Goal: Task Accomplishment & Management: Use online tool/utility

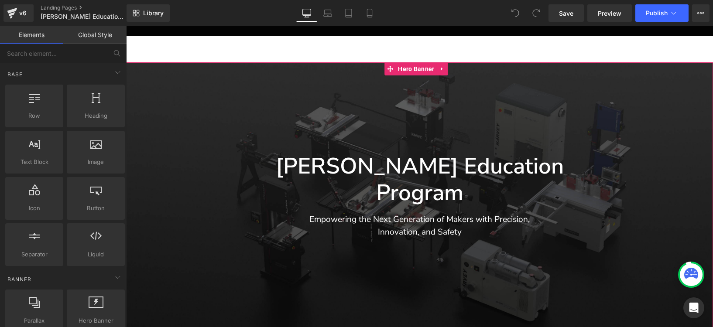
scroll to position [111, 0]
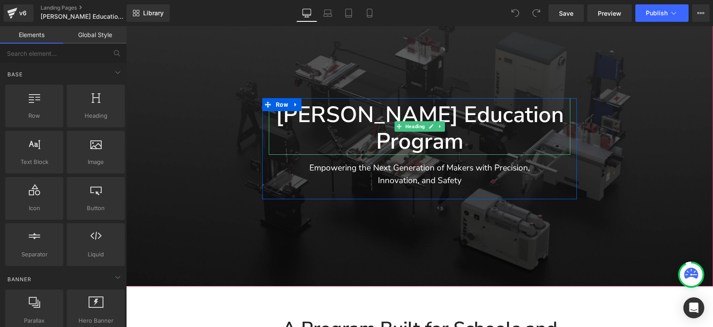
click at [375, 112] on h2 "[PERSON_NAME] Education Program" at bounding box center [420, 128] width 302 height 53
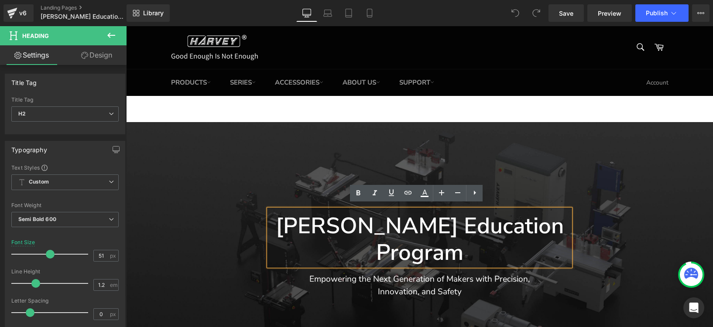
scroll to position [118, 0]
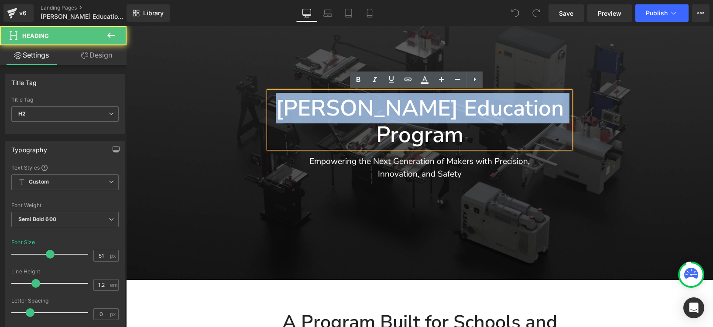
drag, startPoint x: 279, startPoint y: 106, endPoint x: 556, endPoint y: 106, distance: 277.1
click at [556, 106] on h2 "[PERSON_NAME] Education Program" at bounding box center [420, 121] width 302 height 53
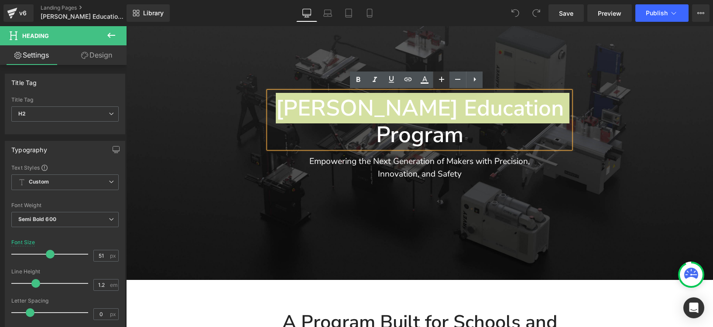
click at [439, 83] on icon at bounding box center [441, 79] width 10 height 10
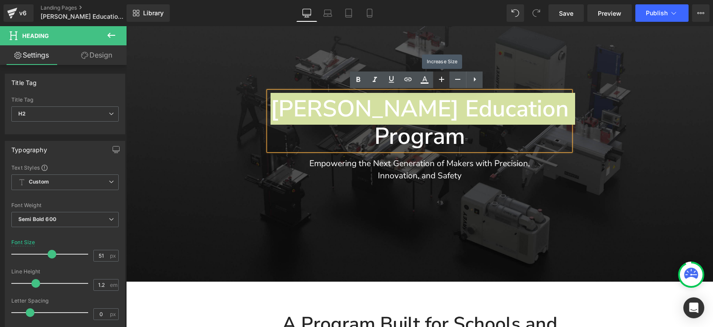
click at [439, 83] on icon at bounding box center [441, 79] width 10 height 10
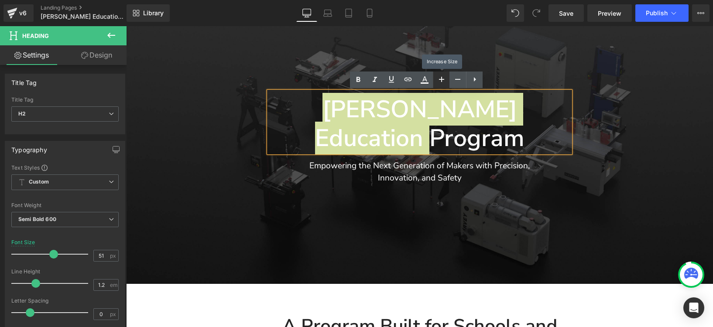
click at [439, 83] on icon at bounding box center [441, 79] width 10 height 10
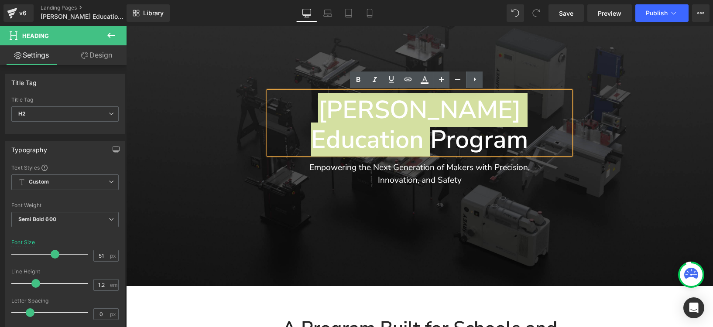
click at [453, 81] on icon at bounding box center [458, 79] width 10 height 10
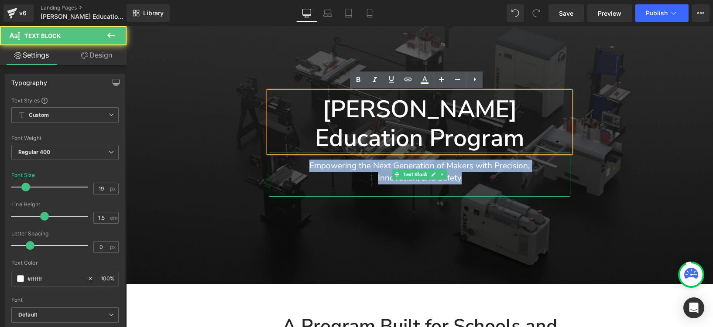
drag, startPoint x: 307, startPoint y: 137, endPoint x: 543, endPoint y: 148, distance: 236.3
click at [543, 153] on div "Empowering the Next Generation of Makers with Precision, Innovation, and Safety" at bounding box center [420, 175] width 302 height 45
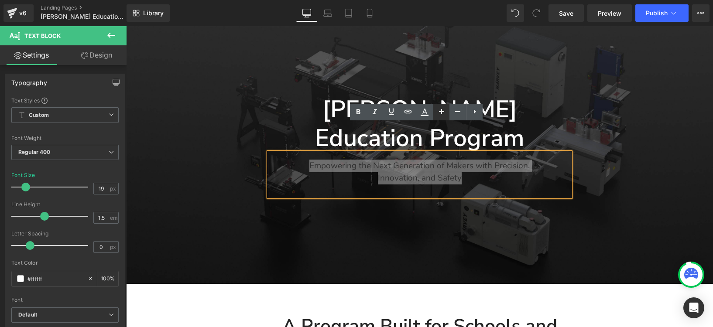
click at [440, 112] on icon at bounding box center [441, 111] width 5 height 5
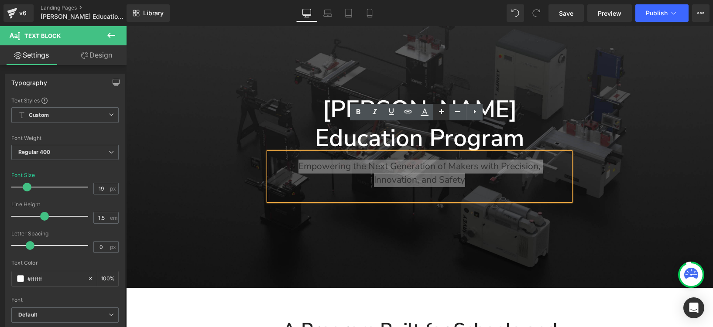
click at [440, 112] on icon at bounding box center [441, 111] width 5 height 5
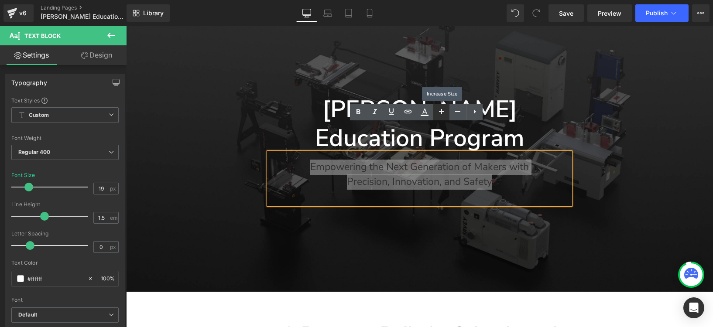
click at [440, 112] on icon at bounding box center [441, 111] width 5 height 5
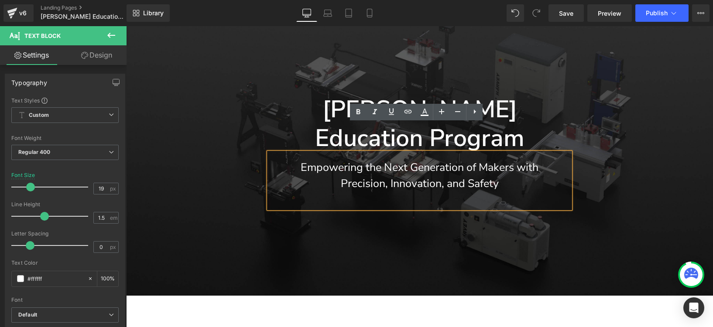
click at [568, 89] on div at bounding box center [419, 150] width 587 height 292
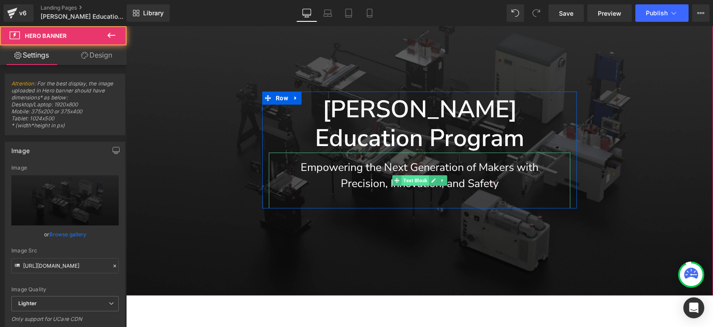
click at [414, 175] on span "Text Block" at bounding box center [414, 180] width 27 height 10
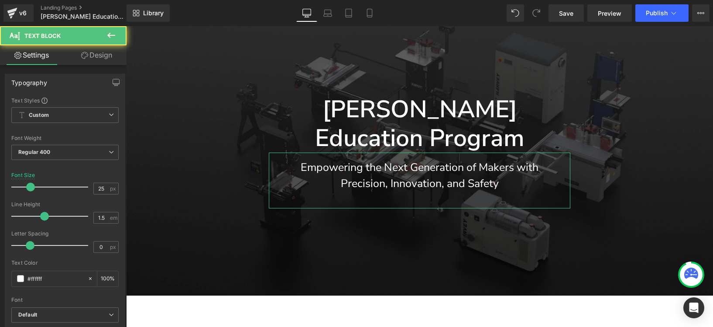
click at [100, 62] on link "Design" at bounding box center [96, 55] width 63 height 20
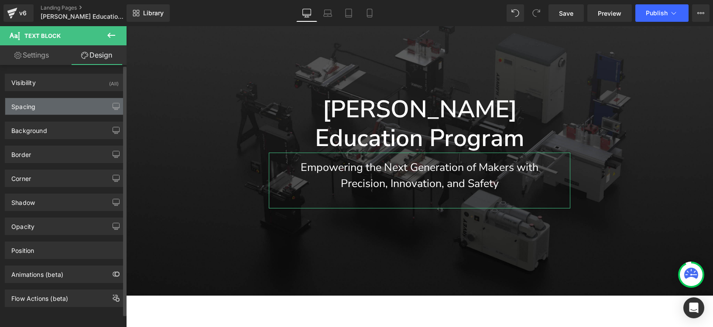
click at [51, 108] on div "Spacing" at bounding box center [65, 106] width 120 height 17
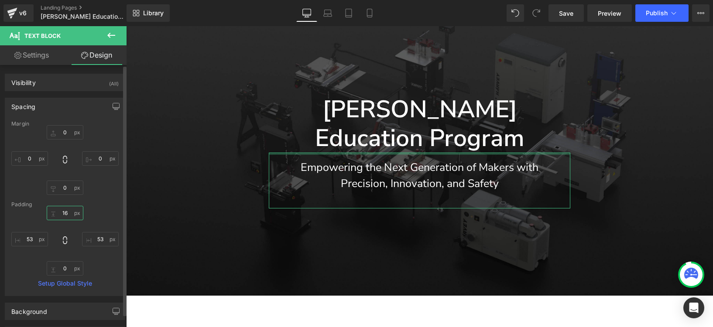
click at [65, 216] on input "text" at bounding box center [65, 213] width 37 height 14
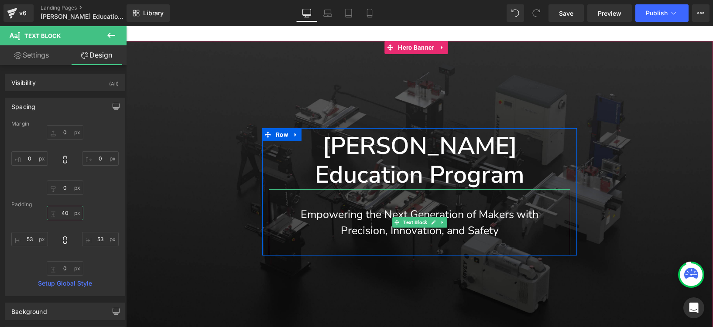
scroll to position [115, 0]
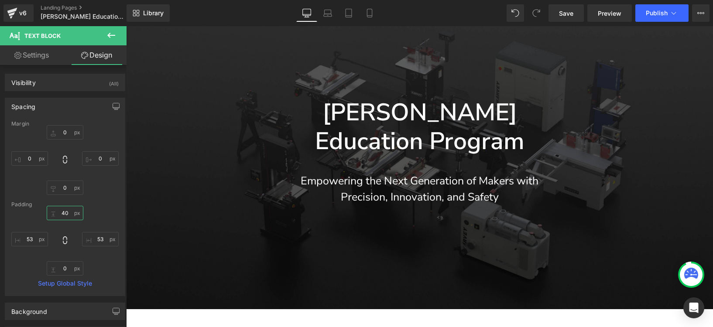
type input "40"
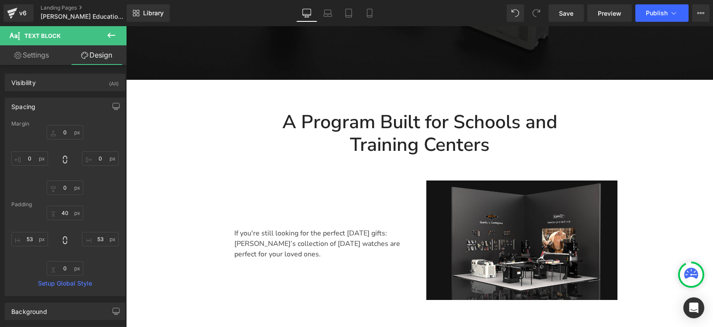
scroll to position [392, 0]
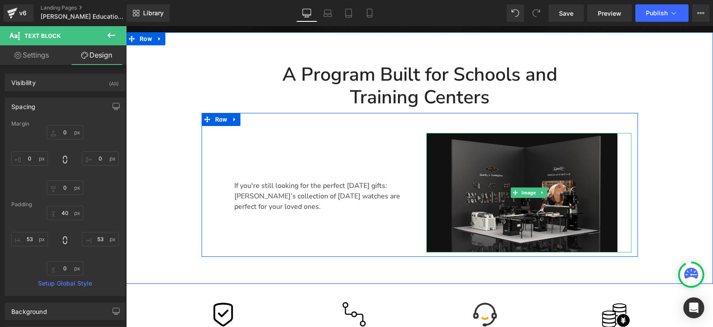
click at [503, 136] on img at bounding box center [528, 193] width 205 height 120
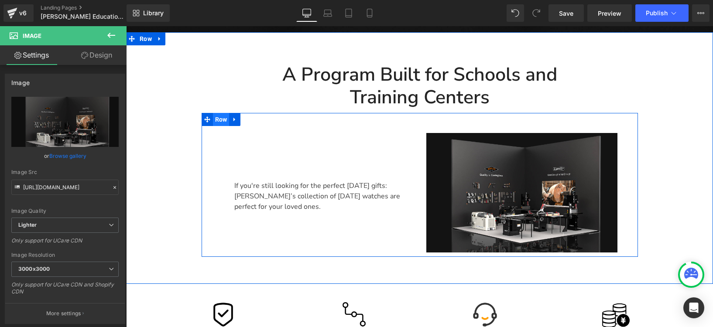
click at [220, 113] on span "Row" at bounding box center [221, 119] width 17 height 13
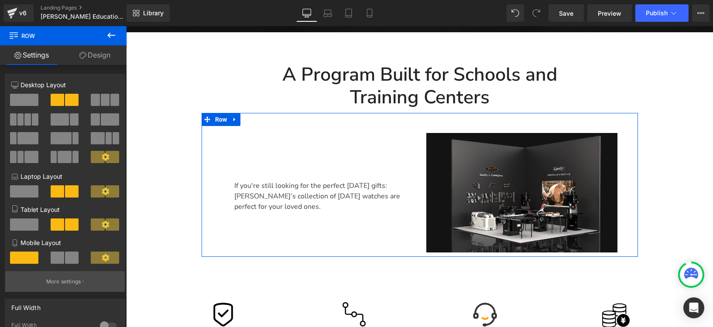
click at [60, 279] on button "More settings" at bounding box center [65, 281] width 120 height 21
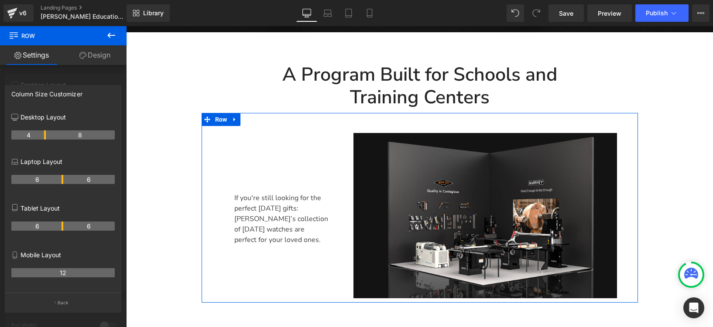
drag, startPoint x: 61, startPoint y: 135, endPoint x: 41, endPoint y: 135, distance: 19.2
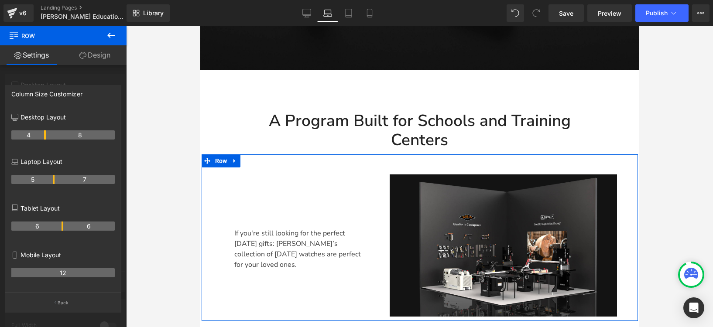
drag, startPoint x: 60, startPoint y: 179, endPoint x: 55, endPoint y: 179, distance: 5.2
click at [55, 179] on tr "5 7" at bounding box center [62, 179] width 103 height 9
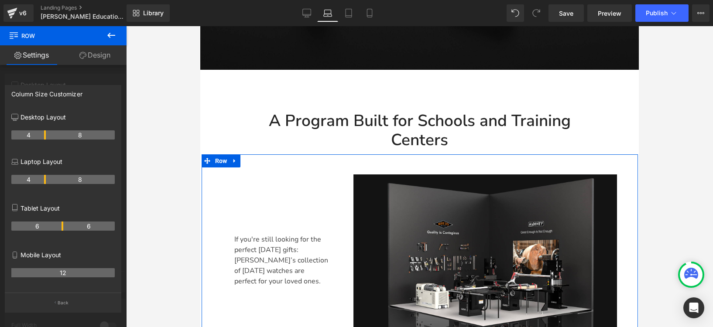
drag, startPoint x: 53, startPoint y: 180, endPoint x: 45, endPoint y: 181, distance: 7.9
click at [45, 181] on th "4" at bounding box center [28, 179] width 34 height 9
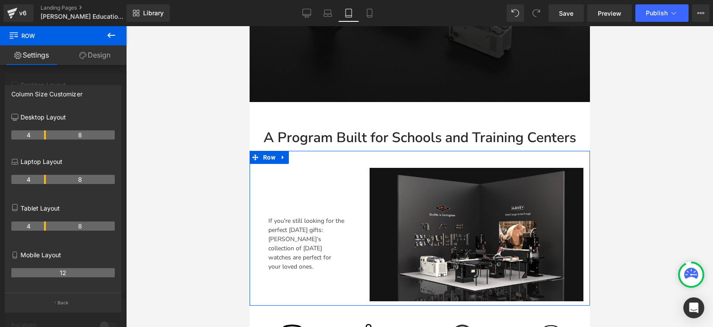
drag, startPoint x: 62, startPoint y: 226, endPoint x: 44, endPoint y: 226, distance: 17.9
click at [44, 226] on th "4" at bounding box center [28, 226] width 34 height 9
click at [66, 274] on th "12" at bounding box center [62, 272] width 103 height 9
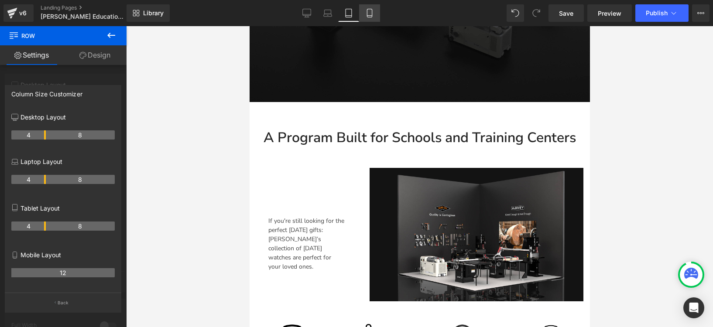
click at [373, 12] on icon at bounding box center [369, 13] width 9 height 9
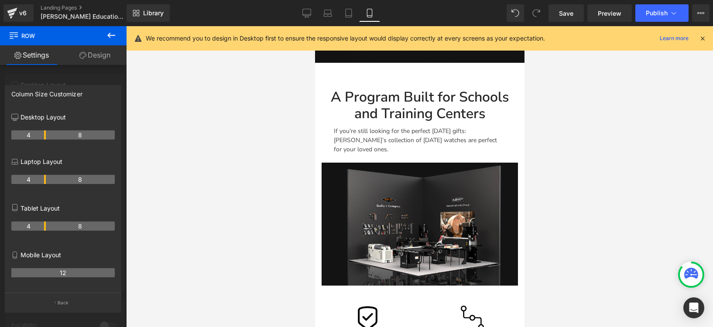
scroll to position [279, 0]
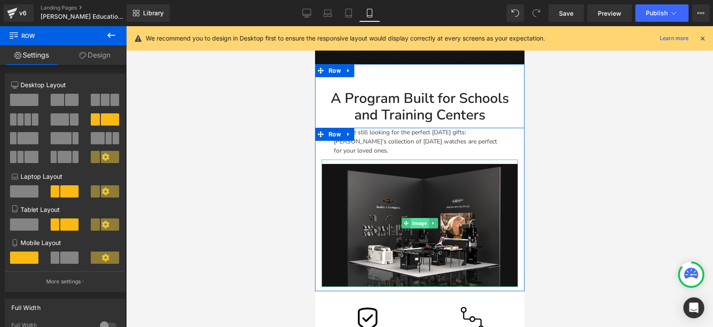
click at [419, 225] on span "Image" at bounding box center [419, 223] width 18 height 10
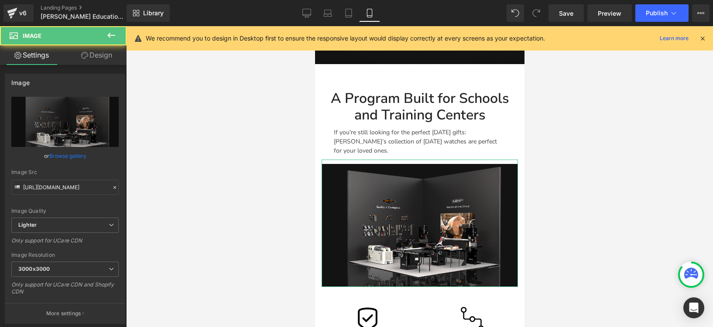
click at [100, 56] on link "Design" at bounding box center [96, 55] width 63 height 20
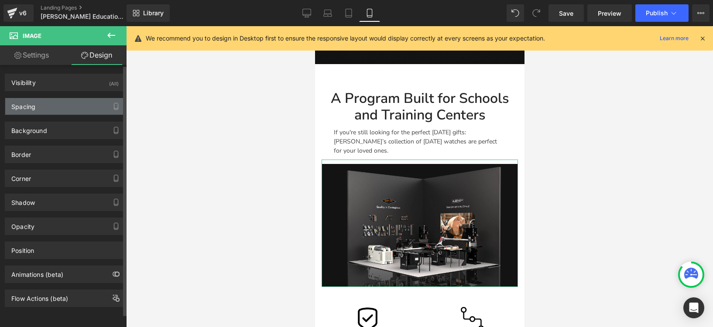
click at [54, 101] on div "Spacing" at bounding box center [65, 106] width 120 height 17
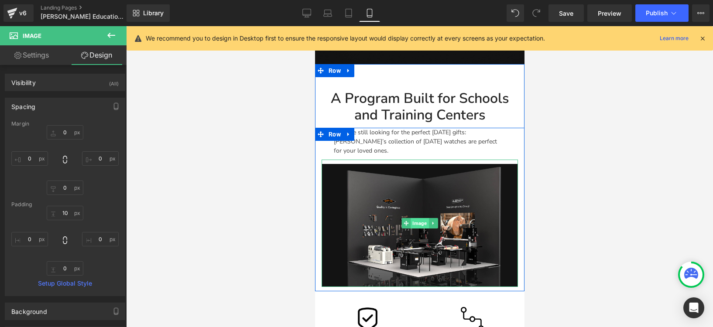
click at [417, 221] on span "Image" at bounding box center [419, 223] width 18 height 10
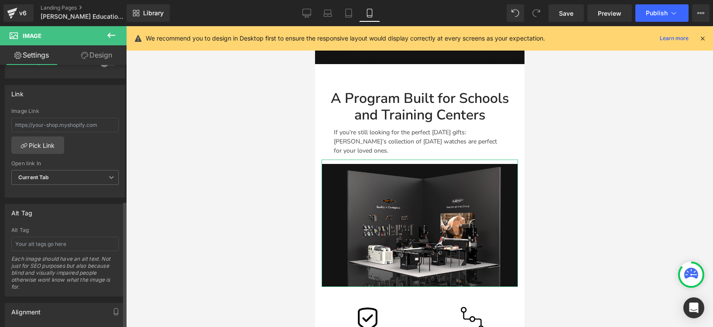
scroll to position [481, 0]
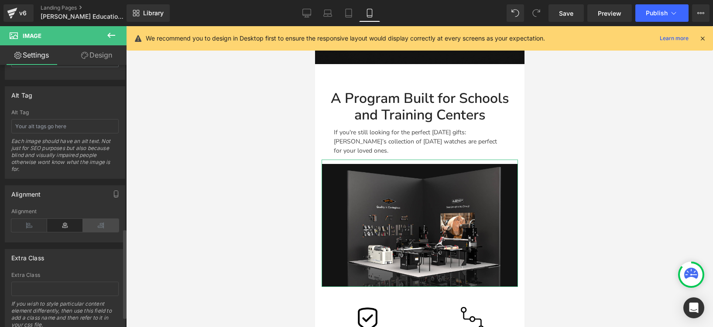
click at [90, 225] on icon at bounding box center [101, 225] width 36 height 13
click at [66, 226] on icon at bounding box center [65, 225] width 36 height 13
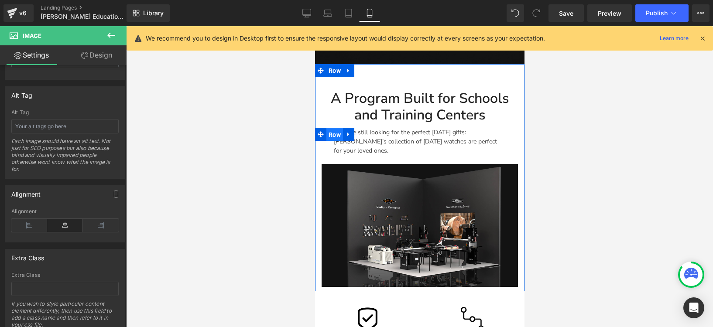
drag, startPoint x: 331, startPoint y: 134, endPoint x: 515, endPoint y: 110, distance: 185.3
click at [331, 134] on span "Row" at bounding box center [334, 134] width 17 height 13
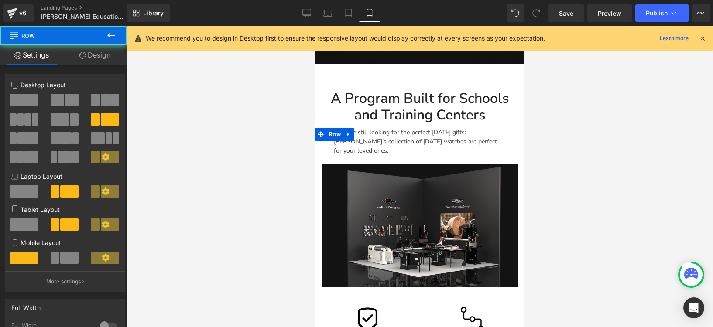
click at [99, 52] on link "Design" at bounding box center [94, 55] width 63 height 20
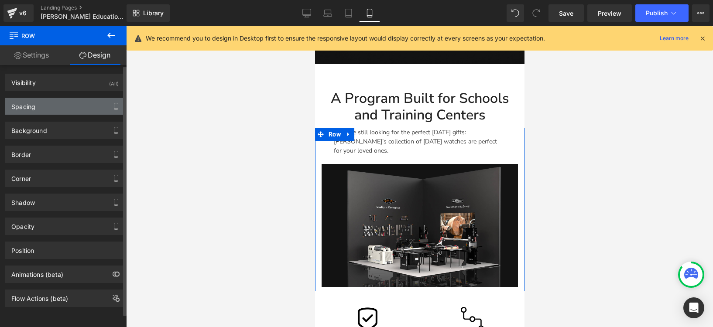
click at [51, 109] on div "Spacing" at bounding box center [65, 106] width 120 height 17
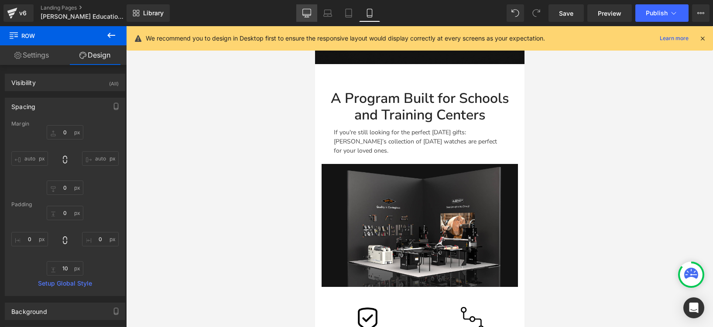
click at [306, 13] on icon at bounding box center [306, 13] width 9 height 9
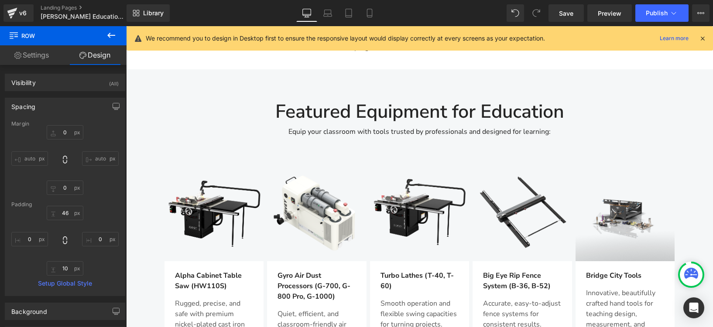
scroll to position [820, 0]
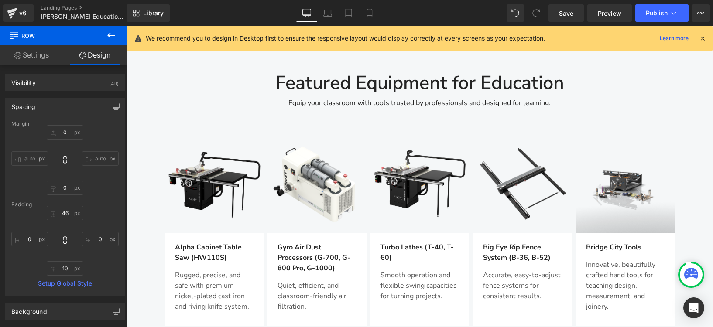
click at [208, 158] on div "Image" at bounding box center [214, 183] width 99 height 99
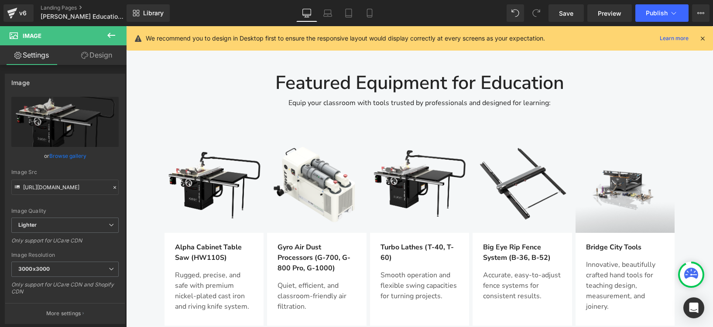
click at [114, 35] on icon at bounding box center [111, 35] width 8 height 5
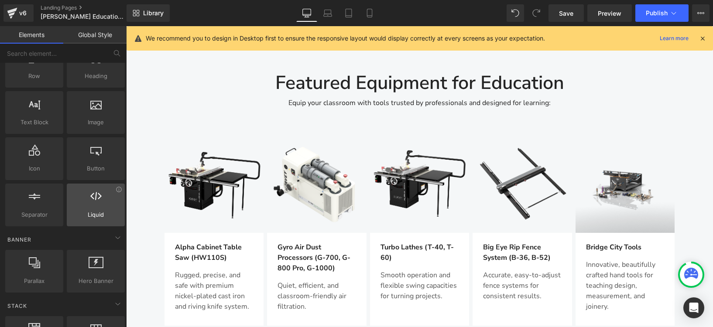
scroll to position [42, 0]
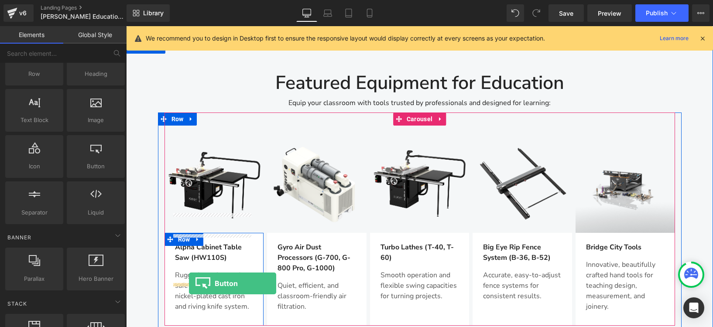
drag, startPoint x: 218, startPoint y: 184, endPoint x: 189, endPoint y: 284, distance: 103.6
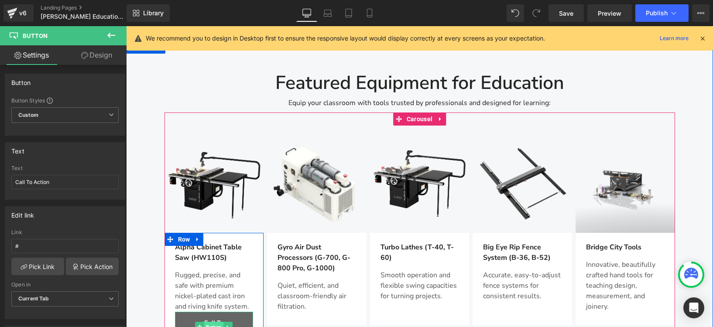
click at [208, 322] on span "Button" at bounding box center [213, 327] width 19 height 10
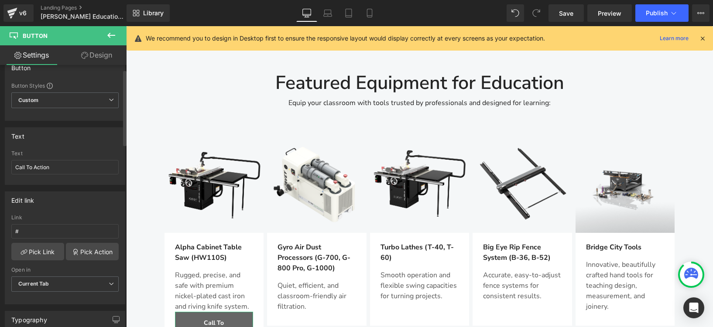
scroll to position [44, 0]
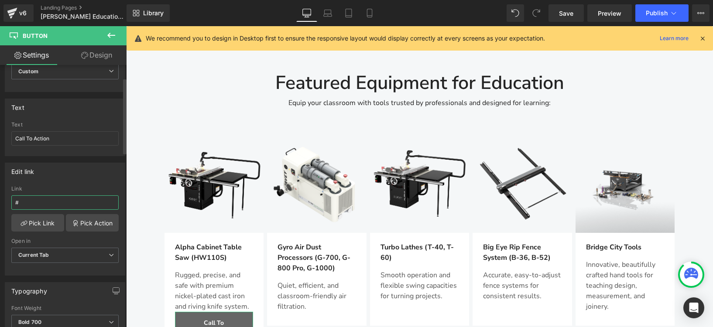
drag, startPoint x: 33, startPoint y: 203, endPoint x: 14, endPoint y: 202, distance: 19.2
click at [14, 202] on input "#" at bounding box center [64, 203] width 107 height 14
drag, startPoint x: 59, startPoint y: 137, endPoint x: 12, endPoint y: 136, distance: 46.7
click at [12, 136] on input "Call To Action" at bounding box center [64, 138] width 107 height 14
type input "l"
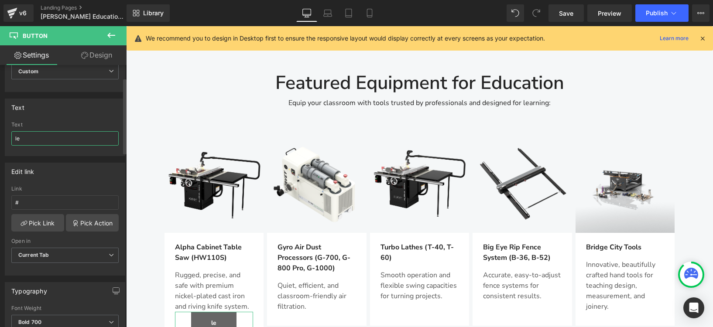
type input "l"
click at [47, 137] on input "le" at bounding box center [64, 138] width 107 height 14
drag, startPoint x: 45, startPoint y: 137, endPoint x: 10, endPoint y: 137, distance: 34.9
click at [10, 137] on div "Call To Action Text learn more" at bounding box center [65, 139] width 120 height 34
click at [65, 140] on input "learn more" at bounding box center [64, 138] width 107 height 14
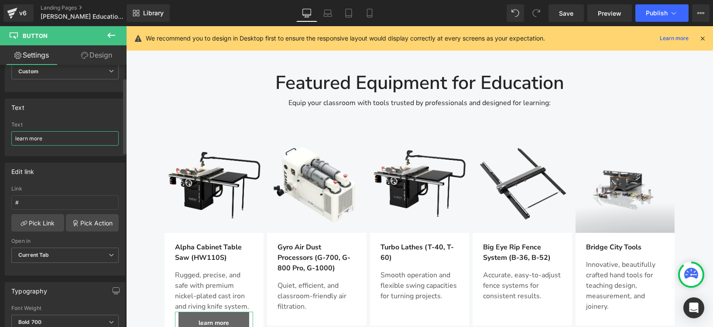
drag, startPoint x: 45, startPoint y: 137, endPoint x: 11, endPoint y: 135, distance: 34.1
click at [11, 135] on input "learn more" at bounding box center [64, 138] width 107 height 14
paste input "Learn"
drag, startPoint x: 57, startPoint y: 139, endPoint x: 12, endPoint y: 139, distance: 45.4
click at [12, 139] on input "Learn more" at bounding box center [64, 138] width 107 height 14
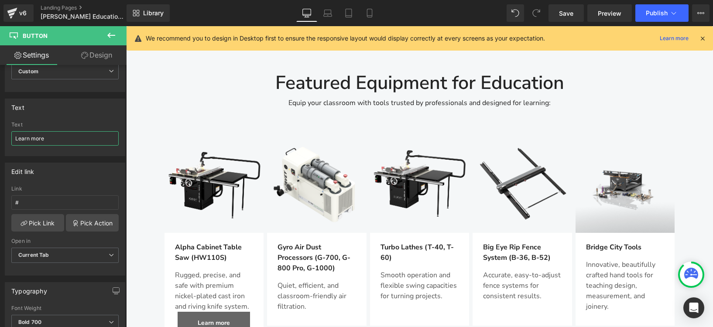
type input "Learn more"
click at [73, 135] on input "Learn more" at bounding box center [64, 138] width 107 height 14
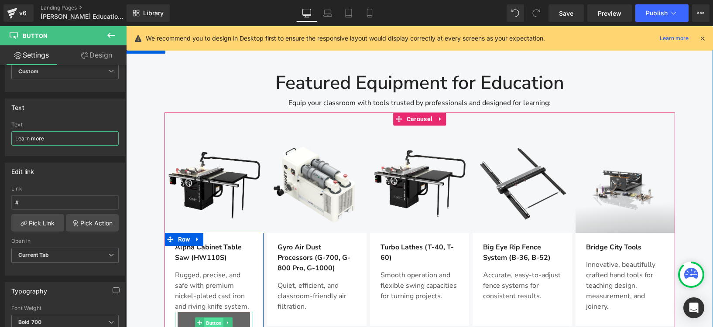
drag, startPoint x: 214, startPoint y: 292, endPoint x: 219, endPoint y: 116, distance: 175.5
click at [214, 318] on span "Button" at bounding box center [213, 323] width 19 height 10
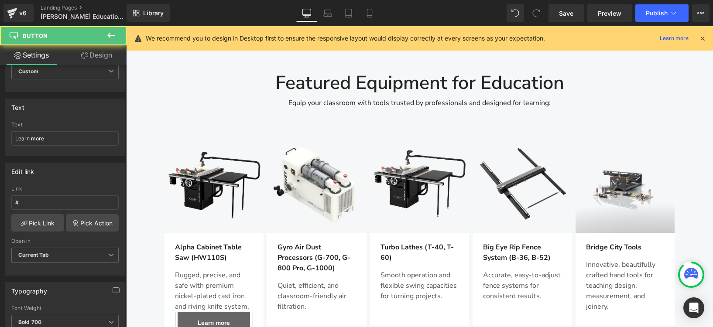
click at [103, 53] on link "Design" at bounding box center [96, 55] width 63 height 20
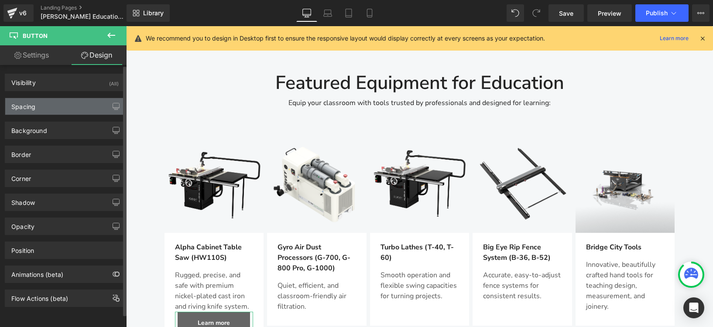
click at [28, 106] on div "Spacing" at bounding box center [23, 104] width 24 height 12
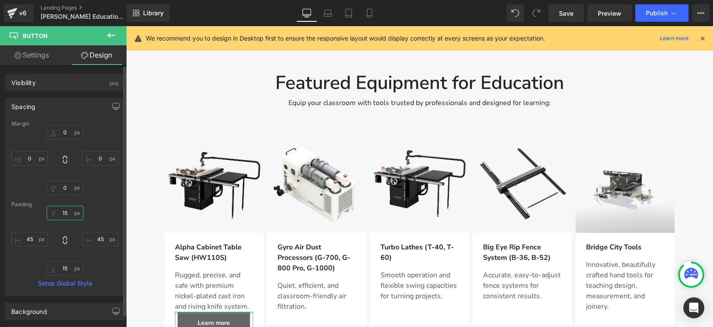
click at [65, 216] on input "15" at bounding box center [65, 213] width 37 height 14
type input "0"
type input "10"
click at [66, 265] on input "15" at bounding box center [65, 268] width 37 height 14
type input "10"
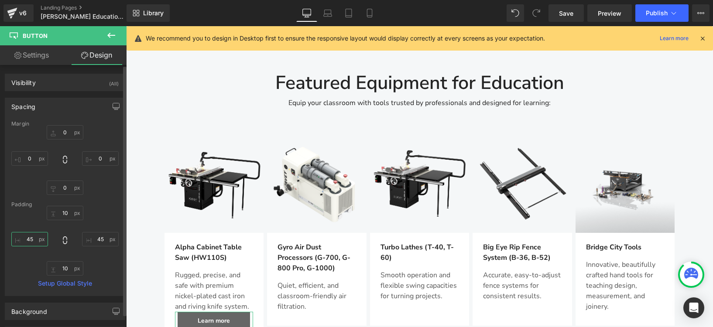
click at [38, 240] on input "45" at bounding box center [29, 239] width 37 height 14
type input "2"
type input "30"
click at [99, 238] on input "45" at bounding box center [100, 239] width 37 height 14
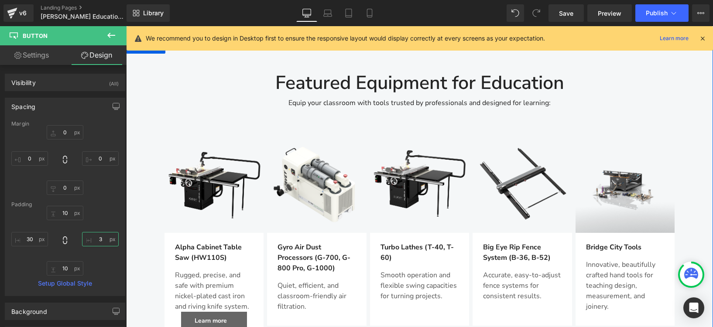
type input "30"
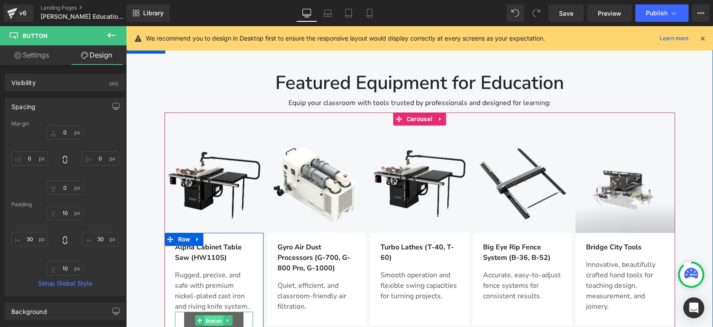
click at [206, 316] on span "Button" at bounding box center [213, 321] width 19 height 10
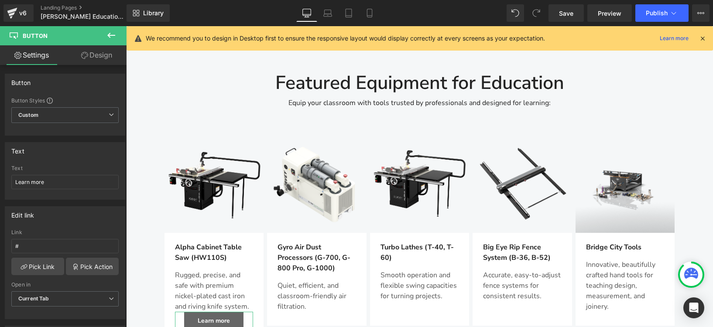
click at [95, 58] on link "Design" at bounding box center [96, 55] width 63 height 20
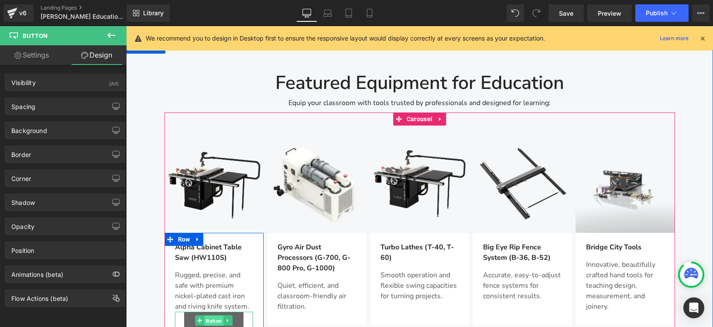
click at [213, 316] on span "Button" at bounding box center [213, 321] width 19 height 10
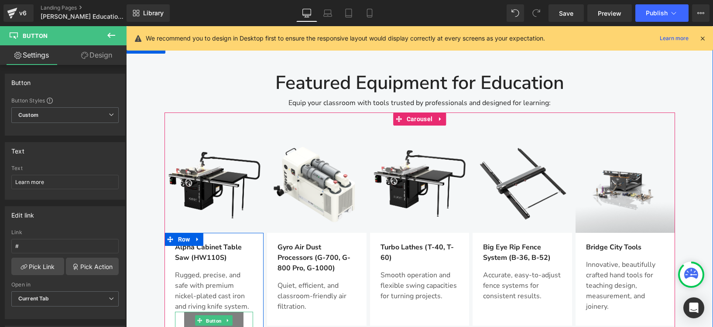
click at [208, 316] on span "Button" at bounding box center [213, 321] width 19 height 10
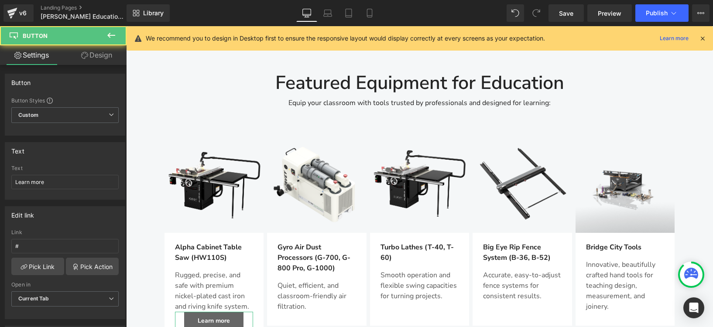
click at [110, 56] on link "Design" at bounding box center [96, 55] width 63 height 20
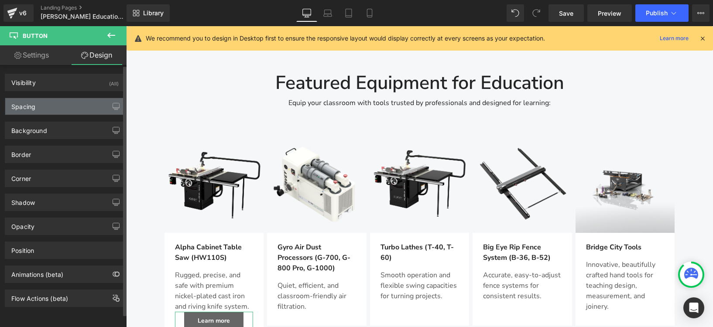
click at [36, 106] on div "Spacing" at bounding box center [65, 106] width 120 height 17
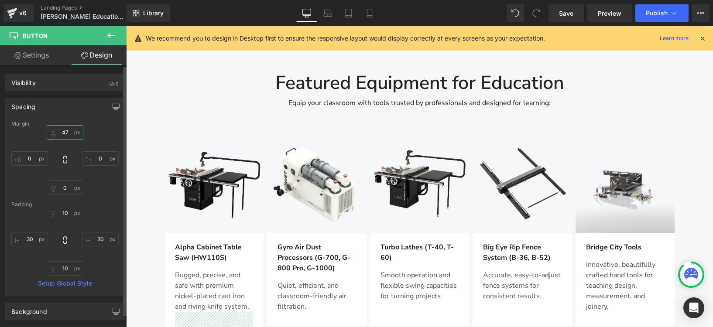
drag, startPoint x: 63, startPoint y: 131, endPoint x: 65, endPoint y: 110, distance: 20.7
click at [65, 110] on div "Spacing Margin 0 0 0 0 Padding 10 30 10 30 Setup Global Style" at bounding box center [65, 197] width 120 height 199
click at [63, 133] on input "0" at bounding box center [65, 132] width 37 height 14
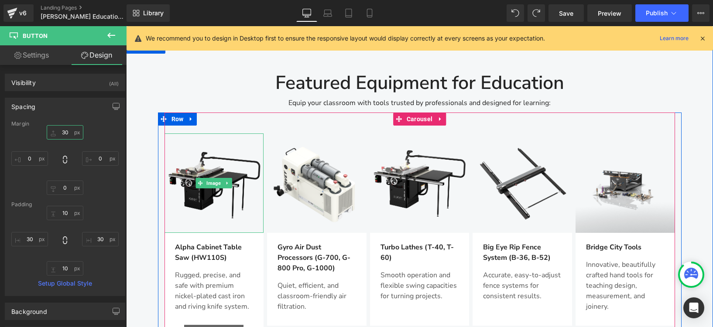
type input "3"
type input "20"
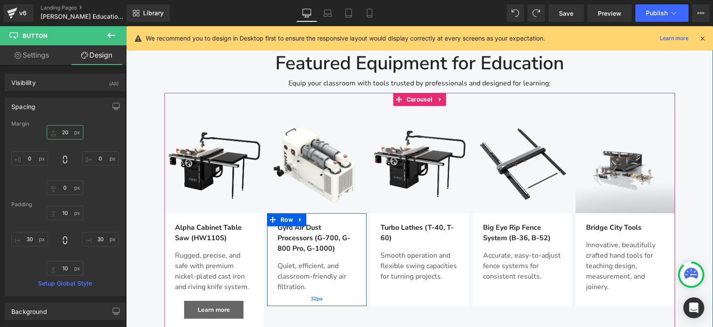
scroll to position [868, 0]
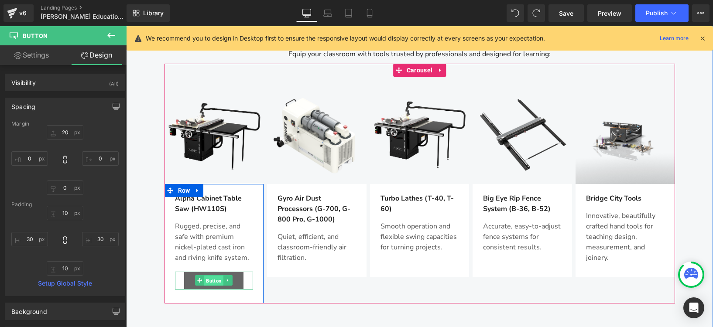
click at [211, 276] on span "Button" at bounding box center [213, 281] width 19 height 10
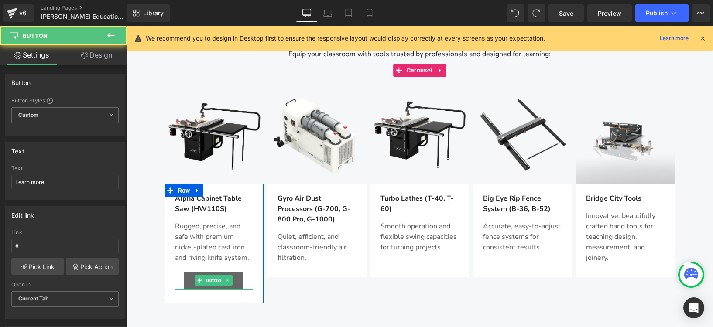
click at [233, 272] on link "Learn more" at bounding box center [213, 281] width 59 height 18
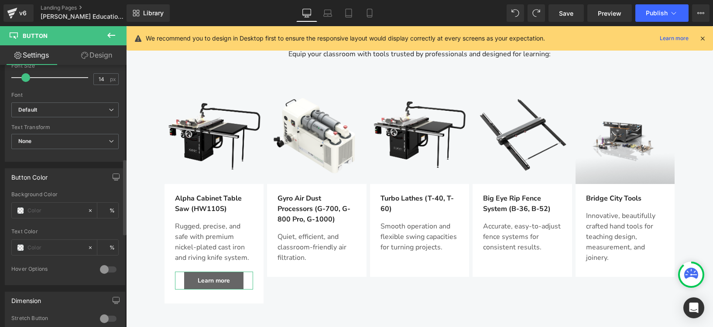
scroll to position [330, 0]
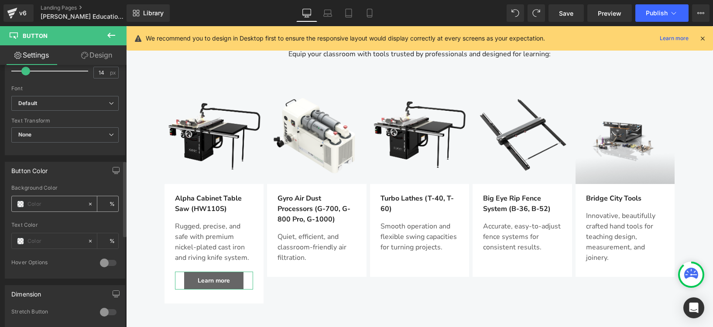
click at [21, 203] on span at bounding box center [20, 204] width 7 height 7
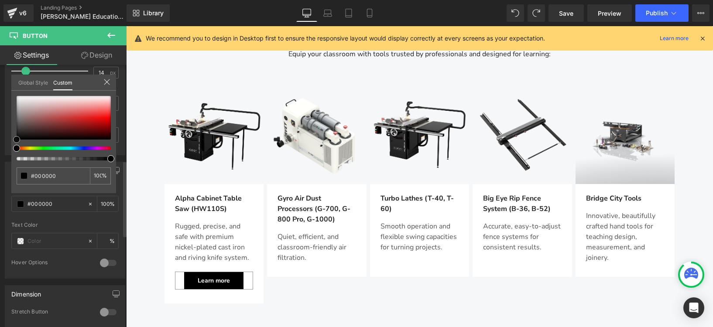
drag, startPoint x: 22, startPoint y: 122, endPoint x: 14, endPoint y: 147, distance: 25.5
click at [17, 147] on div at bounding box center [64, 128] width 94 height 65
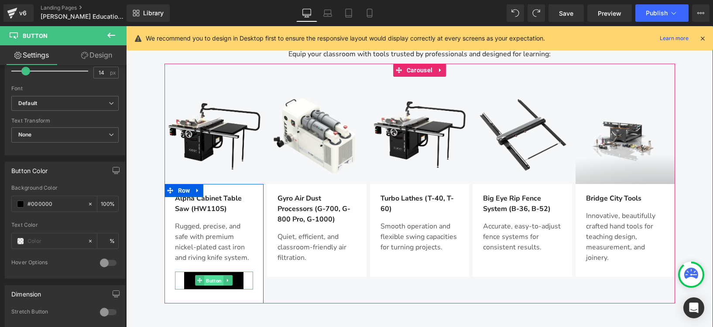
click at [217, 276] on span "Button" at bounding box center [213, 281] width 19 height 10
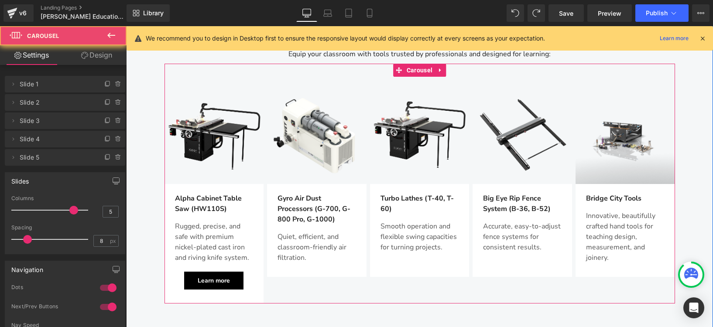
click at [334, 302] on div at bounding box center [420, 303] width 511 height 2
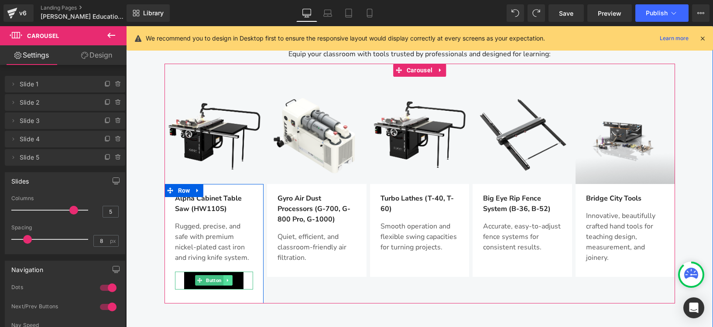
click at [226, 278] on icon at bounding box center [228, 280] width 5 height 5
click at [221, 278] on icon at bounding box center [223, 280] width 5 height 5
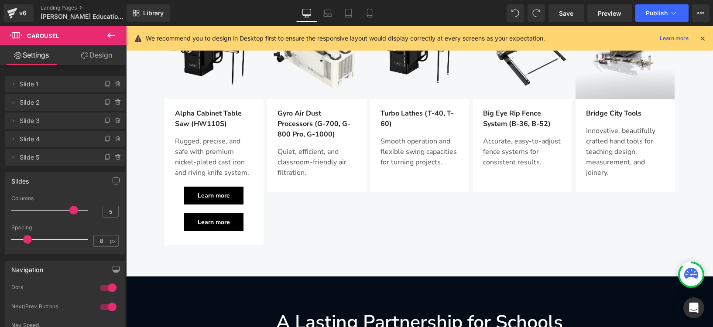
scroll to position [942, 0]
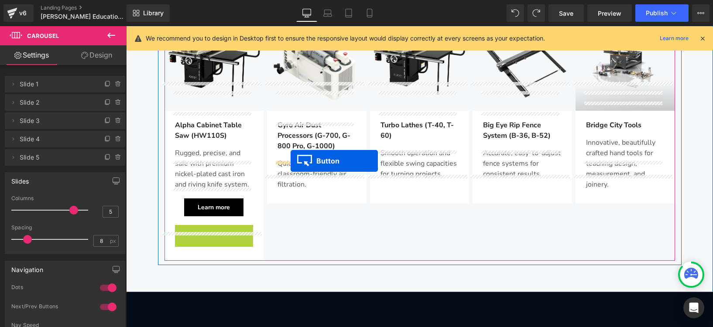
drag, startPoint x: 213, startPoint y: 202, endPoint x: 291, endPoint y: 161, distance: 87.5
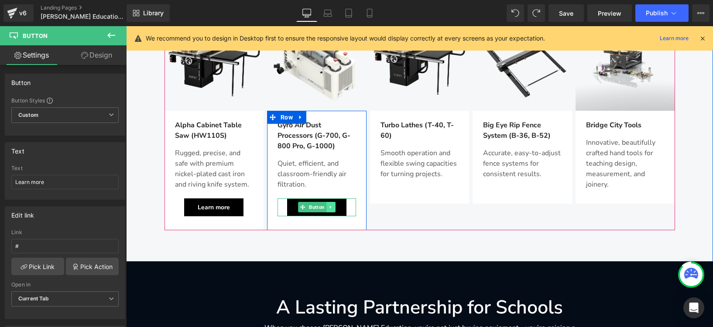
click at [331, 202] on link at bounding box center [330, 207] width 9 height 10
click at [324, 205] on icon at bounding box center [326, 207] width 5 height 5
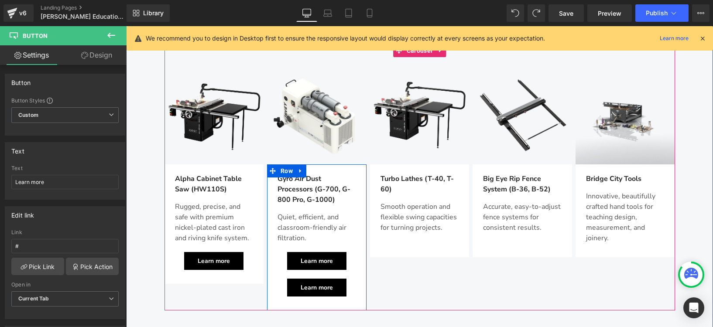
scroll to position [883, 0]
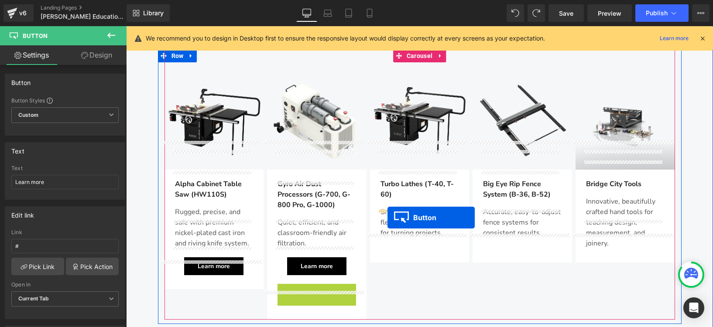
drag, startPoint x: 309, startPoint y: 264, endPoint x: 388, endPoint y: 218, distance: 90.6
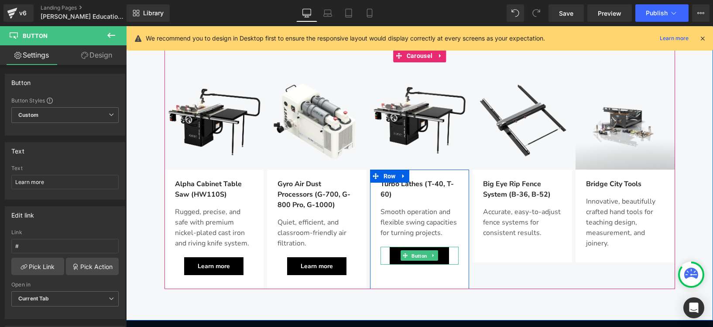
click at [412, 251] on span "Button" at bounding box center [419, 256] width 19 height 10
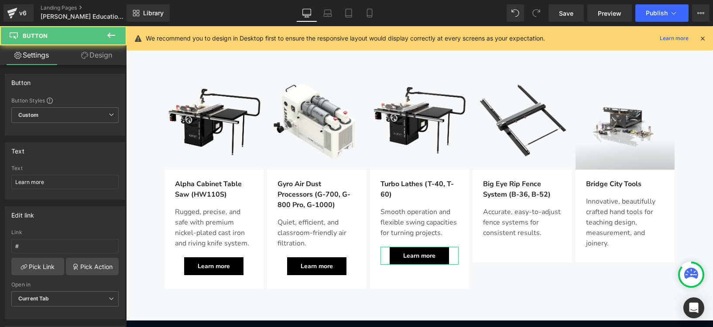
click at [105, 62] on link "Design" at bounding box center [96, 55] width 63 height 20
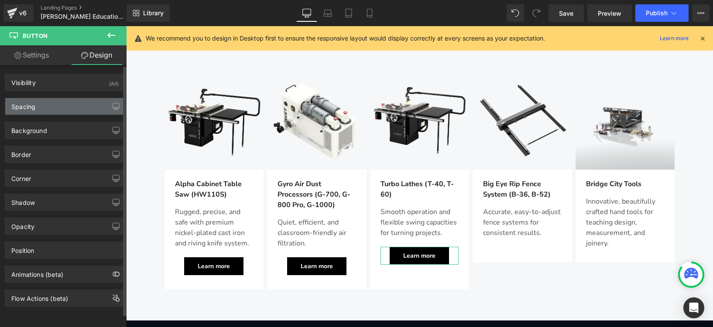
click at [40, 108] on div "Spacing" at bounding box center [65, 106] width 120 height 17
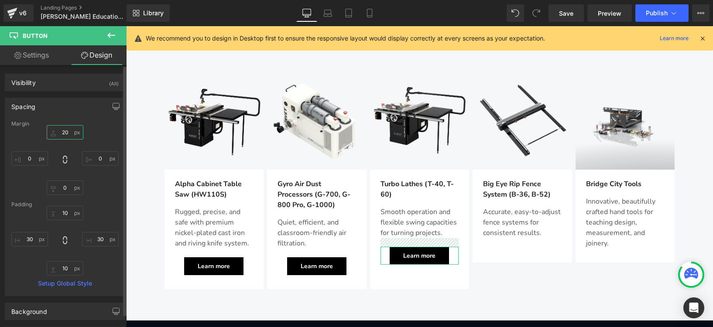
click at [65, 135] on input "20" at bounding box center [65, 132] width 37 height 14
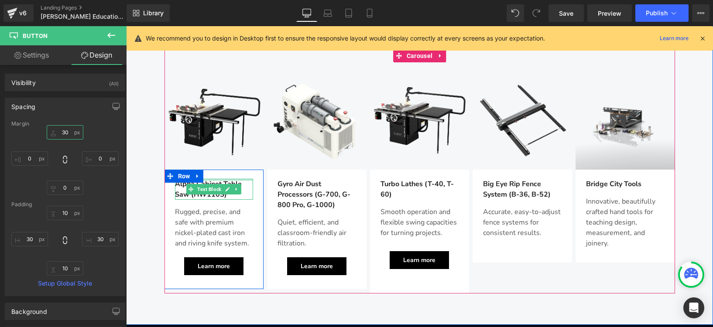
type input "3"
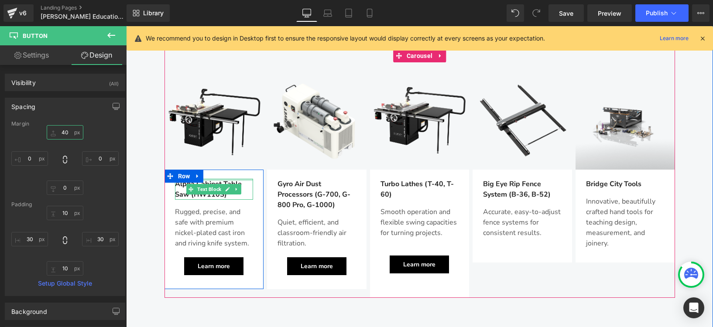
type input "4"
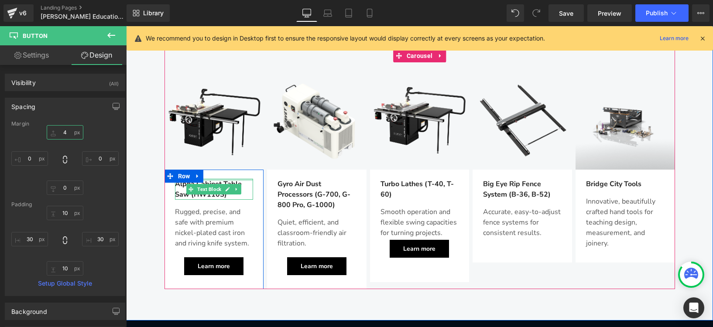
type input "42"
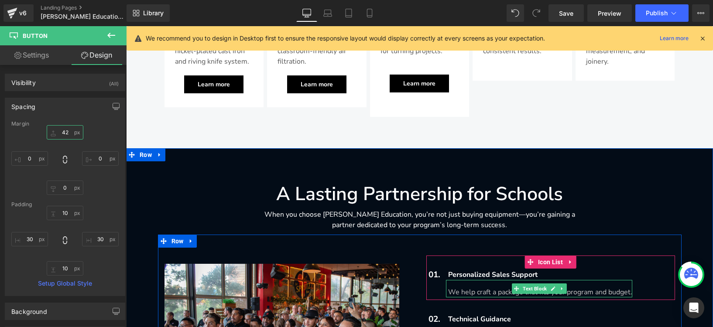
scroll to position [1065, 0]
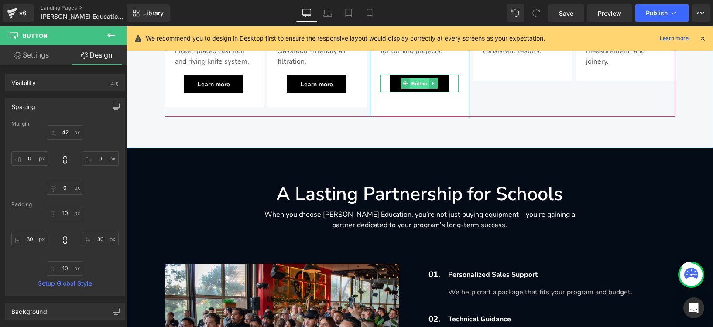
click at [424, 79] on span "Button" at bounding box center [419, 84] width 19 height 10
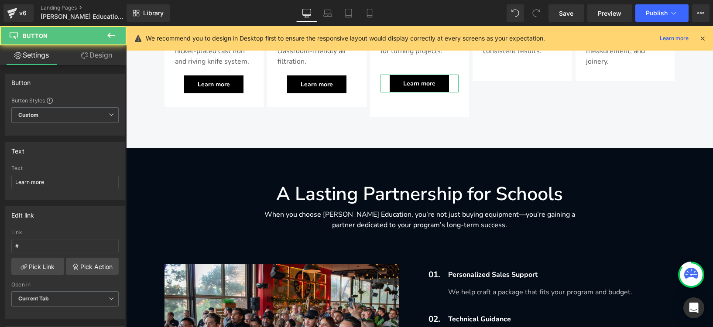
click at [96, 57] on link "Design" at bounding box center [96, 55] width 63 height 20
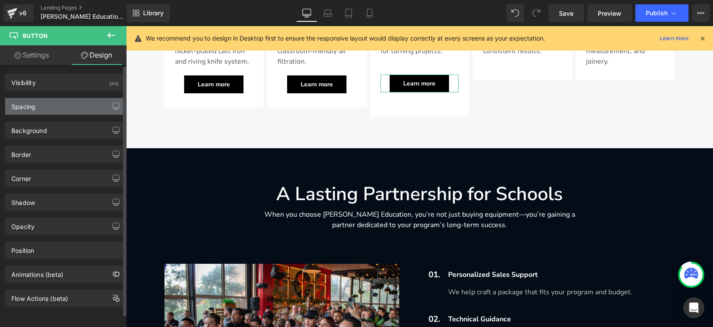
click at [33, 103] on div "Spacing" at bounding box center [23, 104] width 24 height 12
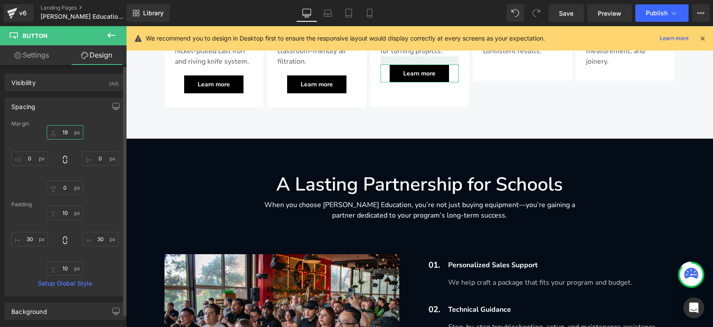
click at [61, 132] on input "42" at bounding box center [65, 132] width 37 height 14
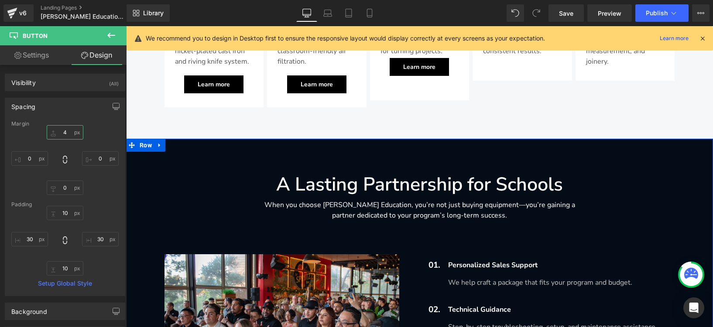
type input "44"
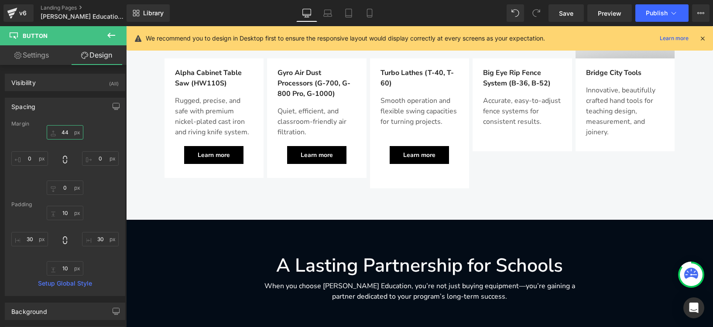
scroll to position [950, 0]
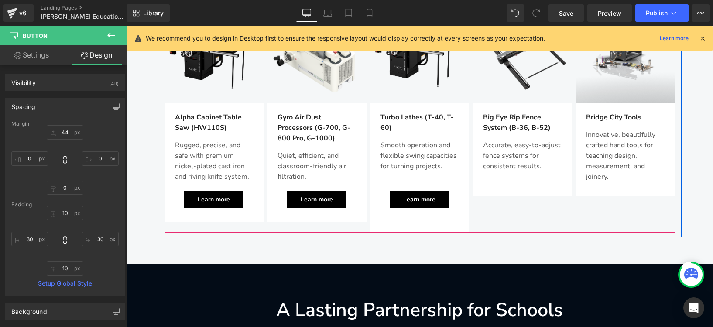
click at [511, 181] on div "Image Alpha Cabinet Table Saw (HW110S) Text Block Rugged, precise, and safe wit…" at bounding box center [422, 118] width 514 height 230
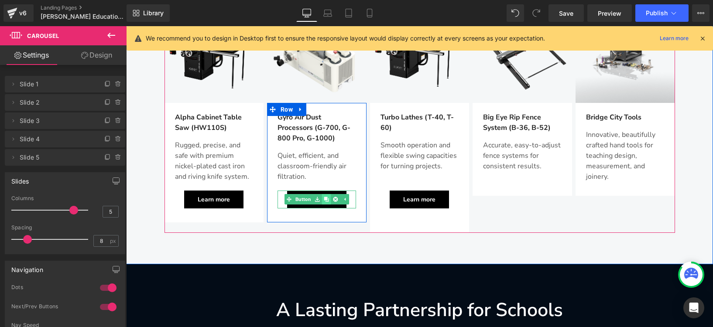
click at [324, 197] on icon at bounding box center [326, 199] width 5 height 5
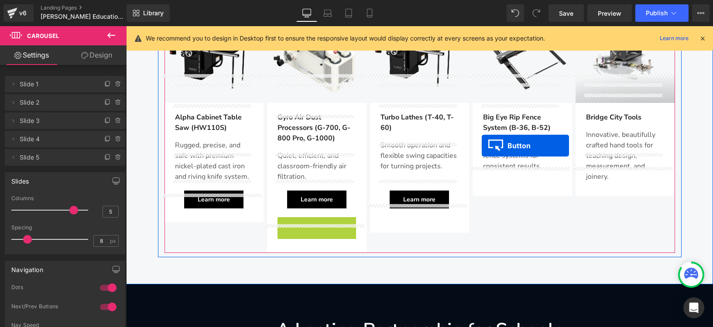
drag, startPoint x: 311, startPoint y: 196, endPoint x: 482, endPoint y: 146, distance: 177.9
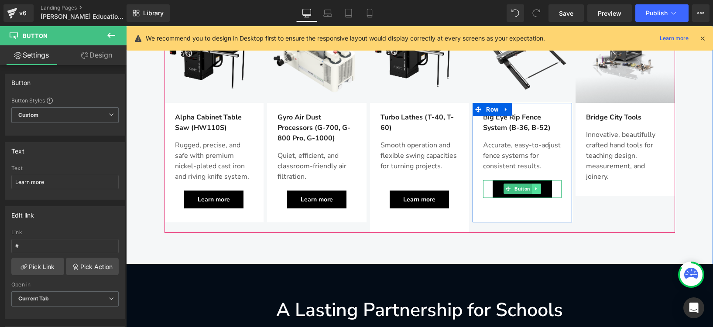
click at [536, 184] on link at bounding box center [536, 189] width 9 height 10
click at [539, 187] on icon at bounding box center [541, 189] width 5 height 5
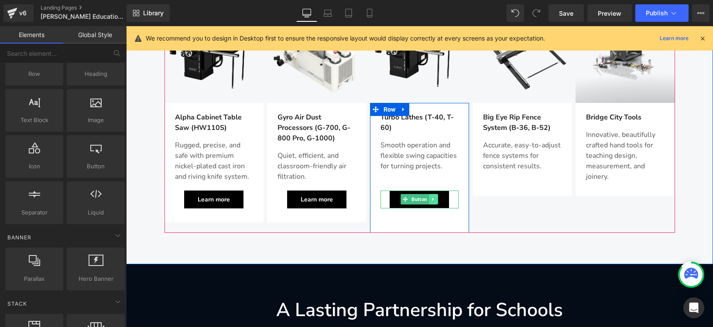
click at [431, 197] on icon at bounding box center [433, 199] width 5 height 5
click at [427, 197] on icon at bounding box center [429, 199] width 5 height 5
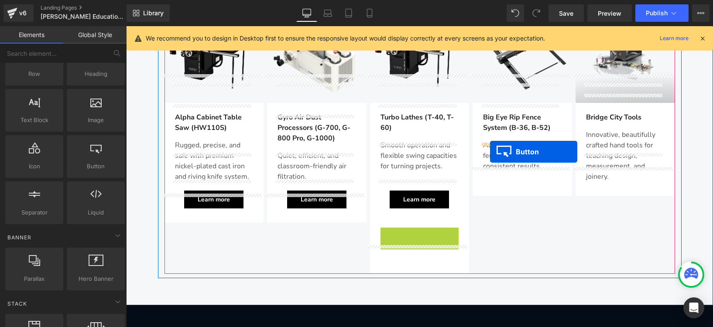
drag, startPoint x: 411, startPoint y: 206, endPoint x: 490, endPoint y: 151, distance: 95.7
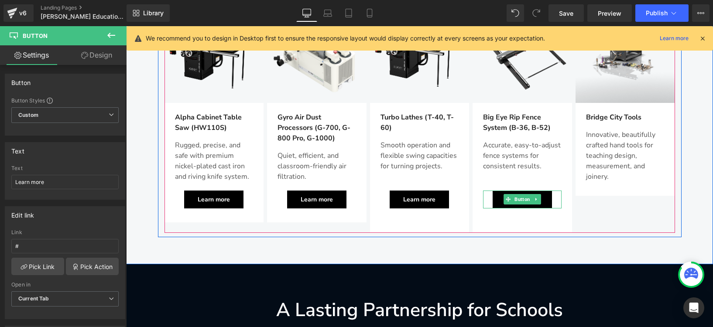
click at [621, 185] on div "Image Alpha Cabinet Table Saw (HW110S) Text Block Rugged, precise, and safe wit…" at bounding box center [422, 118] width 514 height 230
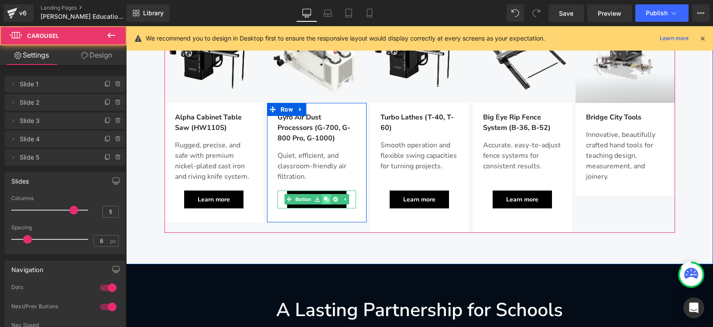
click at [328, 194] on link at bounding box center [326, 199] width 9 height 10
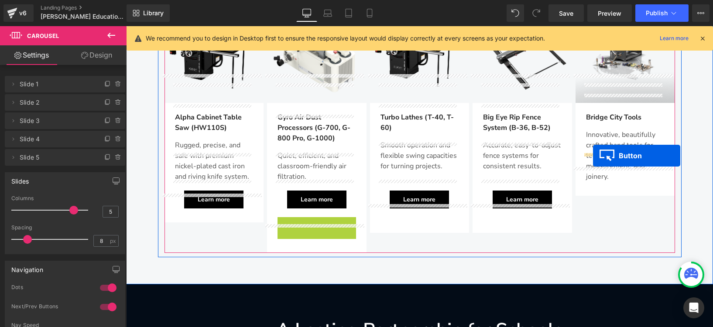
drag, startPoint x: 316, startPoint y: 195, endPoint x: 593, endPoint y: 155, distance: 279.5
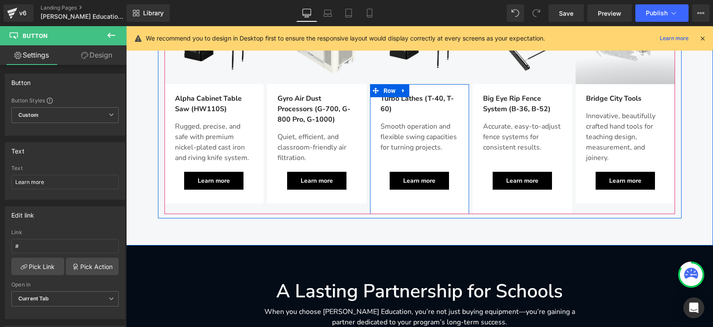
scroll to position [960, 0]
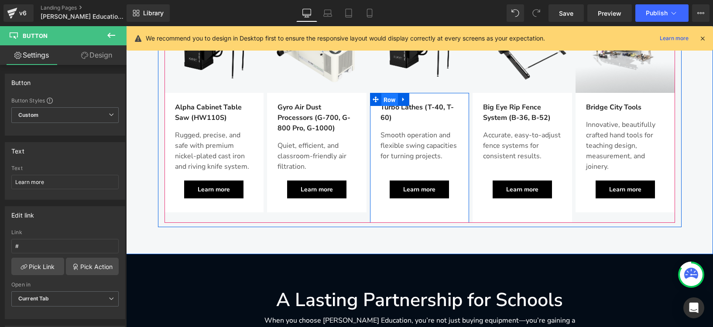
click at [388, 93] on span "Row" at bounding box center [389, 99] width 17 height 13
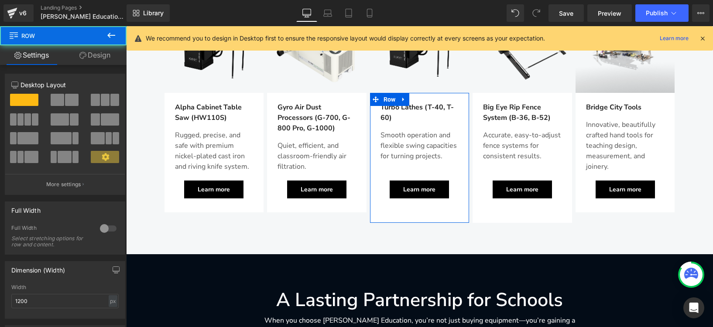
click at [98, 56] on link "Design" at bounding box center [94, 55] width 63 height 20
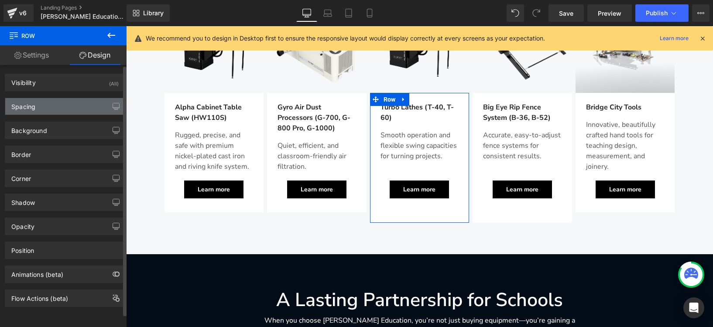
click at [58, 106] on div "Spacing" at bounding box center [65, 106] width 120 height 17
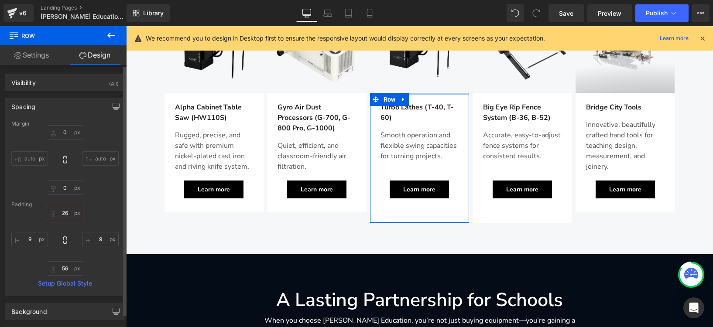
click at [64, 215] on input "26" at bounding box center [65, 213] width 37 height 14
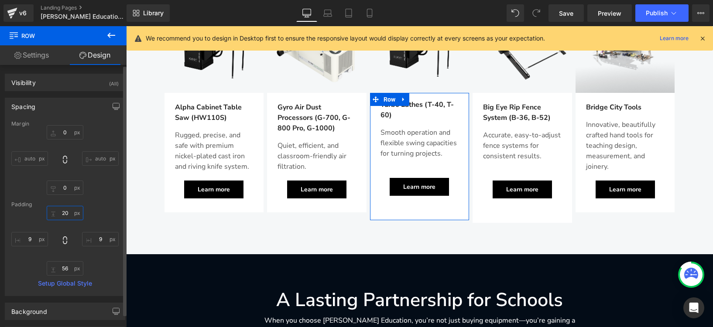
type input "2"
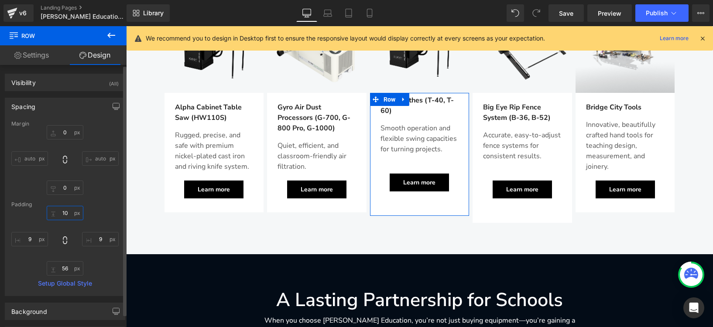
type input "1"
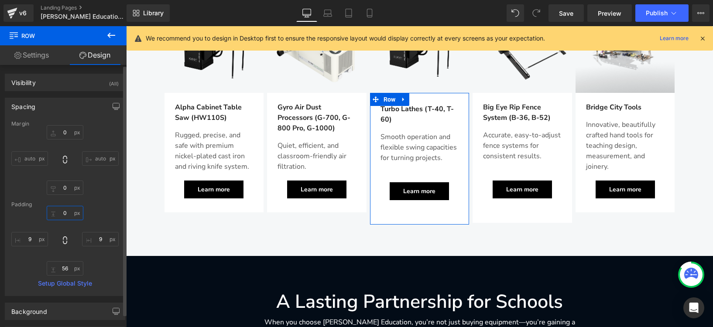
type input "1"
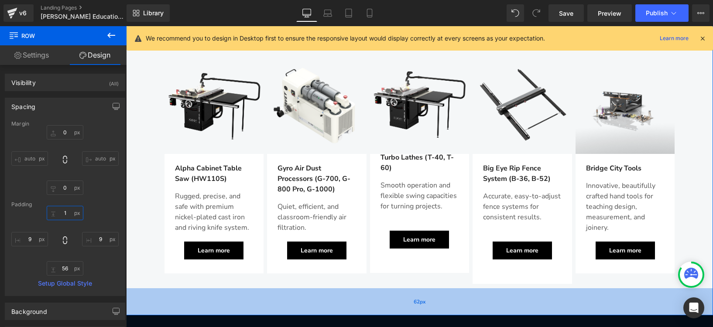
scroll to position [855, 0]
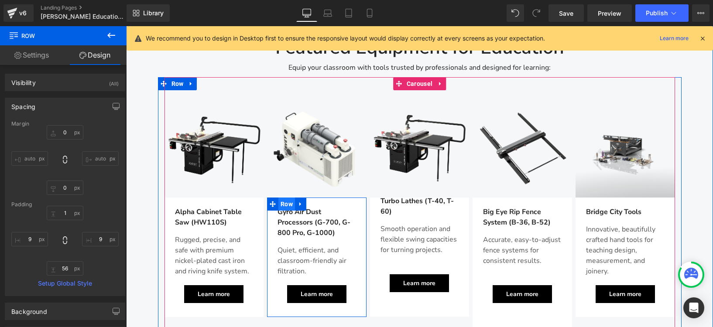
click at [284, 198] on span "Row" at bounding box center [286, 204] width 17 height 13
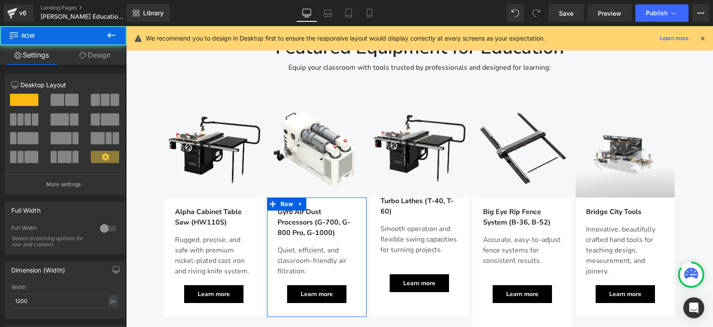
click at [103, 56] on link "Design" at bounding box center [94, 55] width 63 height 20
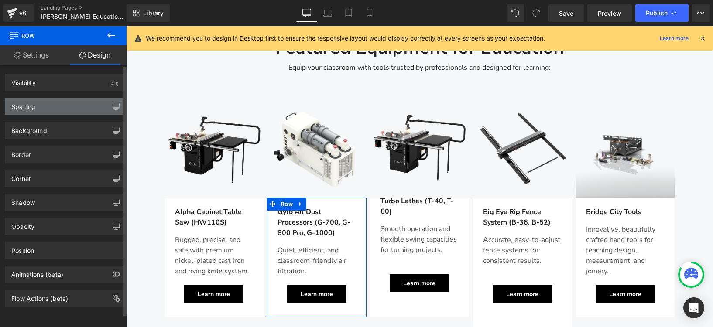
click at [45, 107] on div "Spacing" at bounding box center [65, 106] width 120 height 17
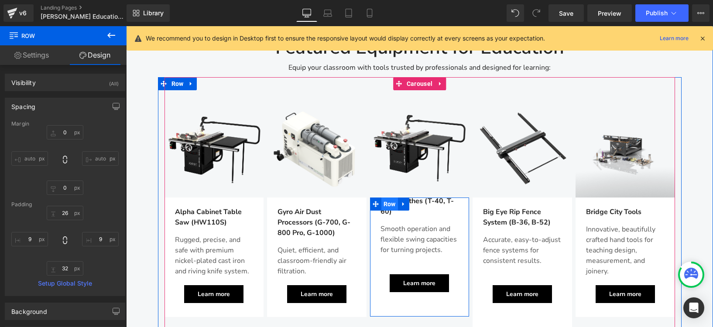
click at [388, 198] on span "Row" at bounding box center [389, 204] width 17 height 13
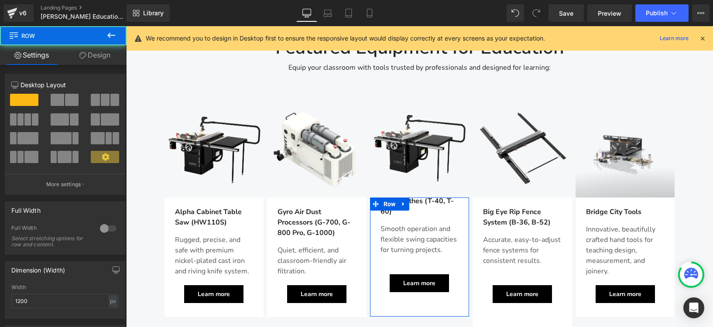
click at [101, 54] on link "Design" at bounding box center [94, 55] width 63 height 20
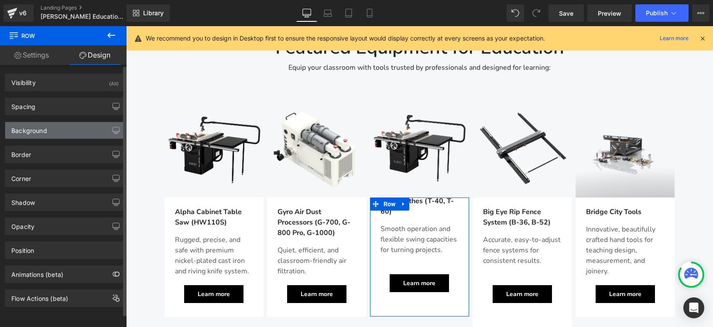
click at [47, 131] on div "Background" at bounding box center [65, 130] width 120 height 17
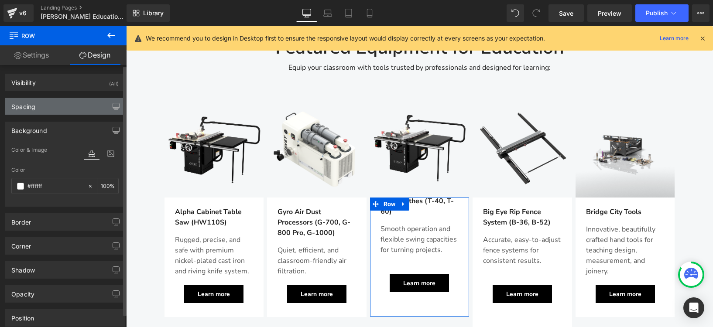
click at [44, 109] on div "Spacing" at bounding box center [65, 106] width 120 height 17
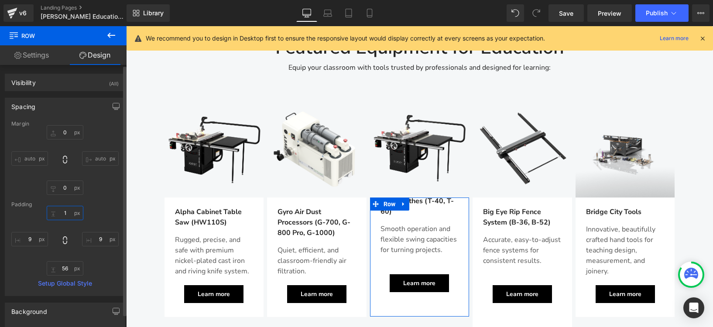
click at [66, 214] on input "1" at bounding box center [65, 213] width 37 height 14
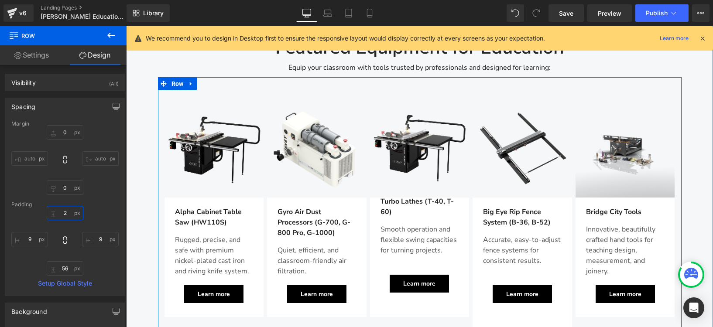
type input "26"
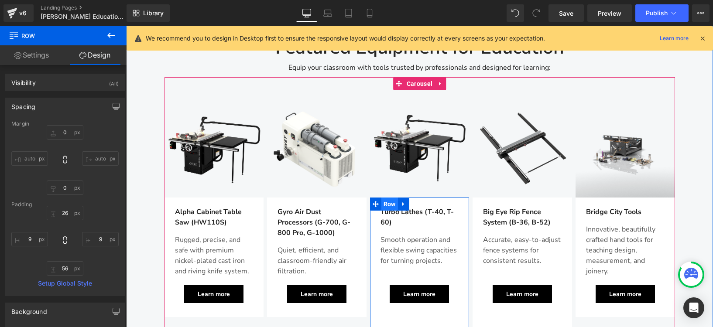
click at [387, 198] on span "Row" at bounding box center [389, 204] width 17 height 13
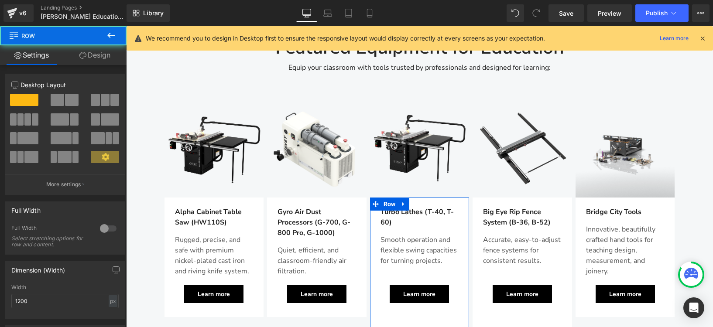
click at [110, 59] on link "Design" at bounding box center [94, 55] width 63 height 20
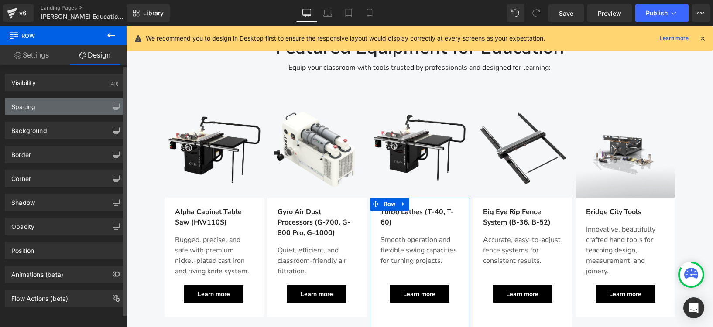
click at [44, 105] on div "Spacing" at bounding box center [65, 106] width 120 height 17
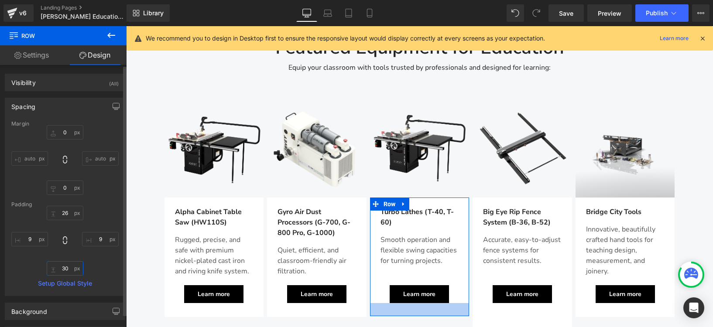
drag, startPoint x: 63, startPoint y: 266, endPoint x: 66, endPoint y: 278, distance: 11.6
click at [66, 278] on div "Margin 0 auto 0 auto Padding 26 9 56 9 Setup Global Style" at bounding box center [65, 208] width 120 height 175
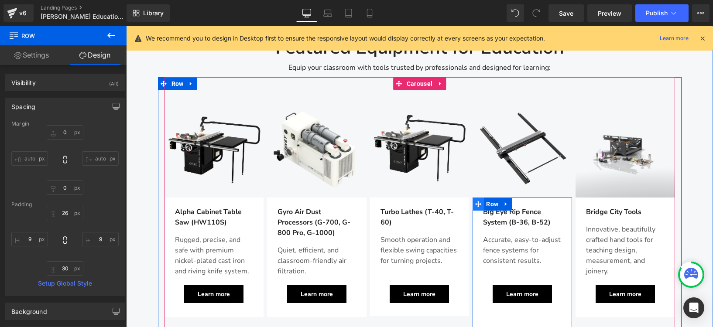
drag, startPoint x: 493, startPoint y: 175, endPoint x: 471, endPoint y: 170, distance: 22.5
click at [493, 198] on span "Row" at bounding box center [492, 204] width 17 height 13
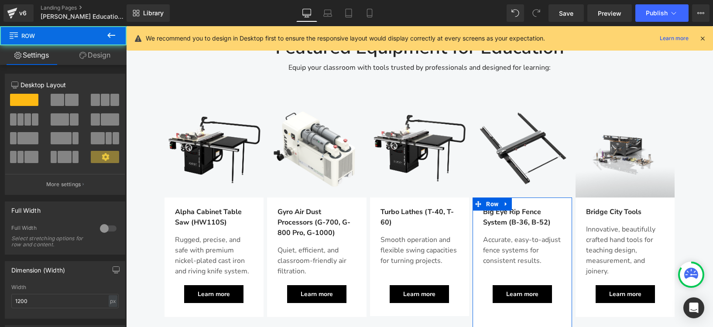
click at [105, 58] on link "Design" at bounding box center [94, 55] width 63 height 20
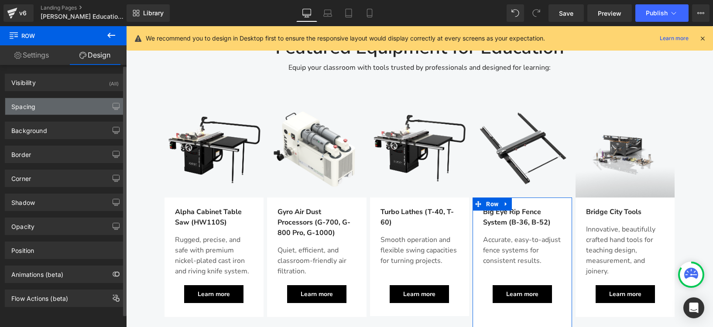
click at [43, 106] on div "Spacing" at bounding box center [65, 106] width 120 height 17
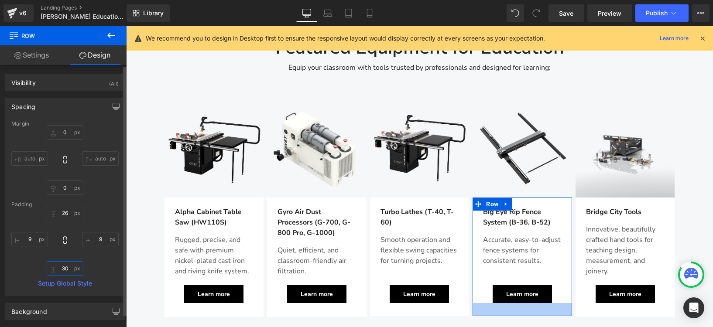
drag, startPoint x: 65, startPoint y: 269, endPoint x: 69, endPoint y: 280, distance: 12.2
click at [69, 280] on div "Margin 0 auto 0 auto Padding 26 9 56 9 Setup Global Style" at bounding box center [65, 208] width 120 height 175
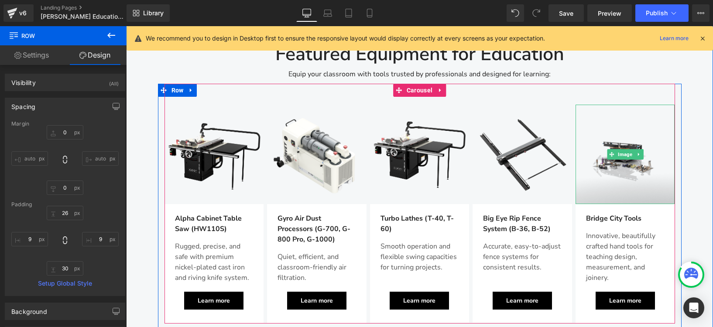
scroll to position [841, 0]
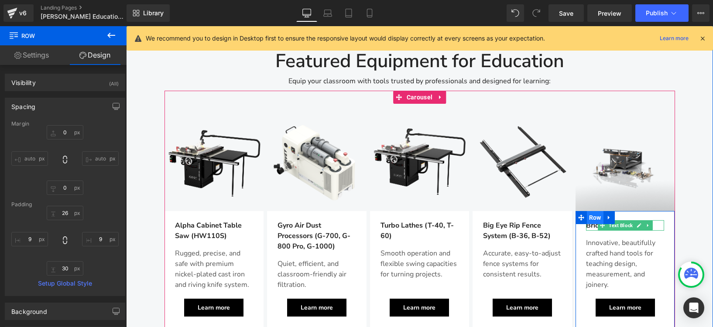
click at [594, 211] on span "Row" at bounding box center [595, 217] width 17 height 13
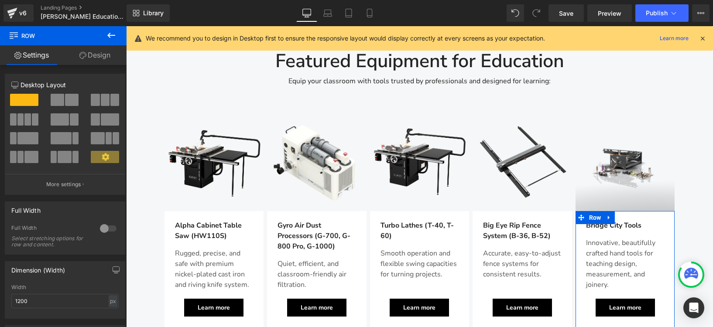
click at [95, 57] on link "Design" at bounding box center [94, 55] width 63 height 20
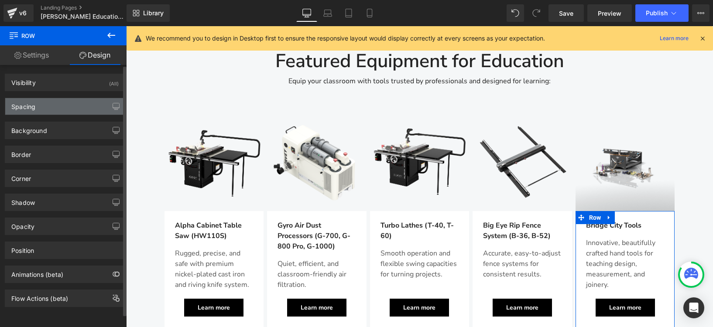
click at [52, 106] on div "Spacing" at bounding box center [65, 106] width 120 height 17
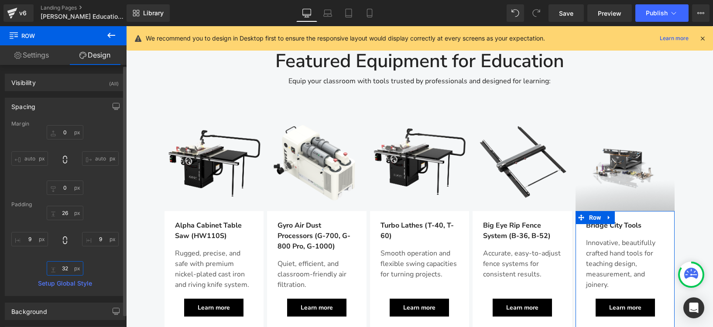
click at [65, 268] on input "32" at bounding box center [65, 268] width 37 height 14
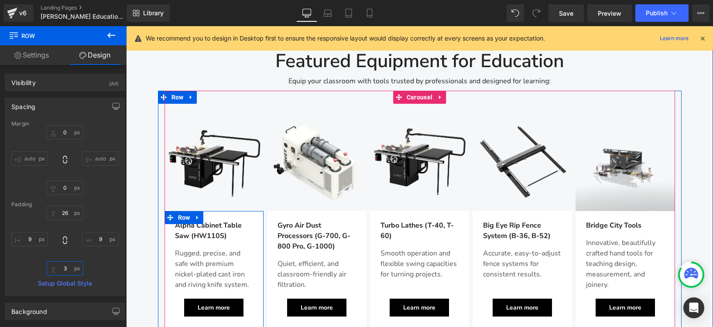
type input "30"
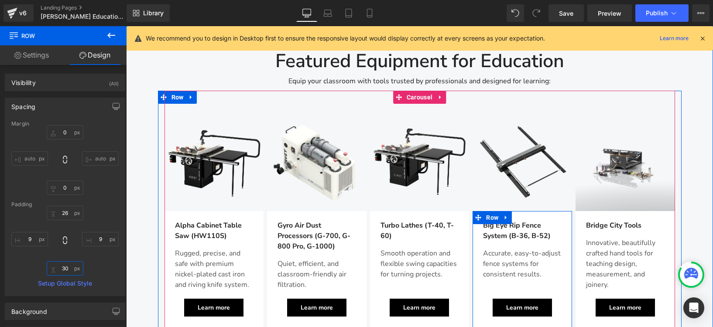
scroll to position [843, 0]
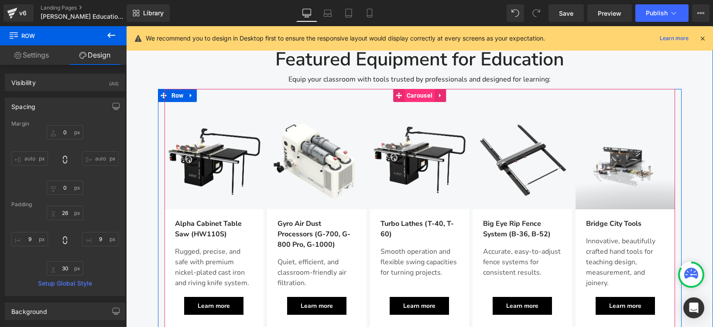
click at [419, 89] on span "Carousel" at bounding box center [420, 95] width 30 height 13
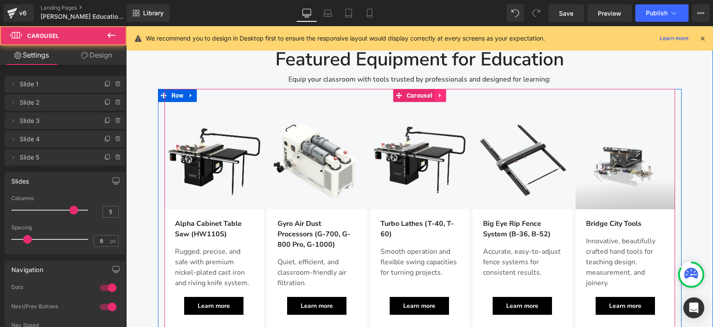
click at [439, 93] on icon at bounding box center [440, 96] width 6 height 7
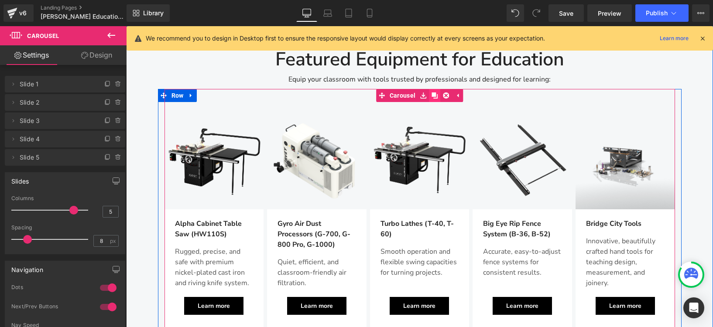
click at [434, 93] on icon at bounding box center [435, 96] width 6 height 7
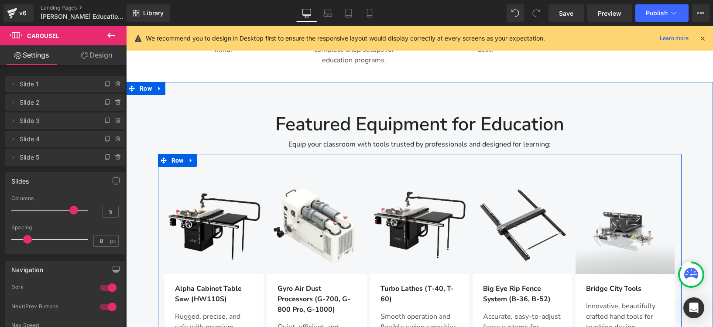
scroll to position [776, 0]
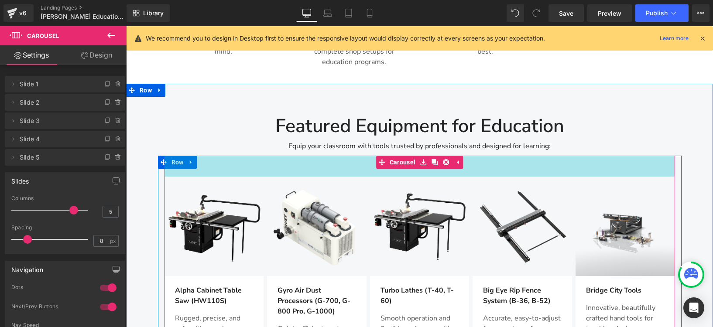
click at [527, 156] on div "48px" at bounding box center [420, 166] width 511 height 21
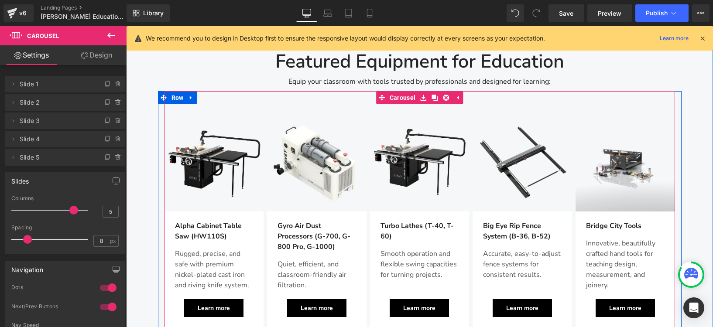
scroll to position [843, 0]
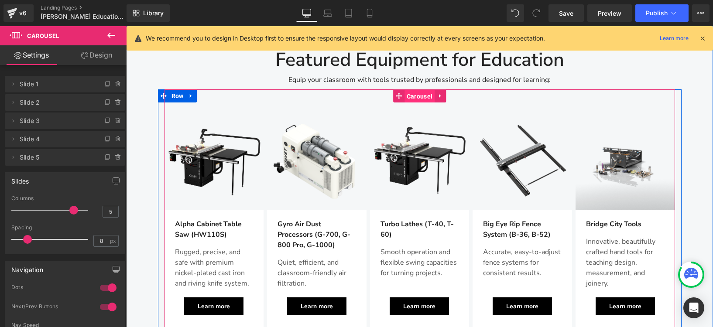
click at [405, 90] on span "Carousel" at bounding box center [420, 96] width 30 height 13
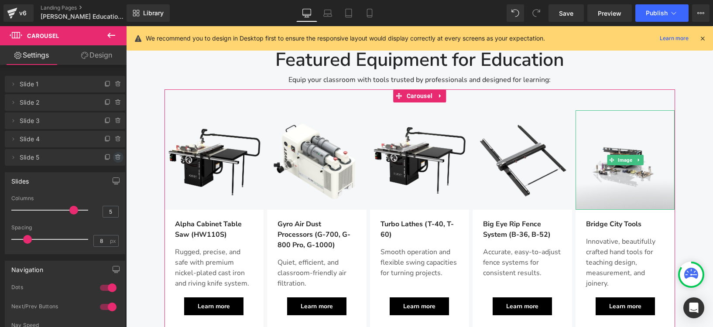
click at [115, 159] on icon at bounding box center [118, 157] width 7 height 7
click at [107, 157] on button "Delete" at bounding box center [108, 157] width 27 height 11
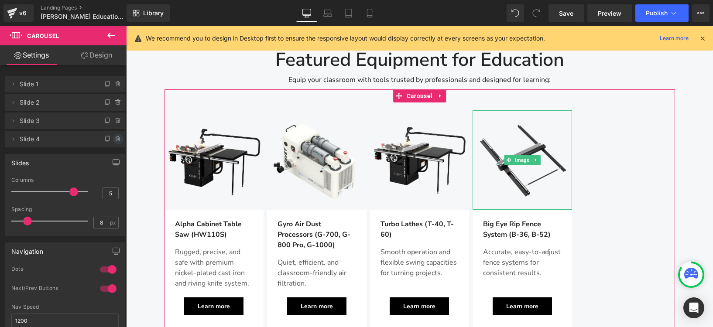
click at [115, 138] on icon at bounding box center [118, 139] width 7 height 7
click at [105, 141] on button "Delete" at bounding box center [108, 139] width 27 height 11
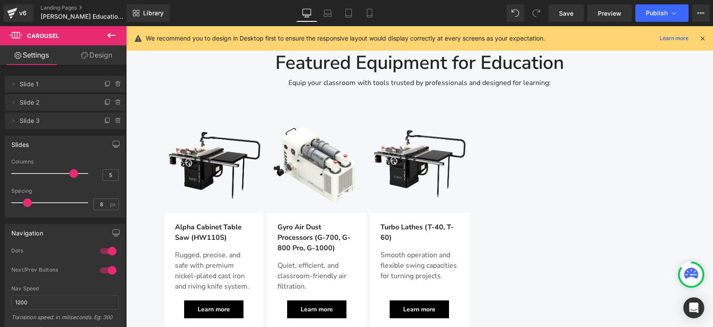
scroll to position [954, 0]
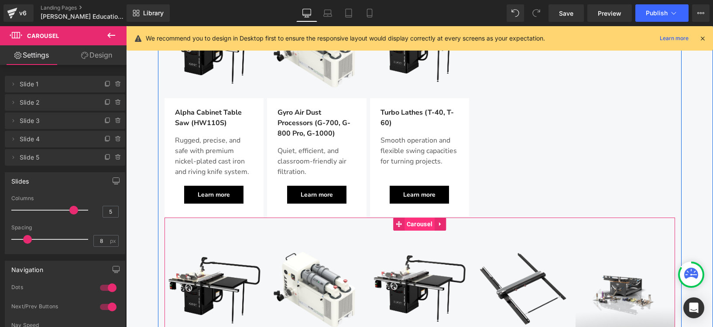
click at [407, 218] on span "Carousel" at bounding box center [420, 224] width 30 height 13
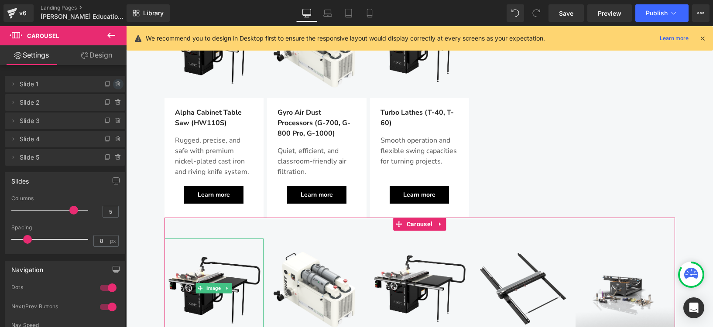
click at [115, 83] on icon at bounding box center [118, 84] width 7 height 7
click at [98, 84] on button "Delete" at bounding box center [108, 84] width 27 height 11
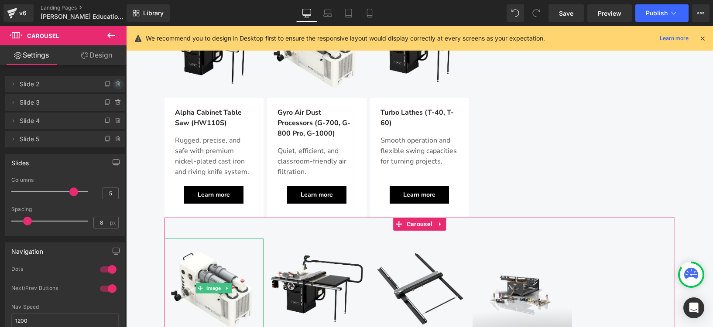
click at [115, 86] on icon at bounding box center [118, 84] width 7 height 7
click at [107, 85] on button "Delete" at bounding box center [108, 84] width 27 height 11
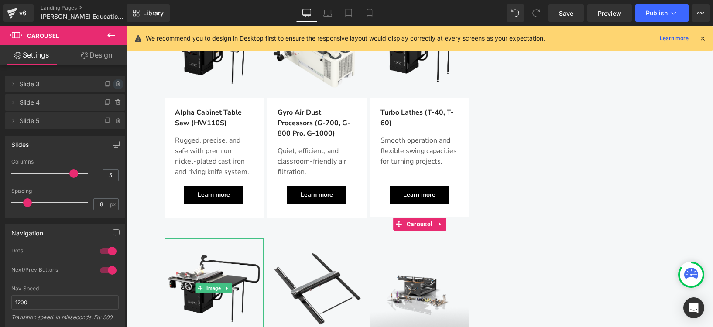
click at [116, 82] on icon at bounding box center [117, 82] width 5 height 0
click at [109, 83] on button "Delete" at bounding box center [108, 84] width 27 height 11
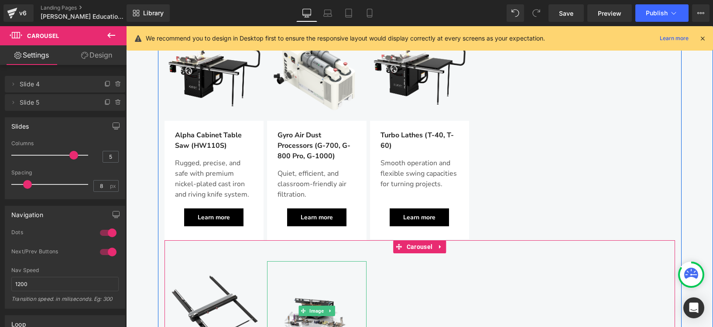
scroll to position [841, 0]
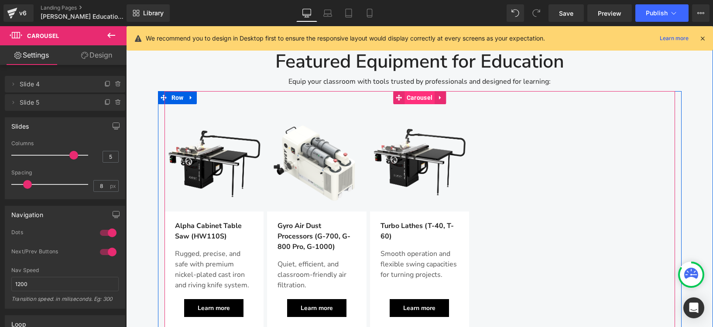
click at [419, 91] on span "Carousel" at bounding box center [420, 97] width 30 height 13
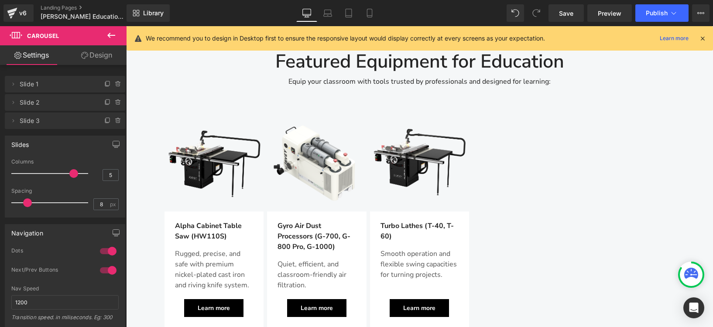
click at [66, 176] on div at bounding box center [52, 173] width 72 height 17
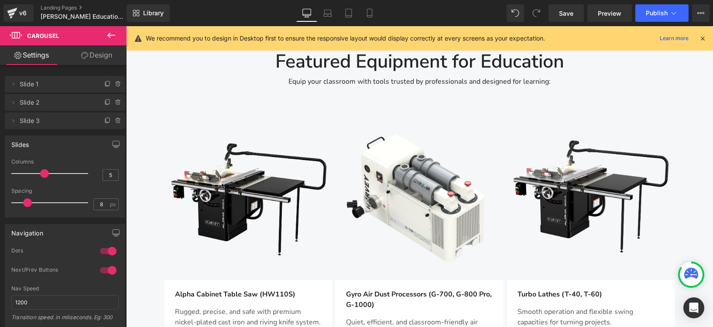
click at [45, 173] on span at bounding box center [44, 173] width 9 height 9
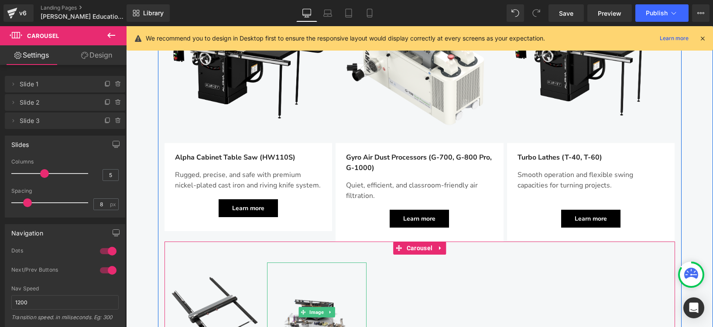
scroll to position [944, 0]
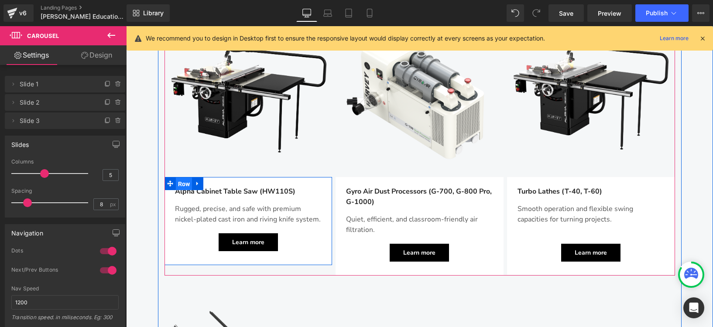
click at [184, 178] on span "Row" at bounding box center [184, 184] width 17 height 13
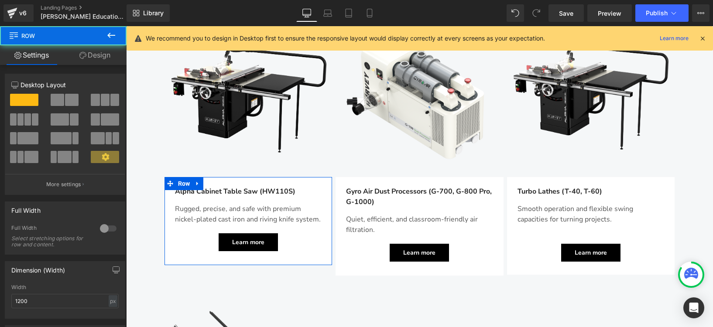
click at [99, 60] on link "Design" at bounding box center [94, 55] width 63 height 20
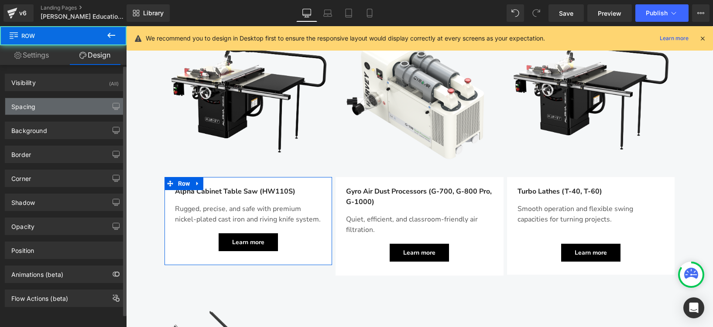
click at [57, 101] on div "Spacing" at bounding box center [65, 106] width 120 height 17
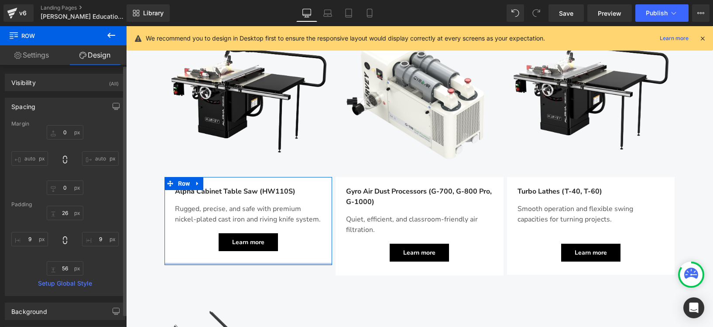
click at [61, 256] on div "26 9 32 9" at bounding box center [64, 241] width 107 height 70
click at [61, 268] on input "32" at bounding box center [65, 268] width 37 height 14
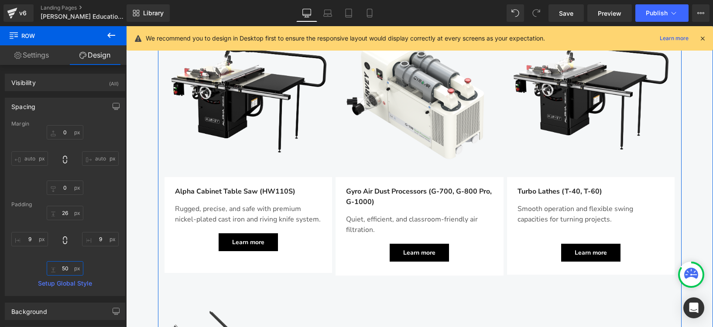
type input "5"
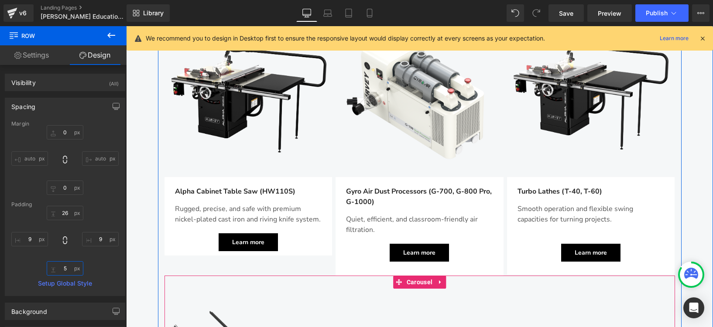
type input "55"
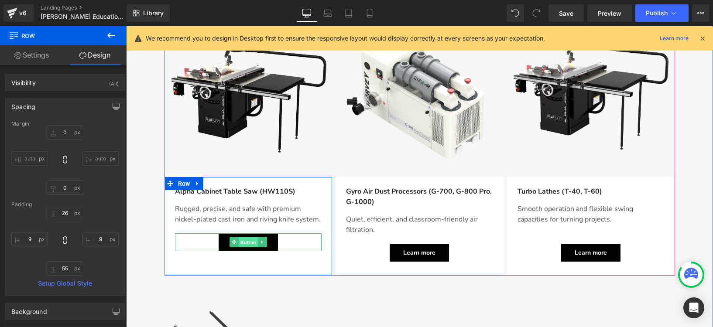
click at [241, 237] on span "Button" at bounding box center [248, 242] width 19 height 10
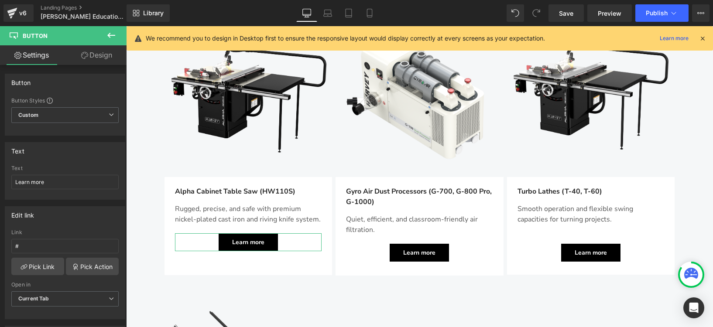
click at [99, 58] on link "Design" at bounding box center [96, 55] width 63 height 20
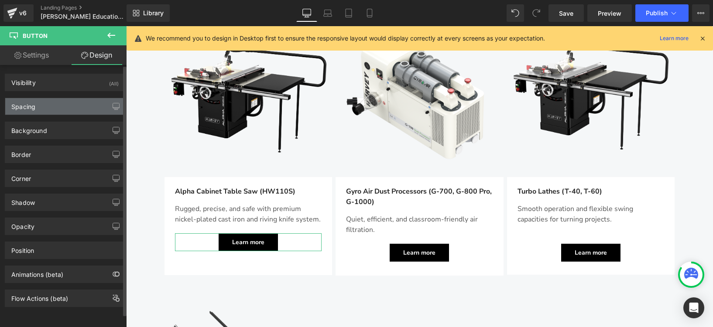
click at [41, 98] on div "Spacing" at bounding box center [65, 106] width 120 height 17
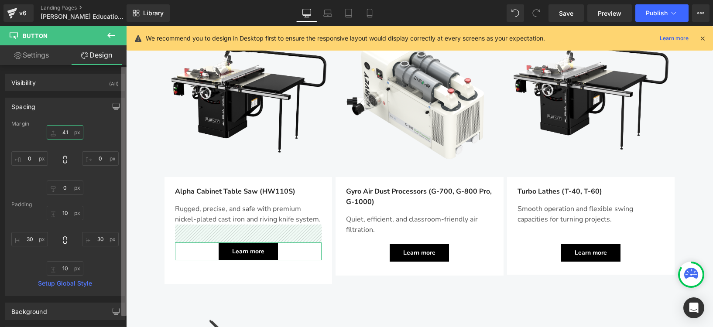
drag, startPoint x: 62, startPoint y: 132, endPoint x: 124, endPoint y: 149, distance: 63.4
click at [61, 127] on input "20" at bounding box center [65, 132] width 37 height 14
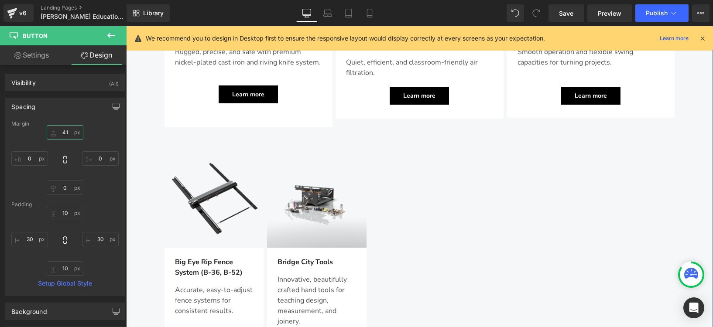
scroll to position [1102, 0]
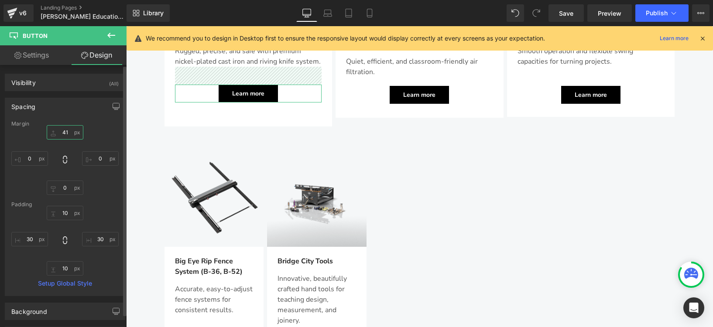
click at [67, 132] on input "20" at bounding box center [65, 132] width 37 height 14
drag, startPoint x: 68, startPoint y: 132, endPoint x: 59, endPoint y: 132, distance: 9.2
click at [59, 132] on input "20" at bounding box center [65, 132] width 37 height 14
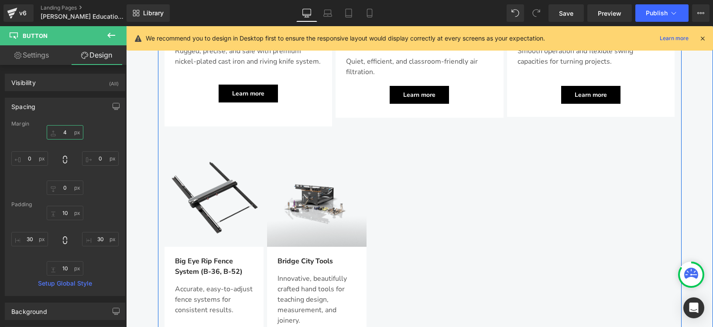
type input "45"
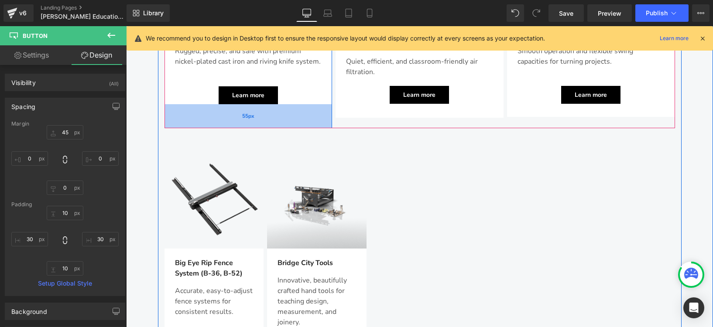
click at [255, 104] on div "55px" at bounding box center [249, 116] width 168 height 24
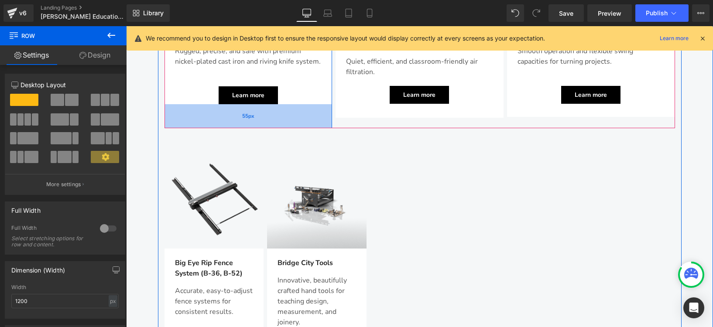
drag, startPoint x: 242, startPoint y: 92, endPoint x: 241, endPoint y: 116, distance: 24.0
click at [242, 104] on div "55px" at bounding box center [249, 116] width 168 height 24
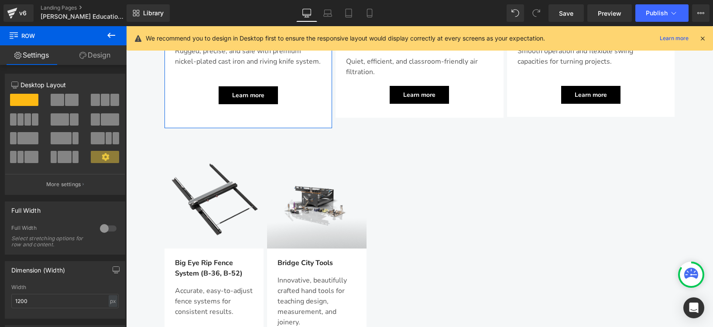
click at [96, 57] on link "Design" at bounding box center [94, 55] width 63 height 20
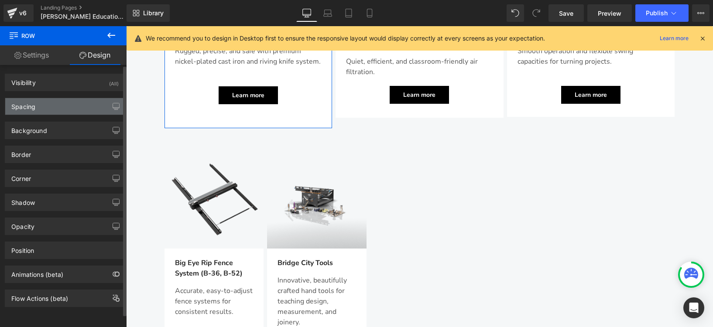
click at [41, 110] on div "Spacing" at bounding box center [65, 106] width 120 height 17
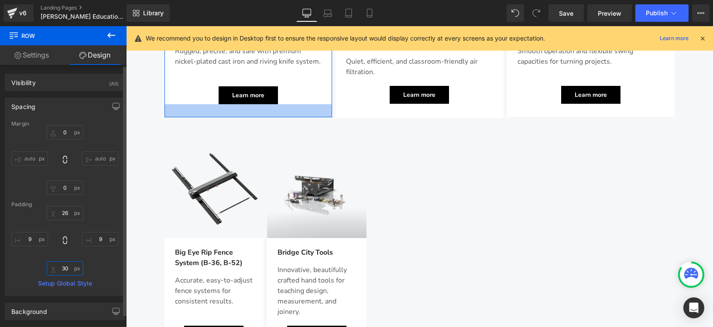
drag, startPoint x: 62, startPoint y: 268, endPoint x: 65, endPoint y: 278, distance: 11.3
click at [65, 278] on div "Margin auto auto Padding Setup Global Style" at bounding box center [65, 208] width 120 height 175
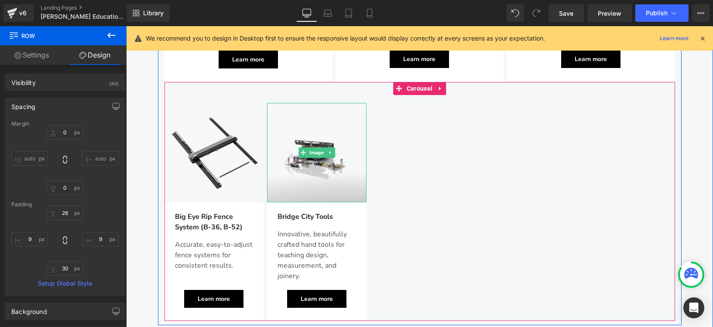
scroll to position [1092, 0]
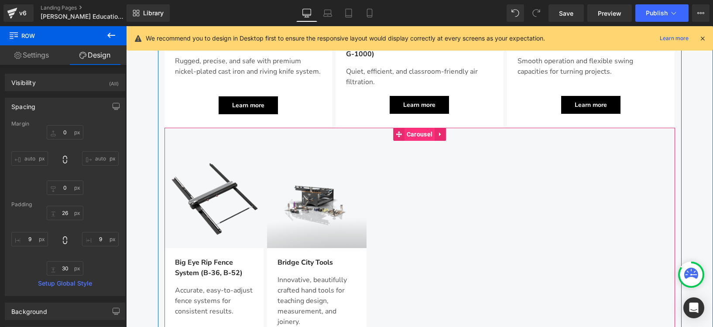
click at [416, 128] on span "Carousel" at bounding box center [420, 134] width 30 height 13
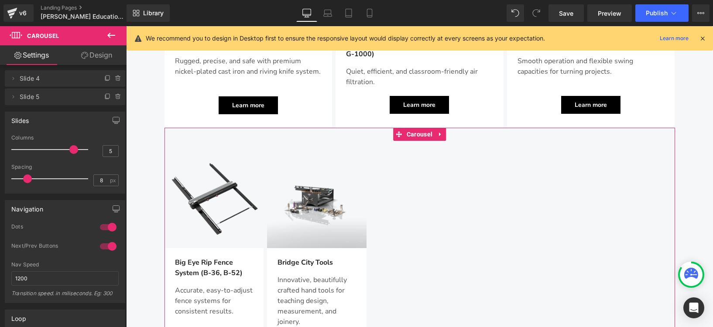
scroll to position [0, 0]
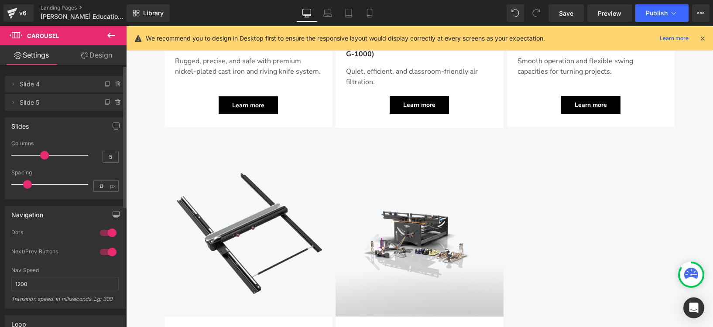
drag, startPoint x: 68, startPoint y: 156, endPoint x: 47, endPoint y: 157, distance: 21.4
click at [47, 157] on span at bounding box center [44, 155] width 9 height 9
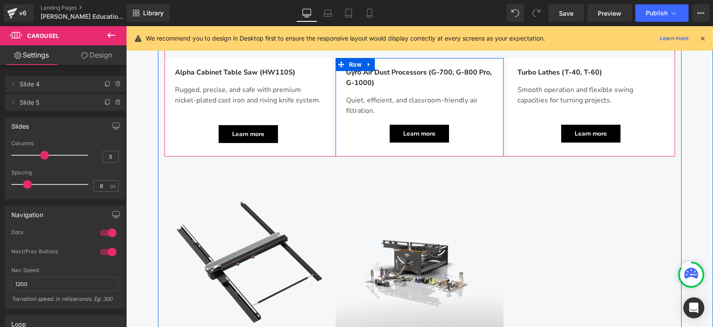
scroll to position [1149, 0]
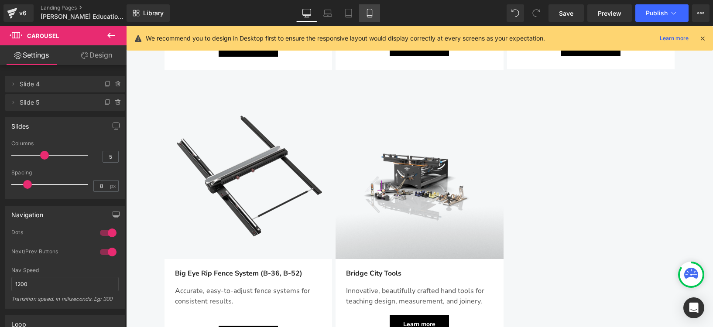
click at [373, 17] on link "Mobile" at bounding box center [369, 12] width 21 height 17
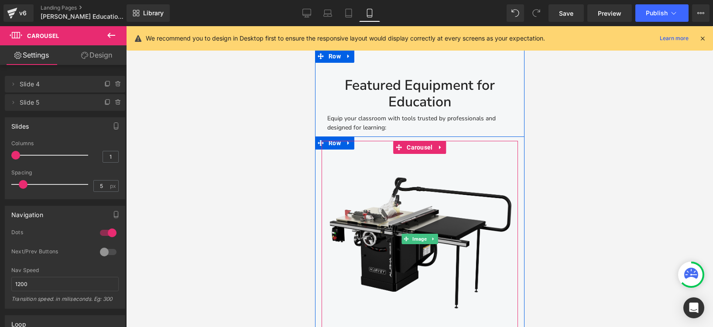
scroll to position [927, 0]
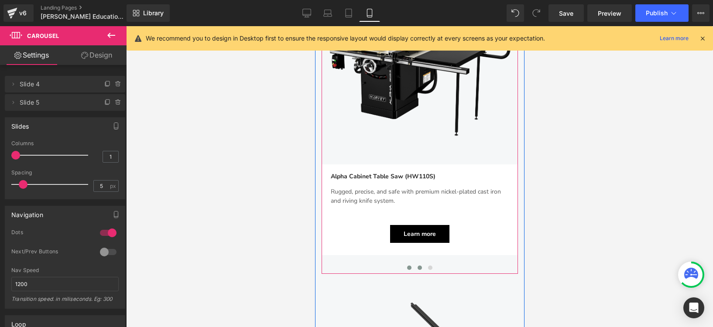
click at [417, 268] on span at bounding box center [419, 268] width 4 height 4
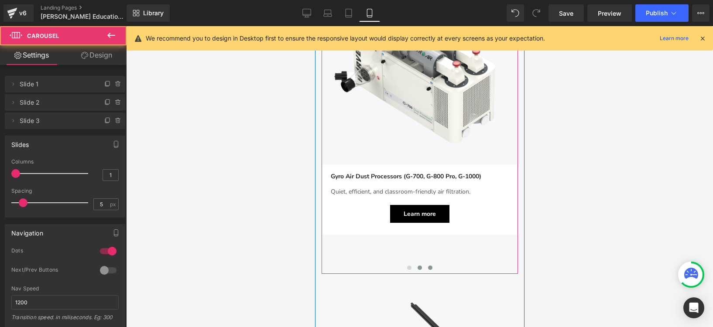
click at [429, 267] on button at bounding box center [430, 268] width 10 height 9
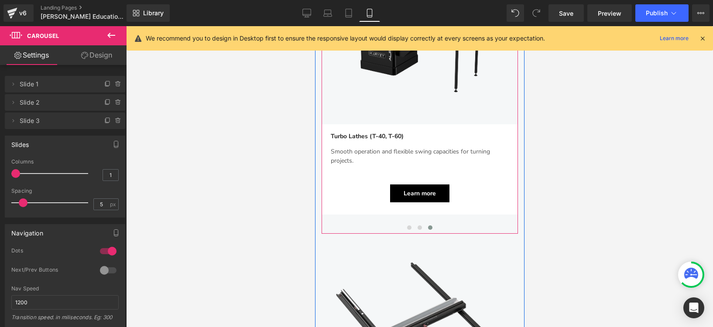
scroll to position [1058, 0]
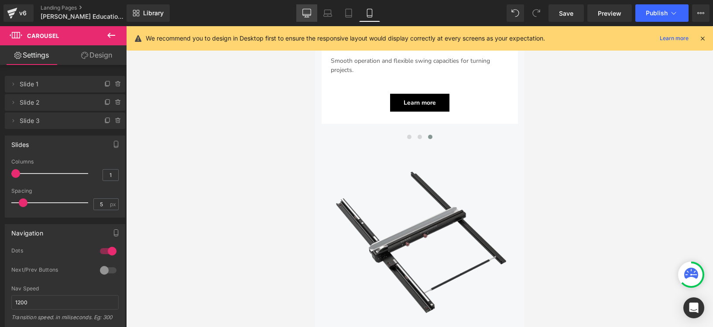
click at [300, 9] on link "Desktop" at bounding box center [306, 12] width 21 height 17
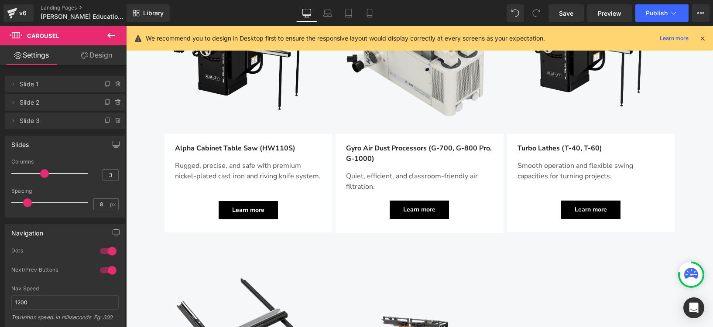
scroll to position [1071, 0]
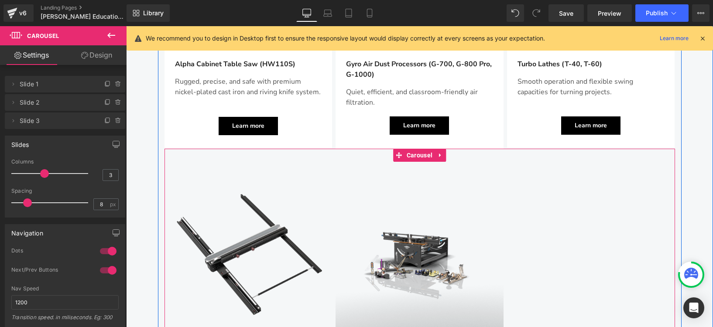
click at [562, 194] on div "Image Big Eye Rip Fence System (B-36, B-52) Text Block Accurate, easy-to-adjust…" at bounding box center [420, 303] width 511 height 266
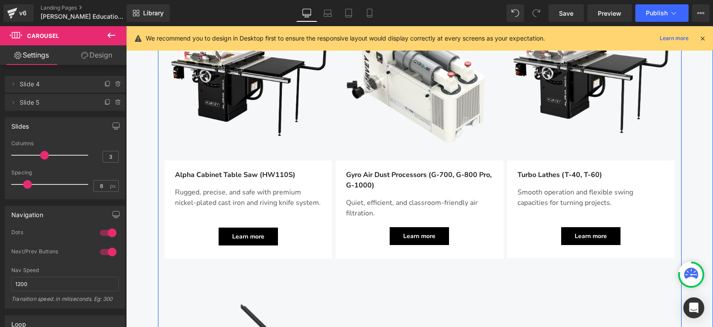
scroll to position [847, 0]
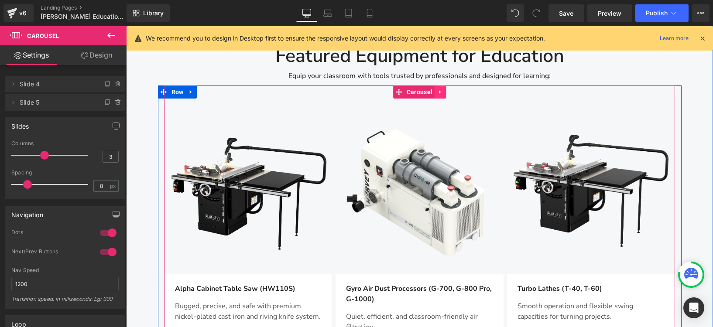
click at [437, 89] on icon at bounding box center [440, 92] width 6 height 7
click at [432, 89] on icon at bounding box center [435, 92] width 6 height 6
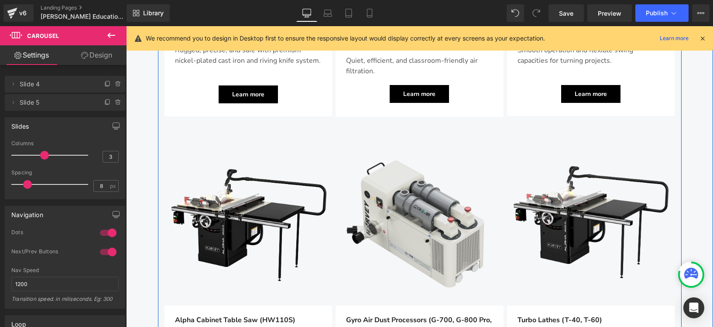
scroll to position [1102, 0]
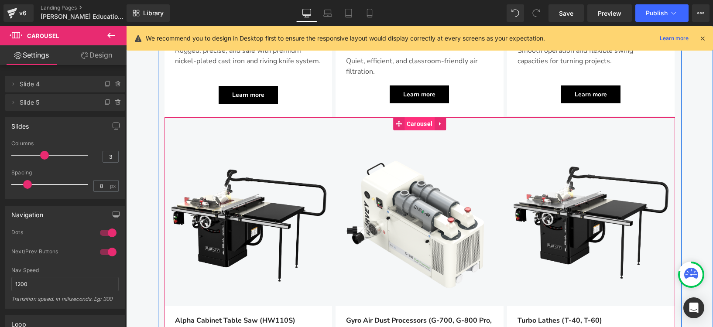
click at [406, 117] on span "Carousel" at bounding box center [420, 123] width 30 height 13
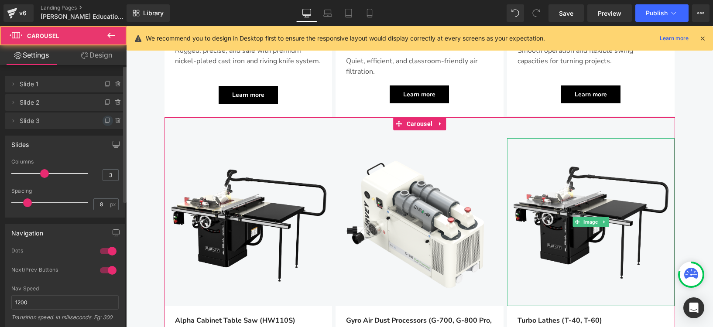
click at [104, 120] on icon at bounding box center [107, 120] width 7 height 7
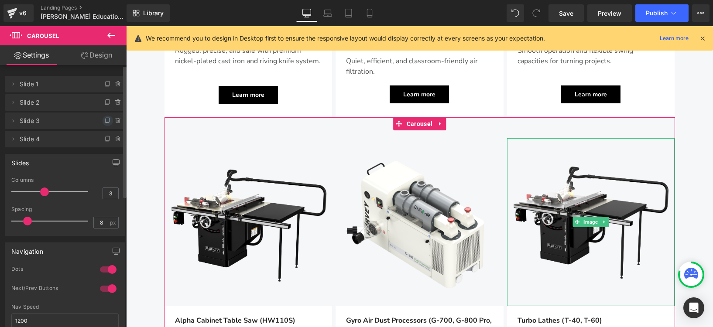
click at [104, 119] on icon at bounding box center [107, 120] width 7 height 7
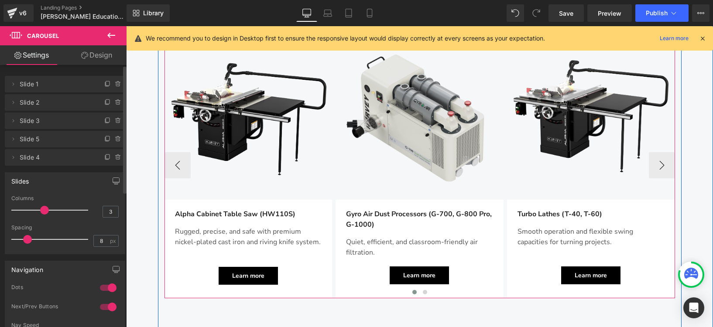
scroll to position [1207, 0]
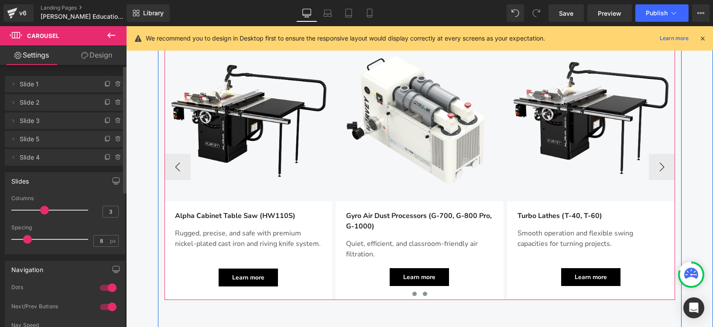
click at [421, 290] on button at bounding box center [425, 294] width 10 height 9
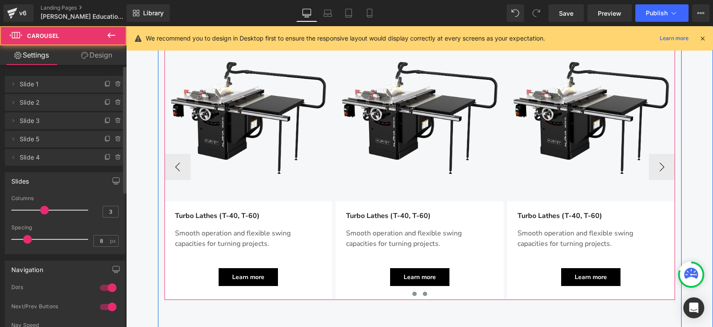
click at [412, 292] on span at bounding box center [414, 294] width 4 height 4
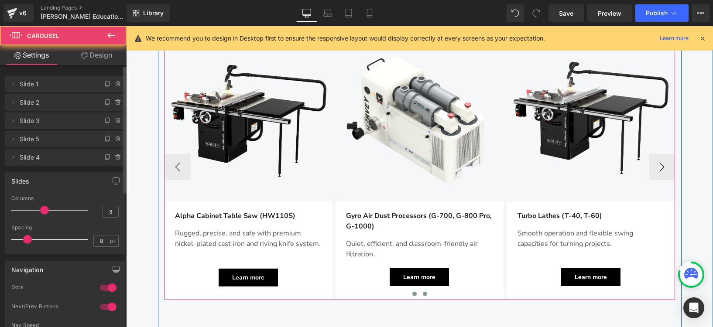
click at [423, 292] on span at bounding box center [425, 294] width 4 height 4
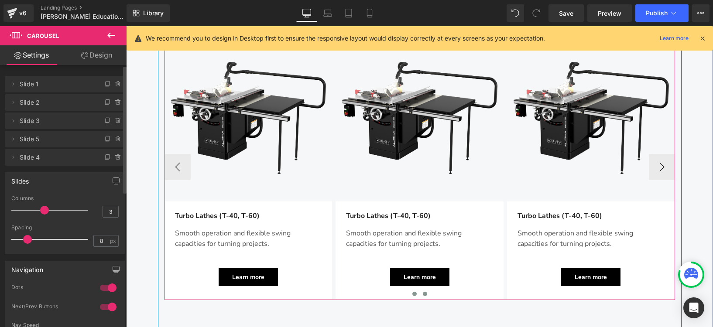
click at [412, 292] on span at bounding box center [414, 294] width 4 height 4
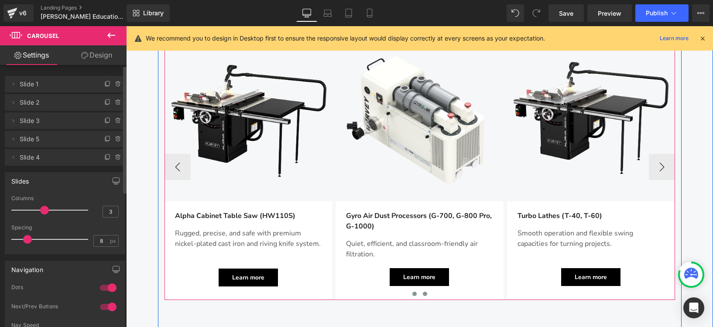
click at [423, 292] on span at bounding box center [425, 294] width 4 height 4
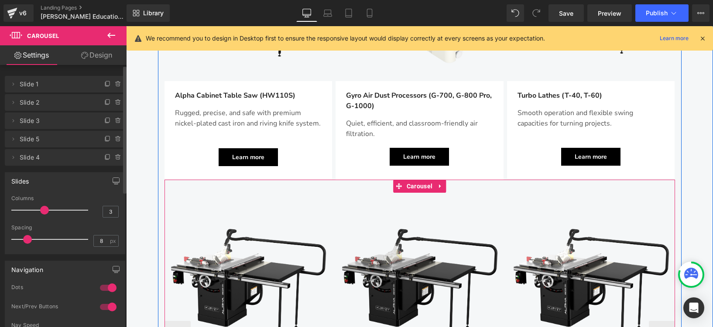
scroll to position [1040, 0]
click at [439, 185] on icon at bounding box center [440, 187] width 2 height 4
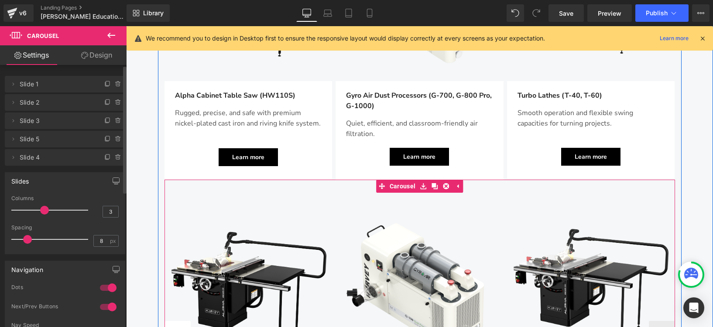
click at [443, 183] on icon at bounding box center [446, 186] width 6 height 7
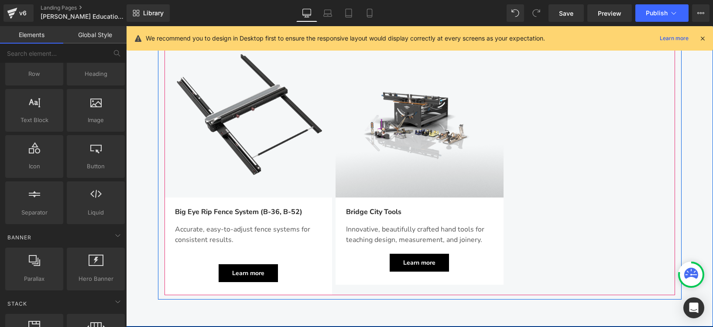
scroll to position [1225, 0]
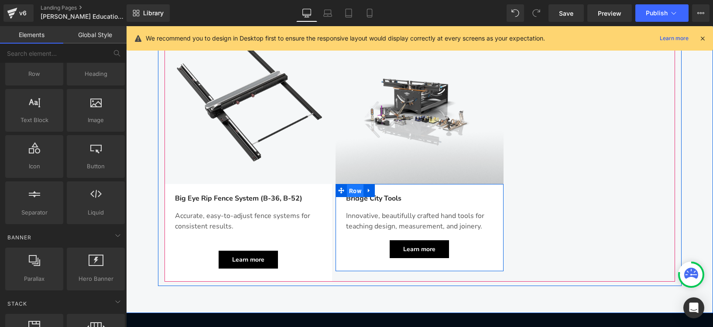
click at [353, 185] on span "Row" at bounding box center [355, 191] width 17 height 13
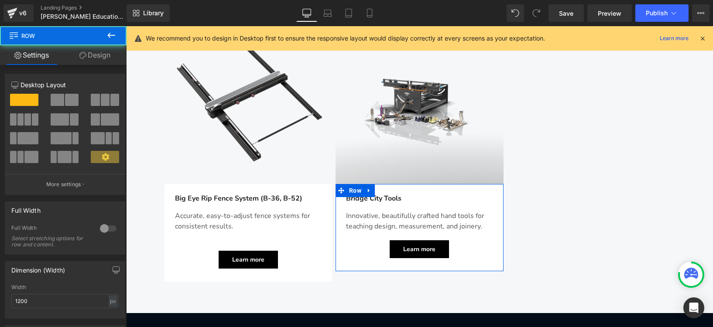
click at [107, 58] on link "Design" at bounding box center [94, 55] width 63 height 20
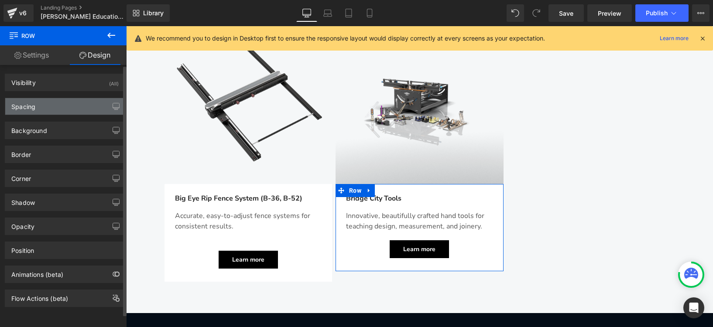
click at [49, 108] on div "Spacing" at bounding box center [65, 106] width 120 height 17
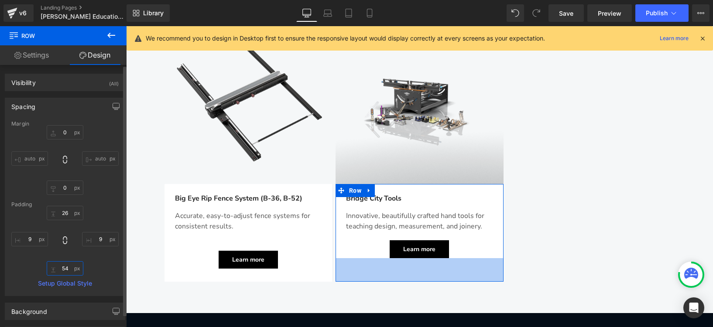
drag, startPoint x: 66, startPoint y: 270, endPoint x: 67, endPoint y: 260, distance: 10.5
click at [67, 260] on div at bounding box center [64, 241] width 107 height 70
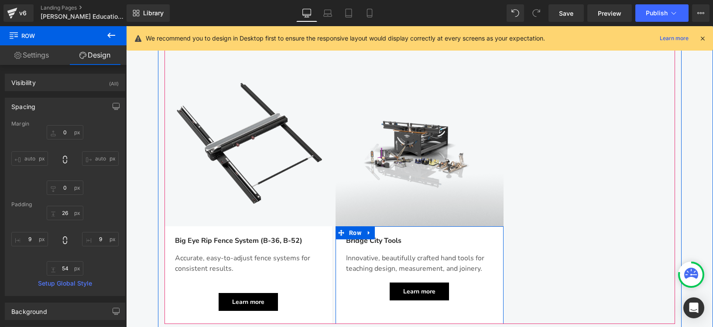
scroll to position [1225, 0]
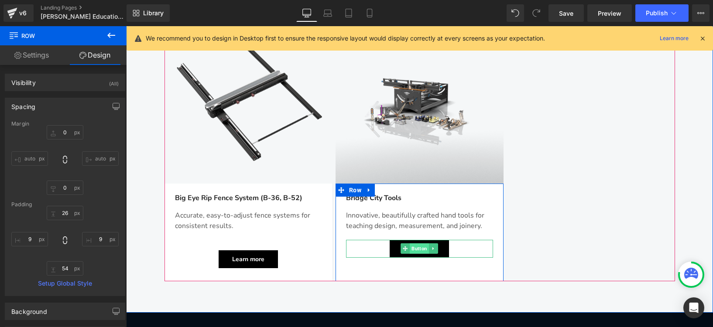
click at [418, 244] on span "Button" at bounding box center [419, 249] width 19 height 10
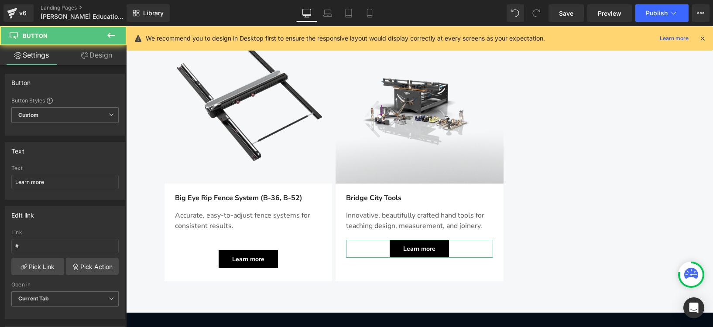
click at [96, 61] on link "Design" at bounding box center [96, 55] width 63 height 20
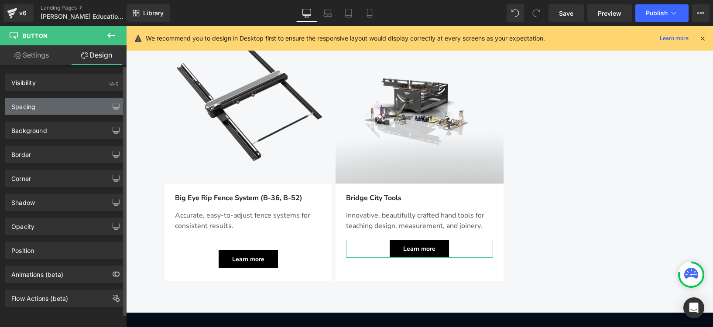
click at [45, 110] on div "Spacing" at bounding box center [65, 106] width 120 height 17
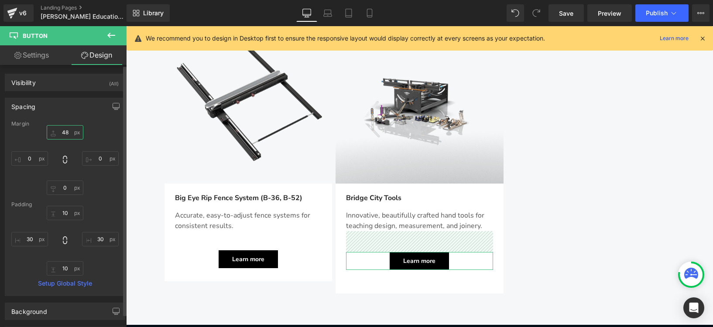
drag, startPoint x: 63, startPoint y: 128, endPoint x: 65, endPoint y: 116, distance: 12.3
click at [65, 116] on div "Spacing Margin 20 0 0 0 Padding 10 30 10 30 Setup Global Style" at bounding box center [65, 197] width 120 height 199
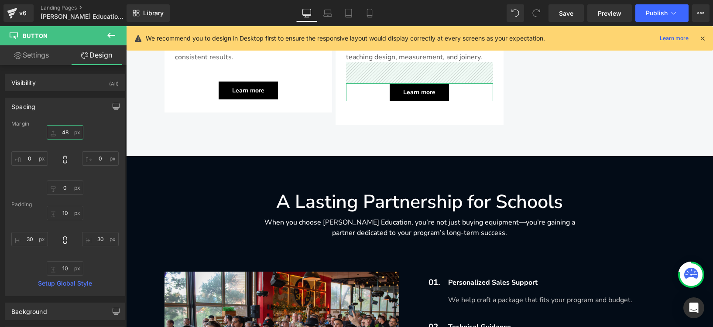
scroll to position [1394, 0]
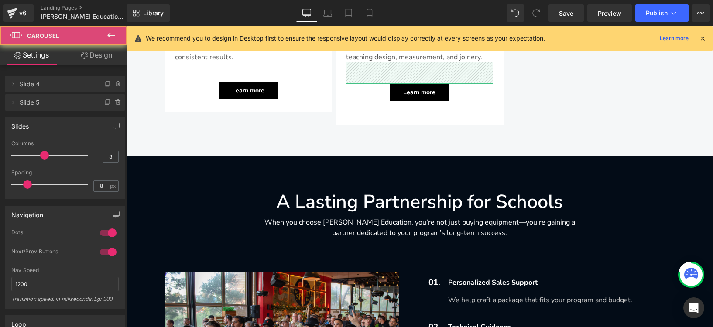
click at [453, 83] on div "Learn more" at bounding box center [419, 92] width 147 height 18
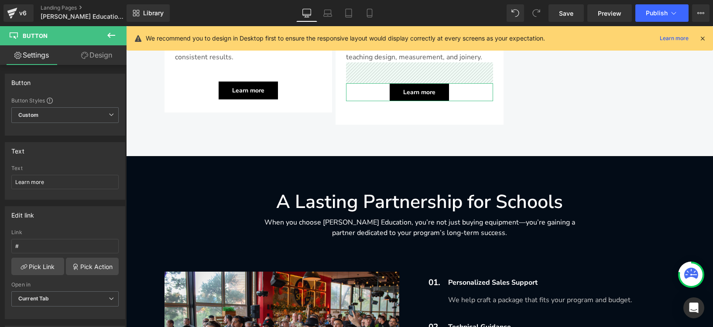
click at [395, 87] on div "Bridge City Tools Text Block Innovative, beautifully crafted hand tools for tea…" at bounding box center [420, 70] width 168 height 110
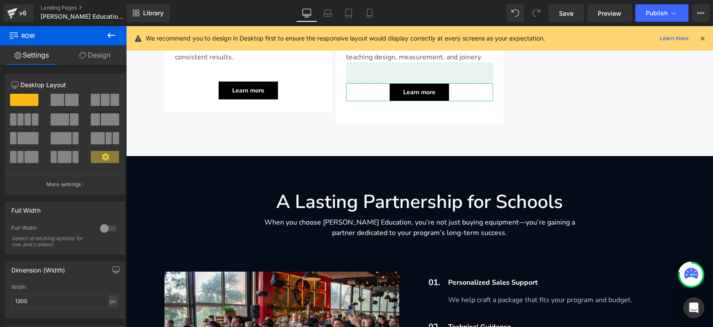
click at [301, 75] on div "Big Eye Rip Fence System (B-36, B-52) Text Block Accurate, easy-to-adjust fence…" at bounding box center [249, 64] width 168 height 98
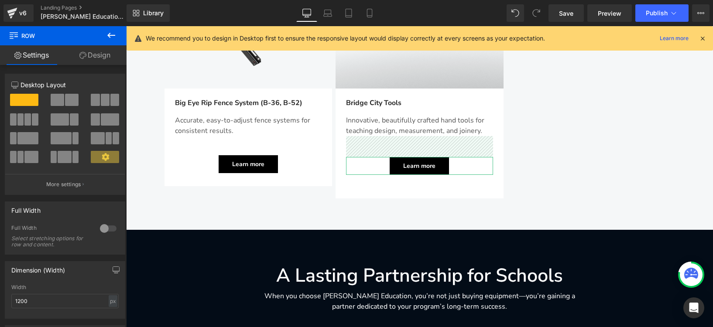
scroll to position [1289, 0]
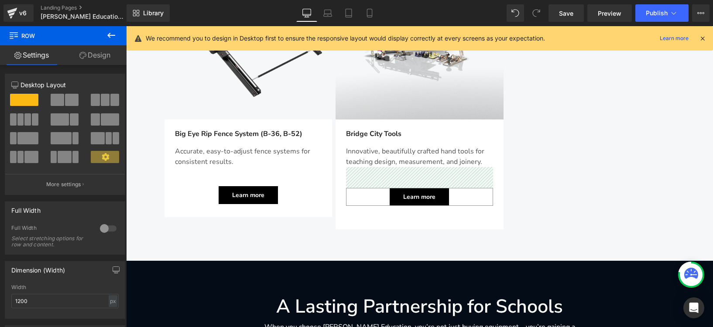
click at [400, 146] on p "Innovative, beautifully crafted hand tools for teaching design, measurement, an…" at bounding box center [419, 156] width 147 height 21
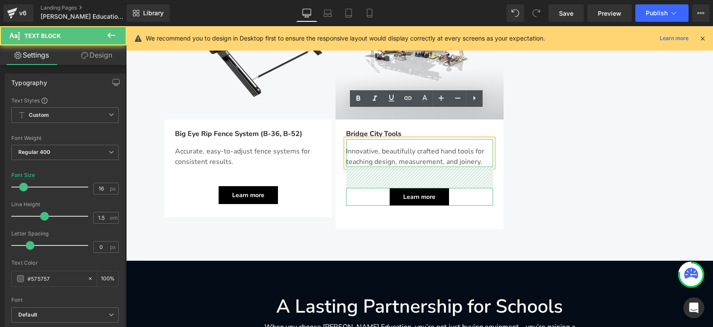
click at [436, 167] on div at bounding box center [419, 177] width 147 height 21
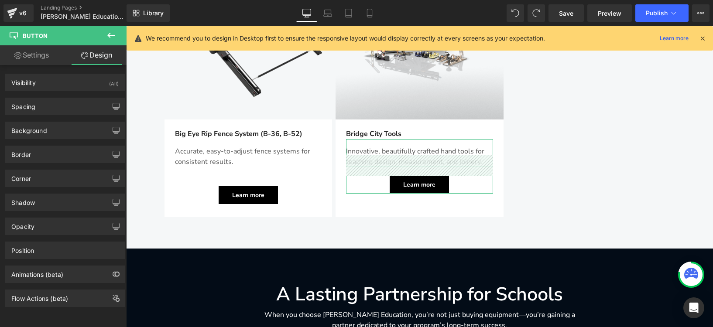
click at [448, 155] on div at bounding box center [419, 165] width 147 height 21
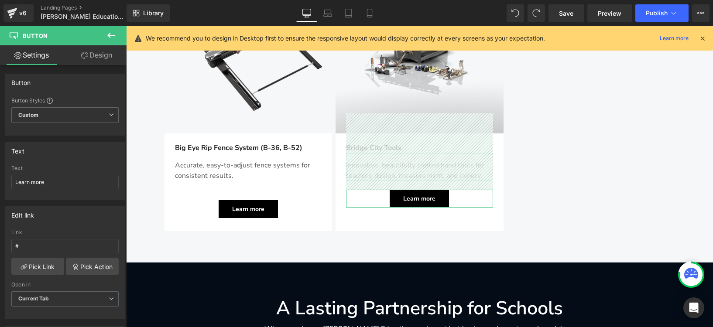
scroll to position [1275, 0]
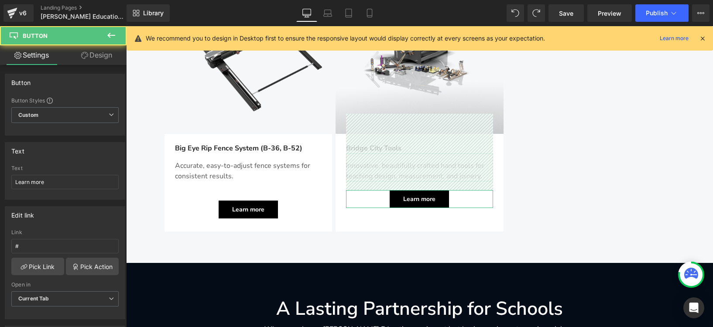
click at [414, 195] on span "Learn more" at bounding box center [419, 199] width 32 height 8
click at [91, 55] on link "Design" at bounding box center [96, 55] width 63 height 20
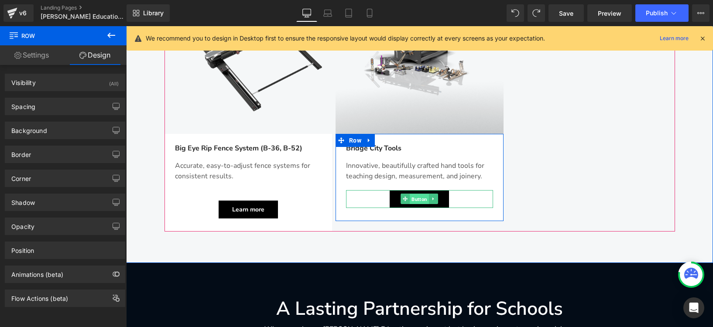
click at [410, 194] on span "Button" at bounding box center [419, 199] width 19 height 10
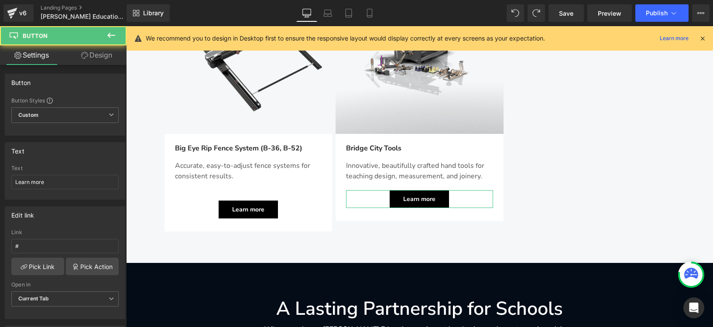
click at [96, 58] on link "Design" at bounding box center [96, 55] width 63 height 20
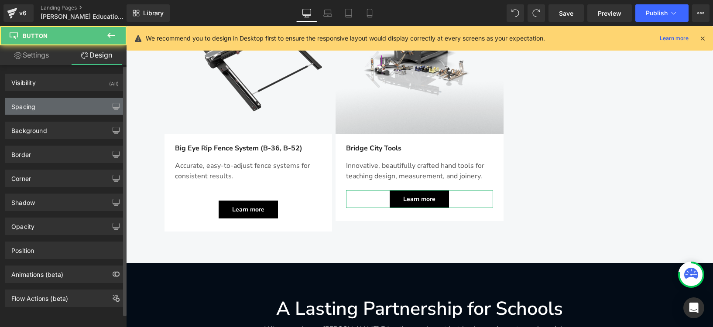
click at [44, 103] on div "Spacing" at bounding box center [65, 106] width 120 height 17
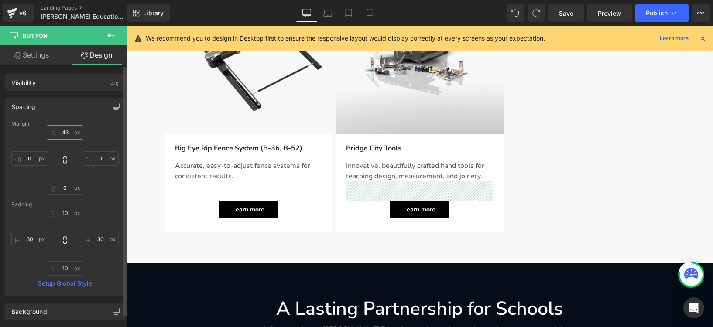
drag, startPoint x: 58, startPoint y: 131, endPoint x: 75, endPoint y: 136, distance: 16.7
click at [60, 121] on div "Margin Padding Setup Global Style" at bounding box center [65, 208] width 120 height 175
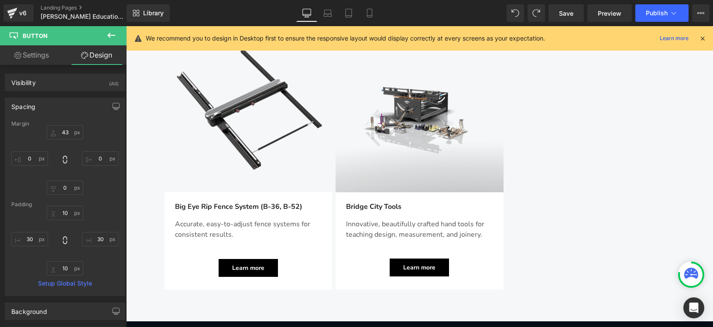
scroll to position [1211, 0]
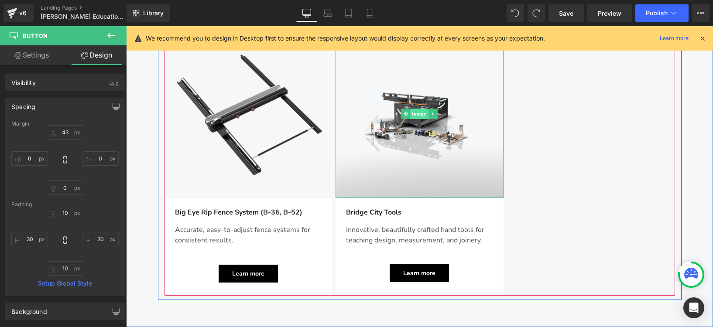
click at [419, 109] on span "Image" at bounding box center [420, 114] width 18 height 10
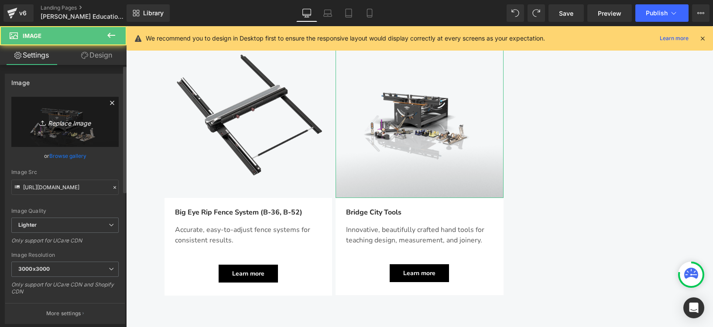
click at [64, 124] on icon "Replace Image" at bounding box center [65, 122] width 70 height 11
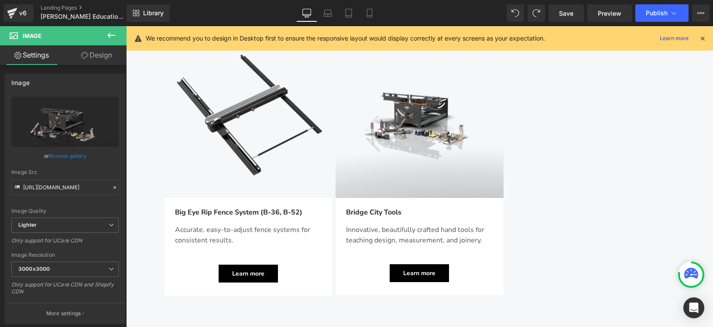
type input "C:\fakepath\图层 2.png"
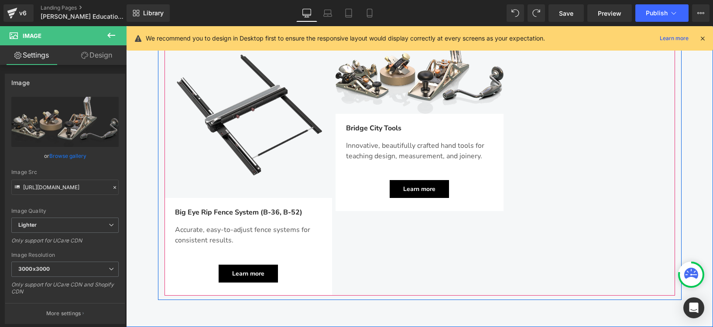
scroll to position [1098, 0]
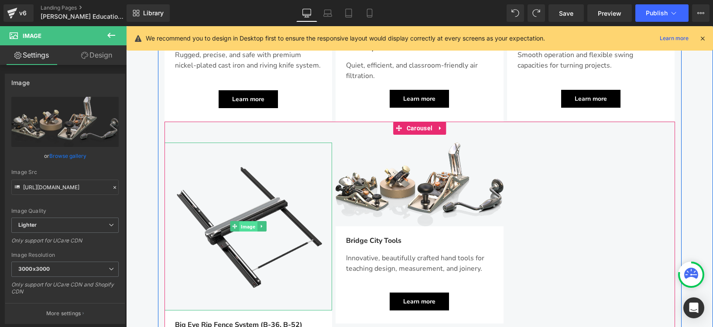
click at [250, 222] on span "Image" at bounding box center [248, 227] width 18 height 10
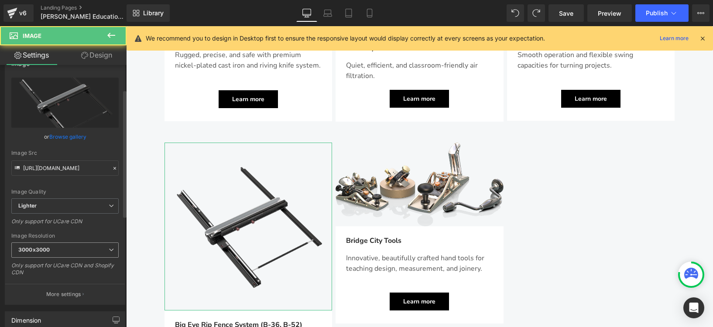
scroll to position [50, 0]
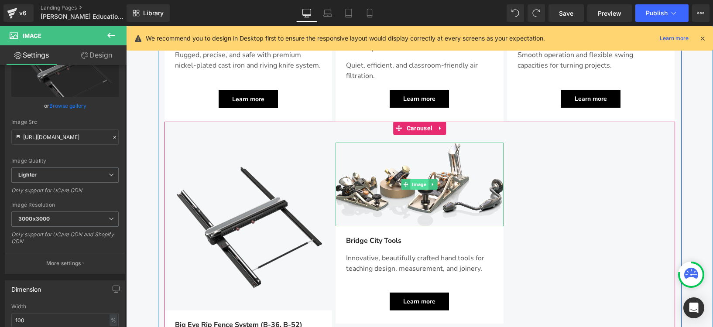
click at [411, 179] on span "Image" at bounding box center [420, 184] width 18 height 10
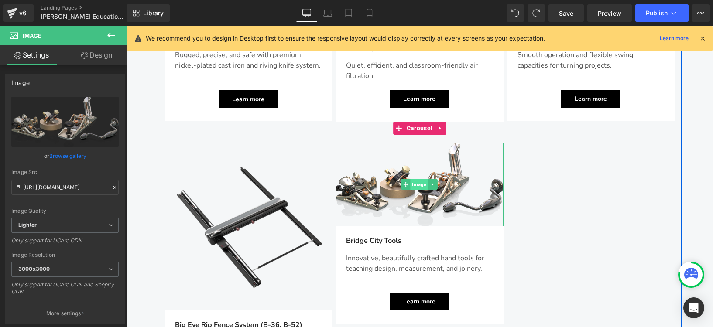
click at [421, 179] on span "Image" at bounding box center [420, 184] width 18 height 10
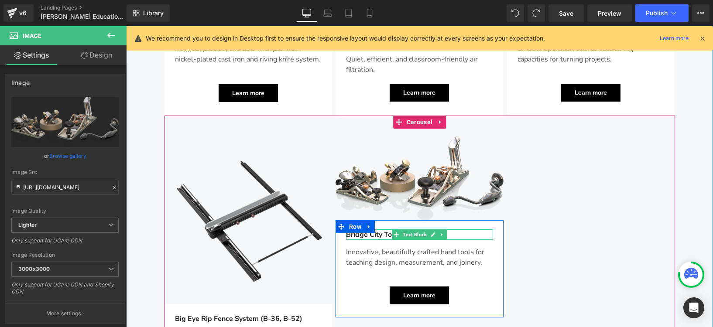
scroll to position [1112, 0]
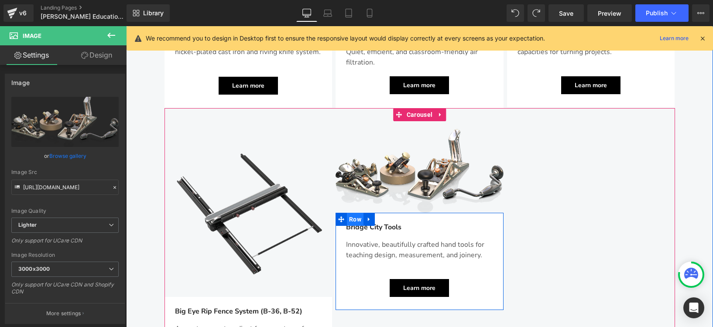
click at [350, 213] on span "Row" at bounding box center [355, 219] width 17 height 13
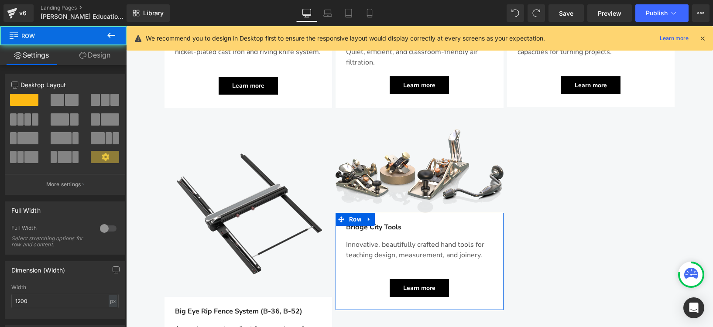
click at [97, 53] on link "Design" at bounding box center [94, 55] width 63 height 20
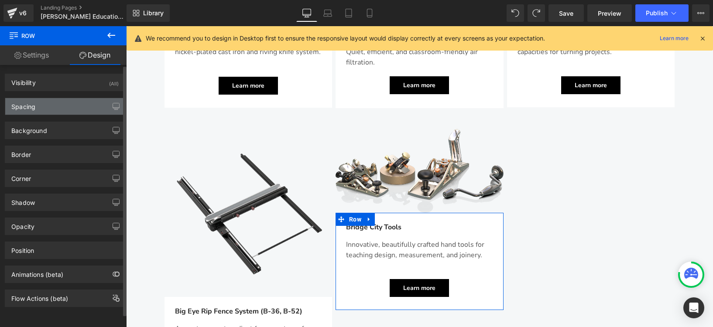
click at [54, 106] on div "Spacing" at bounding box center [65, 106] width 120 height 17
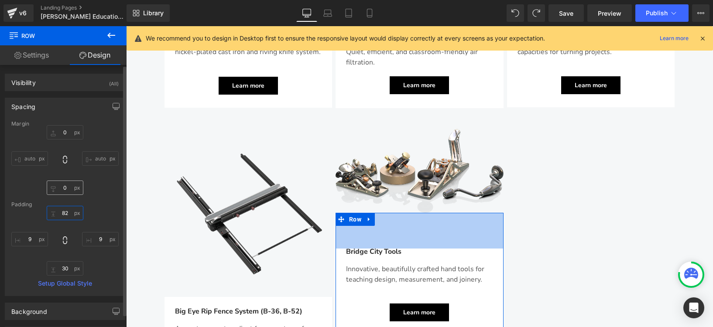
drag, startPoint x: 64, startPoint y: 214, endPoint x: 67, endPoint y: 189, distance: 24.6
click at [67, 189] on div "Margin auto auto Padding Setup Global Style" at bounding box center [65, 208] width 120 height 175
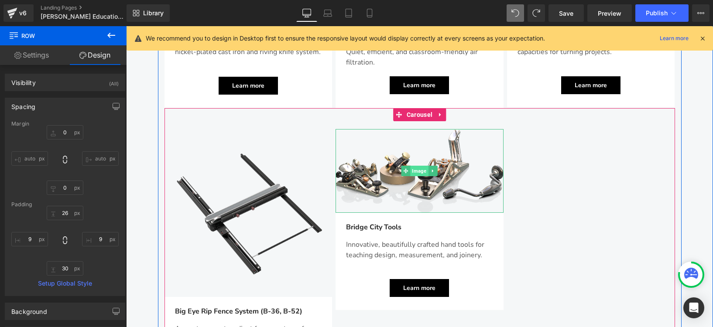
click at [419, 166] on span "Image" at bounding box center [420, 171] width 18 height 10
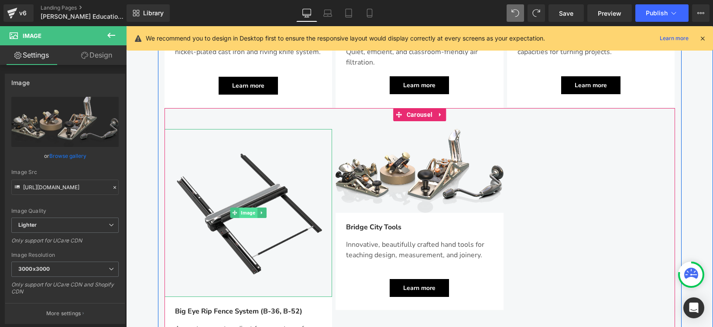
click at [243, 208] on span "Image" at bounding box center [248, 213] width 18 height 10
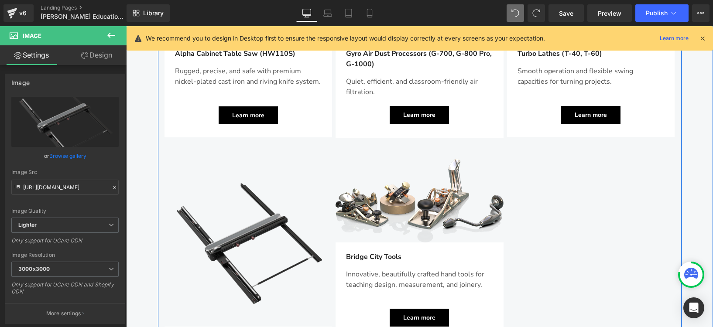
scroll to position [1113, 0]
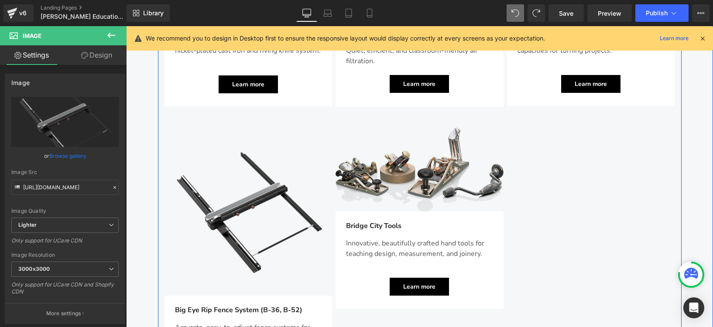
click at [393, 128] on img at bounding box center [420, 170] width 168 height 84
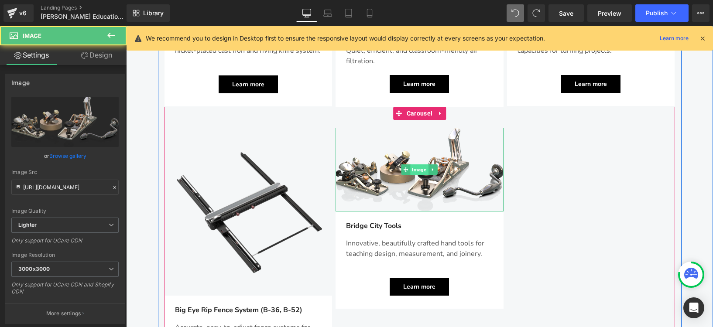
click at [411, 165] on span "Image" at bounding box center [420, 170] width 18 height 10
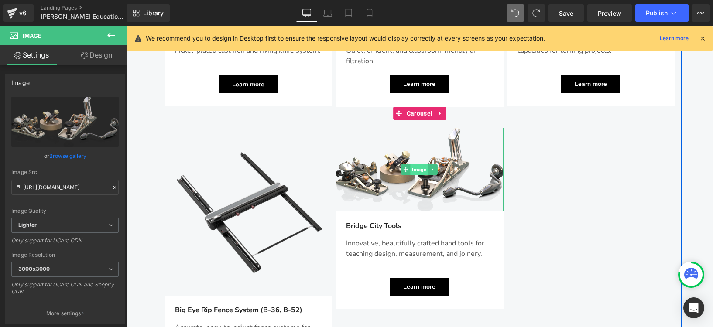
click at [411, 165] on span "Image" at bounding box center [420, 170] width 18 height 10
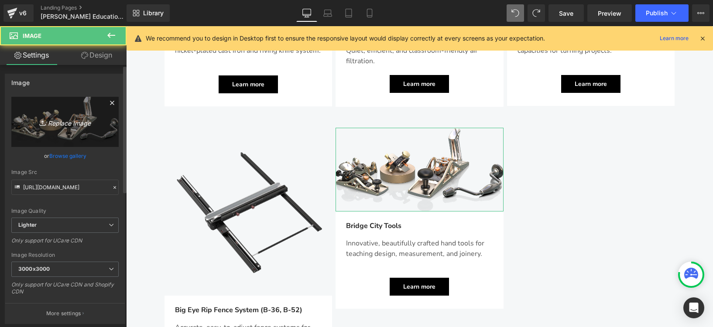
click at [83, 121] on icon "Replace Image" at bounding box center [65, 122] width 70 height 11
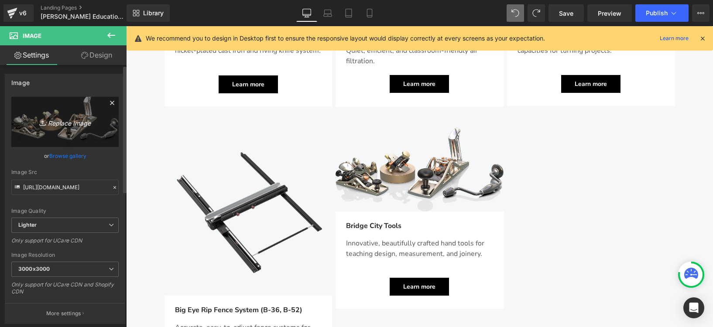
type input "C:\fakepath\图层 2.png"
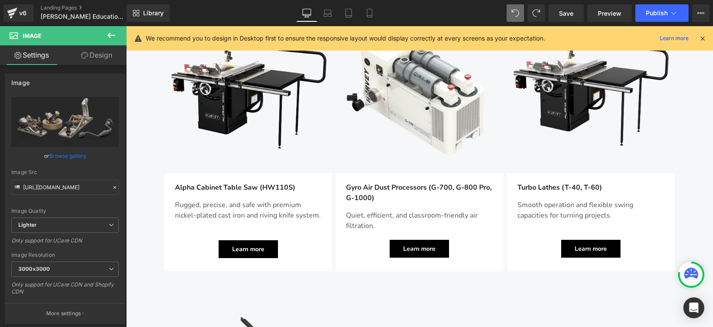
scroll to position [902, 0]
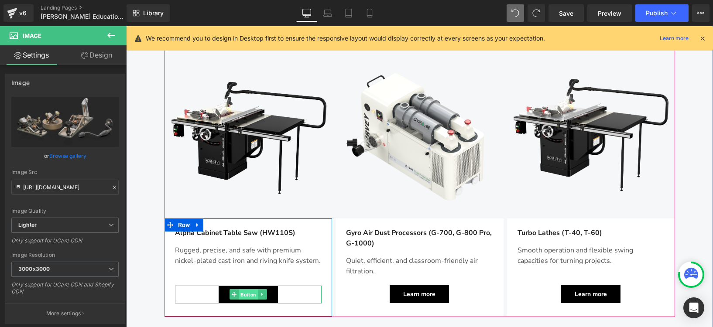
click at [244, 290] on span "Button" at bounding box center [248, 295] width 19 height 10
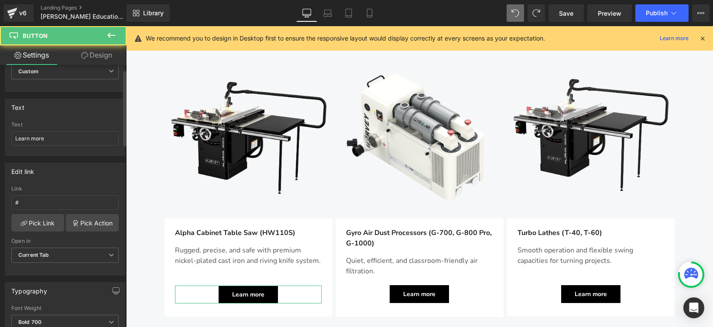
scroll to position [44, 0]
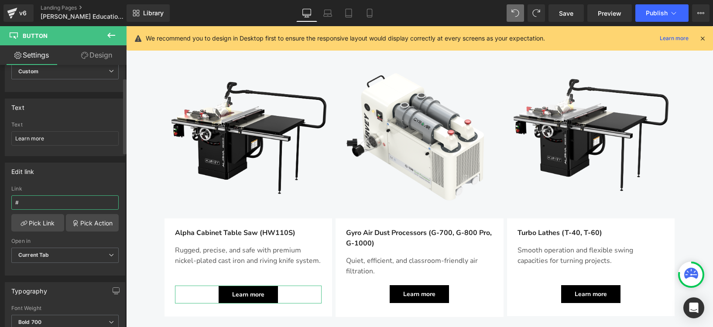
click at [32, 202] on input "#" at bounding box center [64, 203] width 107 height 14
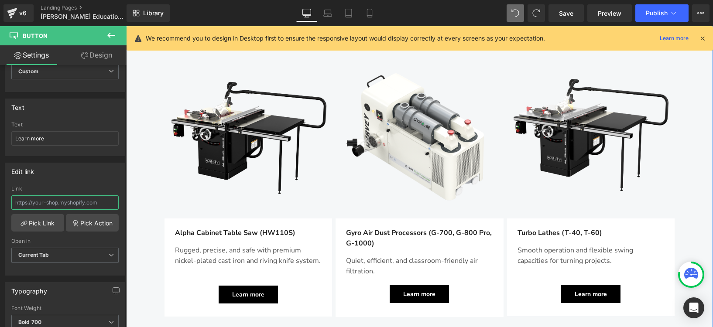
paste input "[URL][DOMAIN_NAME]"
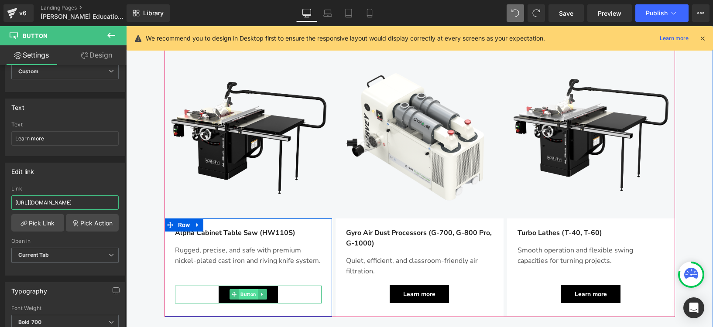
click at [242, 289] on span "Button" at bounding box center [248, 294] width 19 height 10
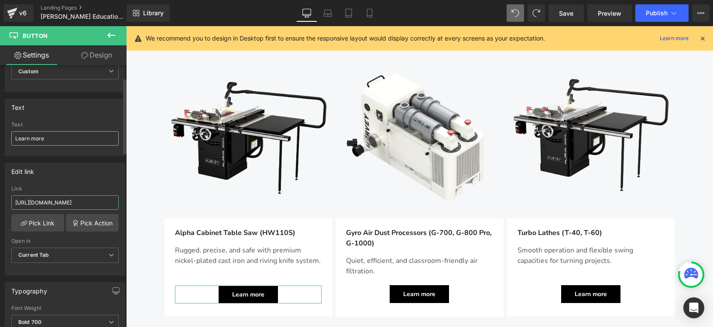
type input "[URL][DOMAIN_NAME]"
click at [70, 138] on input "Learn more" at bounding box center [64, 138] width 107 height 14
click at [570, 15] on span "Save" at bounding box center [566, 13] width 14 height 9
click at [607, 14] on span "Preview" at bounding box center [610, 13] width 24 height 9
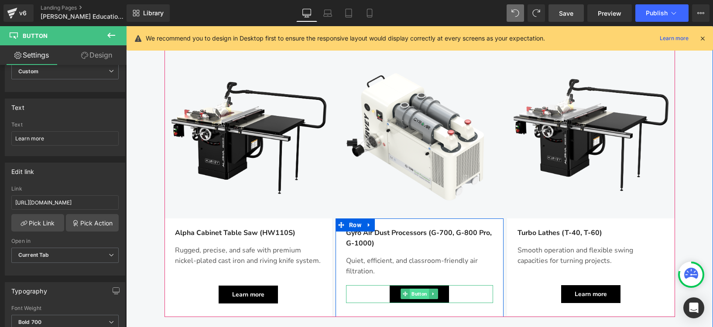
click at [420, 289] on span "Button" at bounding box center [419, 294] width 19 height 10
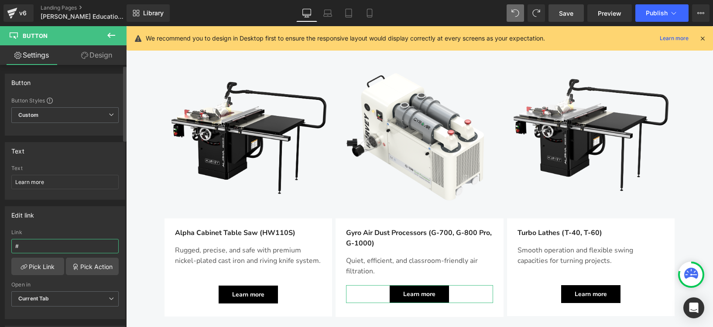
drag, startPoint x: 33, startPoint y: 247, endPoint x: 6, endPoint y: 244, distance: 27.2
click at [6, 244] on div "# Link # Pick Link Pick Action Current Tab New Tab Open in Current Tab Current …" at bounding box center [65, 274] width 120 height 89
paste input "https://www.harveywoodworking.com/collections/gyro-airs"
type input "https://www.harveywoodworking.com/collections/gyro-airs"
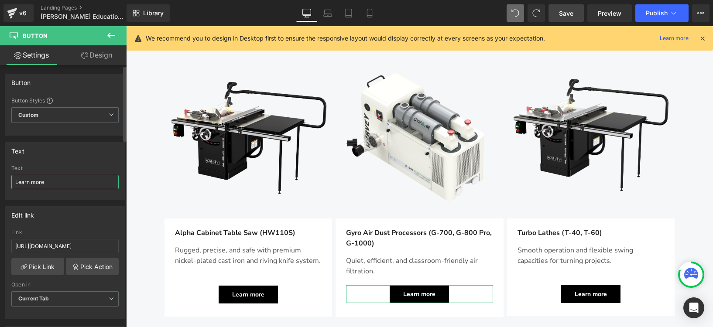
click at [56, 178] on input "Learn more" at bounding box center [64, 182] width 107 height 14
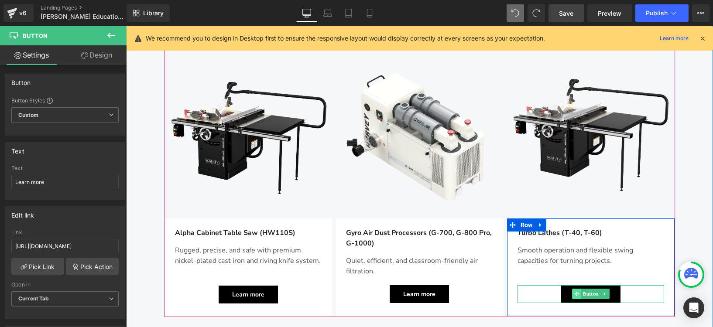
click at [577, 289] on span at bounding box center [576, 294] width 9 height 10
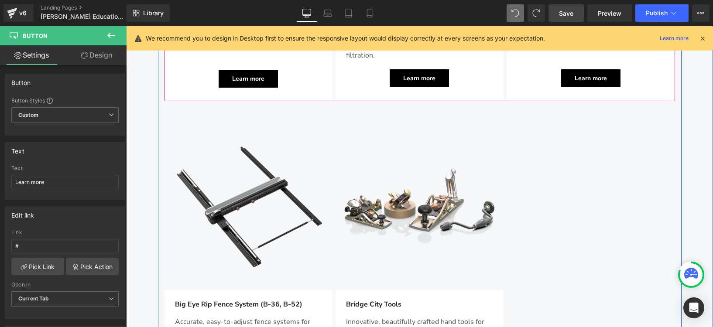
scroll to position [936, 0]
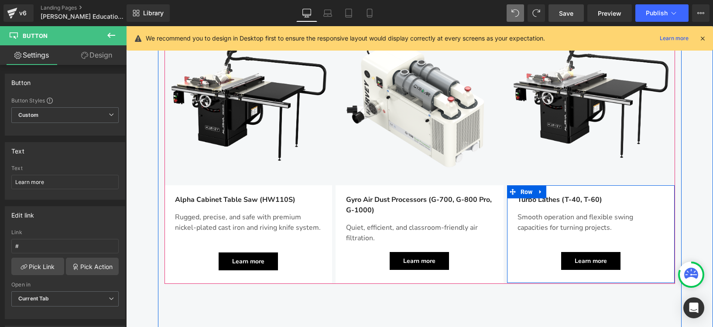
click at [585, 256] on span "Button" at bounding box center [590, 261] width 19 height 10
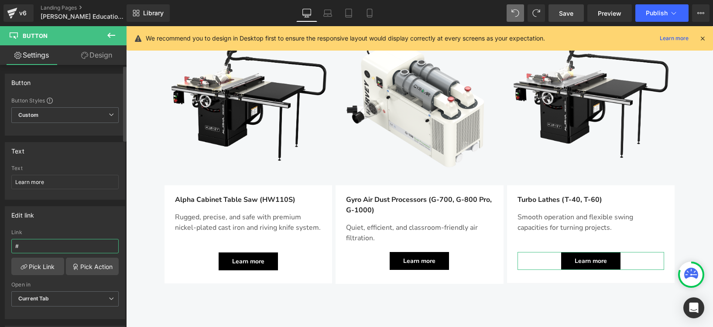
drag, startPoint x: 22, startPoint y: 246, endPoint x: 12, endPoint y: 246, distance: 10.0
click at [12, 246] on input "#" at bounding box center [64, 246] width 107 height 14
paste input "https://www.harveywoodworking.com/collections/wood-lathes"
type input "https://www.harveywoodworking.com/collections/wood-lathes"
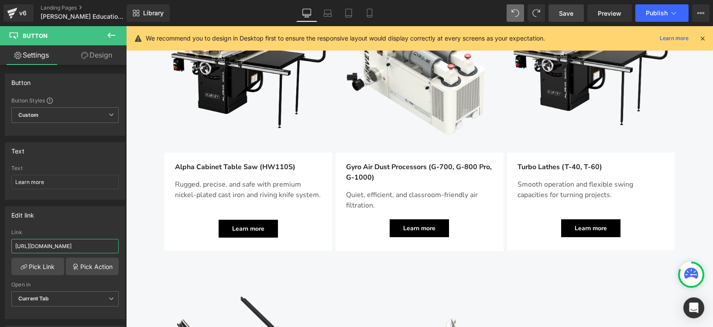
scroll to position [1123, 0]
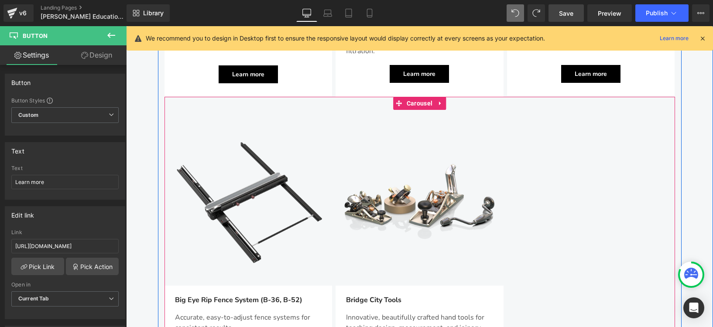
click at [581, 195] on div "Image Big Eye Rip Fence System (B-36, B-52) Text Block Accurate, easy-to-adjust…" at bounding box center [420, 251] width 511 height 266
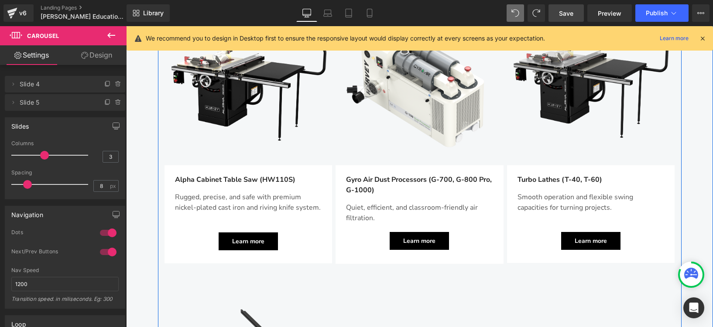
scroll to position [951, 0]
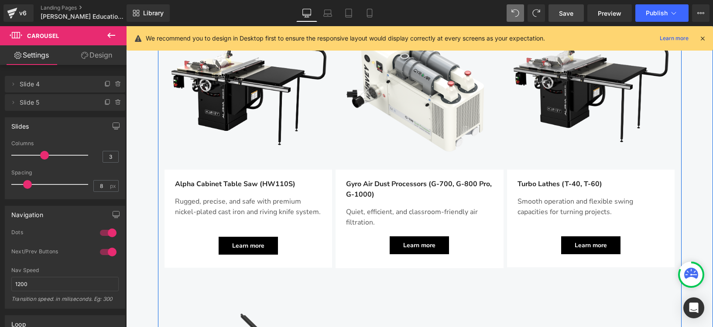
click at [563, 79] on img at bounding box center [591, 86] width 168 height 168
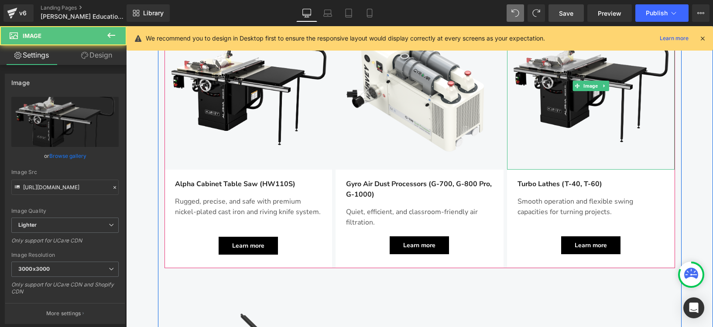
click at [558, 72] on img at bounding box center [591, 86] width 168 height 168
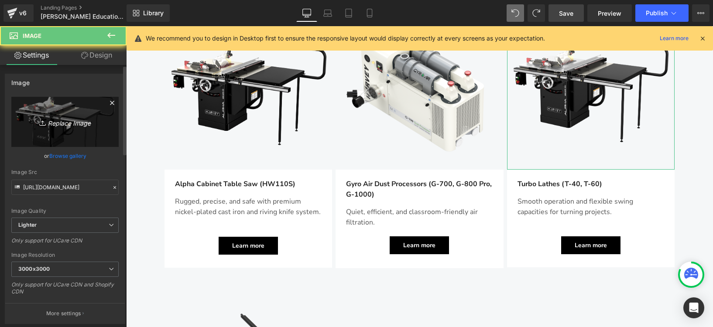
click at [63, 119] on icon "Replace Image" at bounding box center [65, 122] width 70 height 11
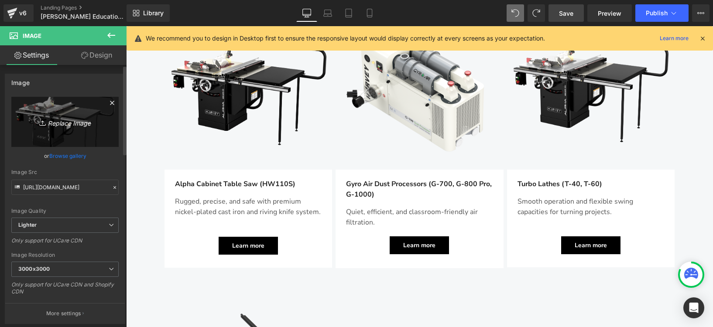
type input "C:\fakepath\T-40.png"
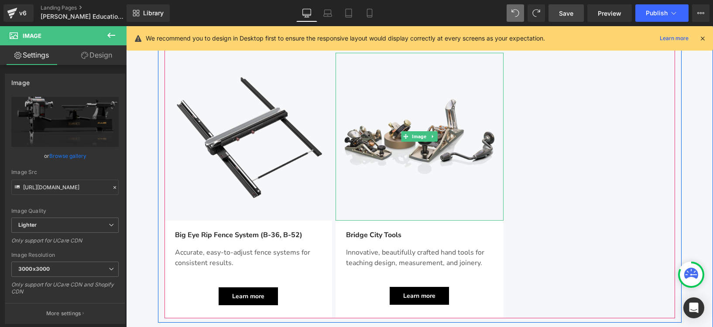
scroll to position [1188, 0]
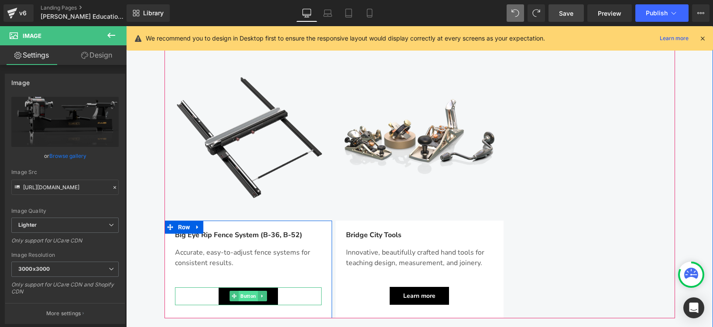
click at [248, 291] on span "Button" at bounding box center [248, 296] width 19 height 10
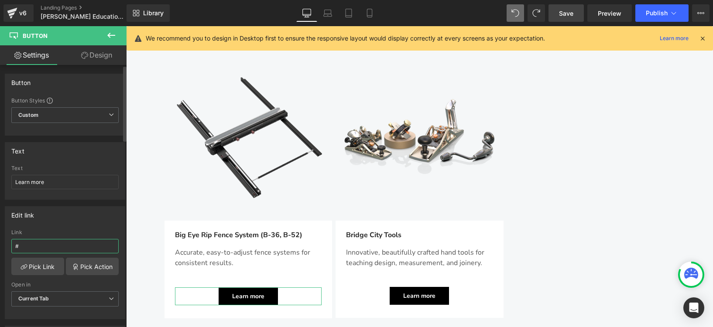
click at [39, 247] on input "#" at bounding box center [64, 246] width 107 height 14
paste input "https://www.harveywoodworking.com/products/big-eye-b-36-b-52-rip-fence-system?v…"
type input "https://www.harveywoodworking.com/products/big-eye-b-36-b-52-rip-fence-system?v…"
click at [60, 182] on input "Learn more" at bounding box center [64, 182] width 107 height 14
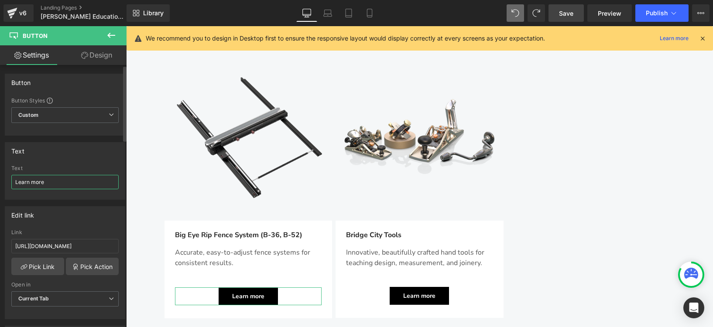
scroll to position [0, 0]
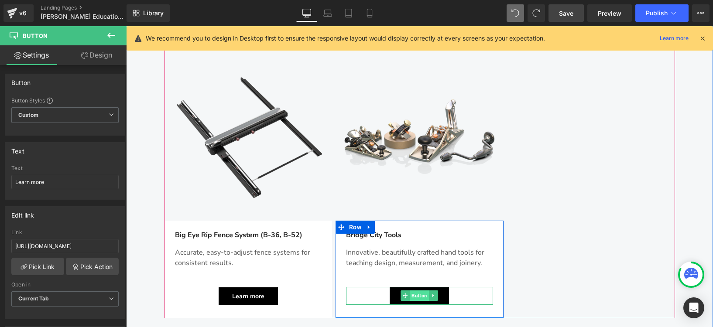
click at [415, 291] on span "Button" at bounding box center [419, 296] width 19 height 10
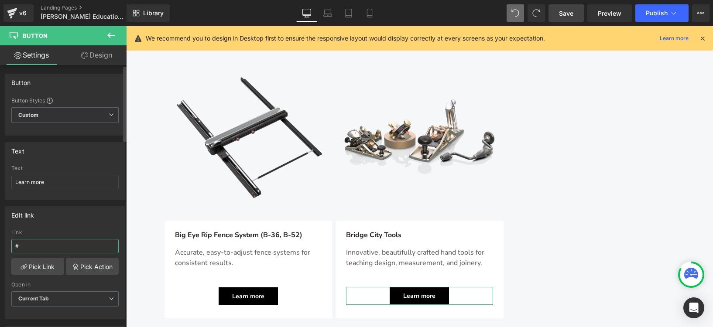
drag, startPoint x: 29, startPoint y: 248, endPoint x: 6, endPoint y: 242, distance: 24.5
click at [6, 242] on div "# Link # Pick Link Pick Action Current Tab New Tab Open in Current Tab Current …" at bounding box center [65, 274] width 120 height 89
paste input "https://bridgecitytools.com/"
type input "https://bridgecitytools.com/"
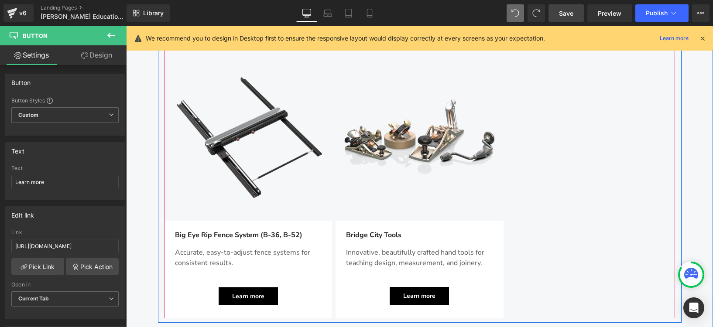
click at [570, 180] on div "Image Big Eye Rip Fence System (B-36, B-52) Text Block Accurate, easy-to-adjust…" at bounding box center [420, 186] width 511 height 266
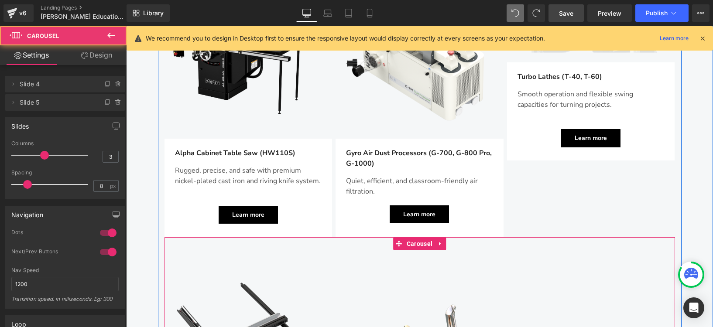
scroll to position [897, 0]
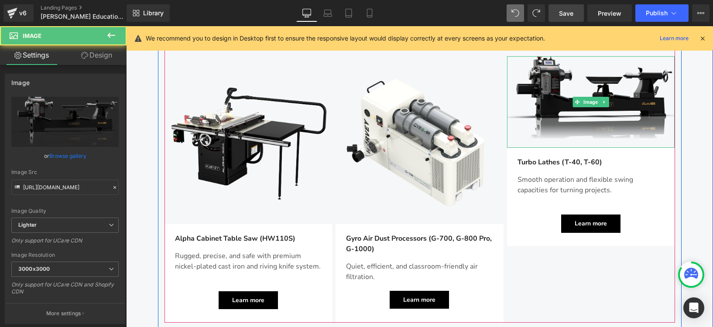
click at [587, 89] on img at bounding box center [591, 102] width 168 height 92
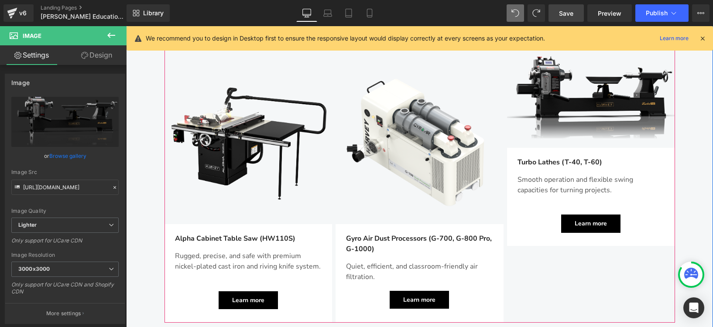
scroll to position [789, 0]
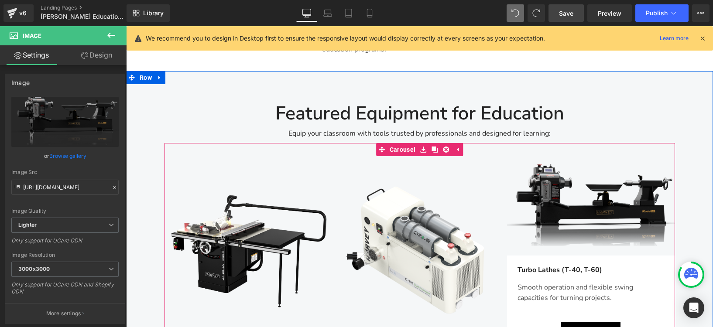
click at [583, 166] on img at bounding box center [591, 210] width 168 height 92
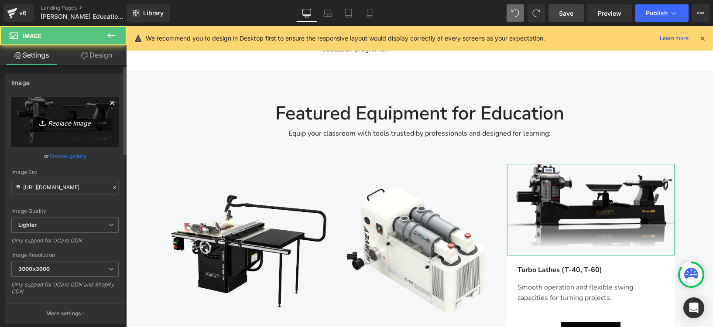
click at [71, 113] on link "Replace Image" at bounding box center [64, 122] width 107 height 50
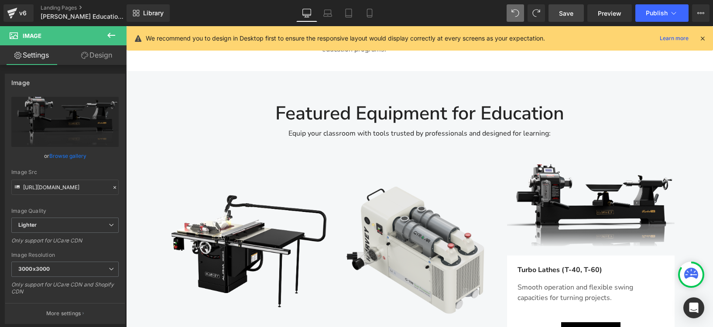
type input "C:\fakepath\T-60S.png"
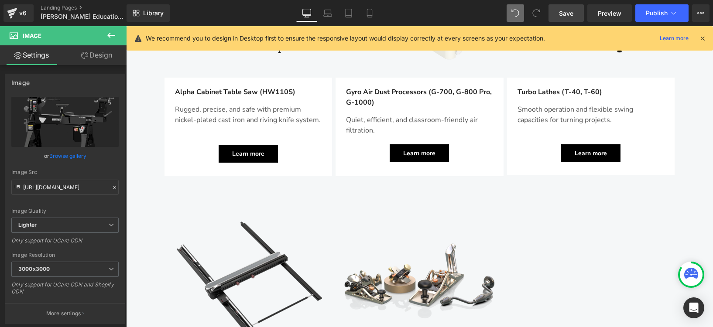
scroll to position [1052, 0]
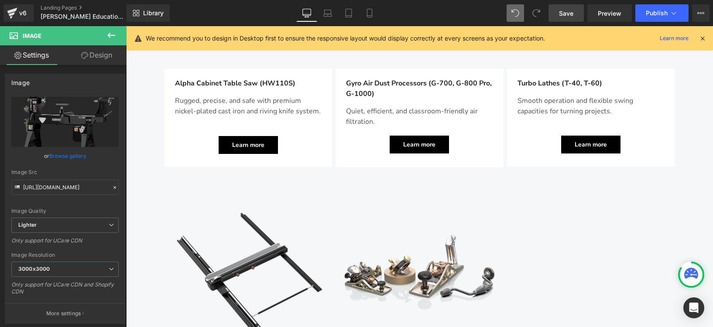
click at [563, 13] on span "Save" at bounding box center [566, 13] width 14 height 9
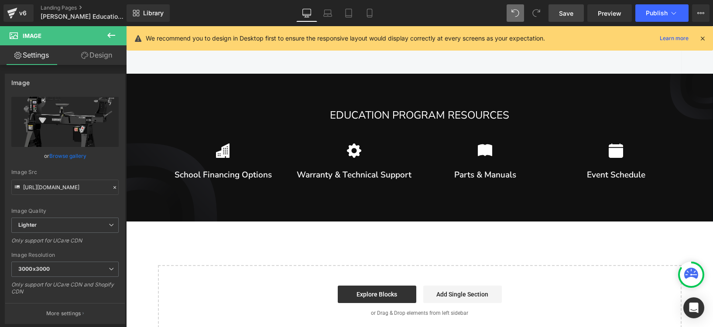
scroll to position [2133, 0]
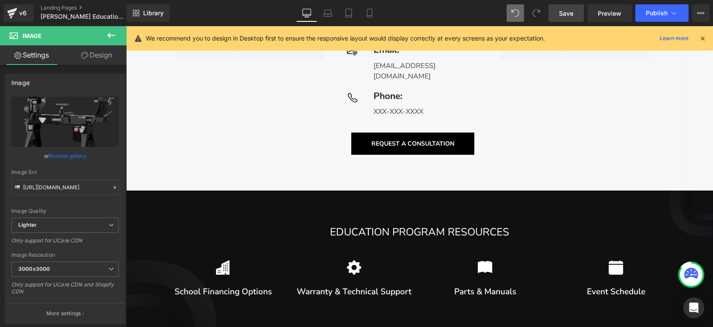
click at [436, 231] on link at bounding box center [440, 236] width 9 height 10
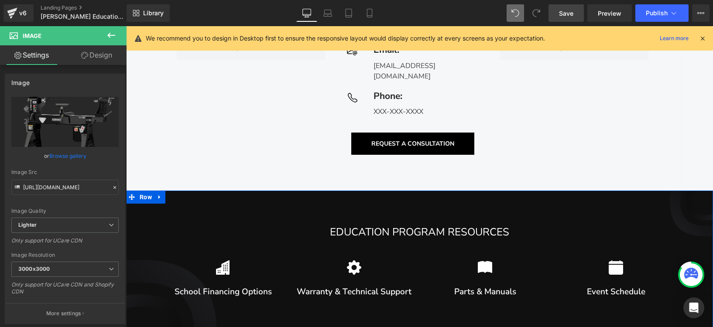
click at [502, 191] on div "Education Program Resources Heading Icon School Financing Options Text Block Ic…" at bounding box center [419, 265] width 587 height 148
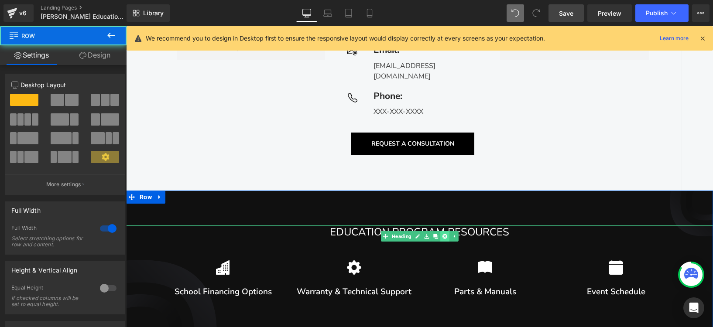
click at [443, 234] on icon at bounding box center [445, 236] width 5 height 5
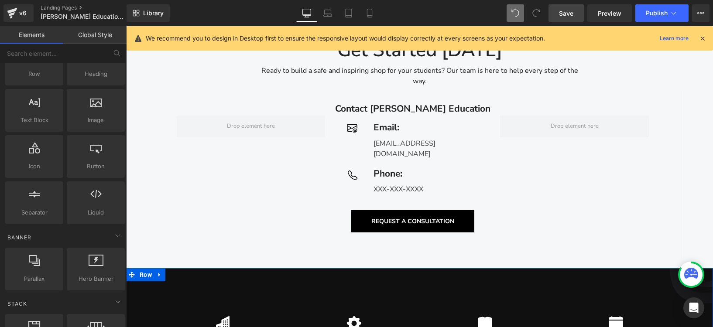
scroll to position [2020, 0]
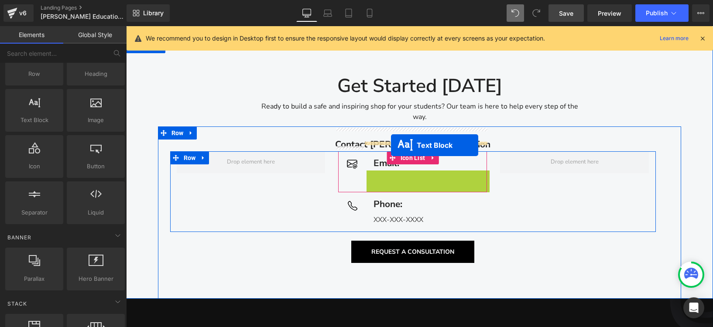
drag, startPoint x: 422, startPoint y: 150, endPoint x: 391, endPoint y: 145, distance: 31.8
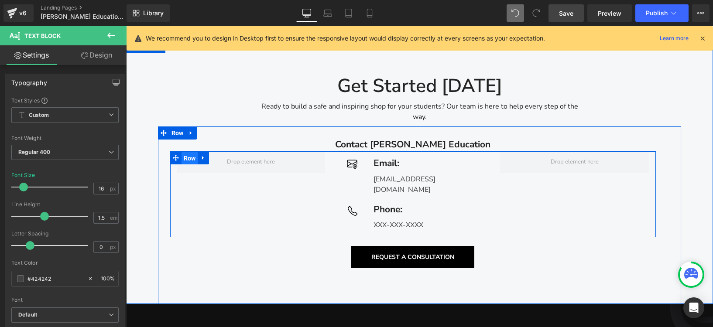
click at [186, 152] on span "Row" at bounding box center [190, 158] width 17 height 13
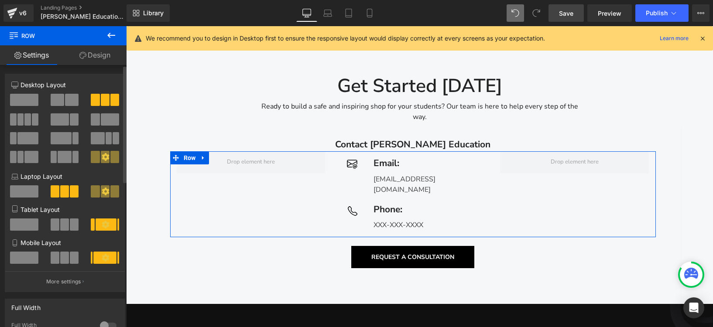
click at [13, 99] on span at bounding box center [24, 100] width 28 height 12
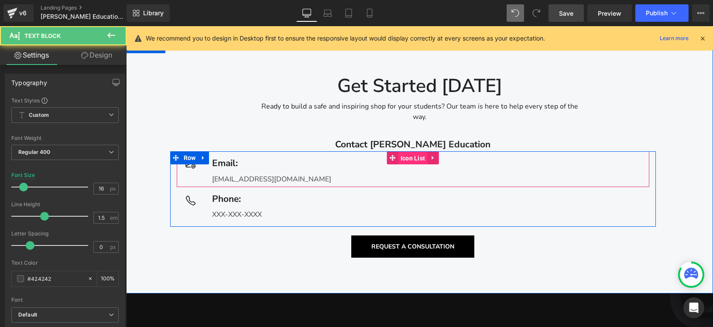
click at [406, 152] on span "Icon List" at bounding box center [412, 158] width 29 height 13
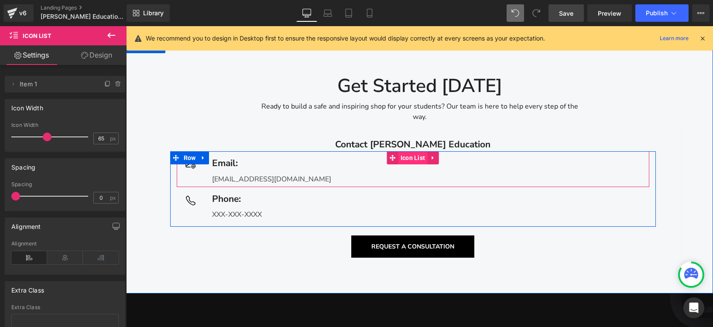
click at [416, 151] on span "Icon List" at bounding box center [412, 157] width 29 height 13
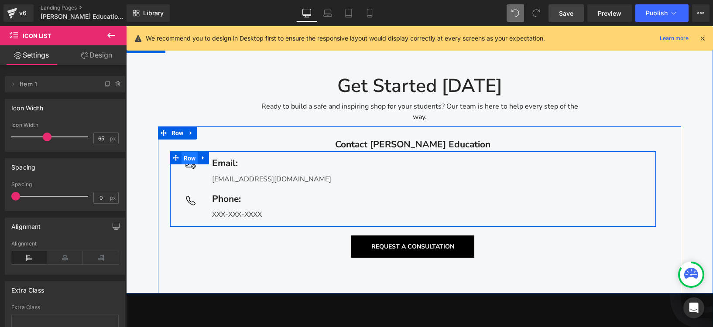
click at [185, 152] on span "Row" at bounding box center [190, 158] width 17 height 13
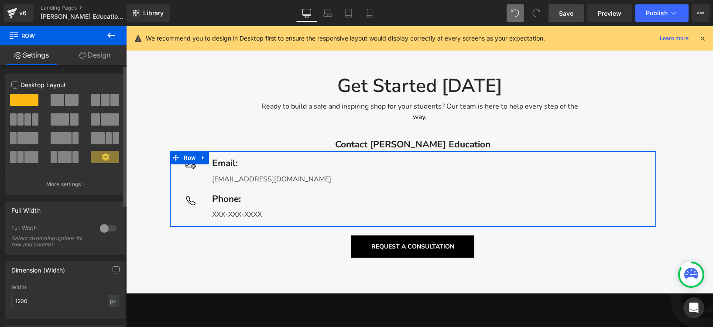
click at [66, 102] on span at bounding box center [72, 100] width 14 height 12
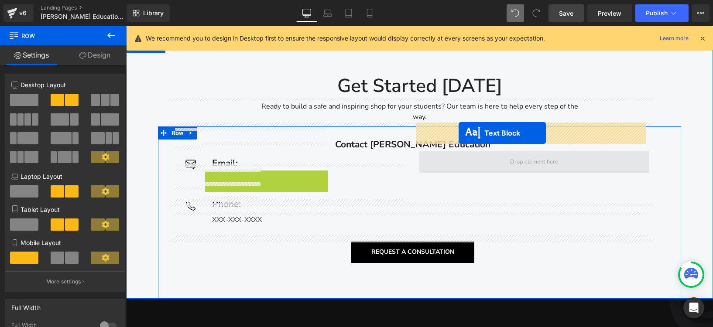
drag, startPoint x: 255, startPoint y: 149, endPoint x: 459, endPoint y: 133, distance: 204.4
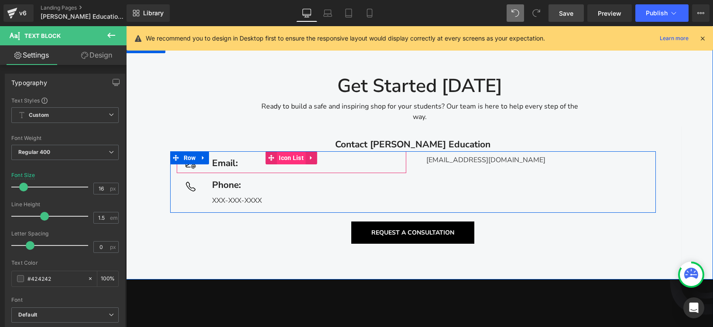
click at [284, 151] on span "Icon List" at bounding box center [291, 157] width 29 height 13
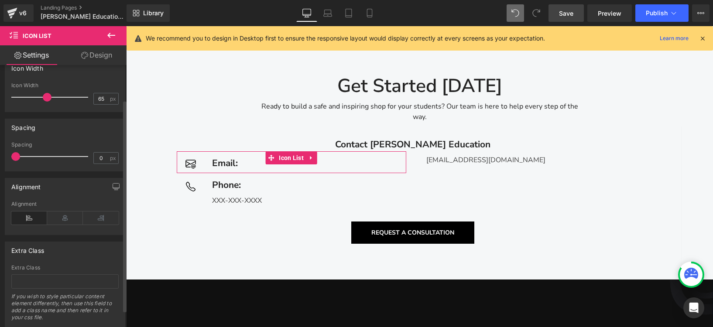
scroll to position [43, 0]
click at [106, 215] on icon at bounding box center [101, 215] width 36 height 13
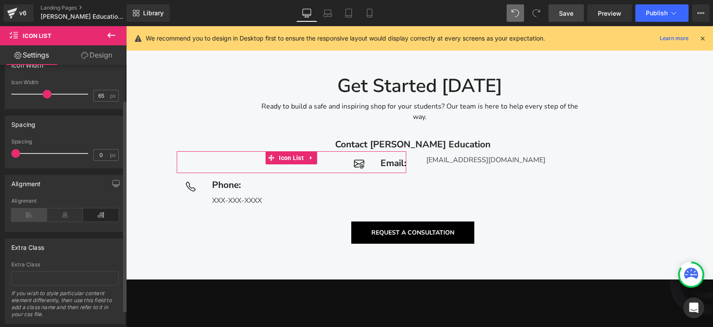
click at [34, 217] on icon at bounding box center [29, 215] width 36 height 13
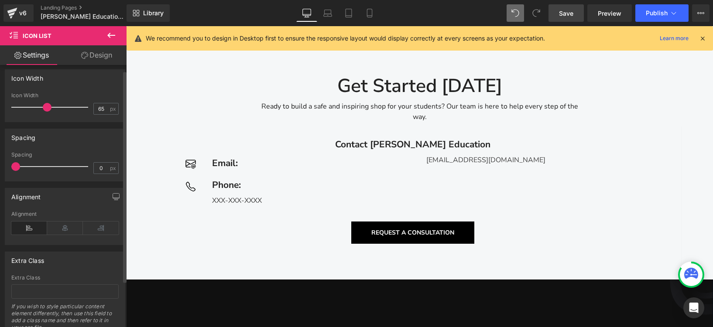
scroll to position [0, 0]
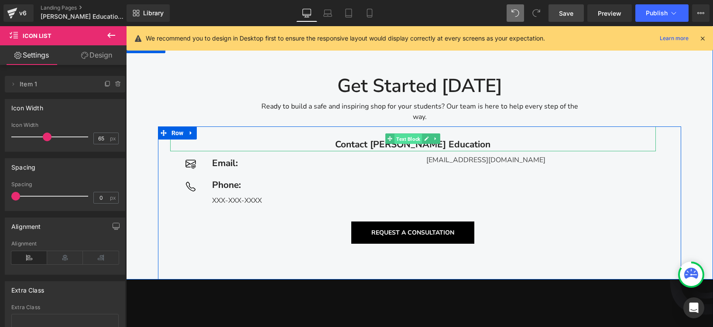
click at [408, 134] on span "Text Block" at bounding box center [408, 139] width 27 height 10
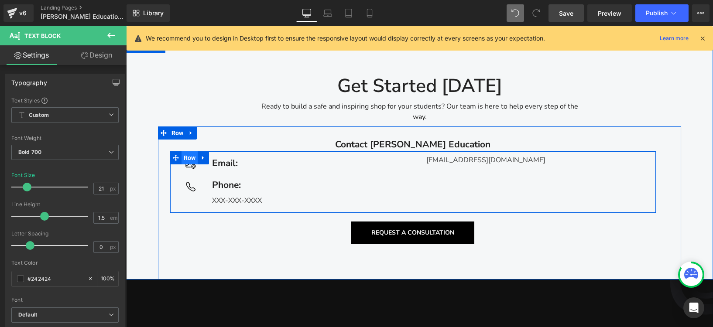
click at [189, 151] on span "Row" at bounding box center [190, 157] width 17 height 13
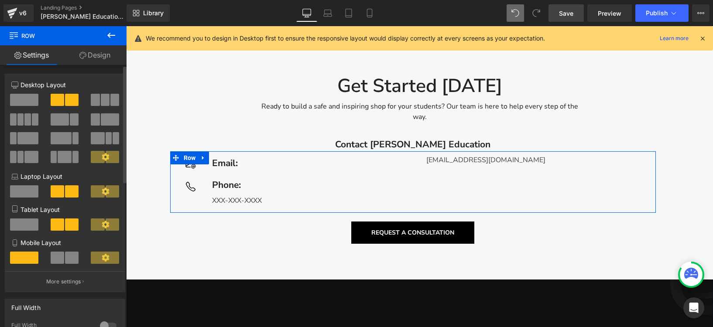
click at [110, 103] on span at bounding box center [114, 100] width 9 height 12
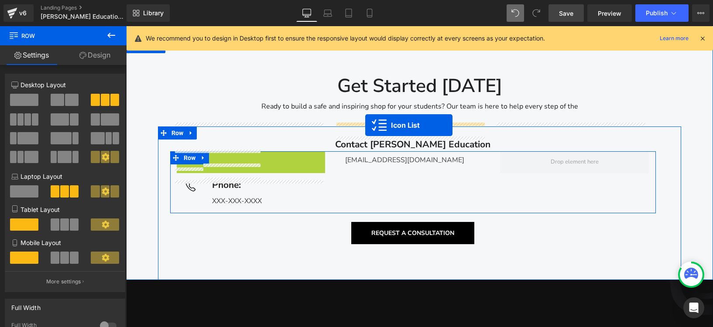
drag, startPoint x: 240, startPoint y: 131, endPoint x: 365, endPoint y: 125, distance: 125.4
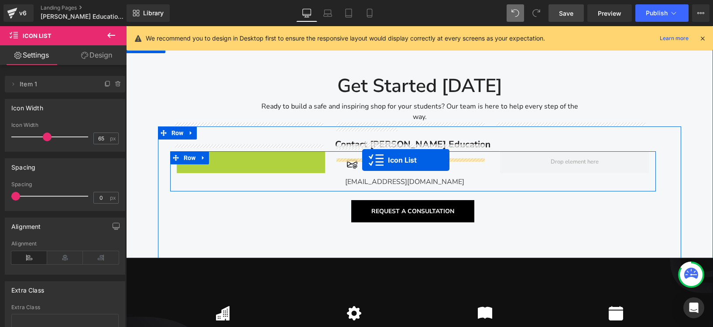
drag, startPoint x: 241, startPoint y: 129, endPoint x: 362, endPoint y: 160, distance: 124.9
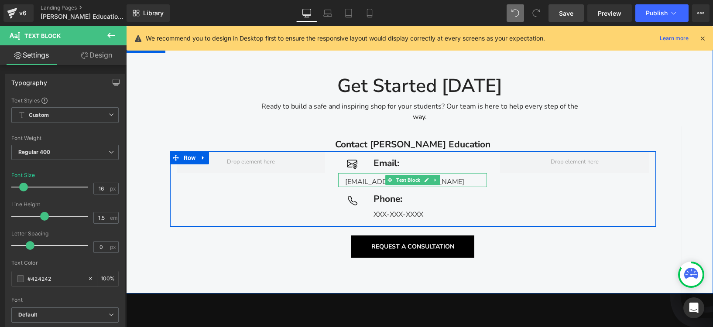
drag, startPoint x: 343, startPoint y: 153, endPoint x: 460, endPoint y: 151, distance: 116.5
click at [460, 173] on div "[EMAIL_ADDRESS][DOMAIN_NAME]" at bounding box center [412, 180] width 149 height 14
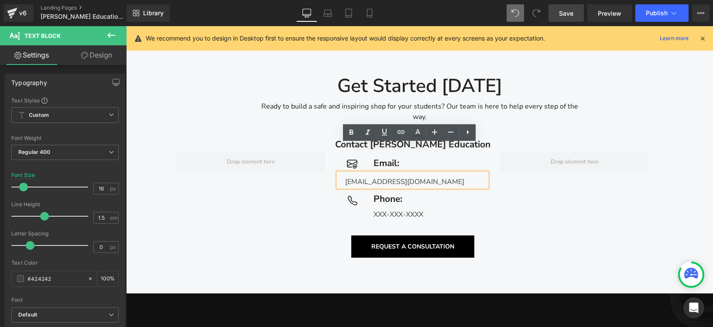
copy div "[EMAIL_ADDRESS][DOMAIN_NAME]"
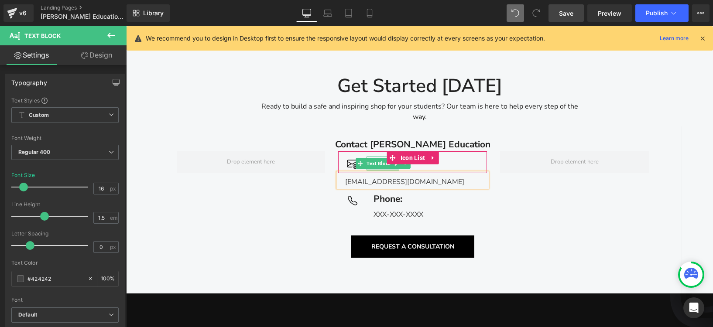
click at [378, 168] on div at bounding box center [383, 169] width 33 height 2
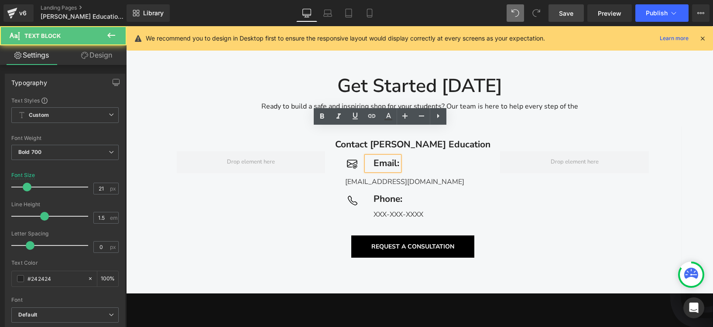
click at [395, 157] on div "Email:" at bounding box center [383, 164] width 33 height 14
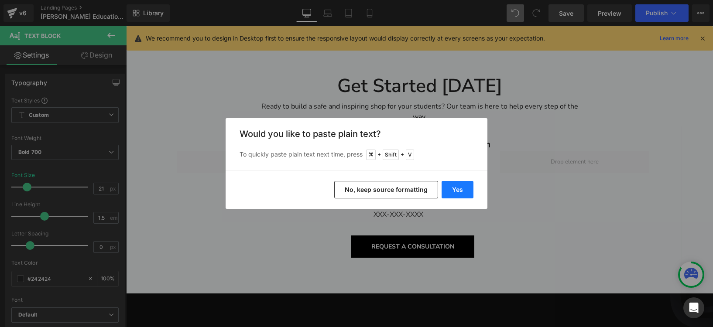
click at [464, 195] on button "Yes" at bounding box center [458, 189] width 32 height 17
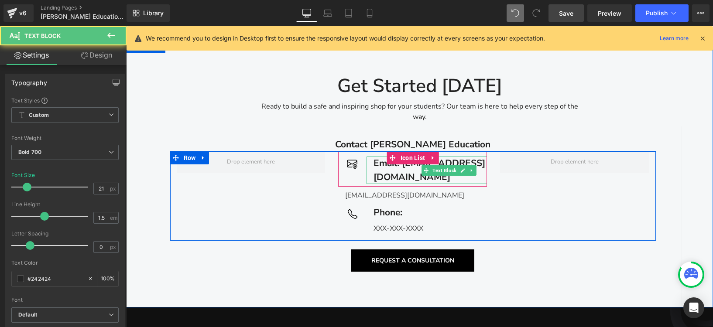
click at [370, 157] on div "Email: education@harveywoodworking.com" at bounding box center [427, 170] width 120 height 27
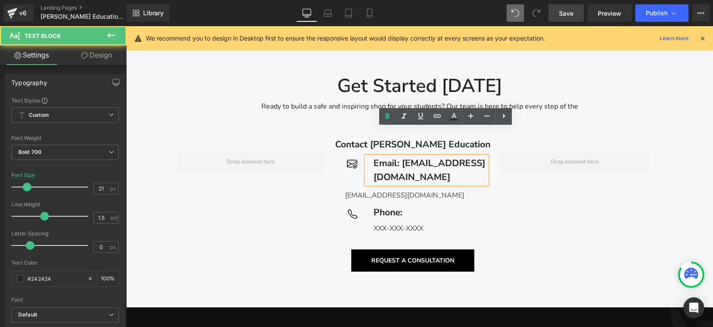
click at [558, 201] on div "Icon Email: education@harveywoodworking.com Text Block Icon List education@harv…" at bounding box center [413, 195] width 486 height 89
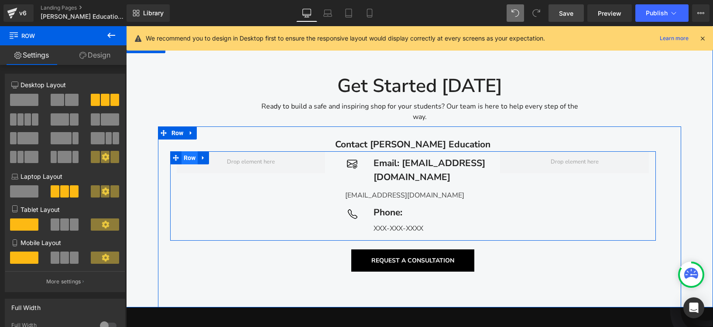
click at [190, 151] on span "Row" at bounding box center [190, 157] width 17 height 13
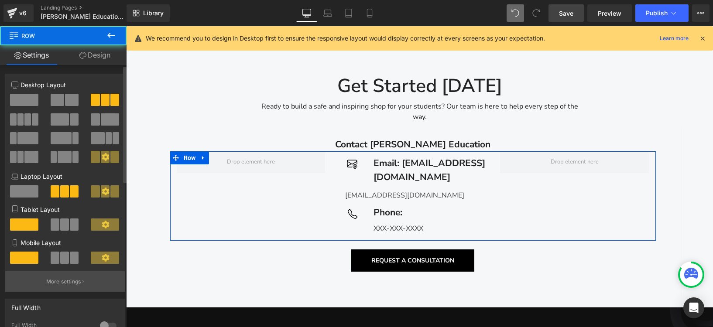
click at [72, 286] on p "More settings" at bounding box center [63, 282] width 35 height 8
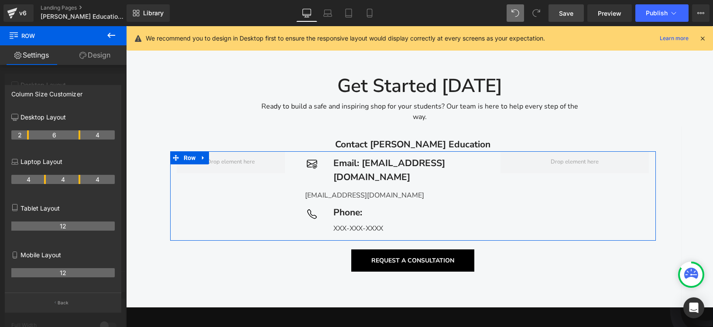
drag, startPoint x: 44, startPoint y: 137, endPoint x: 30, endPoint y: 137, distance: 14.0
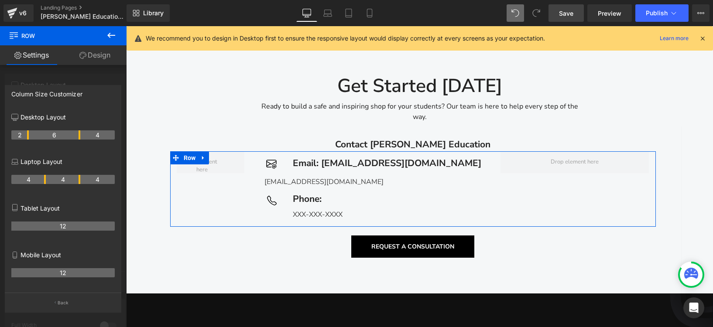
drag, startPoint x: 81, startPoint y: 134, endPoint x: 92, endPoint y: 135, distance: 11.0
drag, startPoint x: 77, startPoint y: 135, endPoint x: 91, endPoint y: 135, distance: 14.0
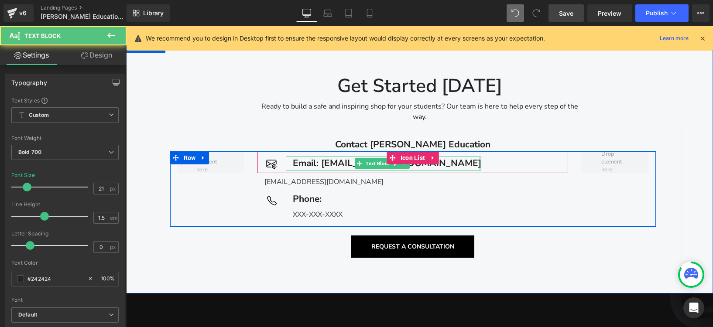
drag, startPoint x: 320, startPoint y: 136, endPoint x: 475, endPoint y: 134, distance: 154.9
click at [475, 157] on div "Email: education@harveywoodworking.com Text Block" at bounding box center [384, 164] width 196 height 14
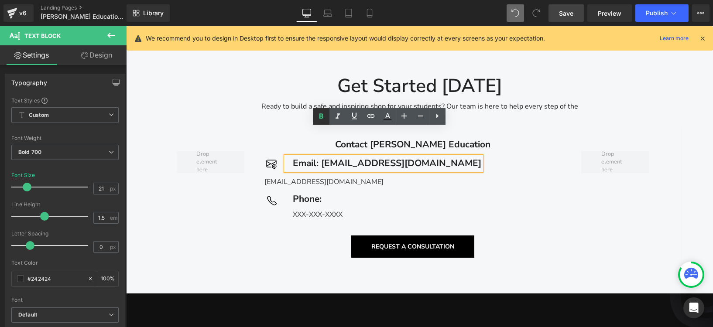
click at [322, 114] on icon at bounding box center [321, 115] width 4 height 5
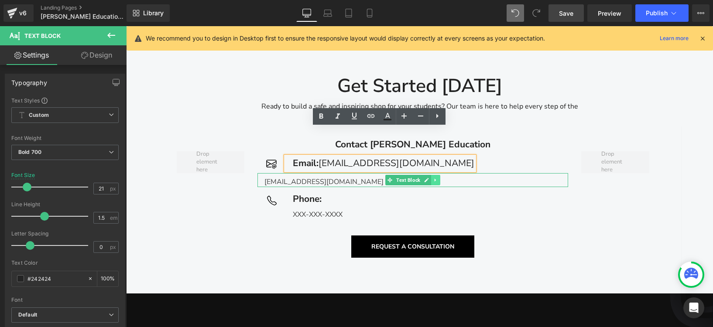
click at [434, 178] on icon at bounding box center [435, 180] width 5 height 5
click at [438, 178] on icon at bounding box center [440, 180] width 5 height 5
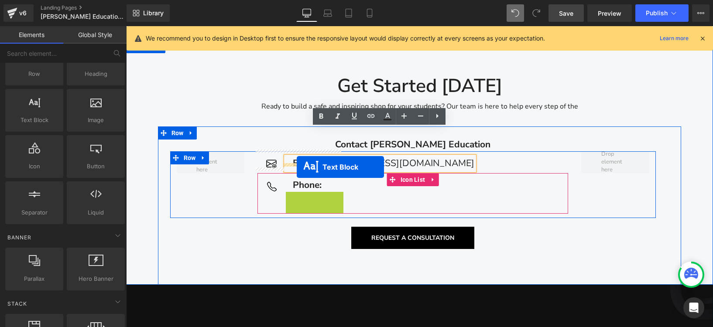
drag, startPoint x: 306, startPoint y: 168, endPoint x: 296, endPoint y: 167, distance: 10.1
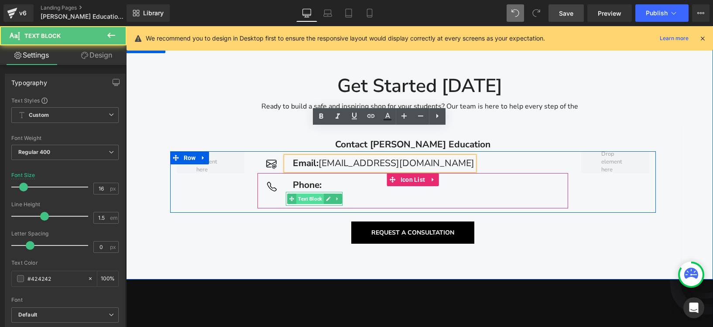
click at [303, 194] on span "Text Block" at bounding box center [309, 199] width 27 height 10
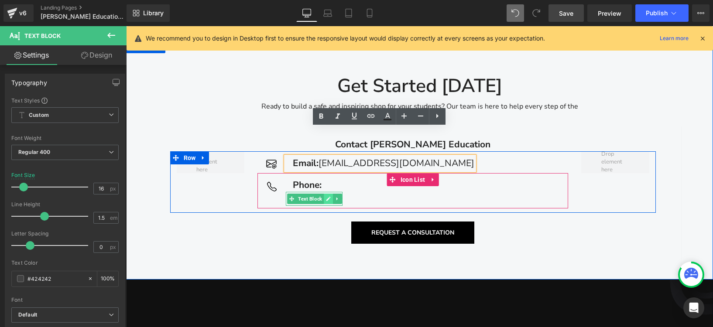
click at [327, 197] on icon at bounding box center [328, 199] width 4 height 4
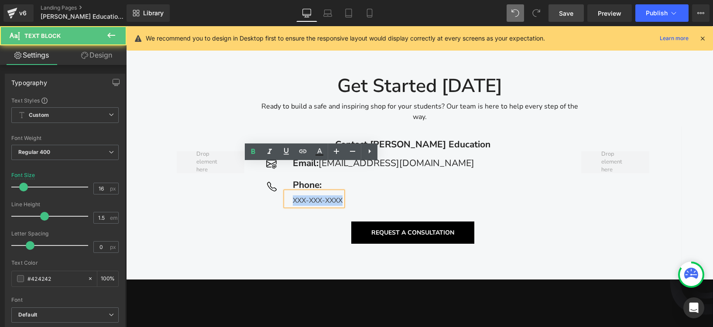
drag, startPoint x: 292, startPoint y: 172, endPoint x: 344, endPoint y: 172, distance: 52.8
click at [344, 178] on div "Icon Phone: Text Block XXX-XXX-XXXX Text Block" at bounding box center [412, 193] width 311 height 31
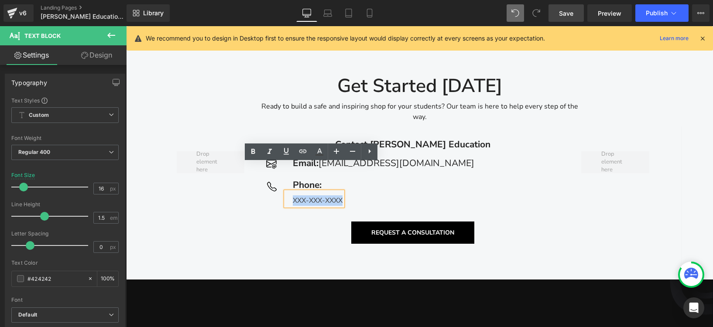
copy div "XXX-XXX-XXXX"
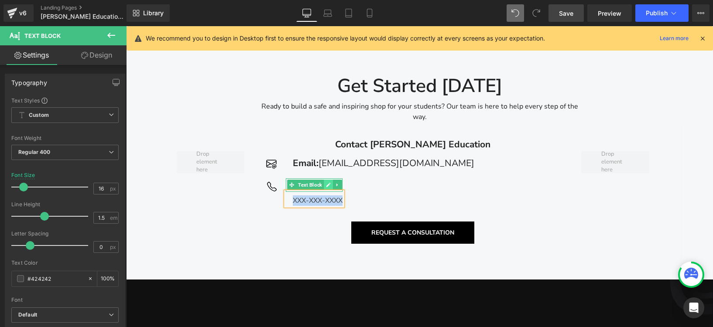
click at [326, 183] on icon at bounding box center [328, 185] width 4 height 4
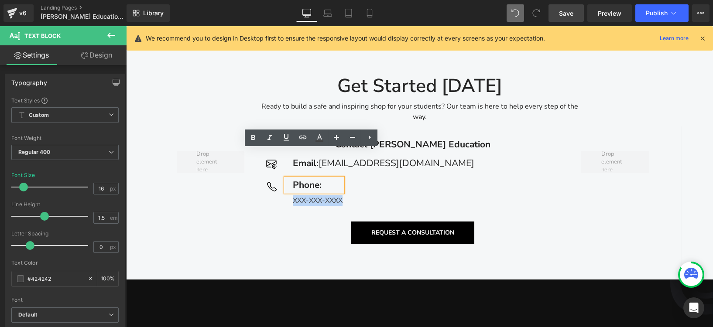
click at [328, 178] on div "Phone:" at bounding box center [314, 185] width 57 height 14
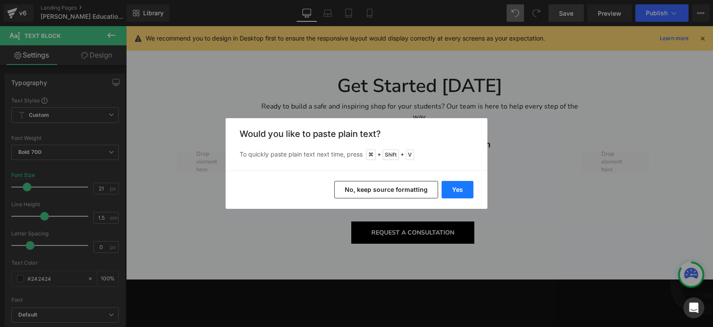
click at [462, 190] on button "Yes" at bounding box center [458, 189] width 32 height 17
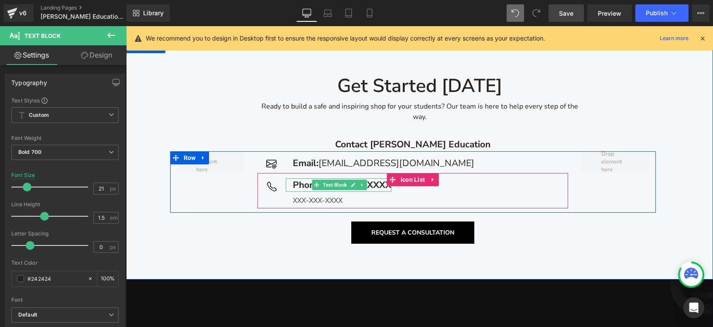
click at [382, 178] on div "Phone: XXX-XXX-XXXX" at bounding box center [339, 185] width 106 height 14
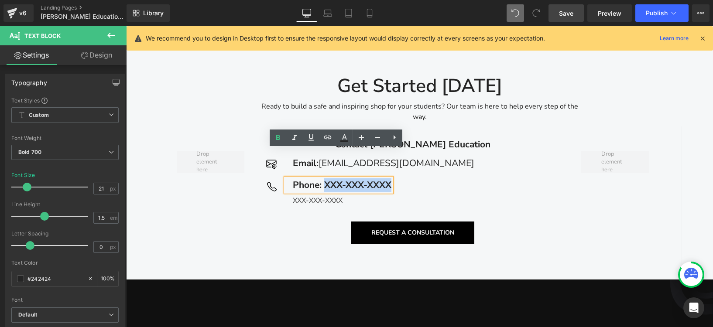
drag, startPoint x: 322, startPoint y: 156, endPoint x: 397, endPoint y: 159, distance: 74.7
click at [397, 178] on div "Icon Phone: XXX-XXX-XXXX Text Block XXX-XXX-XXXX Text Block" at bounding box center [412, 193] width 311 height 31
click at [278, 138] on icon at bounding box center [278, 138] width 10 height 10
click at [357, 194] on link at bounding box center [361, 199] width 9 height 10
click at [364, 196] on icon at bounding box center [366, 198] width 5 height 5
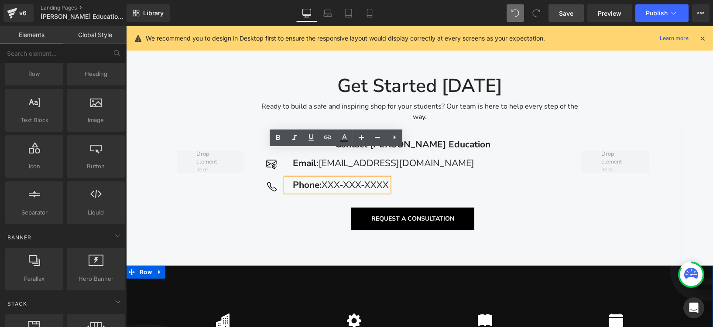
click at [568, 266] on div "Icon School Financing Options Text Block Icon Warranty & Technical Support Text…" at bounding box center [419, 329] width 587 height 126
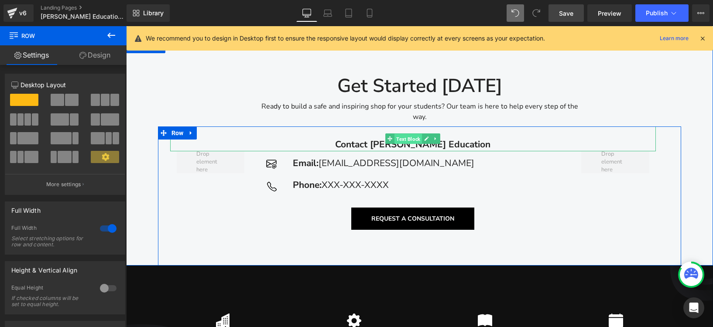
click at [405, 134] on span "Text Block" at bounding box center [408, 139] width 27 height 10
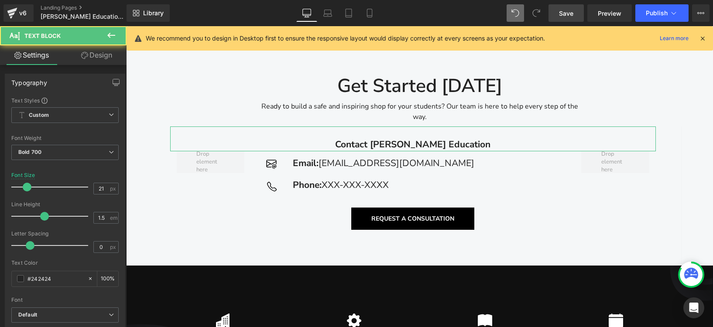
click at [111, 58] on link "Design" at bounding box center [96, 55] width 63 height 20
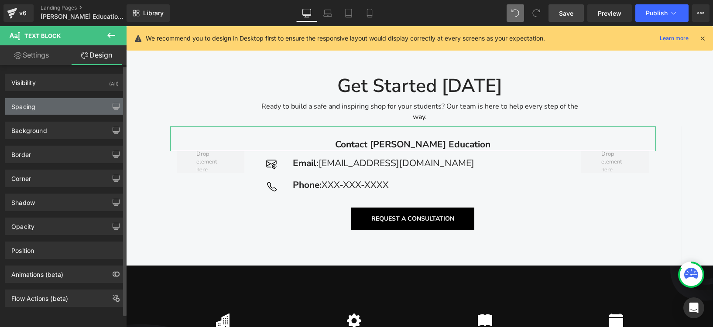
click at [58, 105] on div "Spacing" at bounding box center [65, 106] width 120 height 17
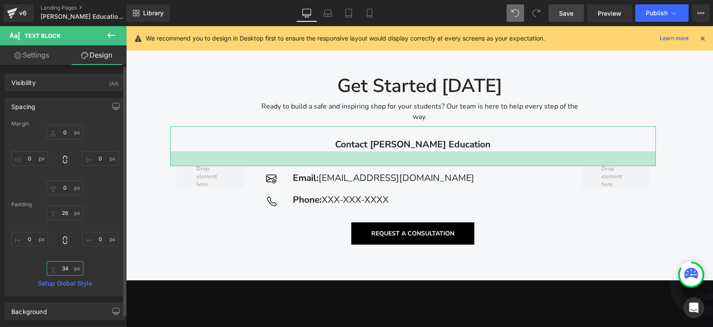
drag, startPoint x: 69, startPoint y: 271, endPoint x: 74, endPoint y: 257, distance: 15.1
click at [73, 256] on div "26 0 0 0" at bounding box center [64, 241] width 107 height 70
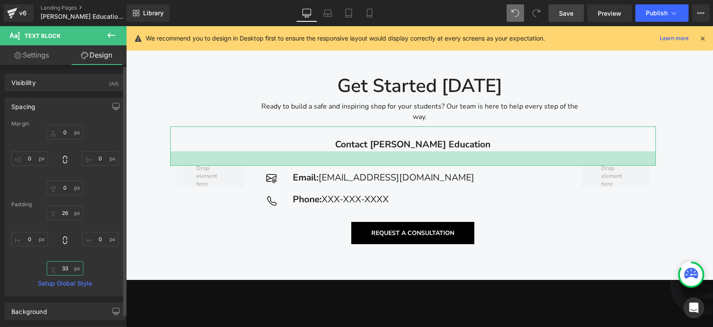
click at [69, 271] on input "0" at bounding box center [65, 268] width 37 height 14
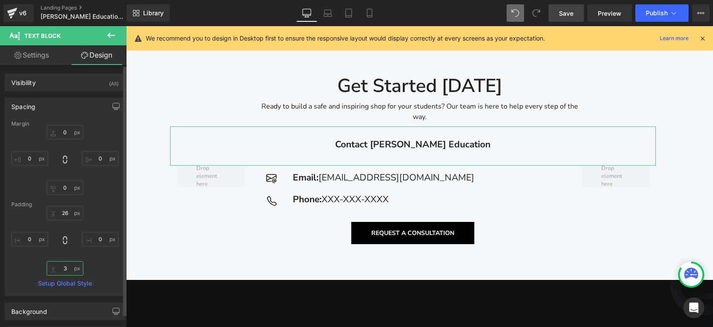
type input "30"
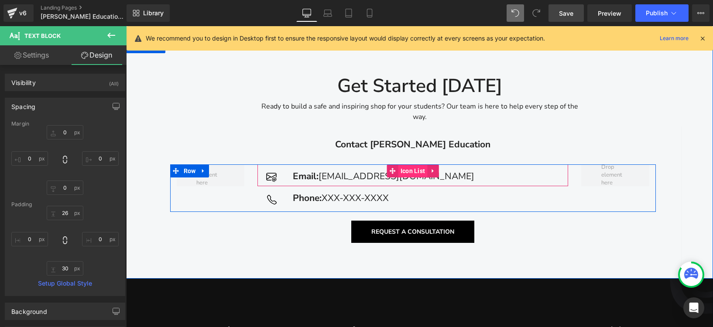
click at [401, 165] on span "Icon List" at bounding box center [412, 171] width 29 height 13
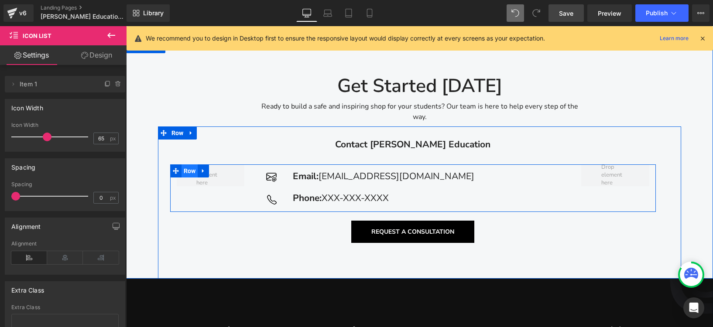
click at [191, 165] on span "Row" at bounding box center [190, 171] width 17 height 13
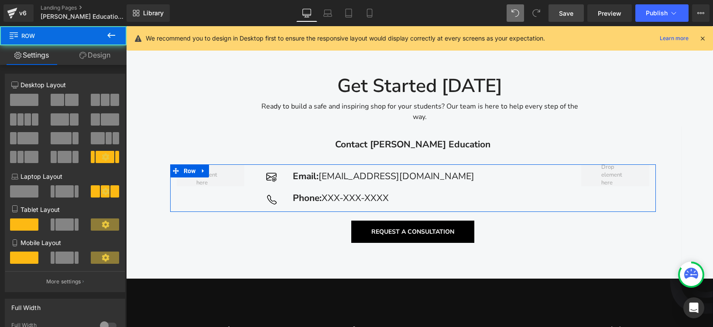
drag, startPoint x: 112, startPoint y: 59, endPoint x: 77, endPoint y: 116, distance: 66.0
click at [112, 59] on link "Design" at bounding box center [94, 55] width 63 height 20
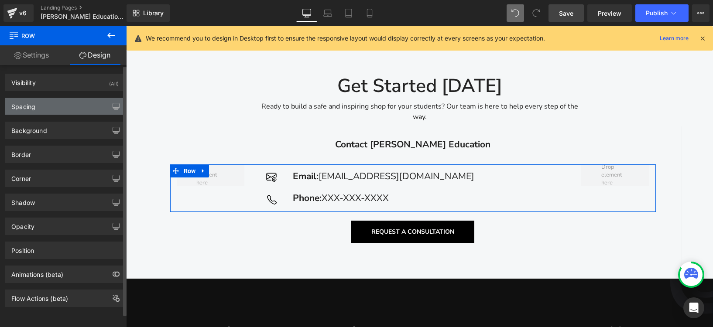
click at [43, 110] on div "Spacing" at bounding box center [65, 106] width 120 height 17
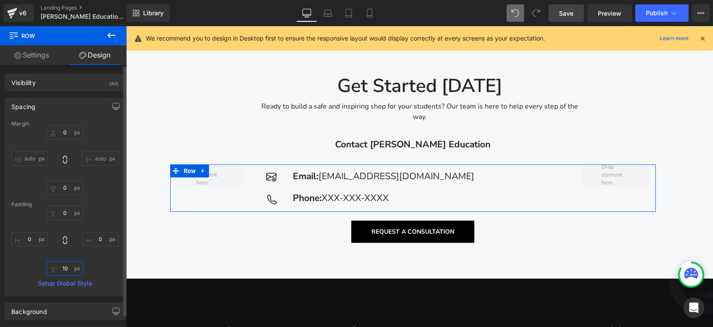
click at [63, 265] on input "10" at bounding box center [65, 268] width 37 height 14
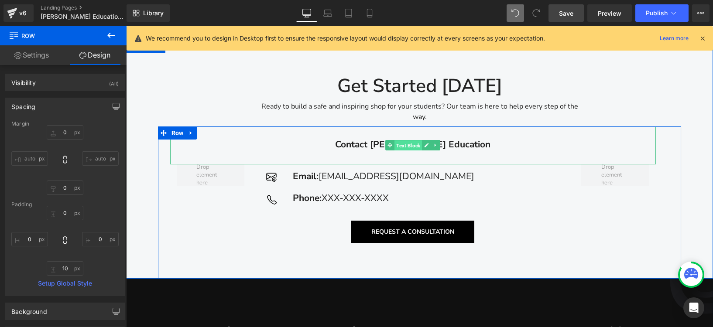
click at [410, 141] on span "Text Block" at bounding box center [408, 146] width 27 height 10
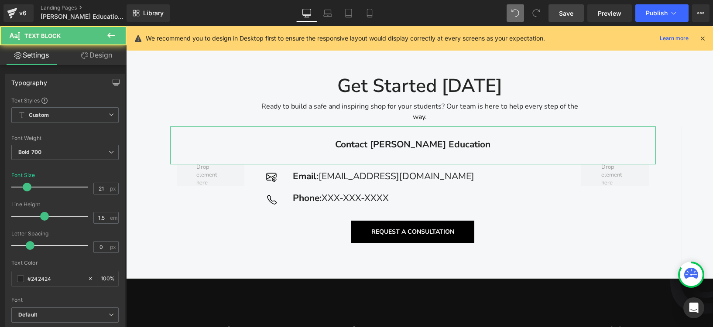
click at [95, 49] on link "Design" at bounding box center [96, 55] width 63 height 20
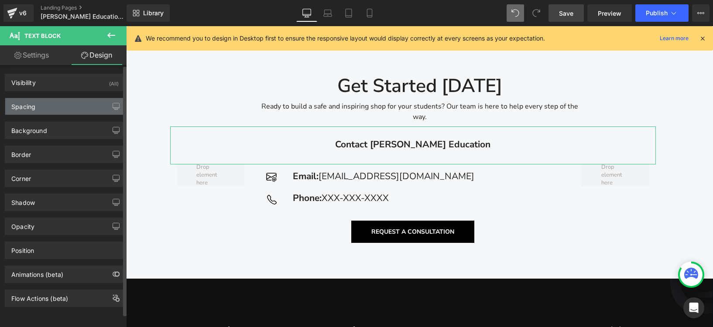
click at [57, 104] on div "Spacing" at bounding box center [65, 106] width 120 height 17
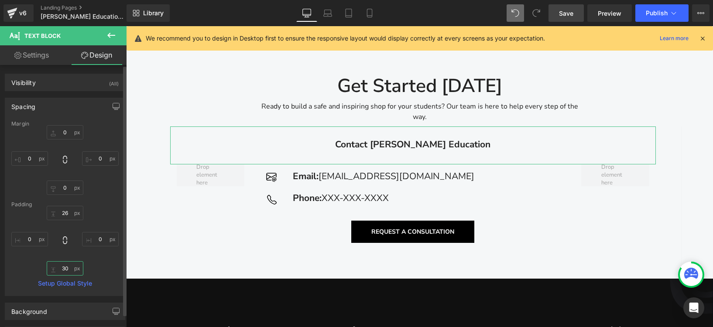
click at [67, 268] on input "30" at bounding box center [65, 268] width 37 height 14
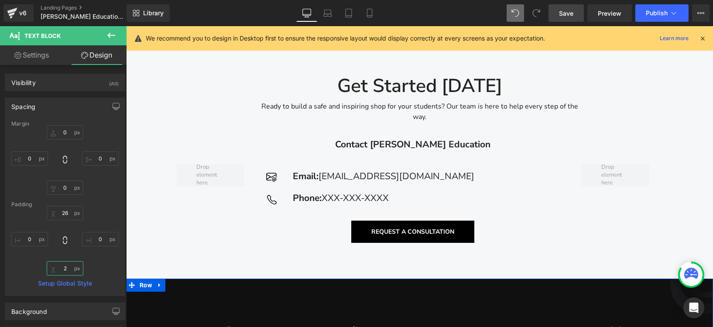
type input "20"
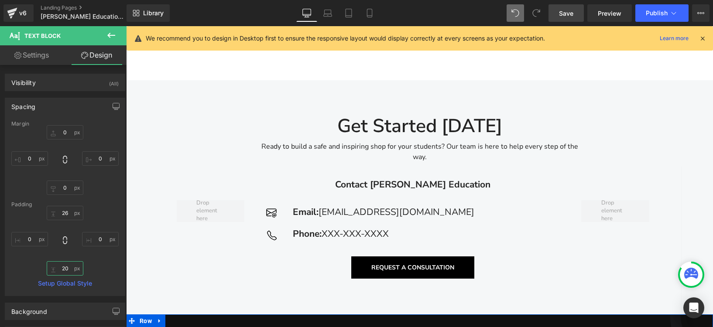
scroll to position [1976, 0]
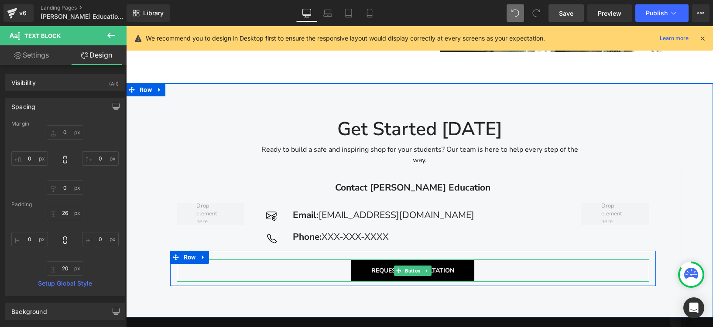
click at [371, 267] on span "REQUEST A CONSULTATION" at bounding box center [412, 271] width 83 height 8
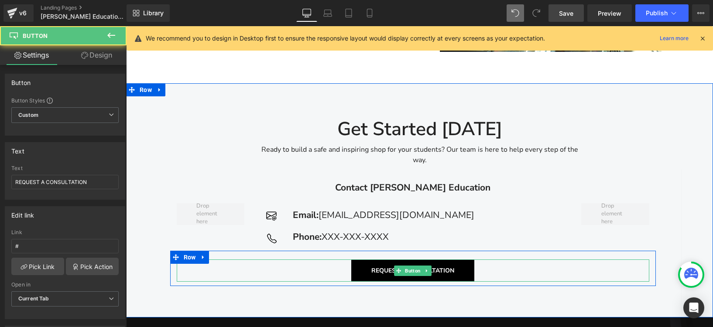
click at [371, 267] on span "REQUEST A CONSULTATION" at bounding box center [412, 271] width 83 height 8
click at [374, 267] on span "REQUEST A CONSULTATION" at bounding box center [412, 271] width 83 height 8
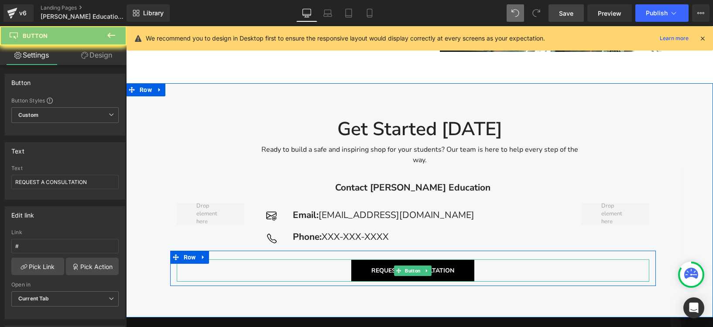
click at [374, 267] on span "REQUEST A CONSULTATION" at bounding box center [412, 271] width 83 height 8
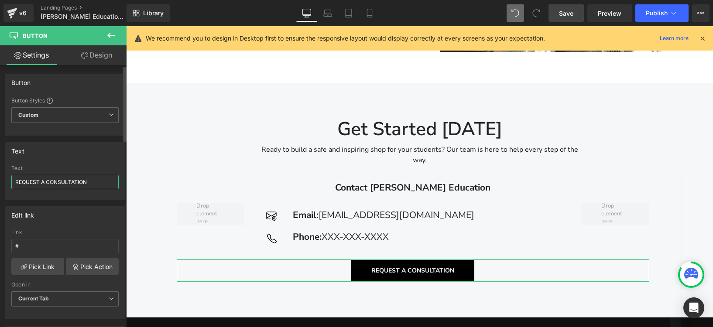
click at [74, 184] on input "REQUEST A CONSULTATION" at bounding box center [64, 182] width 107 height 14
drag, startPoint x: 95, startPoint y: 184, endPoint x: 11, endPoint y: 175, distance: 84.6
click at [11, 175] on div "REQUEST A CONSULTATION Text REQUEST A CONSULTATION" at bounding box center [65, 182] width 120 height 34
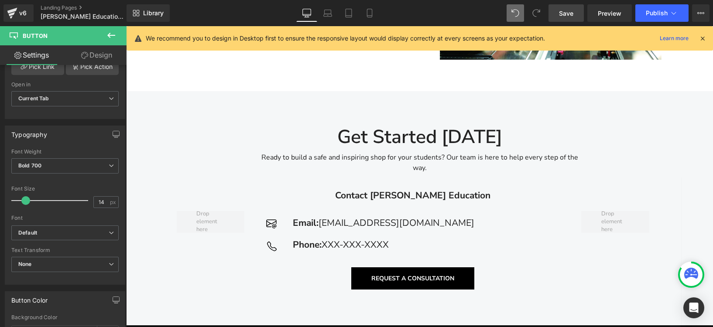
scroll to position [1922, 0]
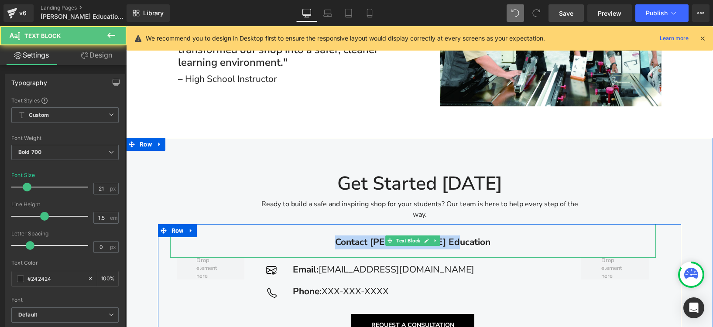
drag, startPoint x: 362, startPoint y: 213, endPoint x: 467, endPoint y: 212, distance: 104.7
click at [467, 224] on div "Contact [PERSON_NAME] Education" at bounding box center [413, 241] width 486 height 34
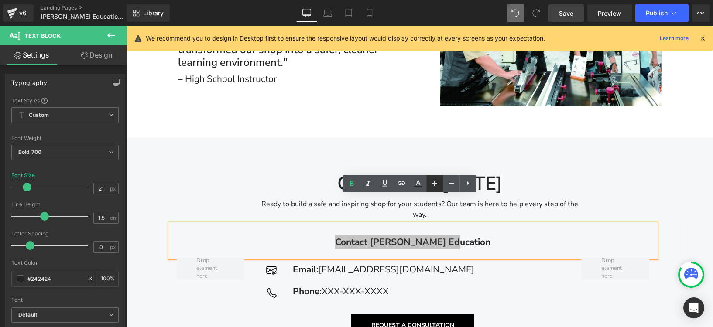
click at [434, 183] on icon at bounding box center [434, 183] width 5 height 5
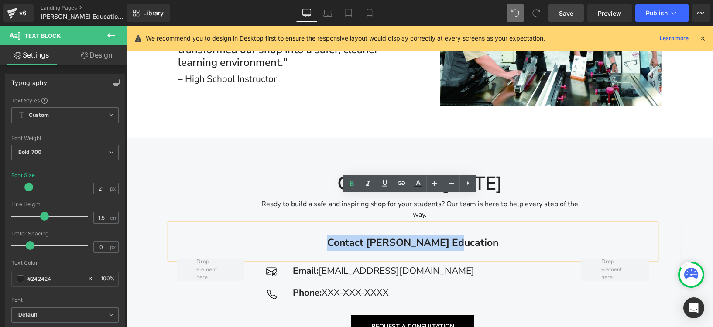
click at [594, 156] on div "Get Started Today Heading Ready to build a safe and inspiring shop for your stu…" at bounding box center [419, 264] width 587 height 217
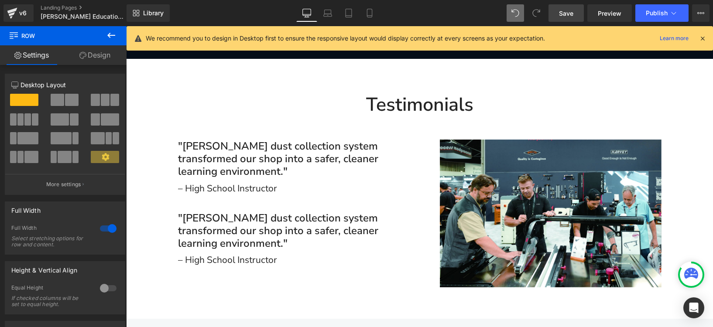
scroll to position [1740, 0]
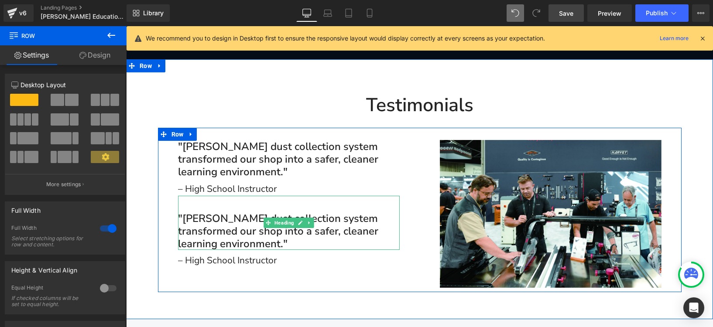
click at [256, 213] on h2 ""[PERSON_NAME] dust collection system transformed our shop into a safer, cleane…" at bounding box center [289, 232] width 222 height 38
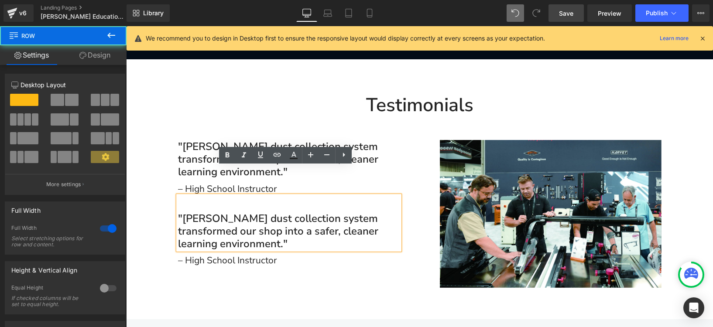
click at [657, 82] on div "Testimonials Heading Row Image "Harvey’s dust collection system transformed our…" at bounding box center [419, 185] width 587 height 215
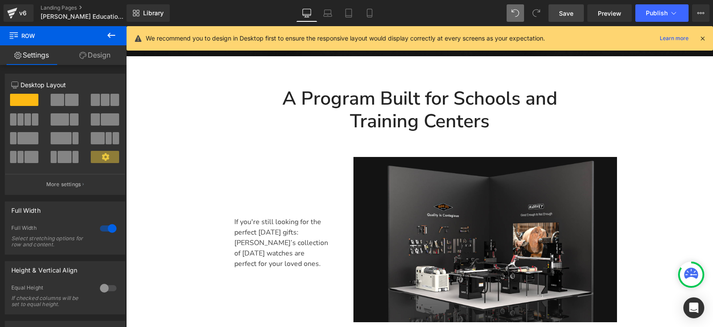
scroll to position [370, 0]
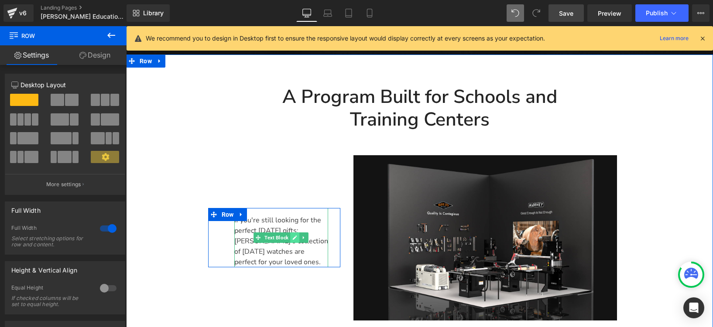
click at [272, 233] on span "Text Block" at bounding box center [276, 238] width 27 height 10
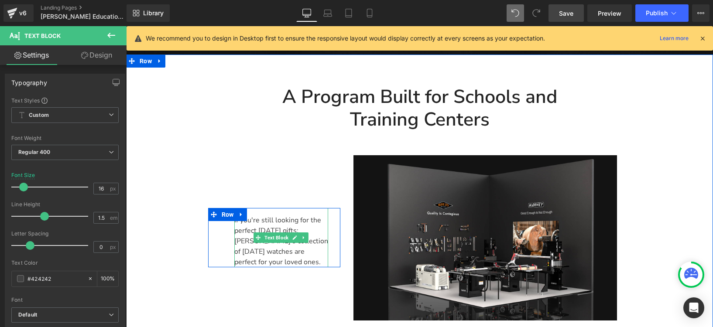
drag, startPoint x: 319, startPoint y: 233, endPoint x: 263, endPoint y: 203, distance: 63.3
click at [263, 208] on div "If you're still looking for the perfect Father's Day 2022 gifts: Gemand’s colle…" at bounding box center [281, 237] width 94 height 59
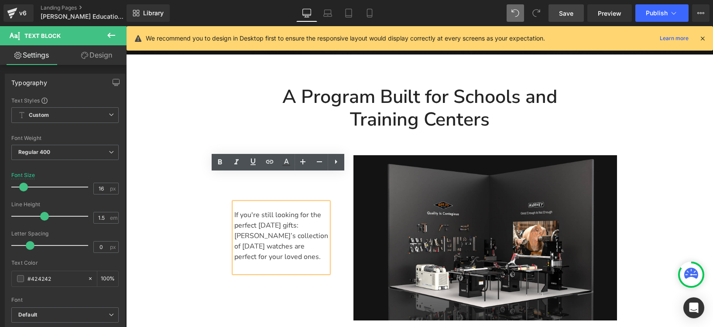
click at [294, 203] on div "If you're still looking for the perfect Father's Day 2022 gifts: Gemand’s colle…" at bounding box center [281, 238] width 94 height 70
drag, startPoint x: 319, startPoint y: 230, endPoint x: 230, endPoint y: 184, distance: 100.1
click at [234, 203] on div "If you're still looking for the perfect Father's Day 2022 gifts: Gemand’s colle…" at bounding box center [281, 238] width 94 height 70
drag, startPoint x: 319, startPoint y: 230, endPoint x: 231, endPoint y: 185, distance: 99.3
click at [234, 203] on div "If you're still looking for the perfect Father's Day 2022 gifts: Gemand’s colle…" at bounding box center [281, 238] width 94 height 70
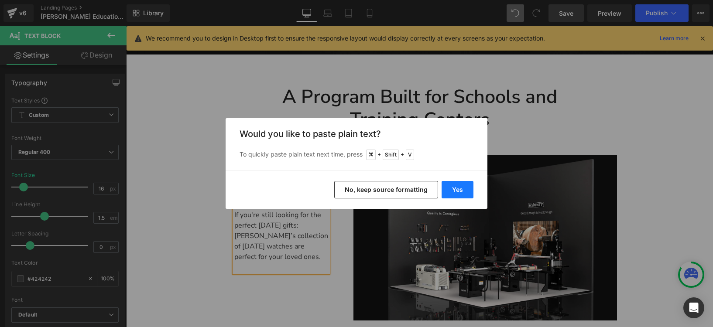
click at [467, 187] on button "Yes" at bounding box center [458, 189] width 32 height 17
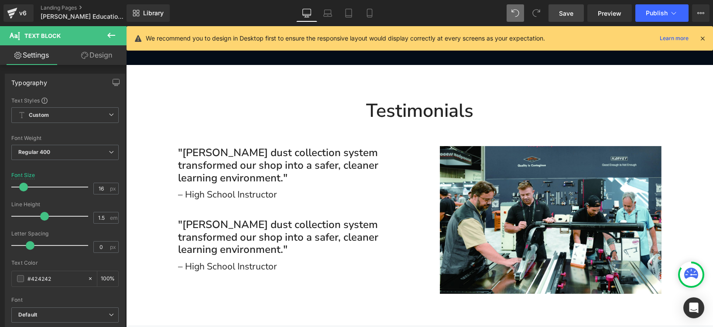
scroll to position [1744, 0]
click at [226, 219] on h2 ""[PERSON_NAME] dust collection system transformed our shop into a safer, cleane…" at bounding box center [289, 238] width 222 height 38
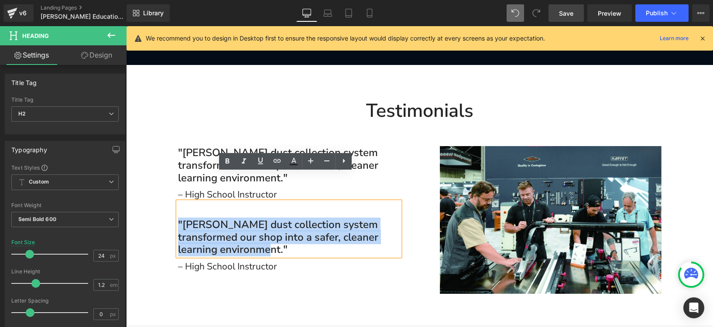
drag, startPoint x: 260, startPoint y: 220, endPoint x: 175, endPoint y: 196, distance: 89.0
click at [178, 219] on h2 ""[PERSON_NAME] dust collection system transformed our shop into a safer, cleane…" at bounding box center [289, 238] width 222 height 38
paste div
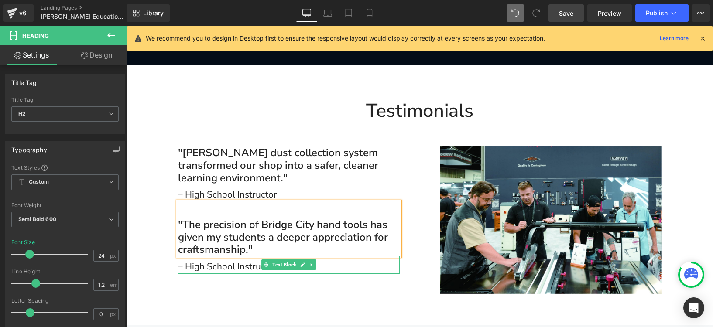
click at [264, 263] on icon at bounding box center [266, 265] width 5 height 5
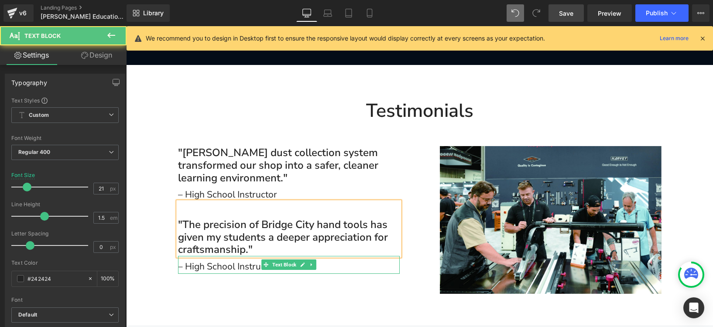
click at [233, 256] on div "– High School Instructor" at bounding box center [289, 265] width 222 height 18
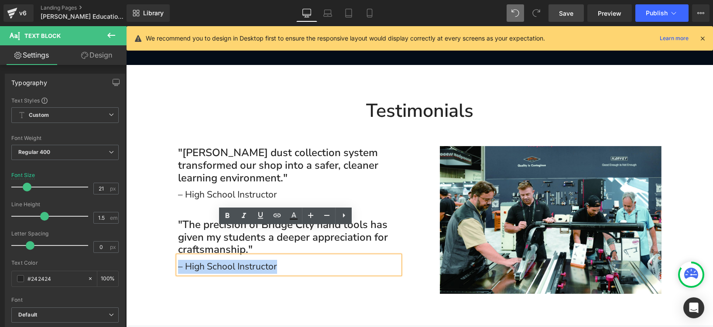
drag, startPoint x: 287, startPoint y: 240, endPoint x: 175, endPoint y: 233, distance: 111.5
click at [178, 256] on div "– High School Instructor" at bounding box center [289, 265] width 222 height 18
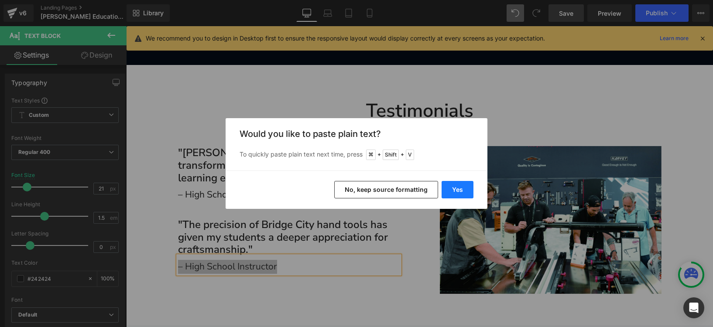
click at [456, 188] on button "Yes" at bounding box center [458, 189] width 32 height 17
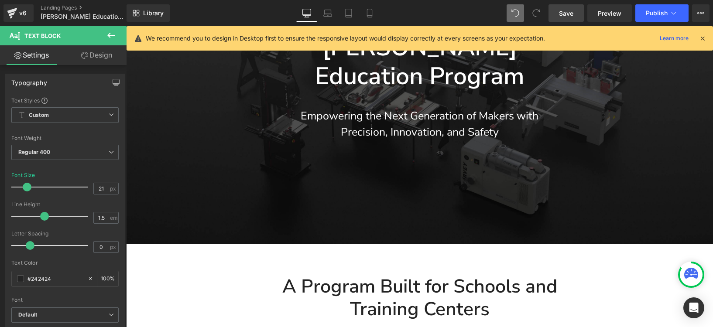
scroll to position [154, 0]
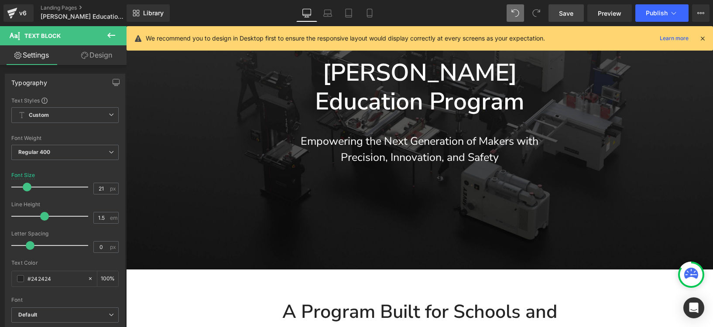
click at [565, 14] on span "Save" at bounding box center [566, 13] width 14 height 9
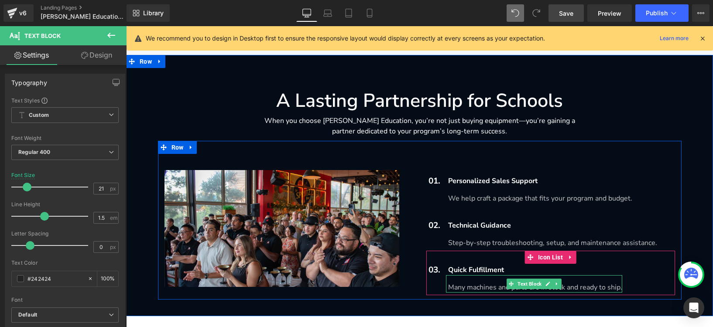
scroll to position [1491, 0]
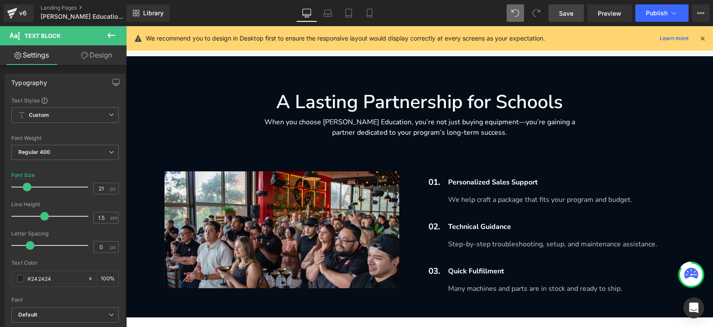
click at [567, 12] on span "Save" at bounding box center [566, 13] width 14 height 9
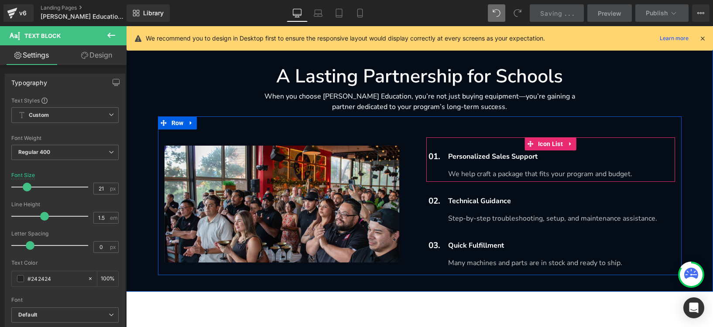
scroll to position [1513, 0]
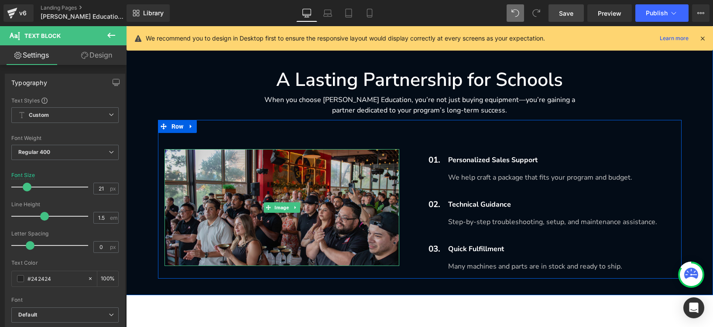
click at [272, 164] on img at bounding box center [282, 207] width 235 height 117
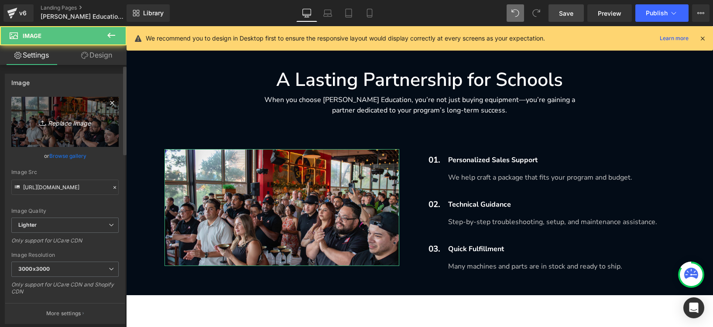
click at [58, 124] on icon "Replace Image" at bounding box center [65, 122] width 70 height 11
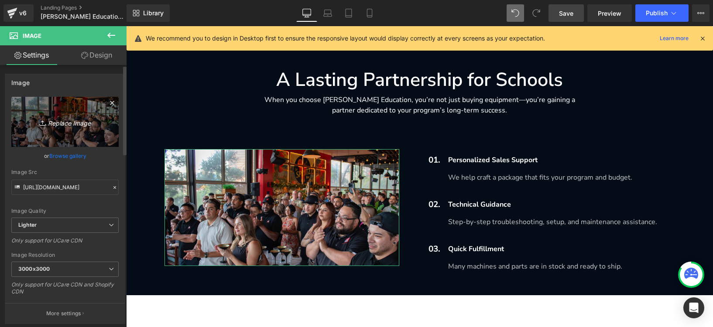
click at [55, 115] on link "Replace Image" at bounding box center [64, 122] width 107 height 50
type input "C:\fakepath\图层-1_01.png"
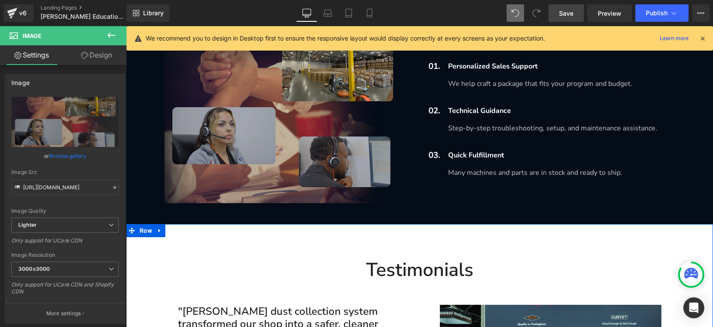
scroll to position [1742, 0]
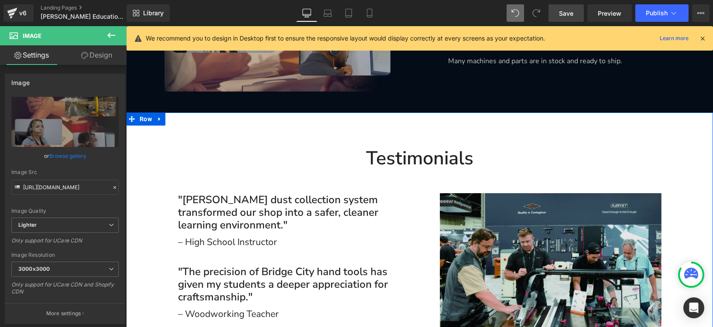
click at [555, 206] on img at bounding box center [551, 267] width 222 height 148
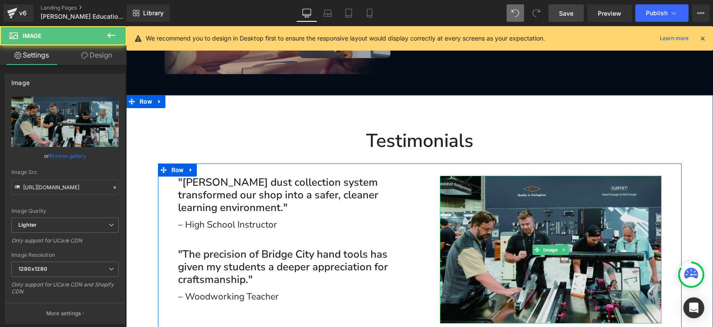
scroll to position [1792, 0]
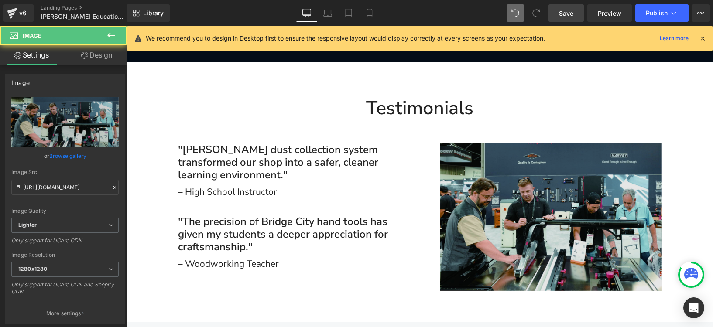
click at [596, 169] on img at bounding box center [551, 217] width 222 height 148
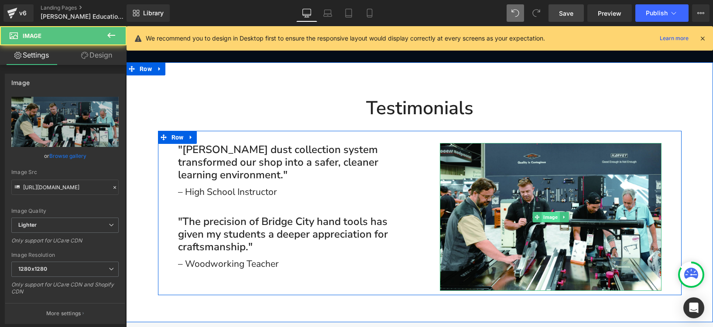
click at [543, 212] on span "Image" at bounding box center [551, 217] width 18 height 10
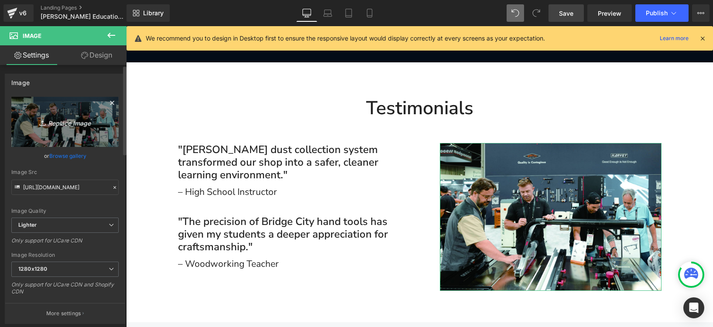
click at [62, 113] on link "Replace Image" at bounding box center [64, 122] width 107 height 50
type input "C:\fakepath\123456t.png"
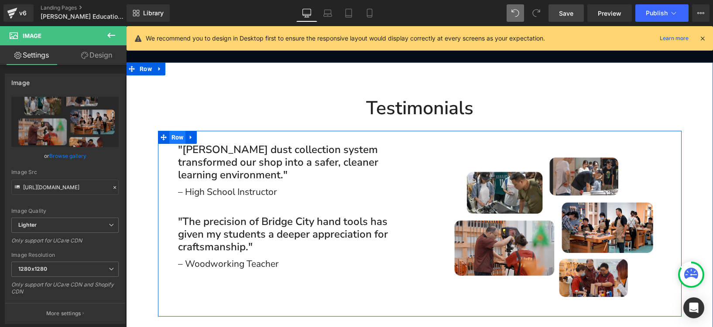
click at [177, 131] on span "Row" at bounding box center [177, 137] width 17 height 13
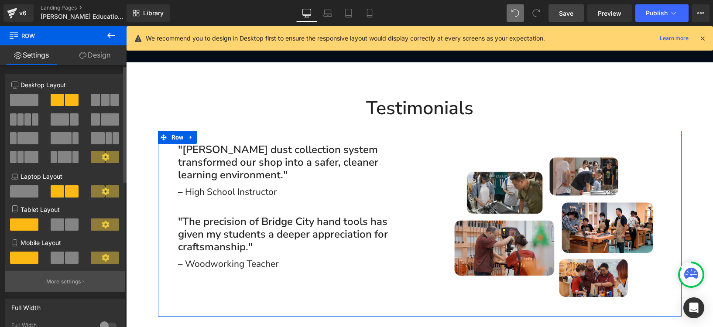
click at [60, 285] on p "More settings" at bounding box center [63, 282] width 35 height 8
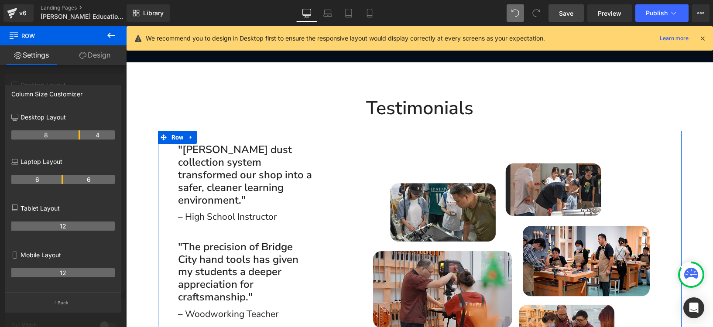
drag, startPoint x: 61, startPoint y: 137, endPoint x: 74, endPoint y: 135, distance: 13.6
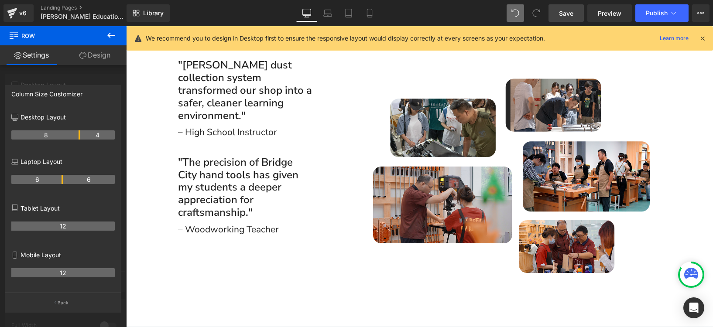
scroll to position [1827, 0]
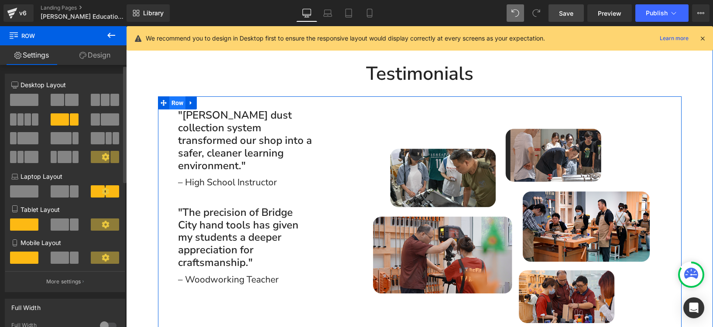
click at [173, 96] on span "Row" at bounding box center [177, 102] width 17 height 13
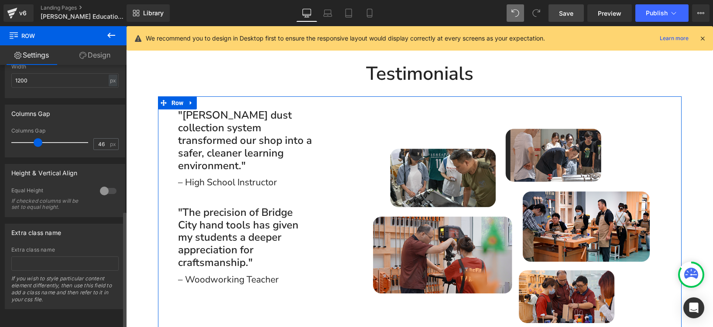
scroll to position [326, 0]
click at [179, 97] on span "Row" at bounding box center [177, 103] width 17 height 13
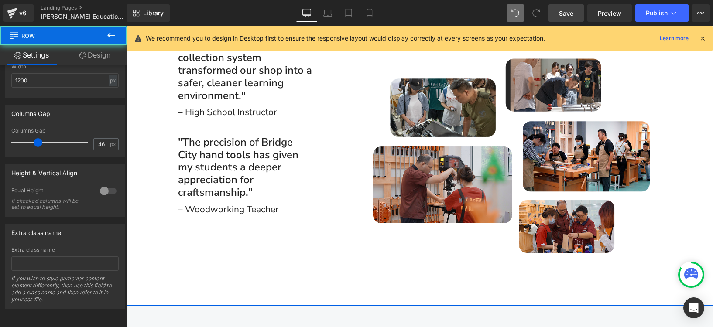
scroll to position [1937, 0]
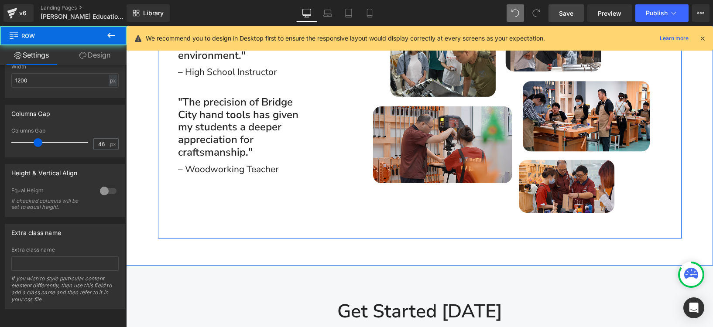
click at [515, 206] on div "Image "Harvey’s dust collection system transformed our shop into a safer, clean…" at bounding box center [420, 112] width 524 height 252
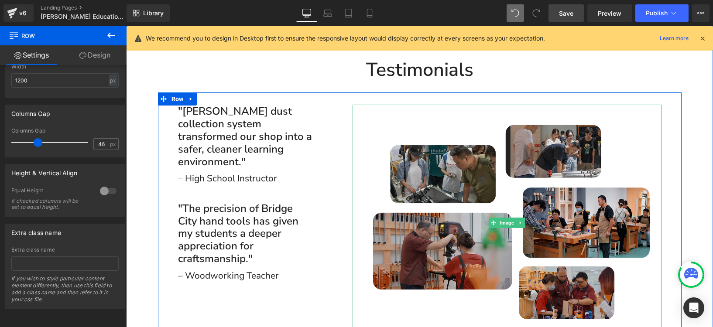
scroll to position [1831, 0]
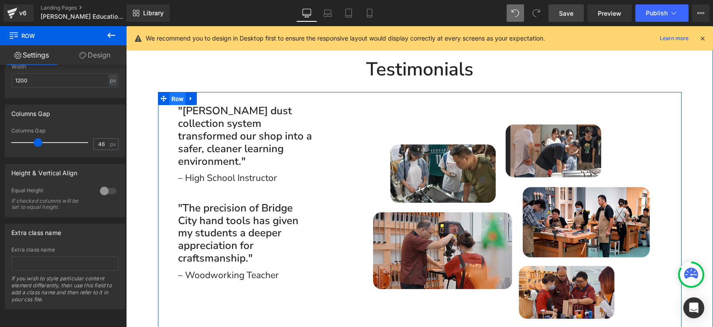
click at [171, 93] on span "Row" at bounding box center [177, 99] width 17 height 13
click at [34, 138] on span at bounding box center [38, 142] width 9 height 9
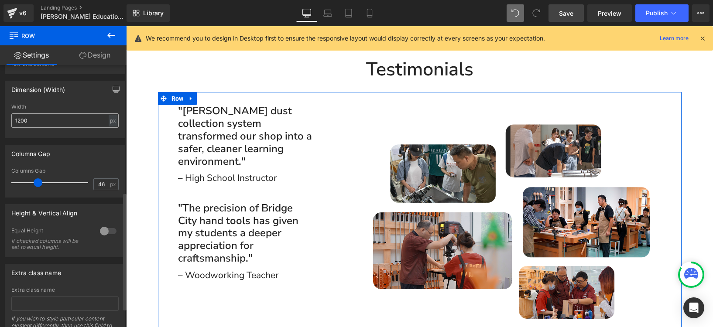
scroll to position [245, 0]
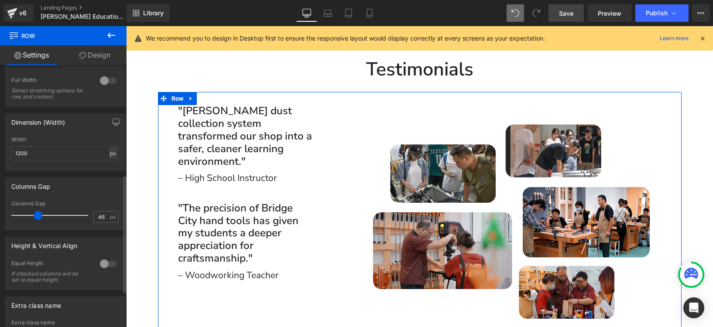
click at [110, 156] on div "px" at bounding box center [113, 154] width 9 height 12
click at [111, 165] on li "%" at bounding box center [112, 167] width 11 height 13
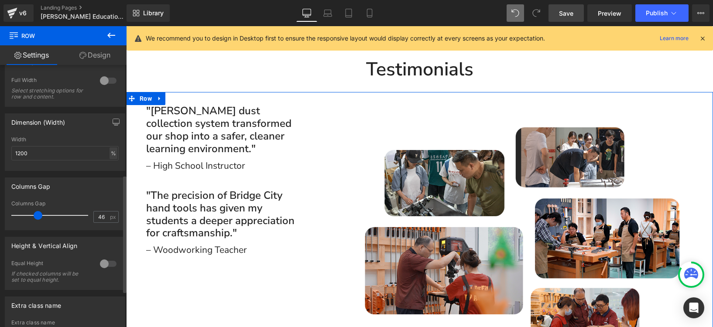
click at [112, 156] on div "%" at bounding box center [114, 154] width 8 height 12
click at [110, 171] on li "%" at bounding box center [112, 167] width 11 height 13
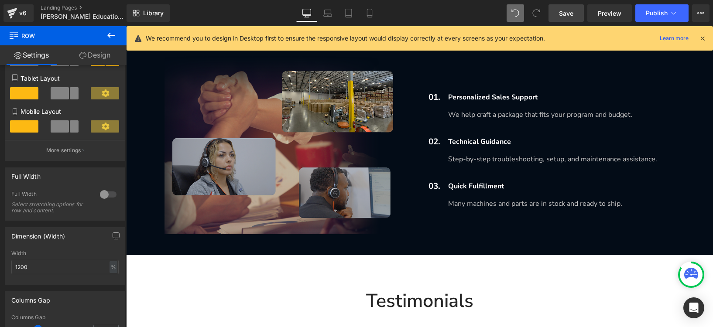
scroll to position [1417, 0]
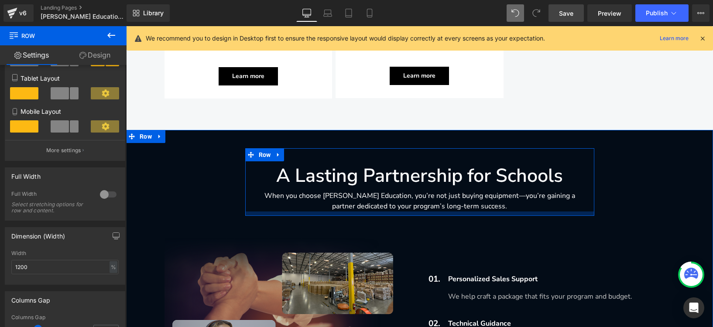
click at [276, 187] on div "A Lasting Partnership for Schools Heading When you choose Harvey Education, you…" at bounding box center [419, 182] width 349 height 68
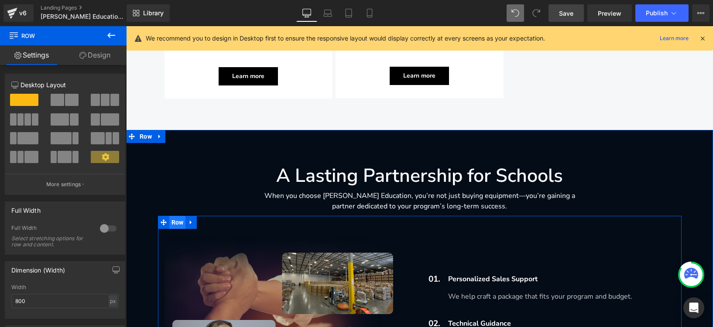
click at [175, 216] on span "Row" at bounding box center [177, 222] width 17 height 13
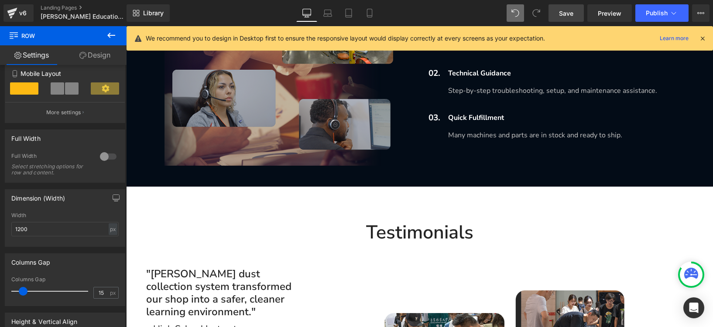
scroll to position [1718, 0]
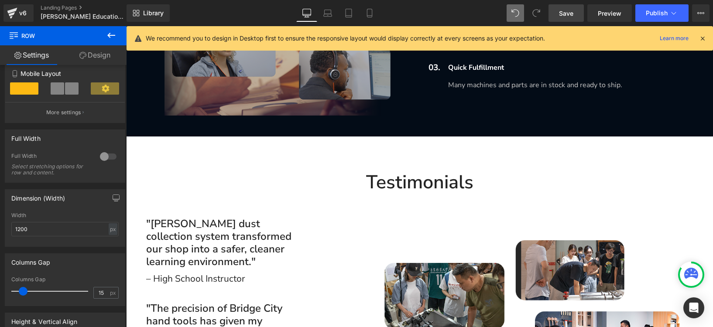
click at [229, 167] on div "Testimonials Heading Row Image "Harvey’s dust collection system transformed our…" at bounding box center [419, 322] width 587 height 335
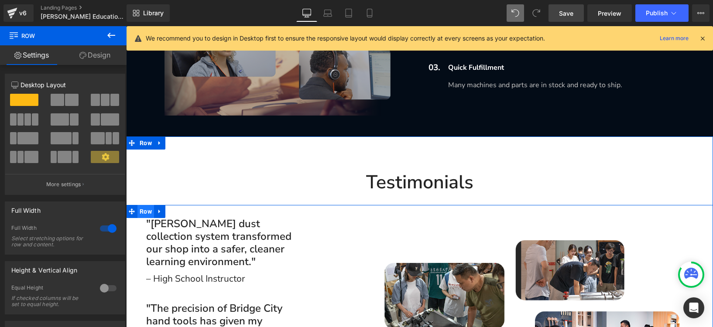
click at [143, 205] on span "Row" at bounding box center [145, 211] width 17 height 13
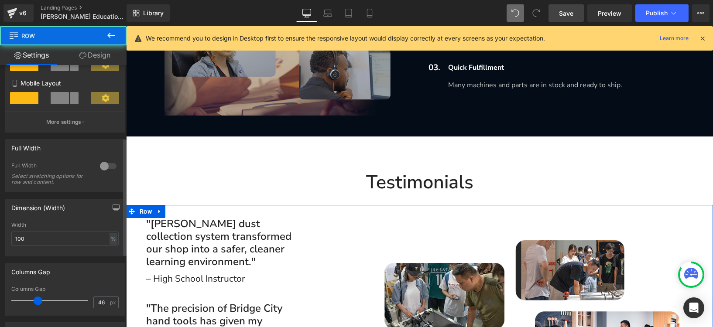
scroll to position [162, 0]
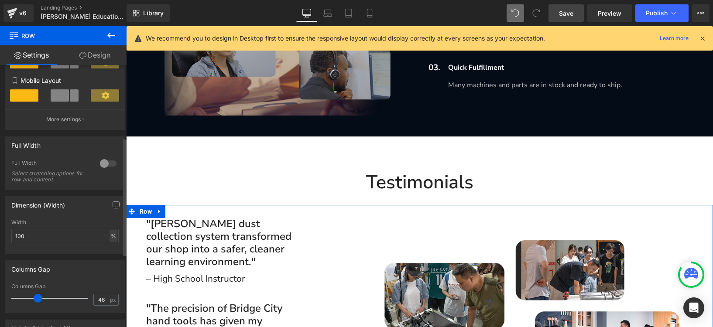
click at [110, 236] on div "%" at bounding box center [114, 236] width 8 height 12
click at [109, 262] on li "px" at bounding box center [112, 262] width 11 height 13
drag, startPoint x: 50, startPoint y: 236, endPoint x: 13, endPoint y: 237, distance: 37.1
click at [13, 237] on input "100" at bounding box center [64, 236] width 107 height 14
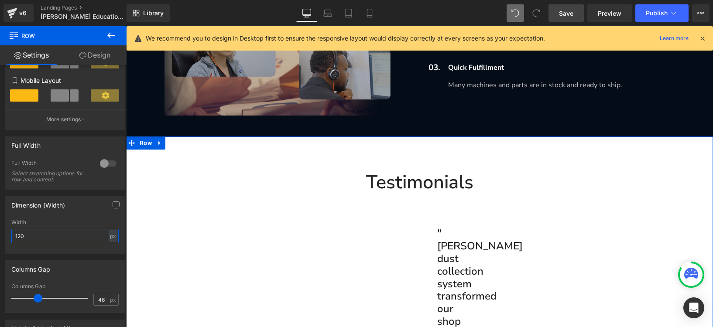
type input "1200"
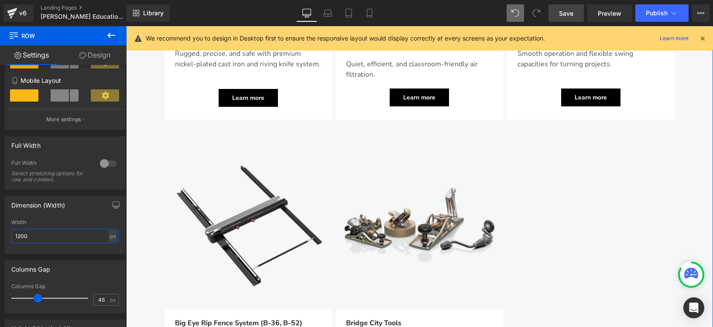
scroll to position [1108, 0]
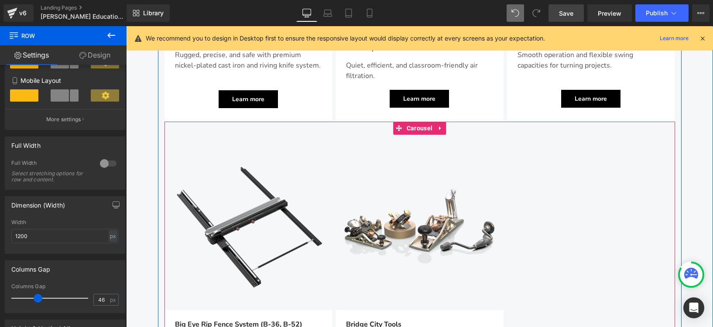
click at [405, 122] on span "Carousel" at bounding box center [420, 128] width 30 height 13
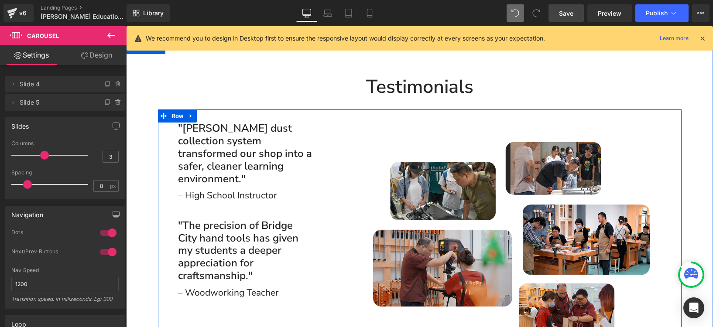
scroll to position [1809, 0]
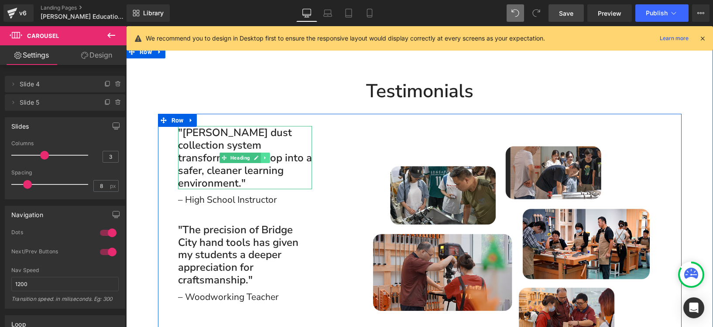
click at [264, 155] on icon at bounding box center [265, 157] width 5 height 5
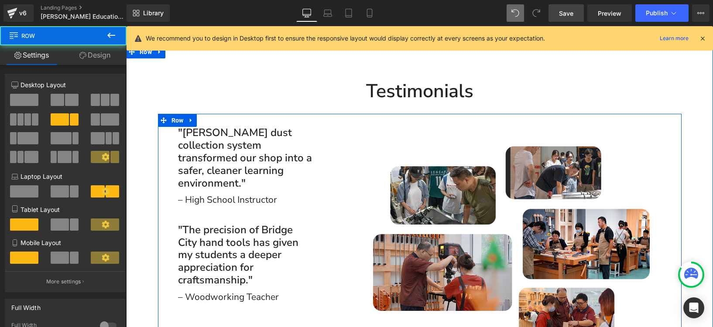
click at [337, 126] on div "Image" at bounding box center [507, 244] width 349 height 236
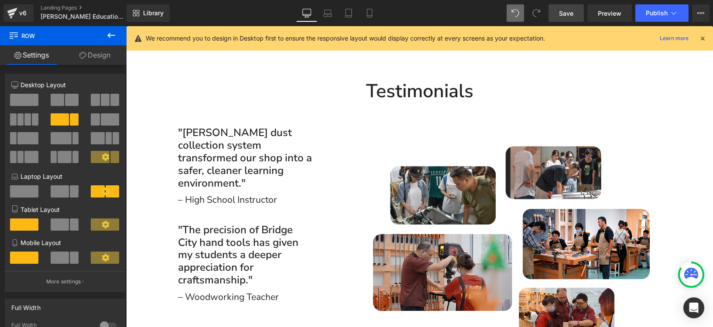
click at [108, 35] on icon at bounding box center [111, 35] width 8 height 5
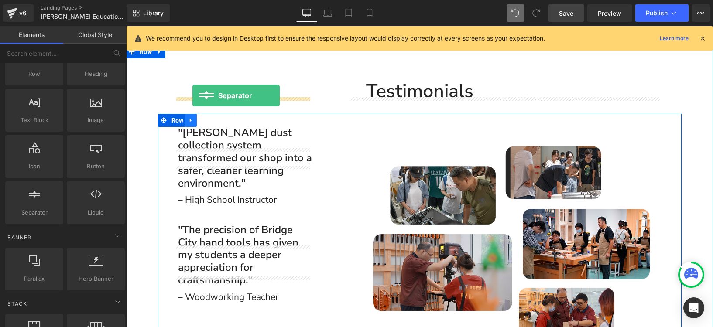
drag, startPoint x: 168, startPoint y: 226, endPoint x: 192, endPoint y: 96, distance: 132.7
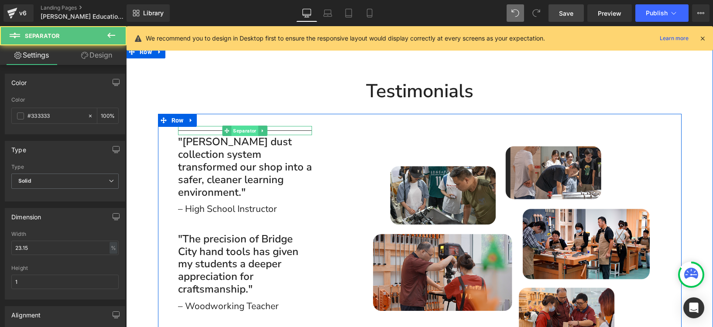
click at [240, 126] on span "Separator" at bounding box center [245, 131] width 27 height 10
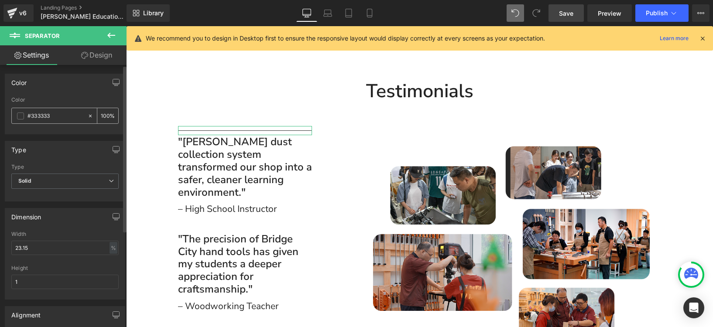
click at [88, 115] on icon at bounding box center [90, 116] width 6 height 6
drag, startPoint x: 94, startPoint y: 62, endPoint x: 89, endPoint y: 74, distance: 13.5
click at [94, 62] on link "Design" at bounding box center [96, 55] width 63 height 20
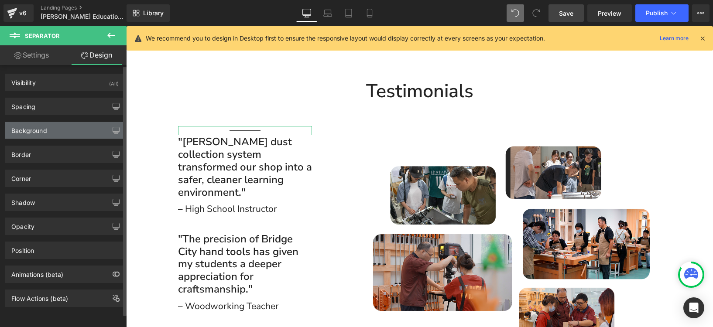
click at [43, 129] on div "Background" at bounding box center [29, 128] width 36 height 12
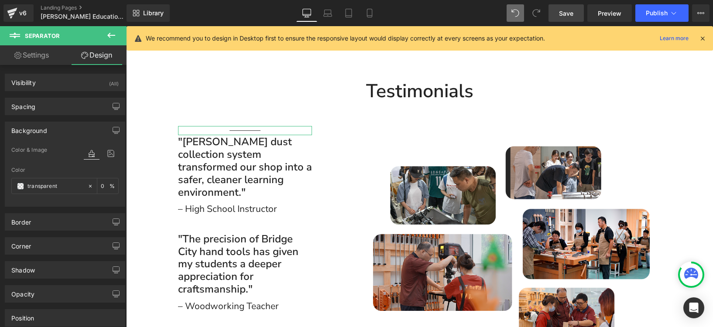
click at [40, 53] on link "Settings" at bounding box center [31, 55] width 63 height 20
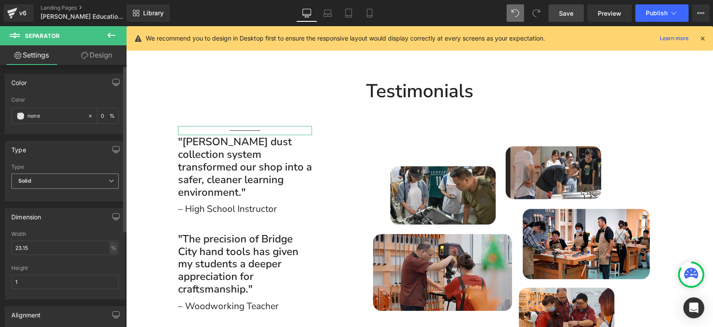
click at [69, 179] on span "Solid" at bounding box center [64, 181] width 107 height 15
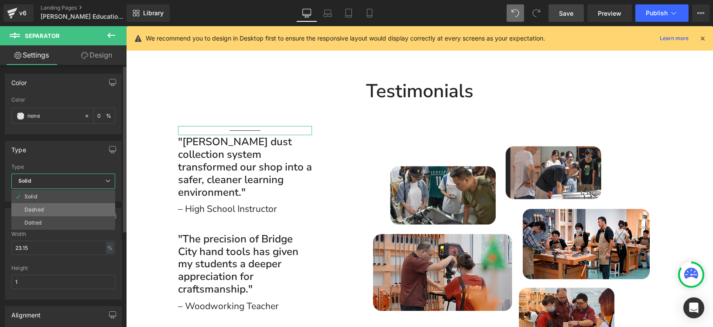
click at [45, 214] on li "Dashed" at bounding box center [63, 209] width 104 height 13
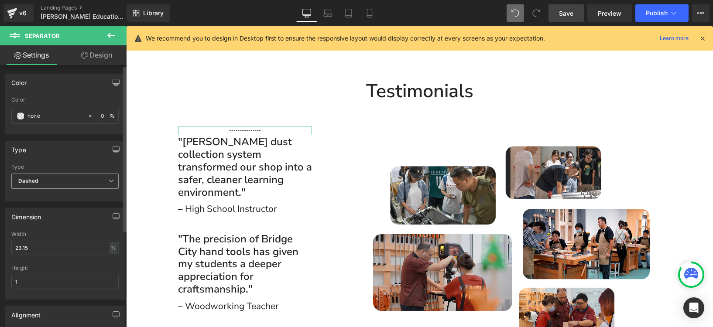
click at [54, 179] on span "Dashed" at bounding box center [64, 181] width 107 height 15
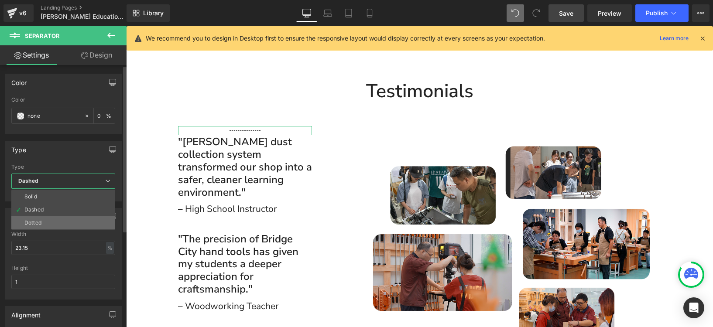
click at [43, 222] on li "Dotted" at bounding box center [63, 222] width 104 height 13
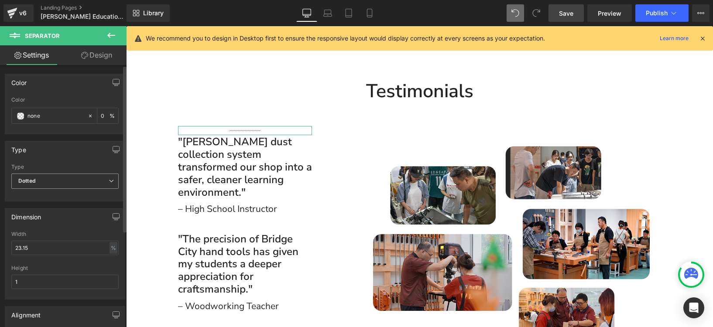
click at [55, 179] on span "Dotted" at bounding box center [64, 181] width 107 height 15
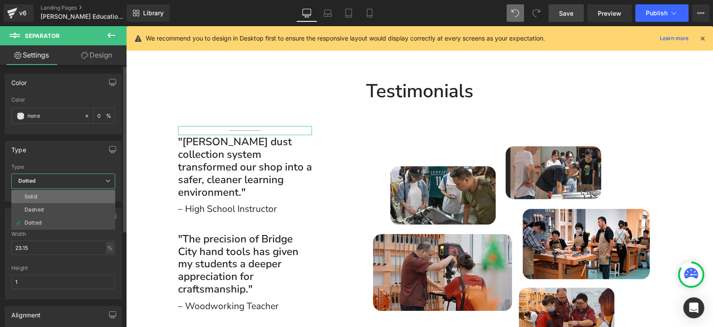
click at [41, 192] on li "Solid" at bounding box center [63, 196] width 104 height 13
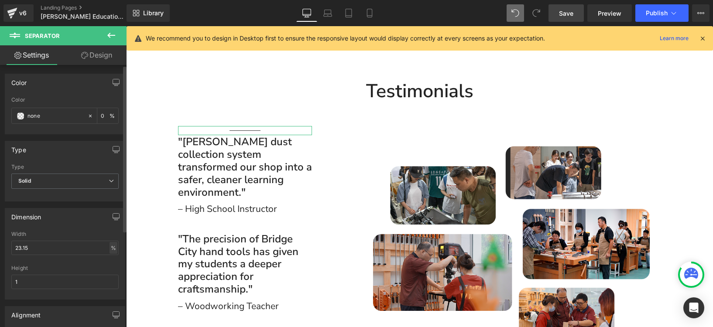
click at [110, 252] on div "%" at bounding box center [114, 248] width 8 height 12
click at [108, 271] on li "px" at bounding box center [112, 274] width 11 height 13
drag, startPoint x: 47, startPoint y: 245, endPoint x: 0, endPoint y: 244, distance: 46.3
click at [0, 244] on div "Dimension 23.15% Width 23.15 px % px 1px Height 1" at bounding box center [65, 251] width 130 height 98
type input "0"
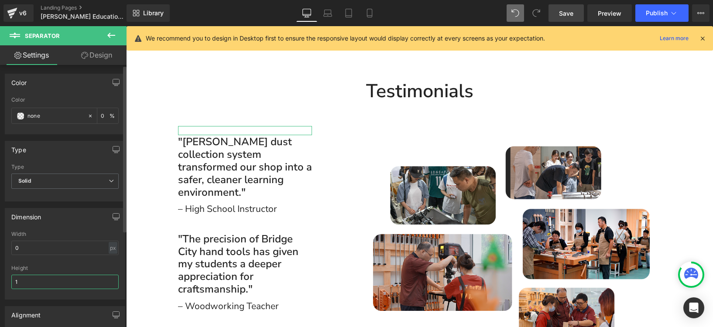
click at [40, 285] on input "1" at bounding box center [64, 282] width 107 height 14
drag, startPoint x: 24, startPoint y: 283, endPoint x: 9, endPoint y: 279, distance: 15.8
click at [9, 279] on div "23.15% Width 0 px % px 1px Height 1" at bounding box center [65, 265] width 120 height 68
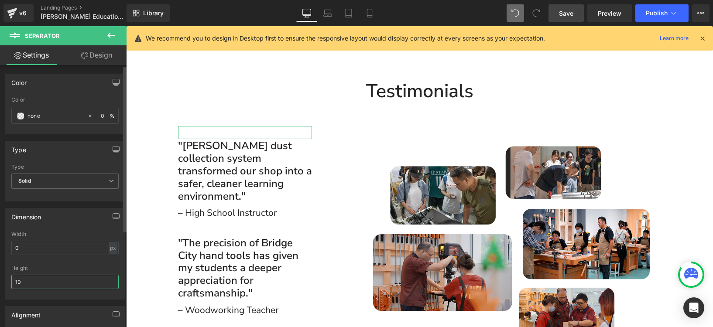
type input "1"
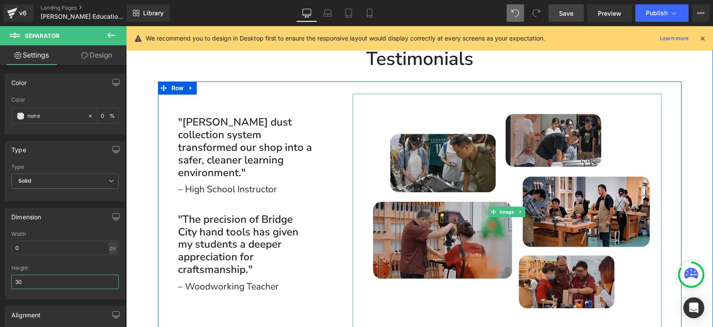
scroll to position [1811, 0]
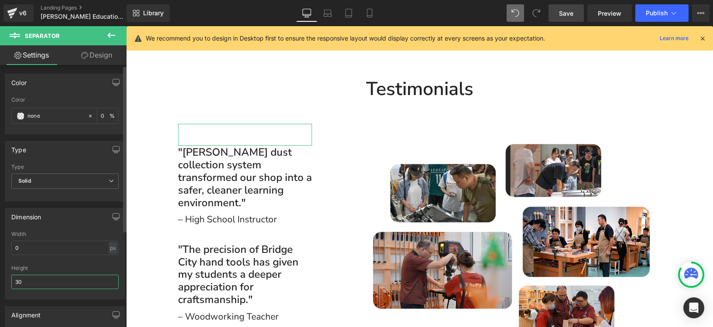
drag, startPoint x: 33, startPoint y: 278, endPoint x: 8, endPoint y: 280, distance: 24.5
click at [8, 280] on div "23.15% Width 0 px % px 1px Height 30" at bounding box center [65, 265] width 120 height 68
drag, startPoint x: 25, startPoint y: 281, endPoint x: 13, endPoint y: 281, distance: 11.8
click at [13, 281] on input "30" at bounding box center [64, 282] width 107 height 14
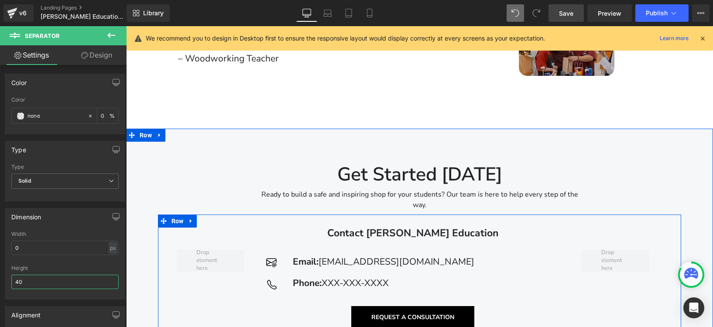
scroll to position [2064, 0]
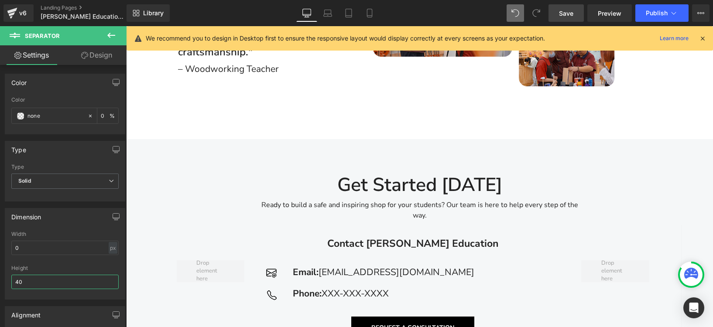
type input "40"
click at [570, 14] on span "Save" at bounding box center [566, 13] width 14 height 9
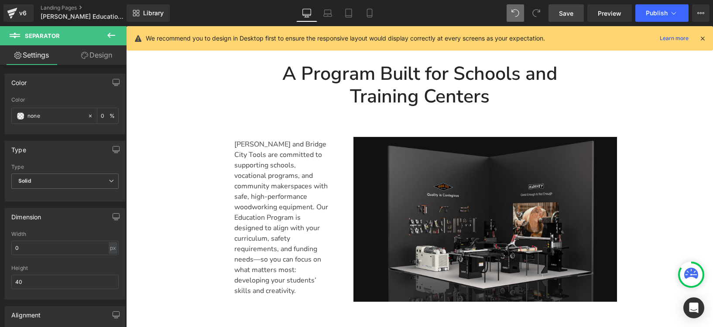
scroll to position [385, 0]
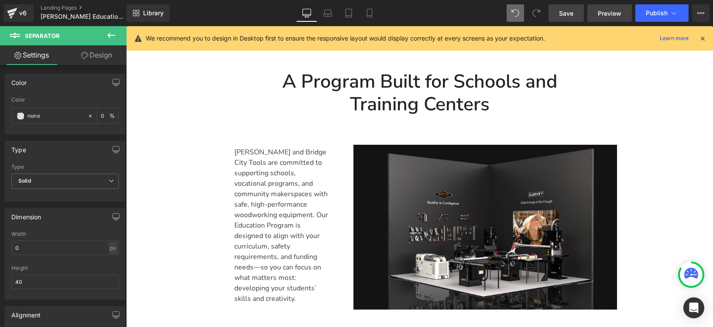
click at [605, 21] on link "Preview" at bounding box center [609, 12] width 45 height 17
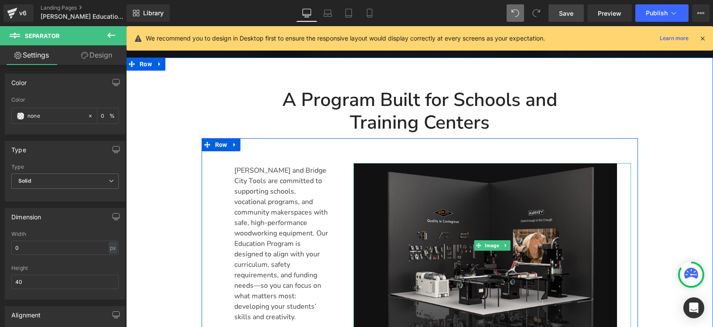
scroll to position [329, 0]
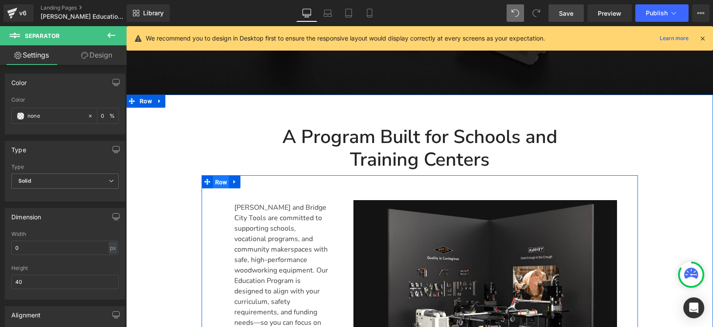
click at [219, 176] on span "Row" at bounding box center [221, 182] width 17 height 13
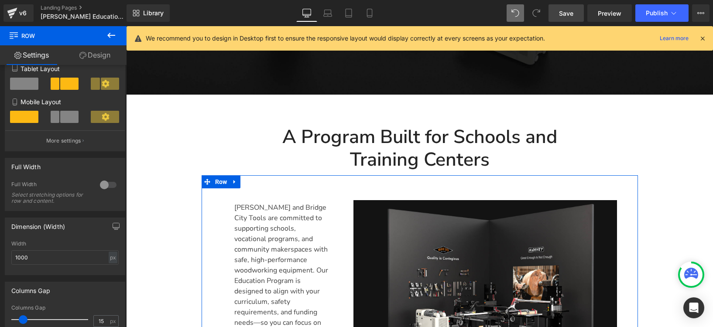
scroll to position [147, 0]
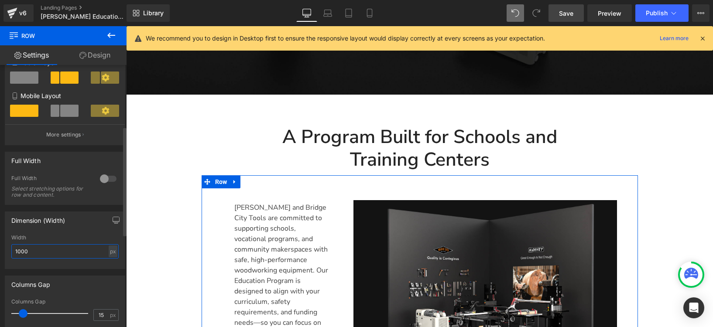
drag, startPoint x: 24, startPoint y: 252, endPoint x: 5, endPoint y: 249, distance: 19.9
click at [5, 249] on div "1000px Width 1000 px % px" at bounding box center [65, 252] width 120 height 34
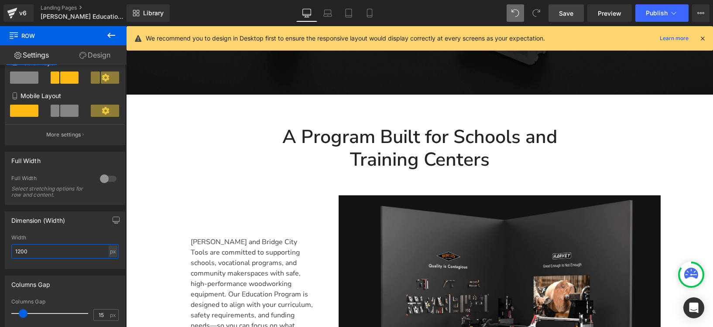
type input "1200"
click at [570, 16] on span "Save" at bounding box center [566, 13] width 14 height 9
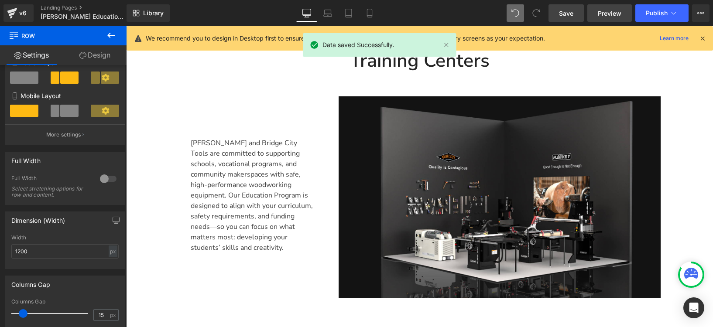
scroll to position [424, 0]
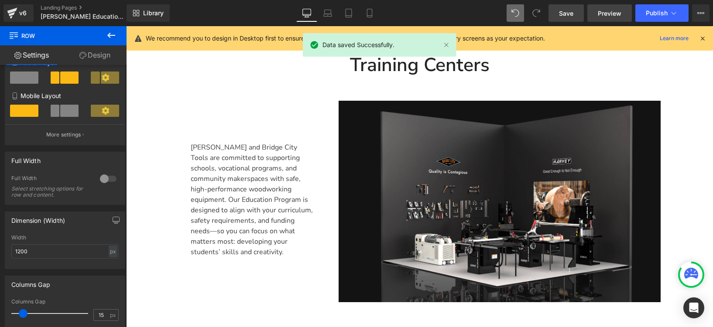
click at [603, 10] on span "Preview" at bounding box center [610, 13] width 24 height 9
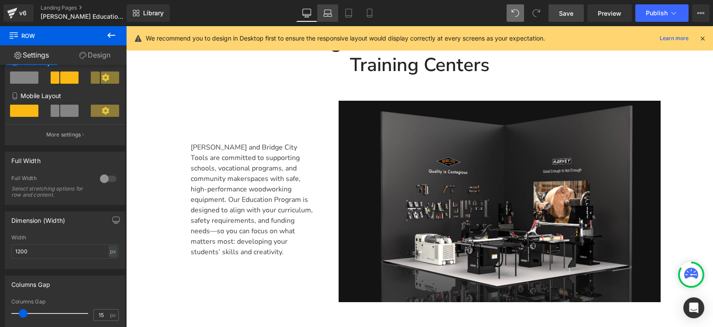
click at [332, 10] on icon at bounding box center [327, 13] width 9 height 9
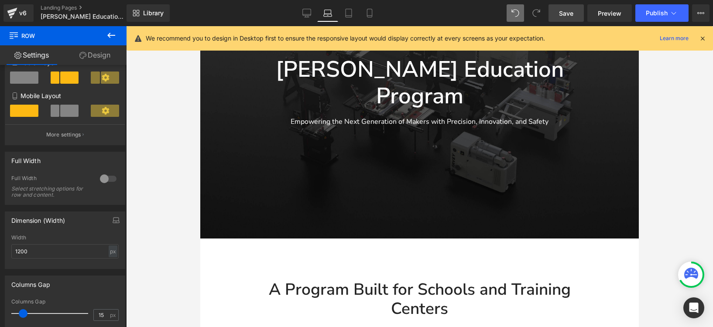
scroll to position [121, 0]
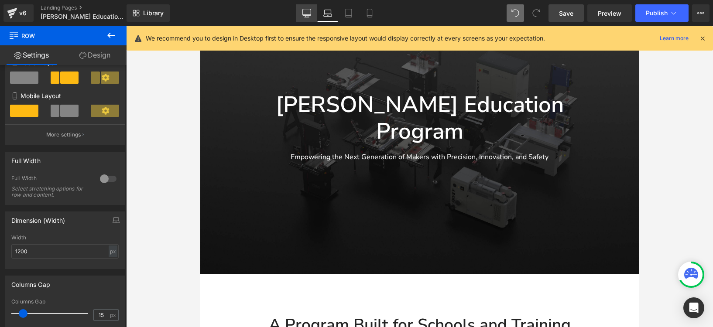
click at [303, 13] on icon at bounding box center [307, 12] width 8 height 7
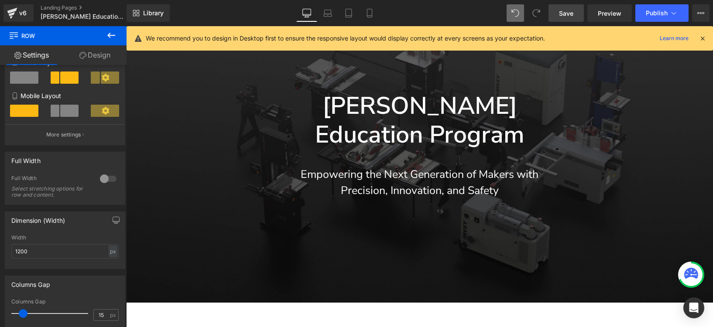
scroll to position [144, 0]
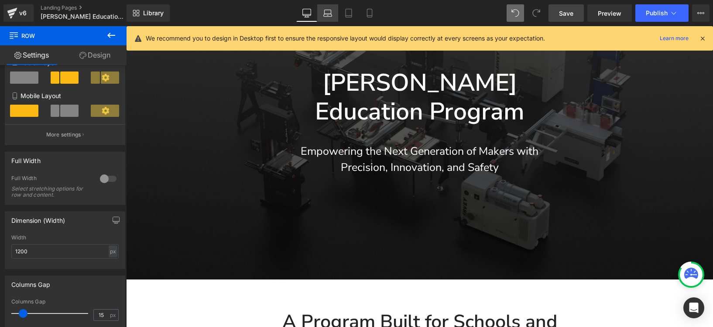
click at [333, 12] on link "Laptop" at bounding box center [327, 12] width 21 height 17
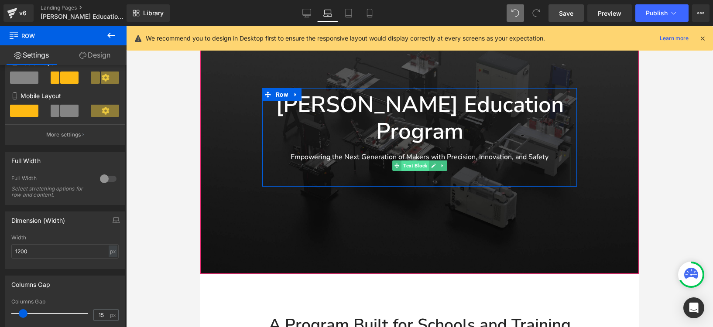
click at [412, 161] on span "Text Block" at bounding box center [414, 166] width 27 height 10
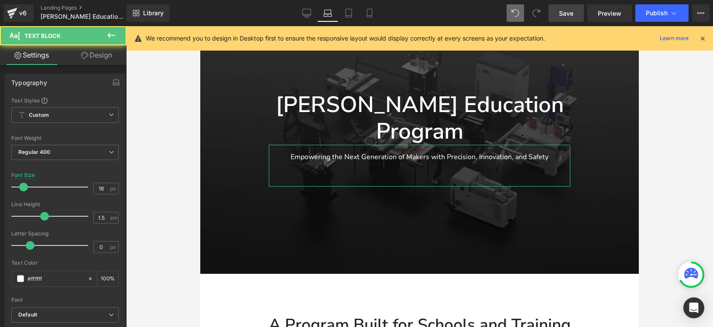
click at [103, 61] on link "Design" at bounding box center [96, 55] width 63 height 20
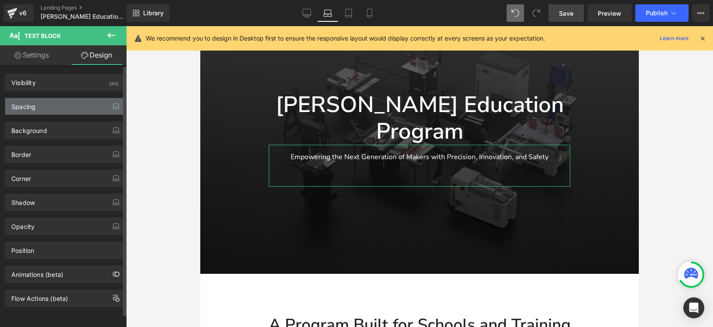
click at [90, 104] on div "Spacing" at bounding box center [65, 106] width 120 height 17
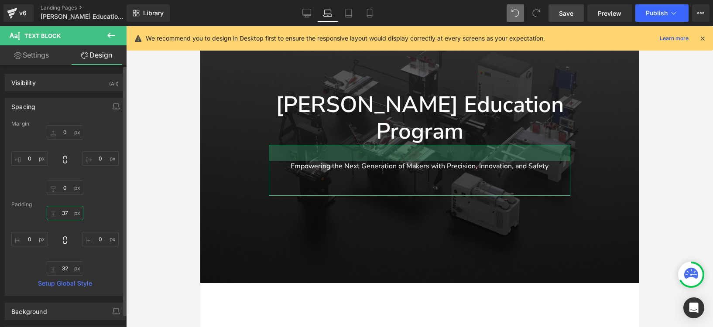
drag, startPoint x: 65, startPoint y: 215, endPoint x: 66, endPoint y: 207, distance: 7.9
click at [66, 207] on div "Margin 0 0 0 0 Padding 16 0 32 0 Setup Global Style" at bounding box center [65, 208] width 120 height 175
click at [62, 215] on input "16" at bounding box center [65, 213] width 37 height 14
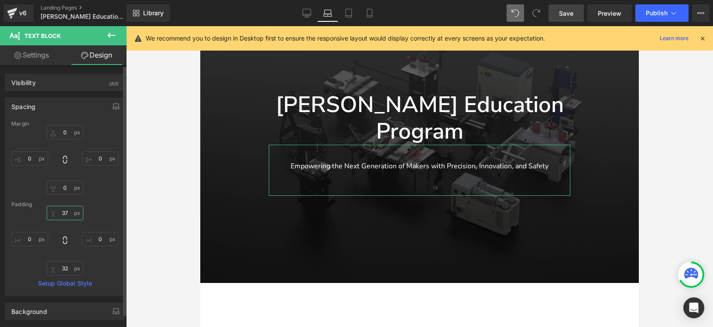
type input "7"
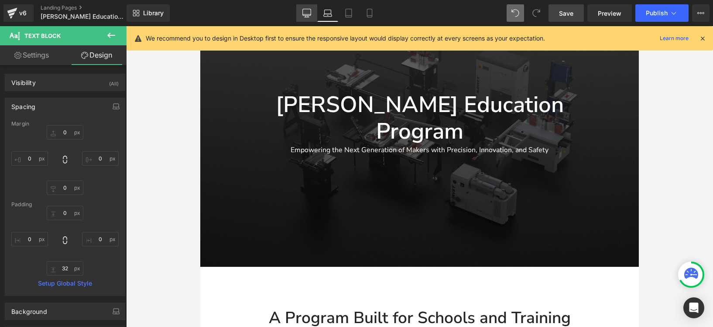
click at [305, 13] on icon at bounding box center [306, 13] width 9 height 9
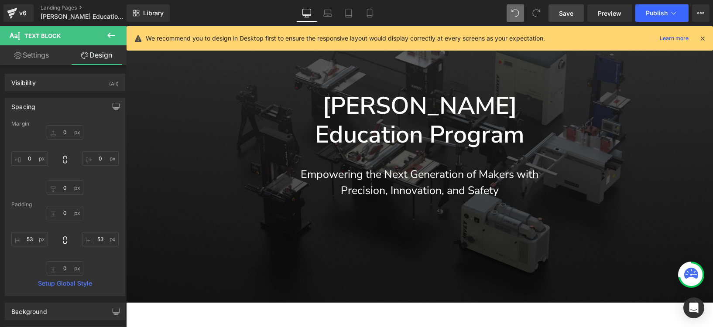
scroll to position [124, 0]
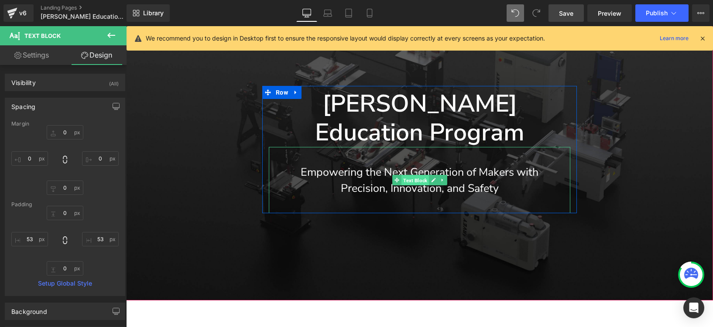
click at [410, 175] on span "Text Block" at bounding box center [414, 180] width 27 height 10
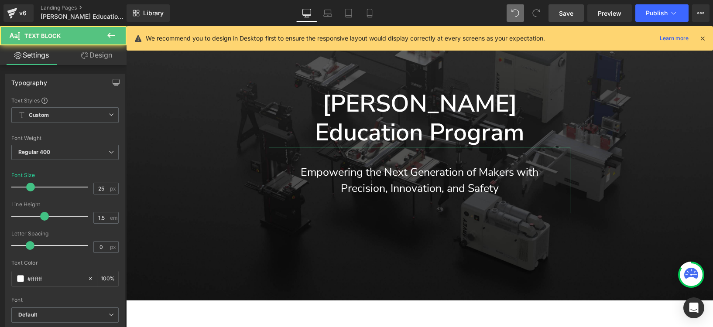
click at [106, 51] on link "Design" at bounding box center [96, 55] width 63 height 20
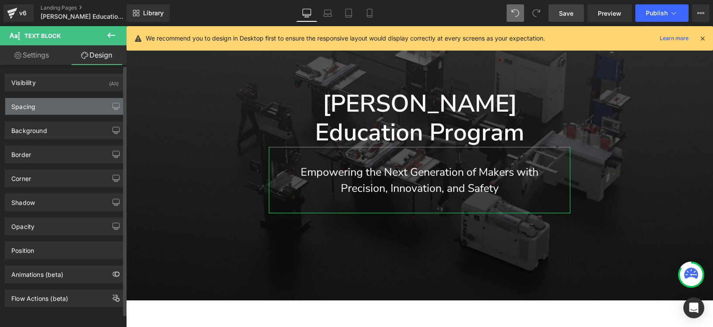
click at [53, 106] on div "Spacing" at bounding box center [65, 106] width 120 height 17
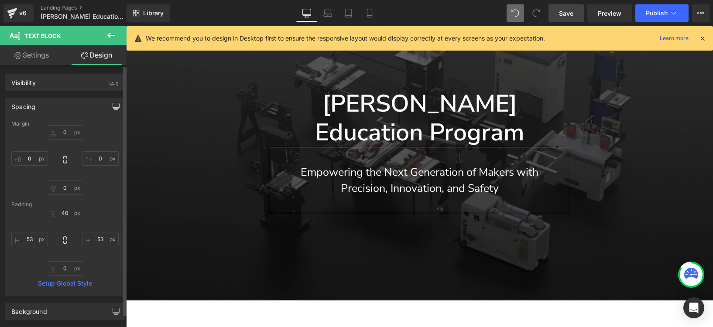
click at [116, 110] on button "button" at bounding box center [116, 106] width 14 height 17
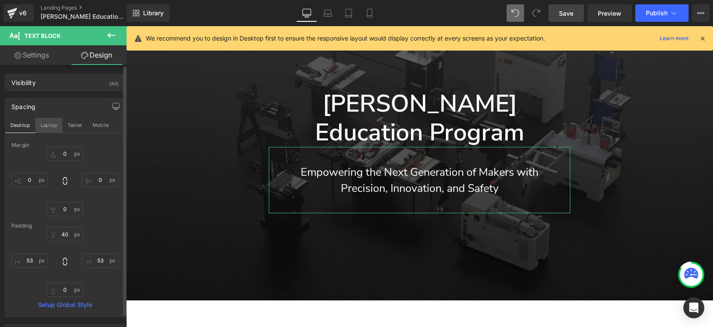
click at [47, 129] on button "Laptop" at bounding box center [48, 125] width 27 height 15
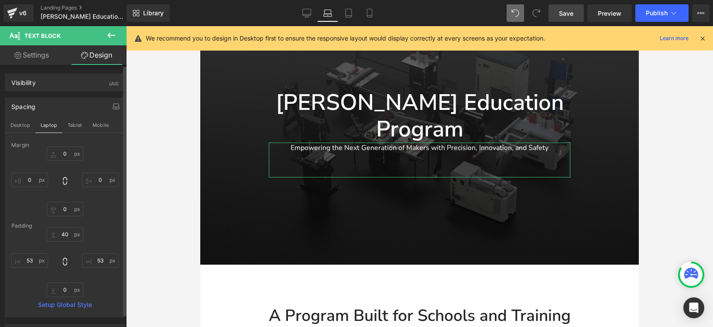
scroll to position [121, 0]
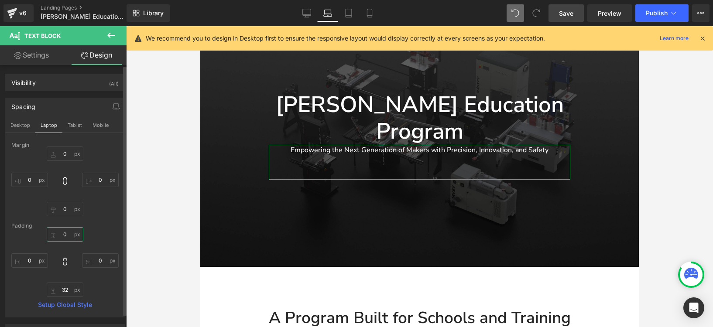
click at [65, 232] on input "text" at bounding box center [65, 234] width 37 height 14
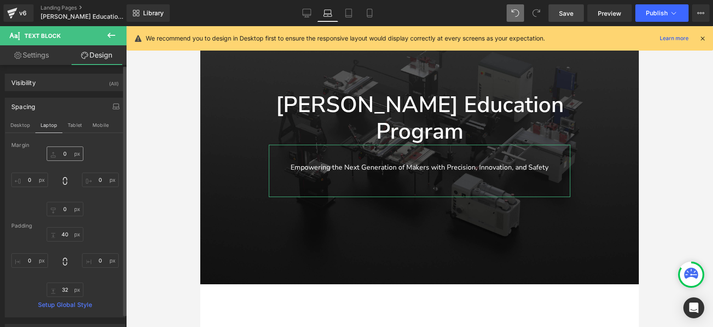
drag, startPoint x: 74, startPoint y: 125, endPoint x: 74, endPoint y: 157, distance: 32.3
click at [74, 124] on button "Tablet" at bounding box center [74, 125] width 25 height 15
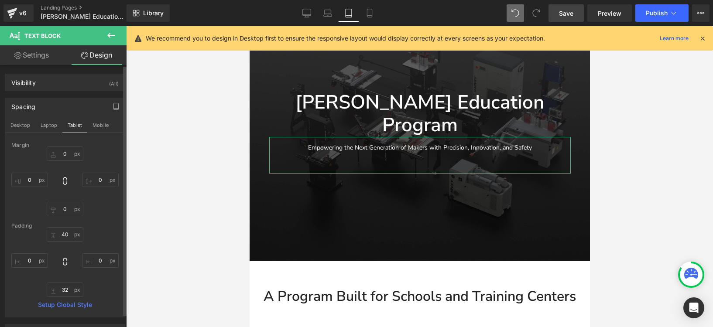
scroll to position [117, 0]
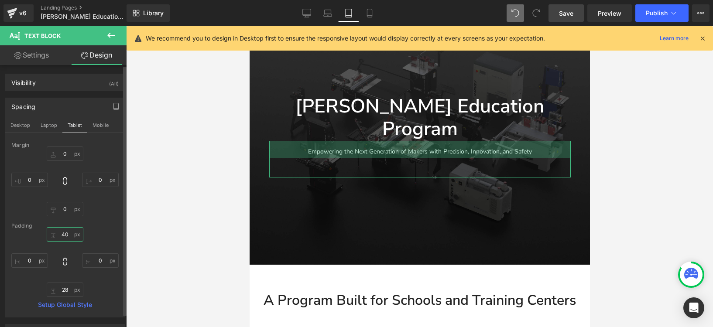
click at [65, 235] on input "40" at bounding box center [65, 234] width 37 height 14
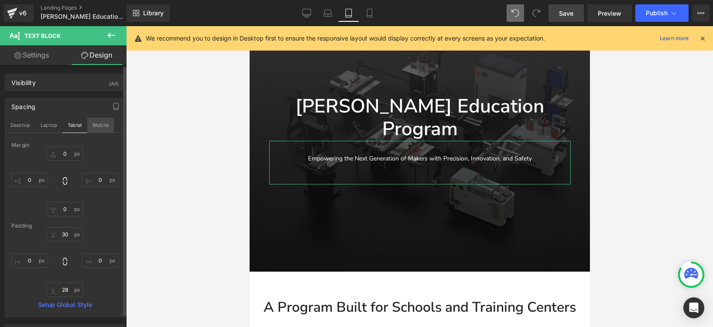
click at [98, 125] on button "Mobile" at bounding box center [100, 125] width 27 height 15
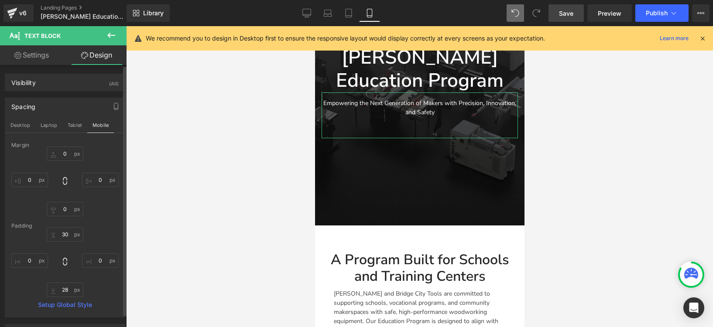
scroll to position [92, 0]
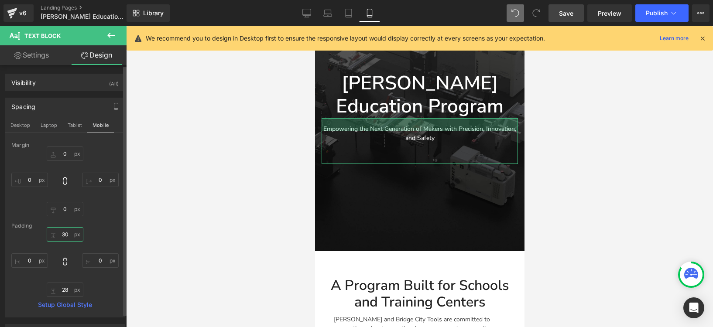
click at [66, 236] on input "30" at bounding box center [65, 234] width 37 height 14
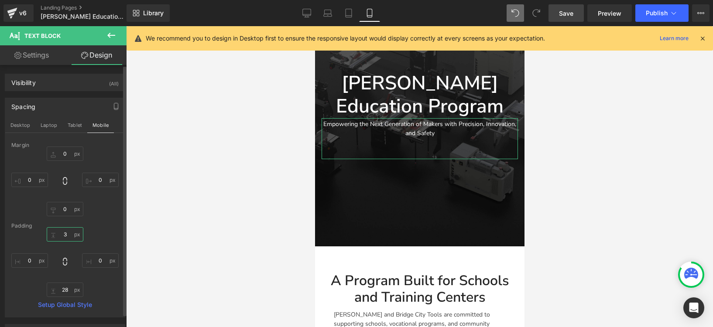
type input "30"
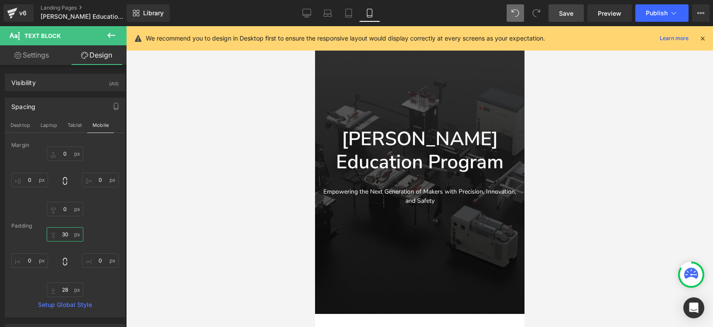
scroll to position [0, 0]
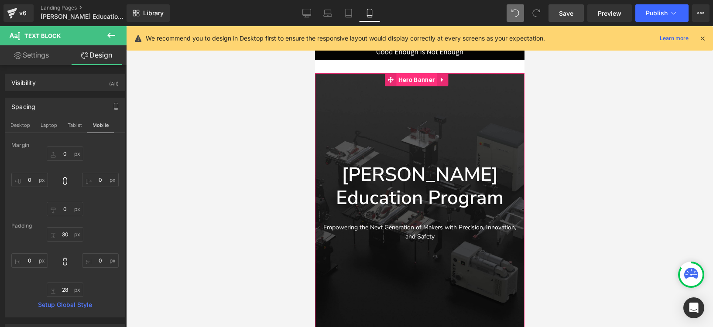
click at [415, 81] on span "Hero Banner" at bounding box center [416, 79] width 41 height 13
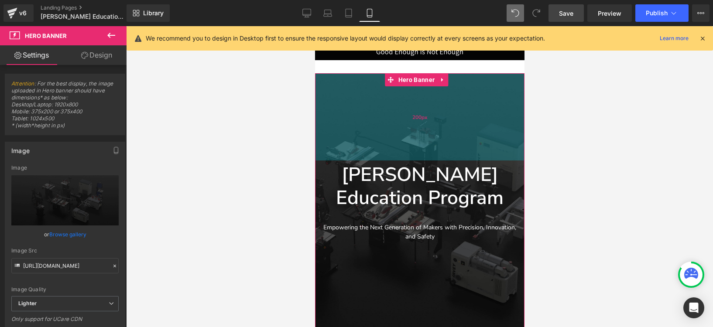
click at [416, 126] on div "200px" at bounding box center [419, 116] width 209 height 87
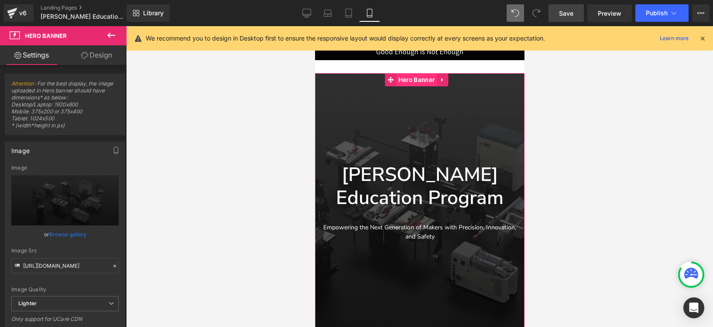
click at [422, 80] on span "Hero Banner" at bounding box center [416, 79] width 41 height 13
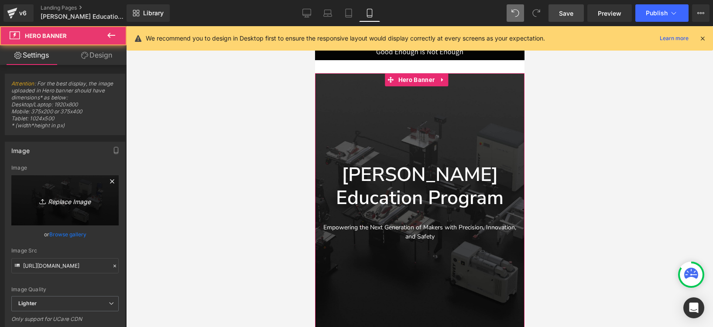
click at [77, 201] on icon "Replace Image" at bounding box center [65, 200] width 70 height 11
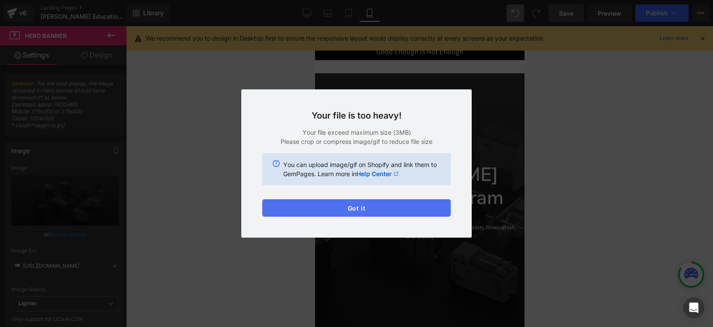
click at [378, 205] on button "Got it" at bounding box center [356, 207] width 189 height 17
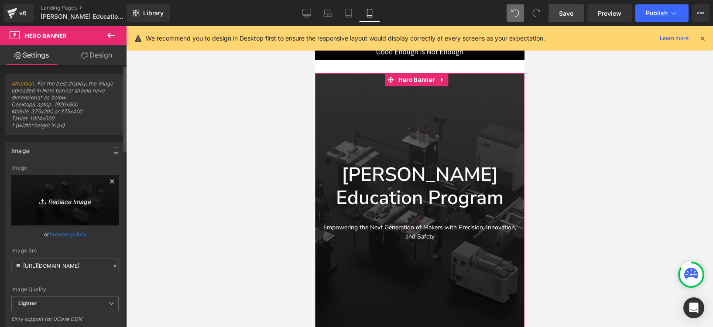
click at [79, 185] on link "Replace Image" at bounding box center [64, 200] width 107 height 50
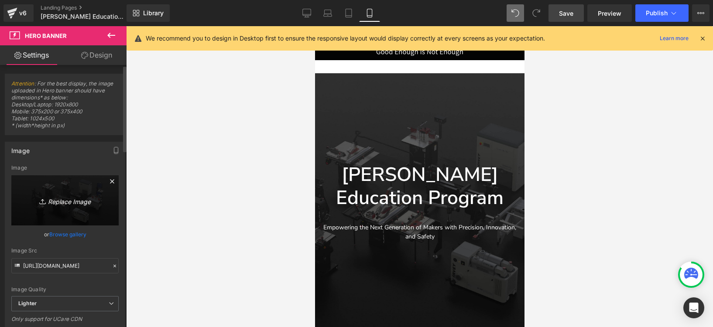
type input "C:\fakepath\0802 S36.2633.jpg"
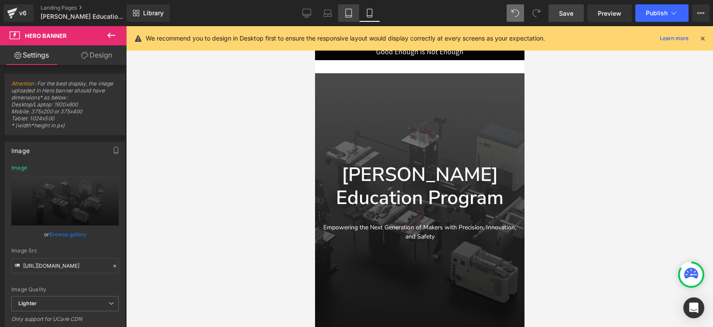
click at [349, 10] on icon at bounding box center [348, 13] width 9 height 9
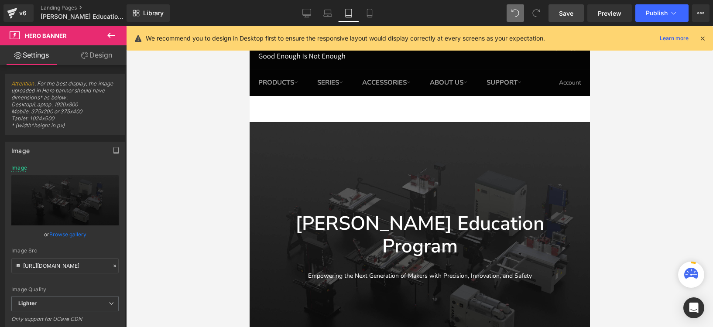
scroll to position [48, 0]
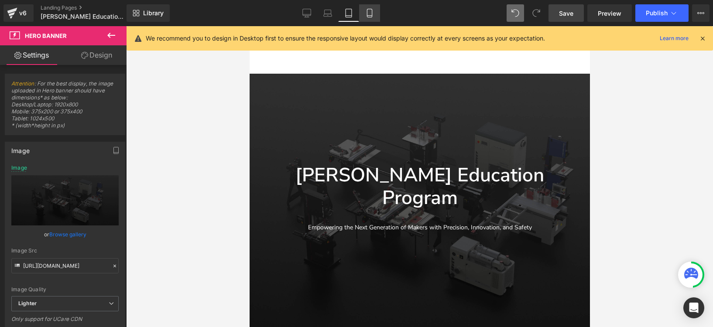
click at [360, 10] on link "Mobile" at bounding box center [369, 12] width 21 height 17
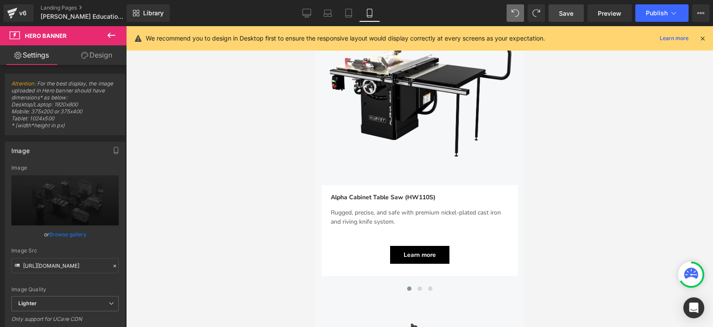
scroll to position [1032, 0]
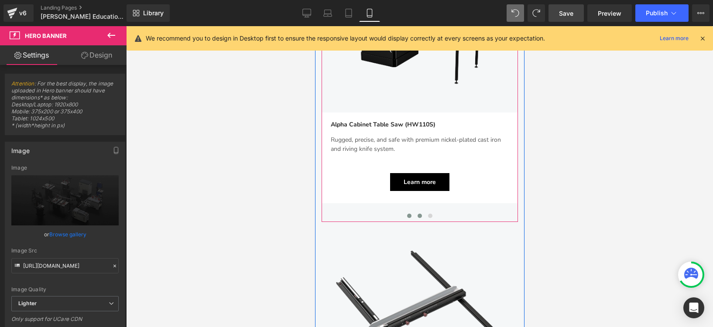
click at [418, 215] on span at bounding box center [419, 216] width 4 height 4
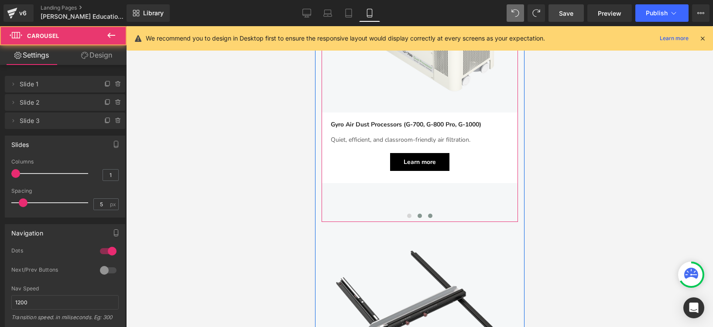
click at [428, 216] on span at bounding box center [430, 216] width 4 height 4
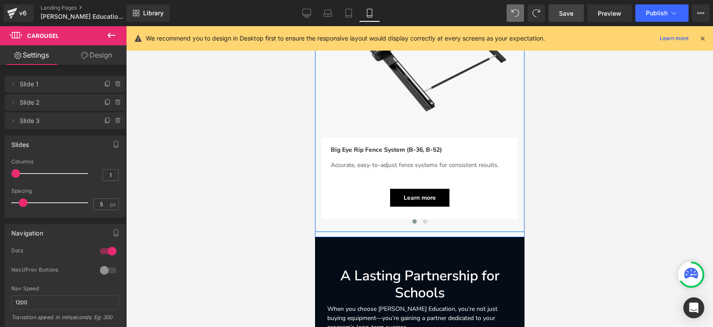
scroll to position [1315, 0]
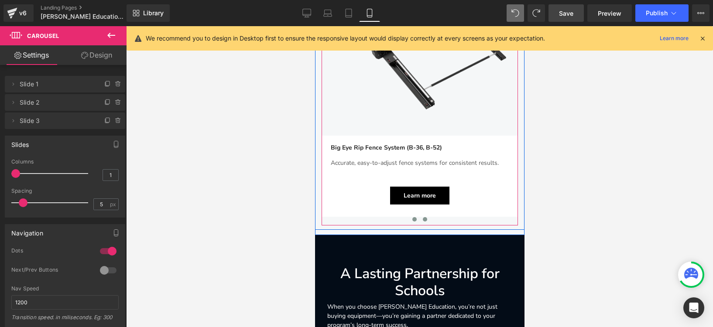
click at [422, 220] on span at bounding box center [424, 219] width 4 height 4
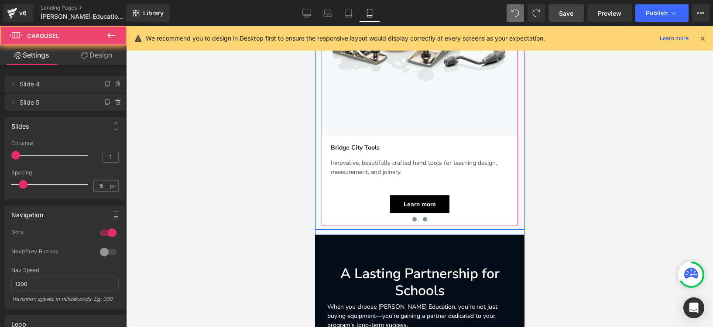
click at [412, 221] on button at bounding box center [414, 219] width 10 height 9
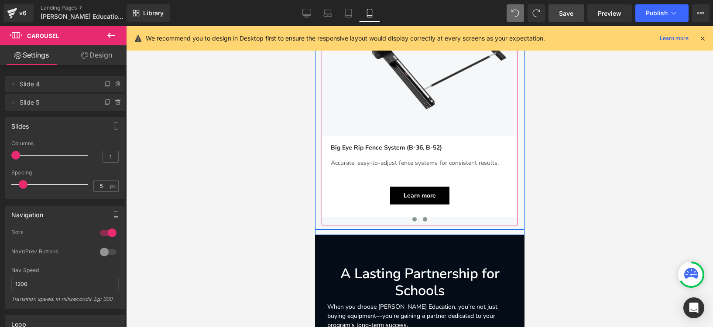
click at [422, 219] on span at bounding box center [424, 219] width 4 height 4
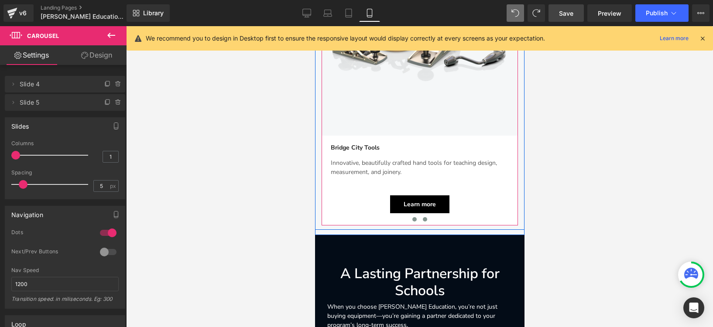
click at [412, 219] on span at bounding box center [414, 219] width 4 height 4
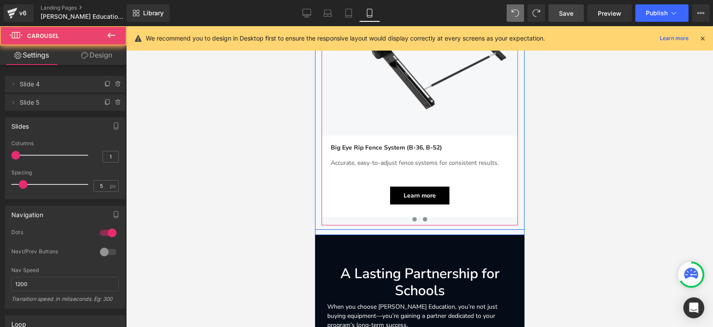
click at [422, 218] on span at bounding box center [424, 219] width 4 height 4
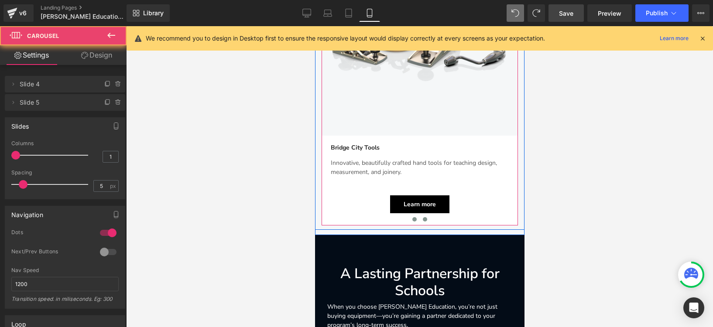
click at [412, 219] on span at bounding box center [414, 219] width 4 height 4
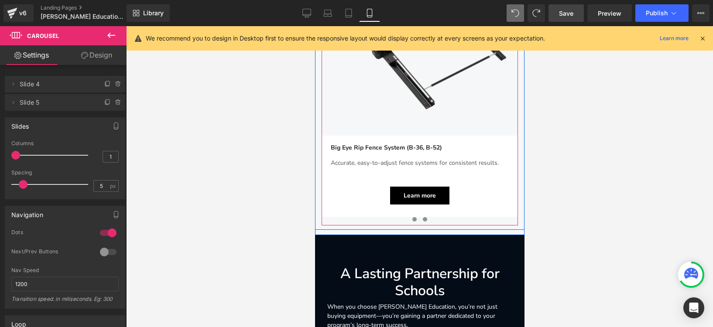
click at [426, 218] on button at bounding box center [424, 219] width 10 height 9
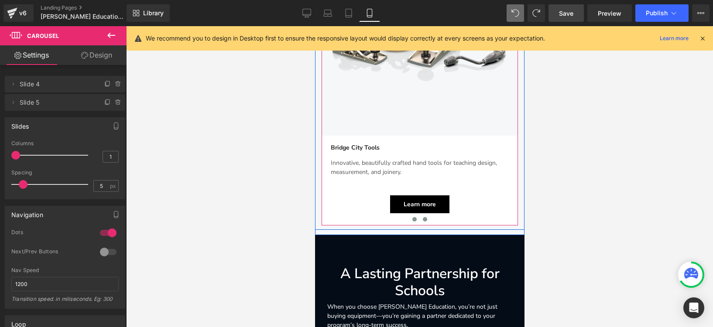
click at [415, 218] on button at bounding box center [414, 219] width 10 height 9
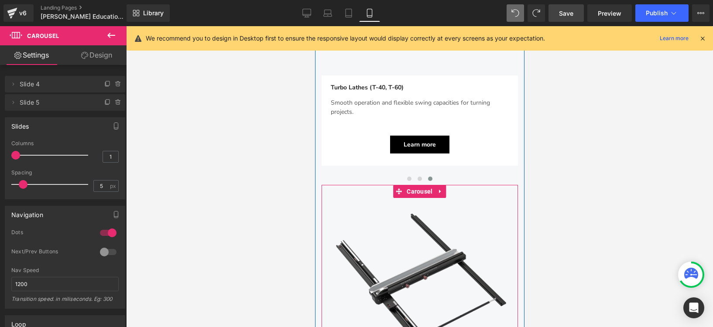
scroll to position [1026, 0]
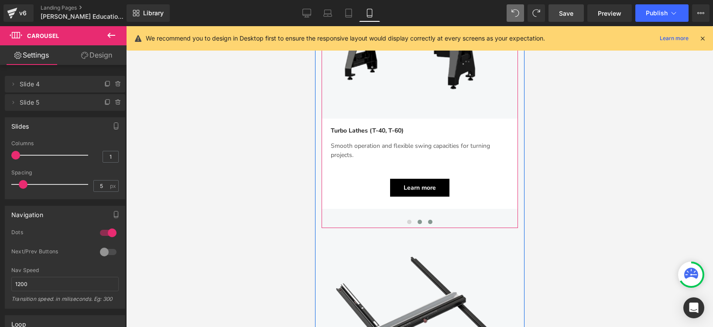
click at [417, 220] on span at bounding box center [419, 222] width 4 height 4
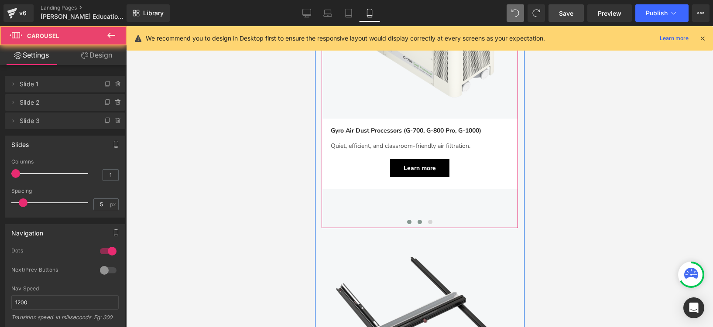
click at [408, 220] on button at bounding box center [409, 222] width 10 height 9
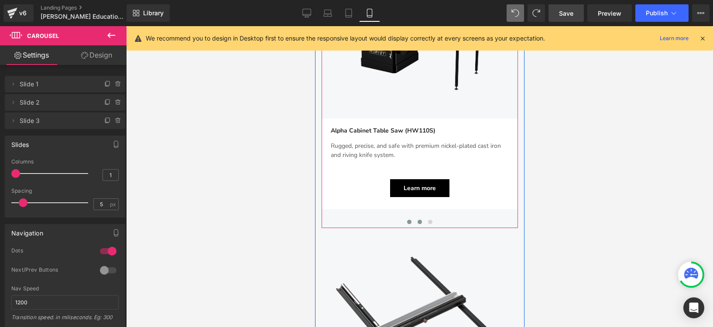
click at [417, 220] on span at bounding box center [419, 222] width 4 height 4
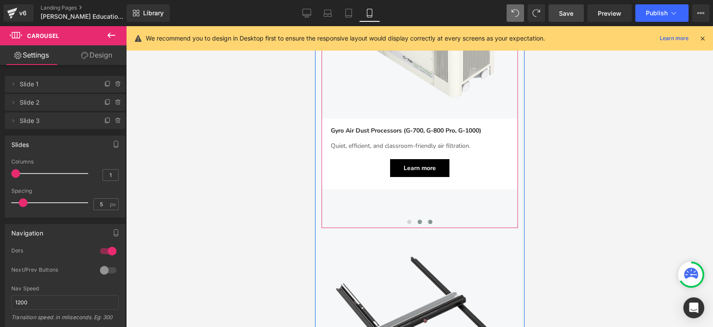
click at [428, 221] on span at bounding box center [430, 222] width 4 height 4
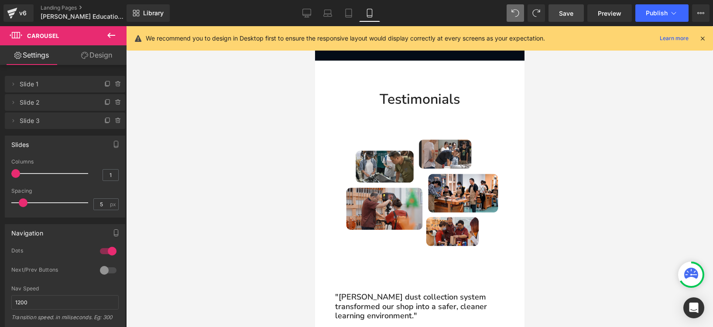
scroll to position [1988, 0]
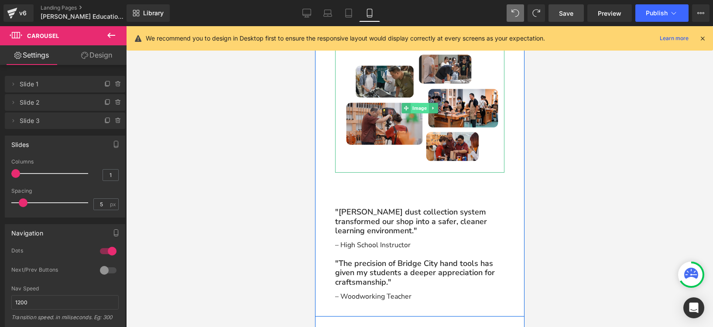
click at [411, 104] on span "Image" at bounding box center [419, 108] width 18 height 10
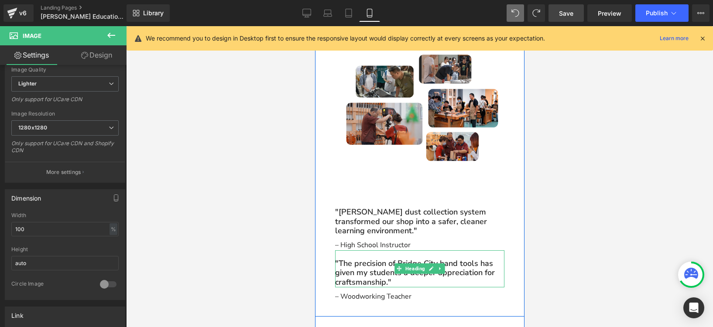
scroll to position [1907, 0]
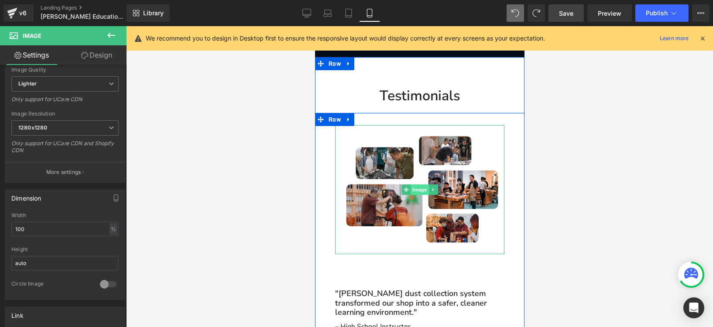
click at [413, 190] on div "Image" at bounding box center [419, 189] width 169 height 129
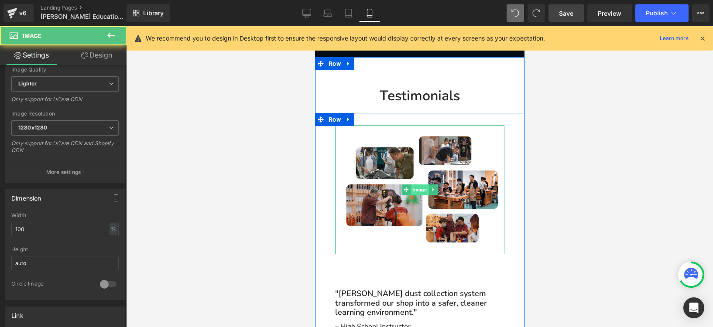
click at [415, 190] on span "Image" at bounding box center [419, 190] width 18 height 10
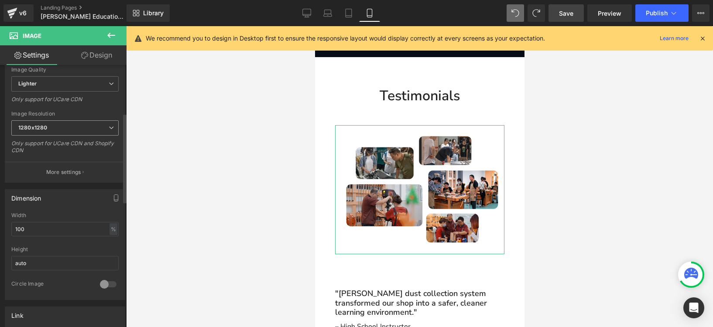
click at [70, 126] on span "1280x1280" at bounding box center [64, 127] width 107 height 15
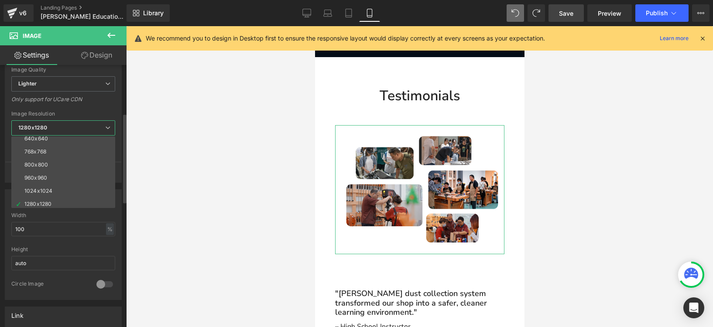
scroll to position [106, 0]
click at [49, 196] on div "1920x1920" at bounding box center [37, 194] width 27 height 6
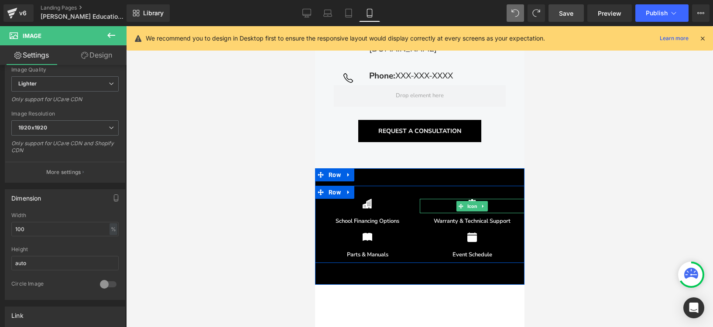
scroll to position [2370, 0]
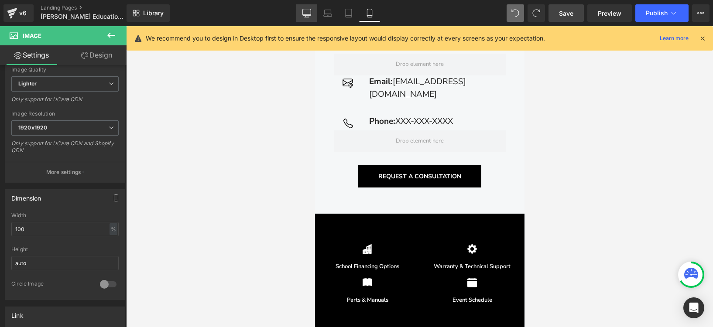
click at [307, 10] on icon at bounding box center [306, 13] width 9 height 9
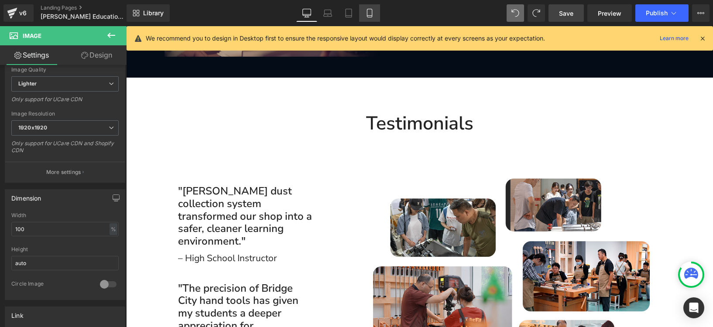
click at [361, 10] on link "Mobile" at bounding box center [369, 12] width 21 height 17
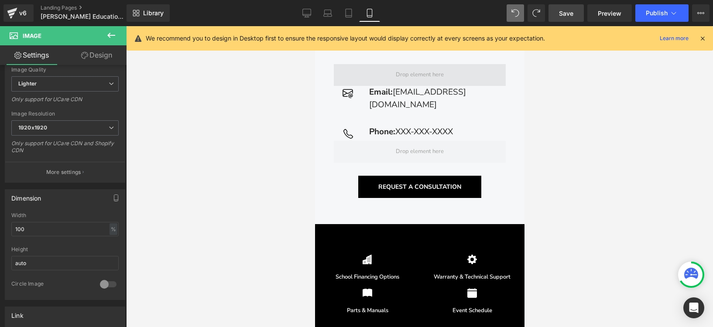
scroll to position [2318, 0]
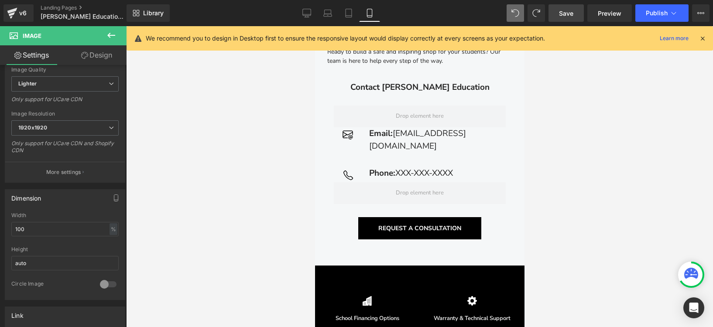
click at [380, 148] on span "[EMAIL_ADDRESS][DOMAIN_NAME]" at bounding box center [417, 140] width 97 height 24
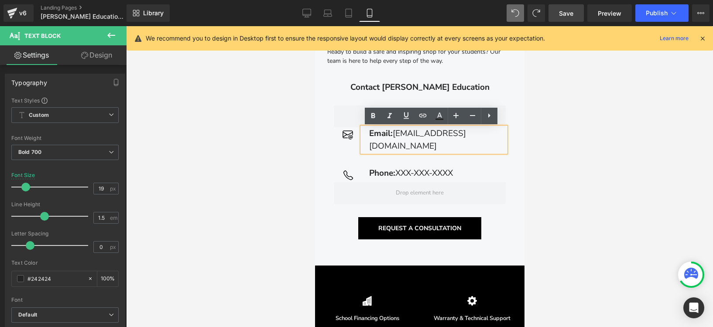
drag, startPoint x: 366, startPoint y: 148, endPoint x: 504, endPoint y: 151, distance: 138.0
click at [504, 151] on div "Email: education@harveywoodworking.com" at bounding box center [434, 139] width 144 height 25
click at [468, 113] on icon at bounding box center [472, 115] width 10 height 10
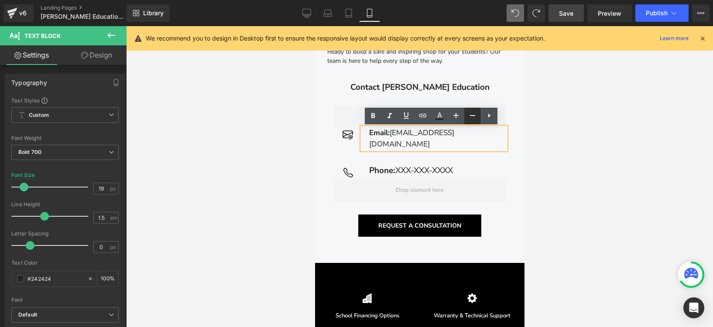
click at [466, 120] on link at bounding box center [472, 116] width 17 height 17
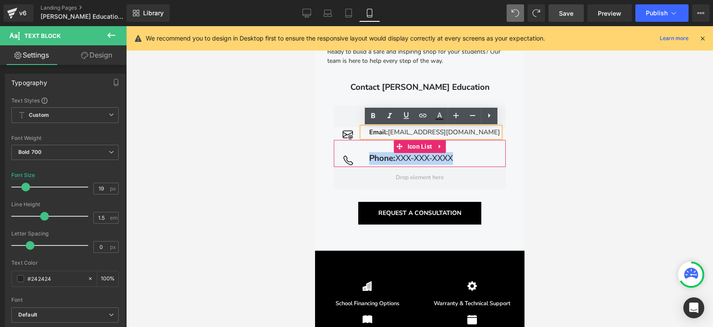
drag, startPoint x: 366, startPoint y: 157, endPoint x: 457, endPoint y: 157, distance: 91.6
click at [457, 157] on div "Icon Phone: XXX-XXX-XXXX Text Block" at bounding box center [419, 159] width 172 height 15
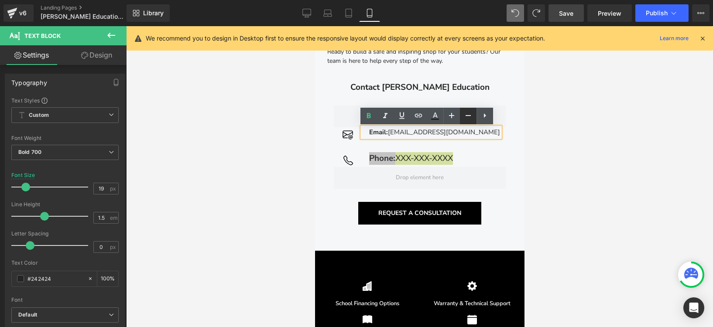
click at [467, 114] on icon at bounding box center [468, 115] width 10 height 10
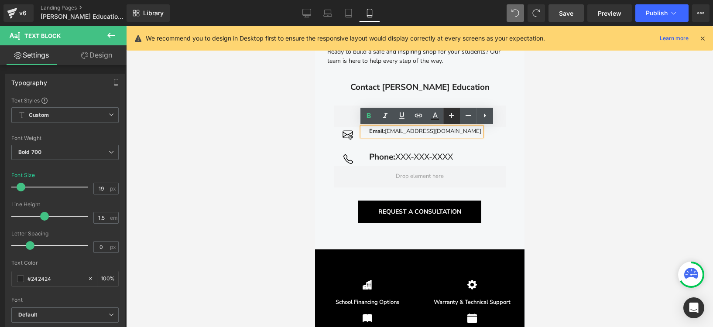
click at [449, 116] on icon at bounding box center [451, 115] width 10 height 10
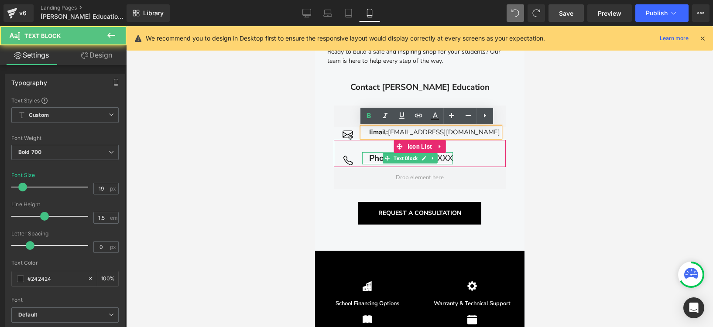
click at [367, 158] on div "Phone: XXX-XXX-XXXX" at bounding box center [407, 158] width 91 height 13
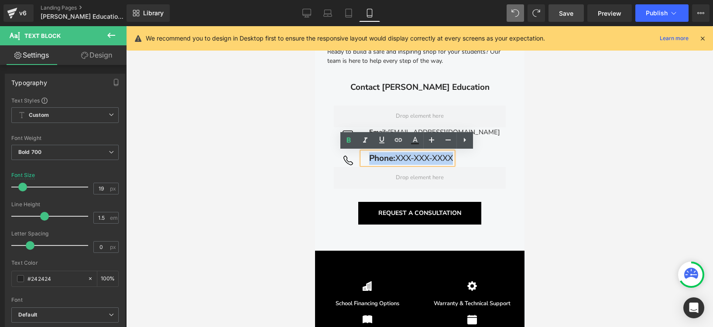
drag, startPoint x: 365, startPoint y: 160, endPoint x: 758, endPoint y: 172, distance: 393.8
click at [453, 160] on div "Phone: XXX-XXX-XXXX" at bounding box center [407, 158] width 91 height 13
click at [447, 137] on icon at bounding box center [448, 140] width 10 height 10
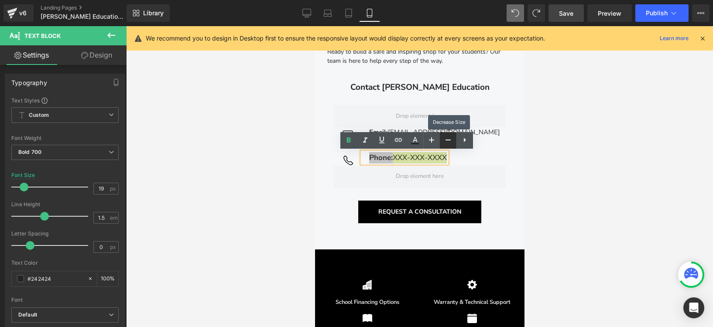
click at [447, 137] on icon at bounding box center [448, 140] width 10 height 10
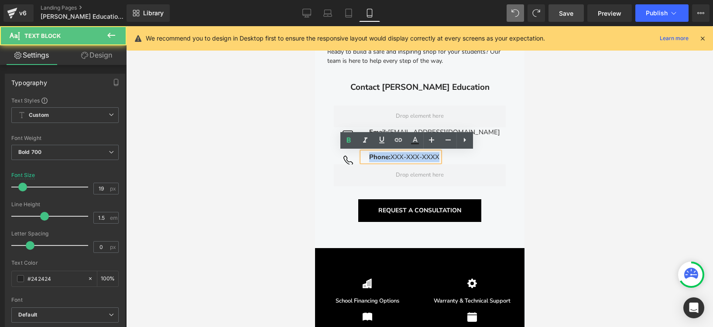
click at [409, 156] on span "XXX-XXX-XXXX" at bounding box center [414, 157] width 49 height 9
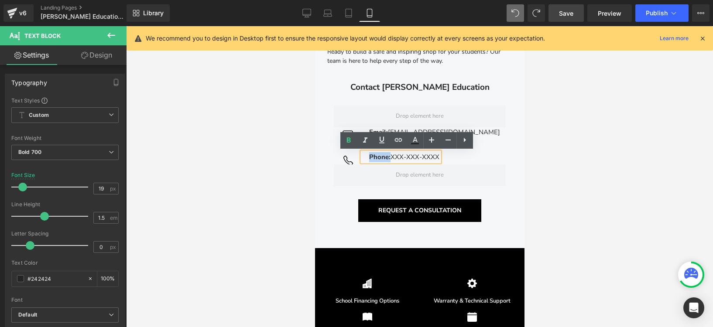
drag, startPoint x: 386, startPoint y: 157, endPoint x: 364, endPoint y: 158, distance: 22.3
click at [364, 158] on div "Phone: XXX-XXX-XXXX" at bounding box center [400, 157] width 77 height 10
click at [428, 142] on icon at bounding box center [431, 140] width 10 height 10
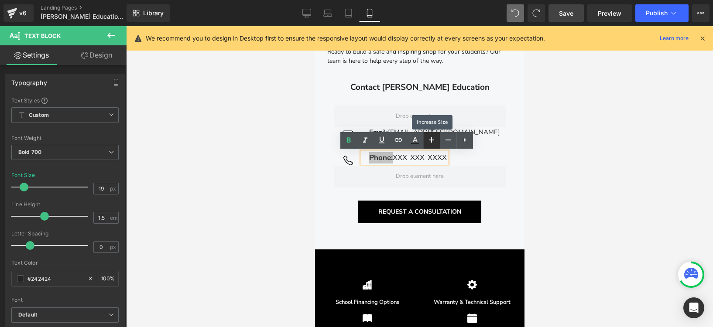
click at [430, 141] on icon at bounding box center [431, 140] width 10 height 10
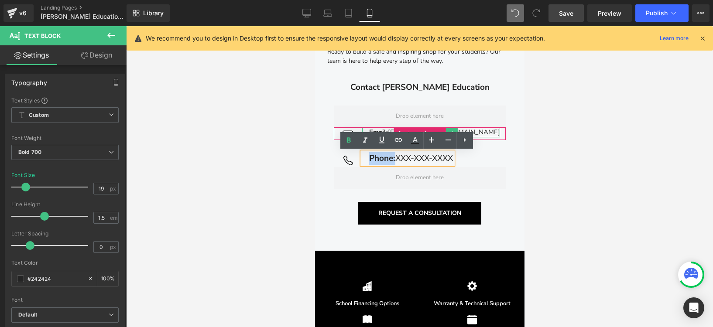
click at [489, 130] on span "[EMAIL_ADDRESS][DOMAIN_NAME]" at bounding box center [444, 132] width 112 height 9
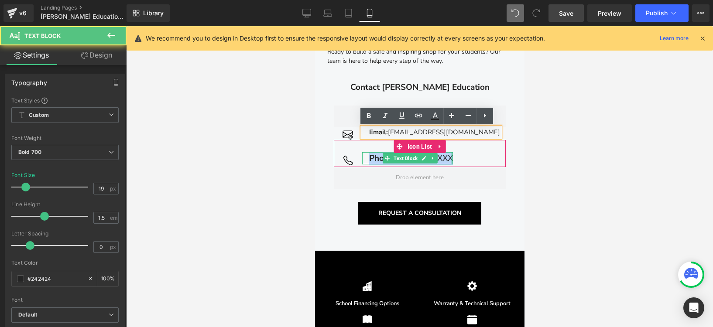
drag, startPoint x: 367, startPoint y: 158, endPoint x: 774, endPoint y: 159, distance: 407.6
click at [452, 158] on div "Phone: XXX-XXX-XXXX Text Block" at bounding box center [407, 158] width 91 height 13
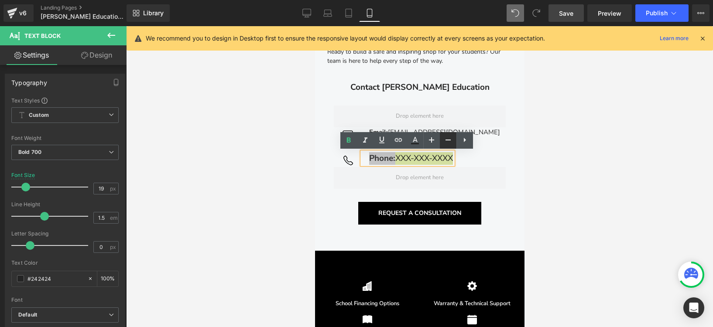
click at [450, 140] on icon at bounding box center [448, 140] width 10 height 10
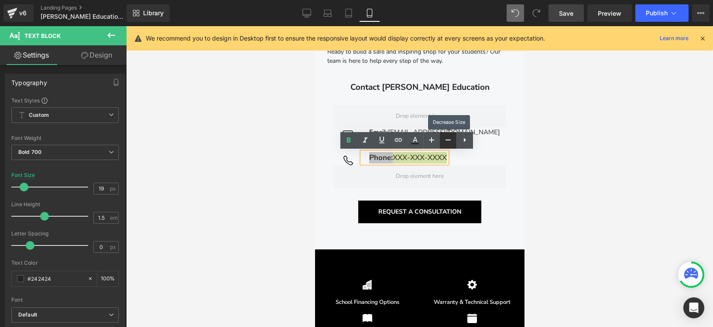
click at [450, 140] on icon at bounding box center [448, 140] width 10 height 10
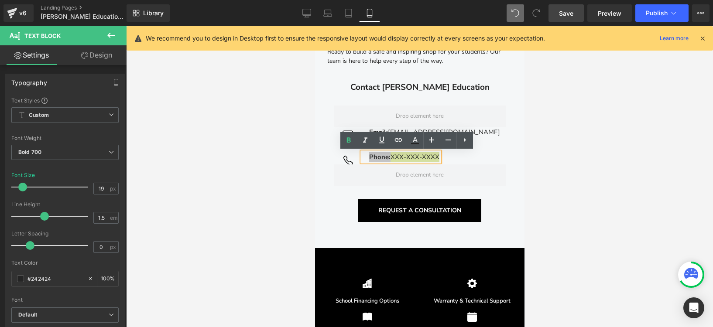
click at [575, 160] on div at bounding box center [419, 176] width 587 height 301
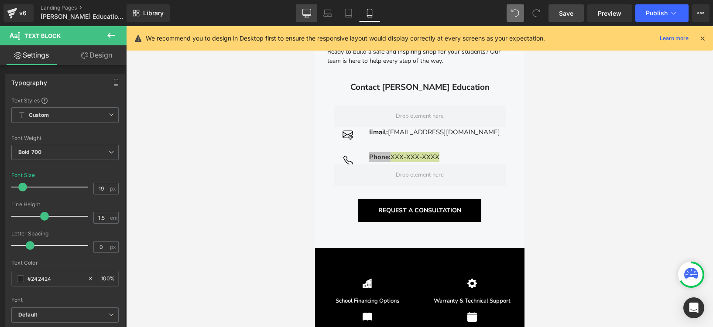
click at [298, 10] on link "Desktop" at bounding box center [306, 12] width 21 height 17
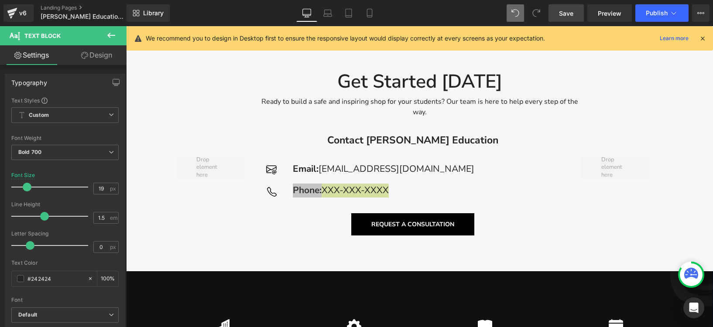
scroll to position [2197, 0]
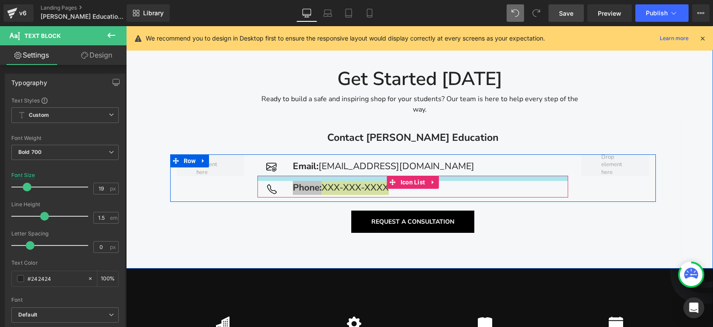
click at [347, 176] on div "Icon Phone: XXX-XXX-XXXX Text Block Icon List" at bounding box center [412, 187] width 311 height 22
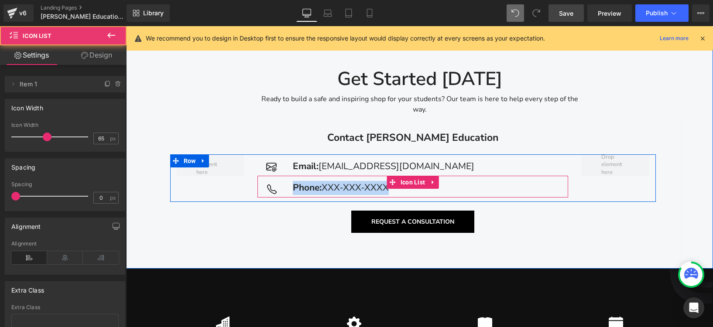
click at [321, 181] on div "Phone: XXX-XXX-XXXX Text Block" at bounding box center [337, 188] width 103 height 14
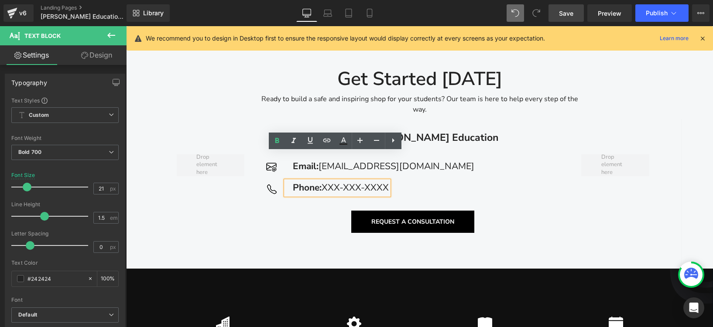
click at [657, 198] on div "Contact Harvey Education Text Block Icon Email: education@harveywoodworking.com…" at bounding box center [413, 178] width 510 height 118
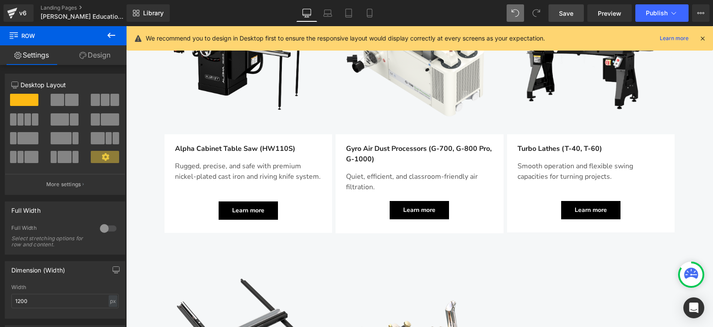
scroll to position [1023, 0]
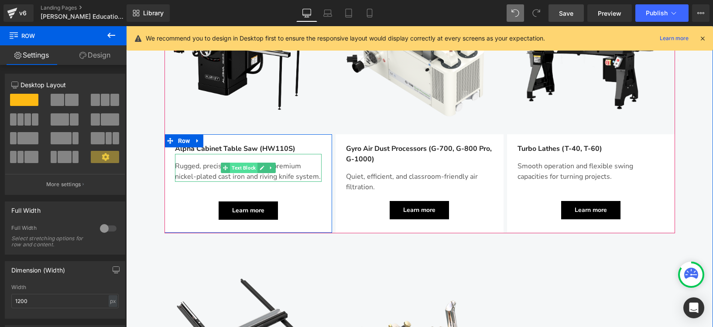
click at [238, 163] on span "Text Block" at bounding box center [243, 168] width 27 height 10
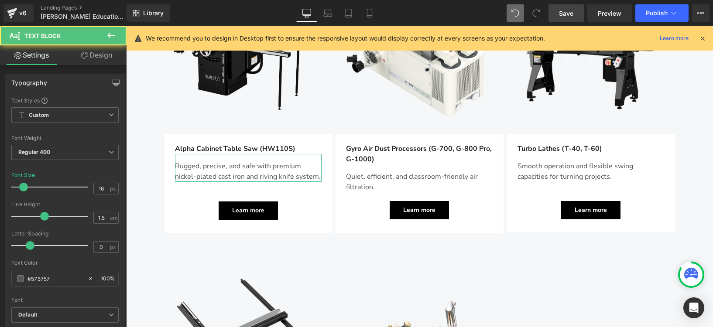
click at [95, 58] on link "Design" at bounding box center [96, 55] width 63 height 20
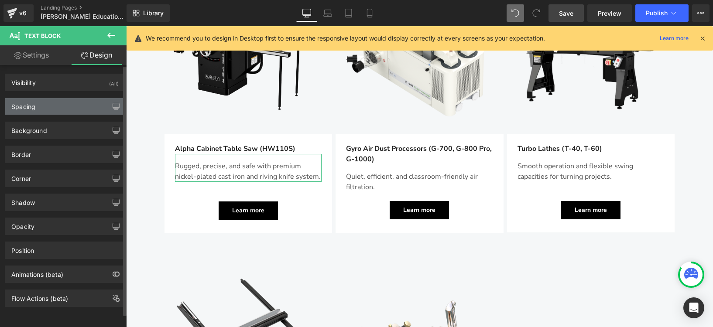
click at [58, 108] on div "Spacing" at bounding box center [65, 106] width 120 height 17
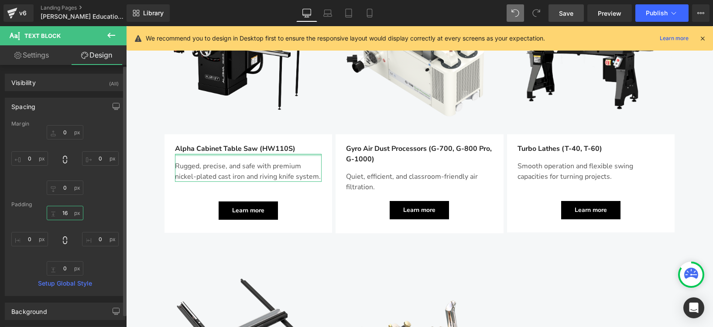
click at [67, 213] on input "16" at bounding box center [65, 213] width 37 height 14
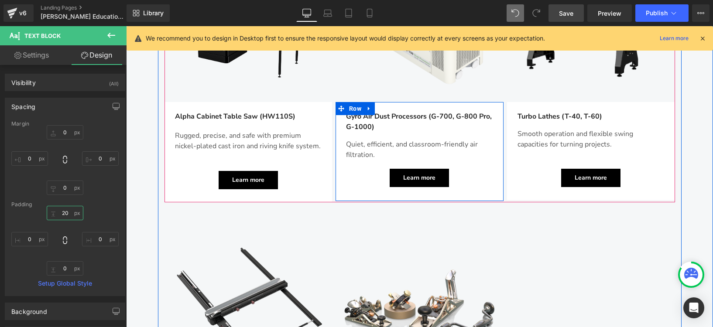
scroll to position [1060, 0]
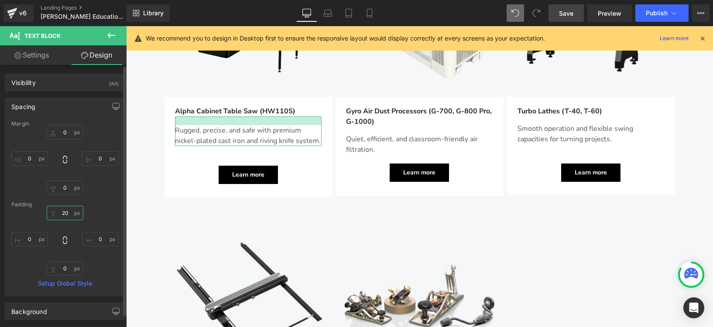
click at [65, 215] on input "20" at bounding box center [65, 213] width 37 height 14
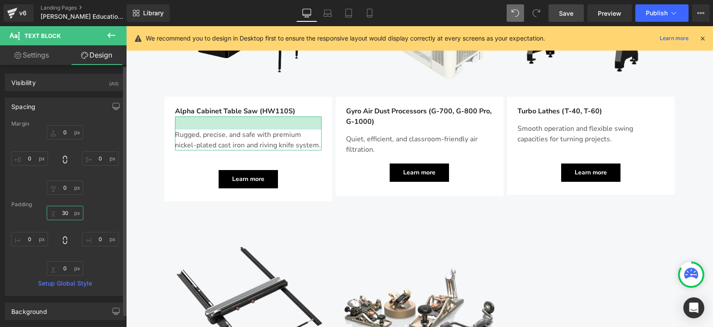
click at [70, 214] on input "30" at bounding box center [65, 213] width 37 height 14
type input "3"
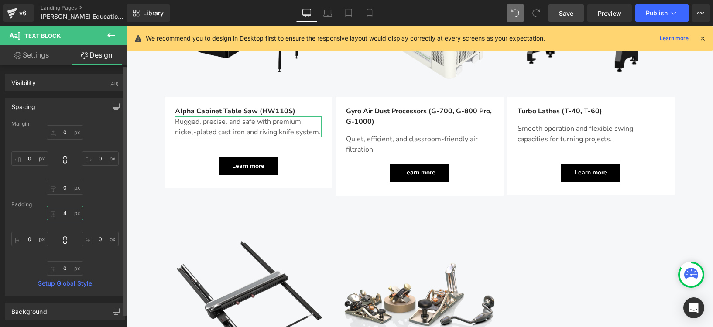
type input "40"
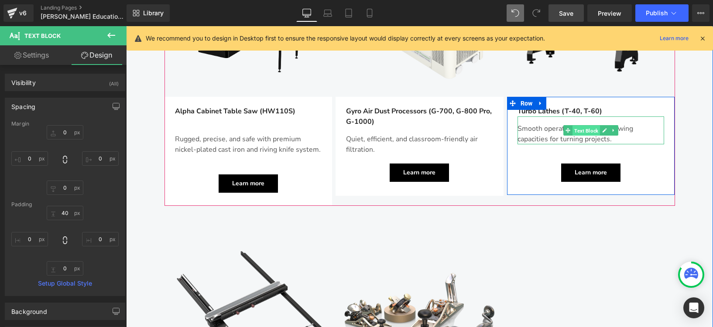
click at [581, 126] on span "Text Block" at bounding box center [586, 131] width 27 height 10
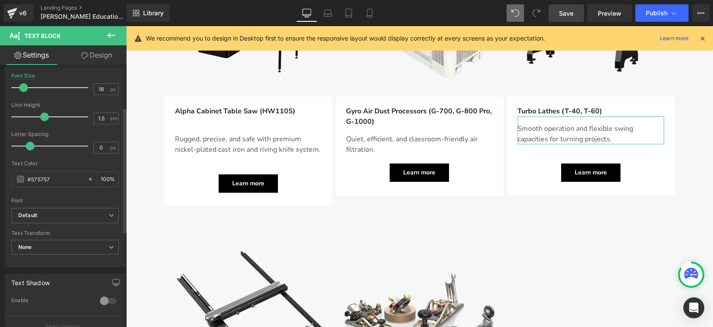
scroll to position [0, 0]
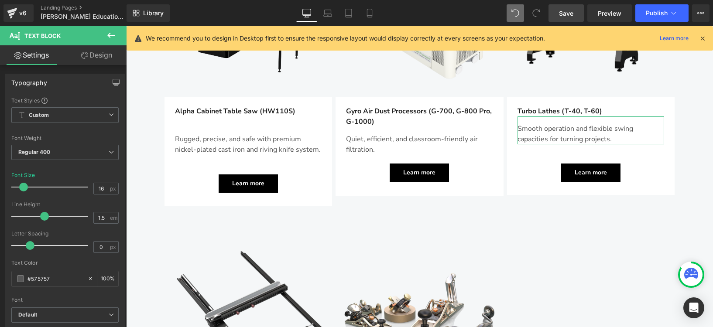
click at [92, 55] on link "Design" at bounding box center [96, 55] width 63 height 20
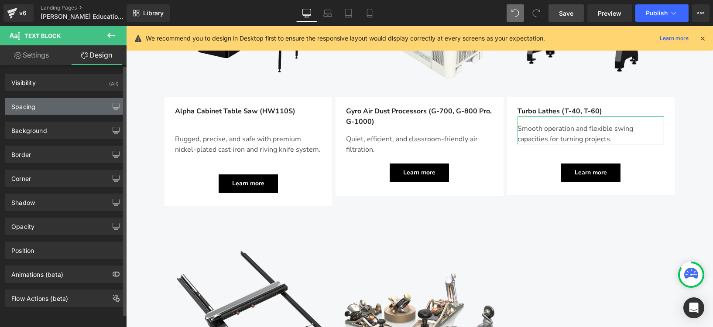
click at [49, 111] on div "Spacing" at bounding box center [65, 106] width 120 height 17
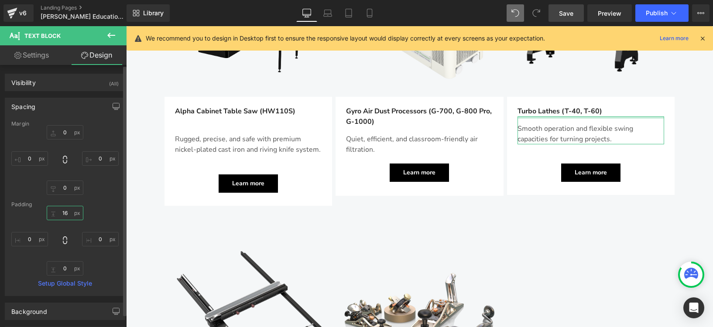
click at [67, 213] on input "16" at bounding box center [65, 213] width 37 height 14
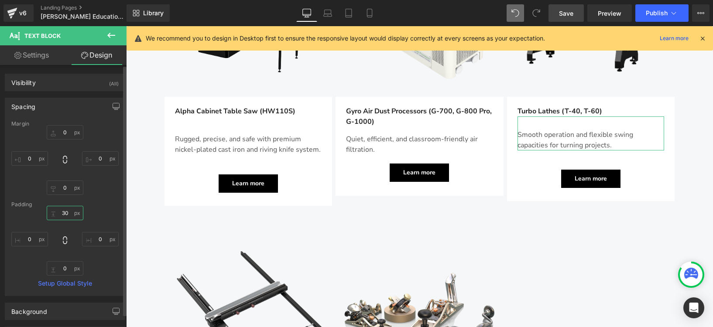
type input "3"
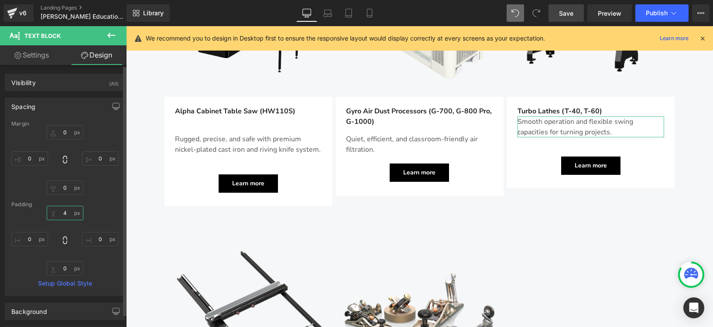
type input "40"
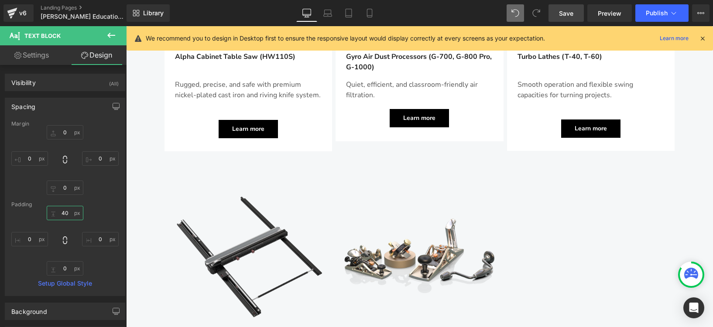
scroll to position [1115, 0]
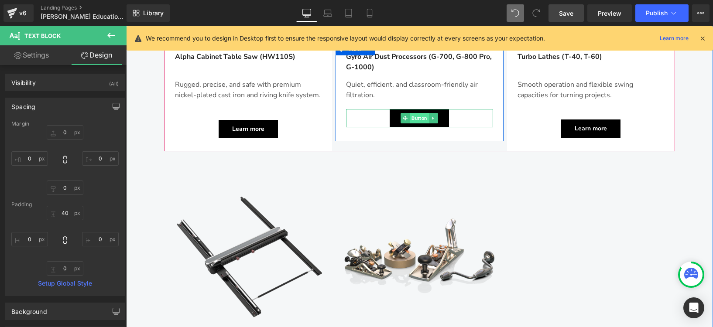
click at [418, 113] on span "Button" at bounding box center [419, 118] width 19 height 10
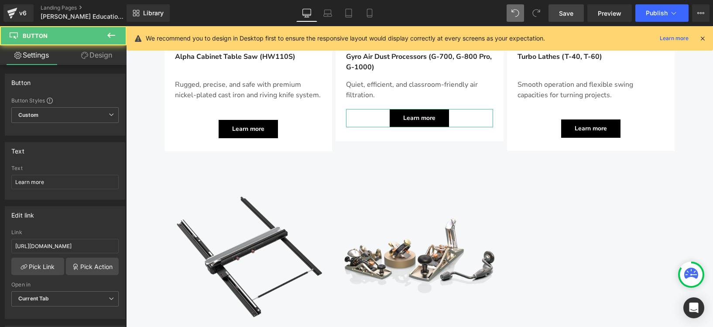
click at [99, 57] on link "Design" at bounding box center [96, 55] width 63 height 20
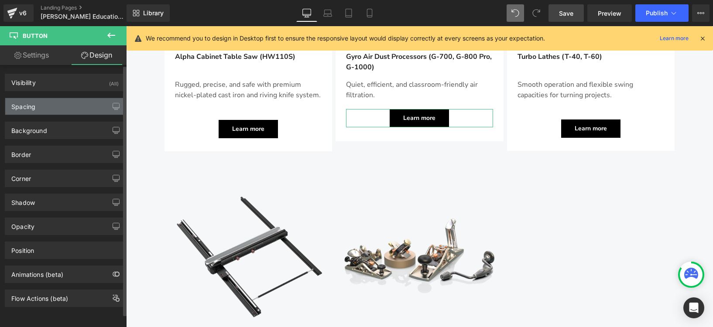
click at [56, 105] on div "Spacing" at bounding box center [65, 106] width 120 height 17
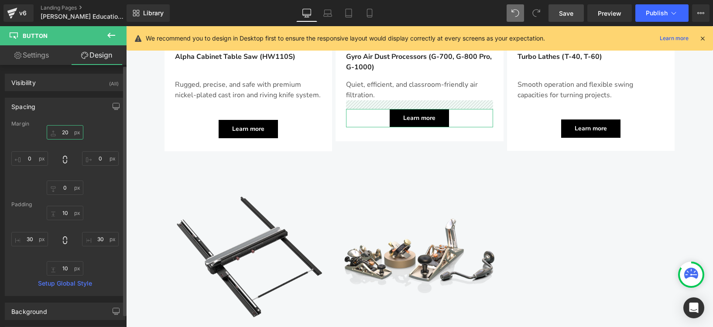
click at [67, 134] on input "20" at bounding box center [65, 132] width 37 height 14
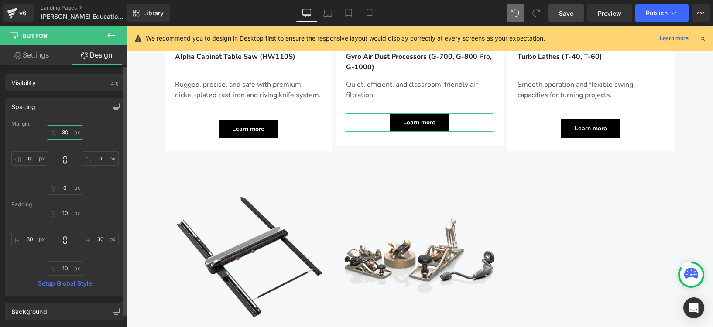
type input "3"
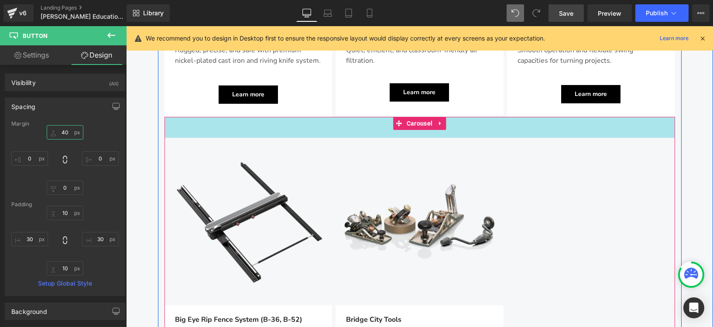
scroll to position [1229, 0]
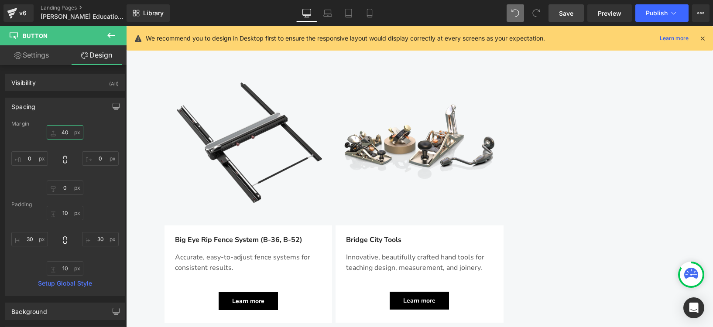
type input "40"
click at [570, 14] on span "Save" at bounding box center [566, 13] width 14 height 9
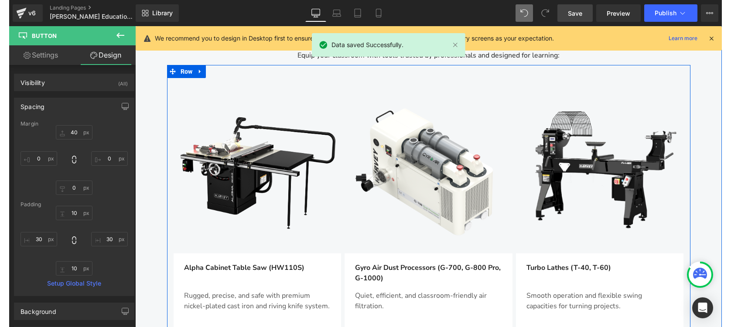
scroll to position [861, 0]
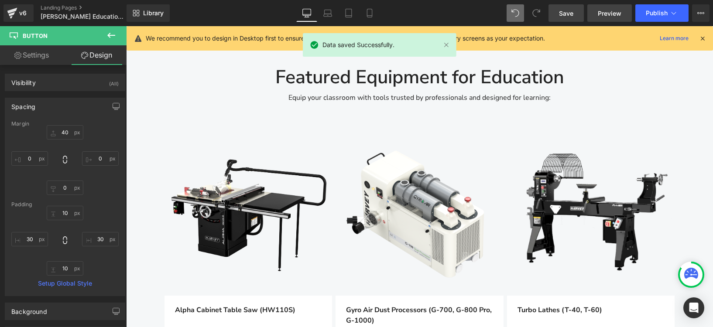
click at [608, 10] on span "Preview" at bounding box center [610, 13] width 24 height 9
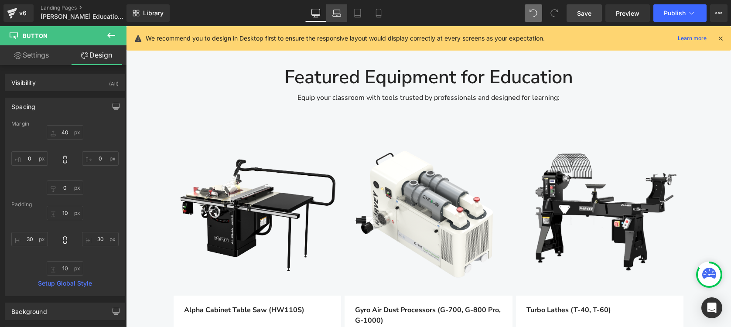
click at [337, 14] on icon at bounding box center [337, 13] width 9 height 9
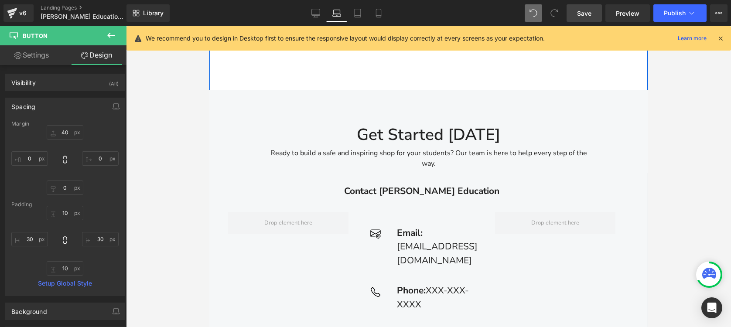
scroll to position [1925, 0]
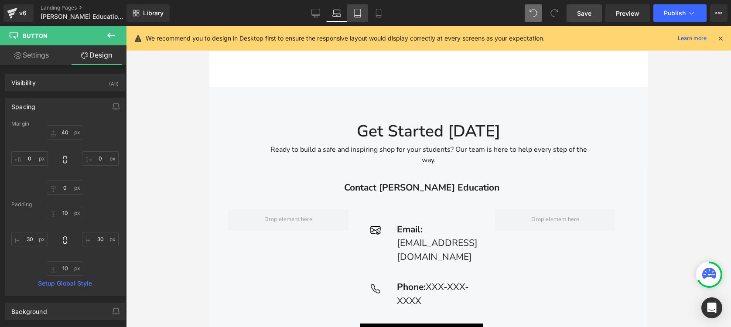
click at [360, 17] on icon at bounding box center [358, 13] width 6 height 8
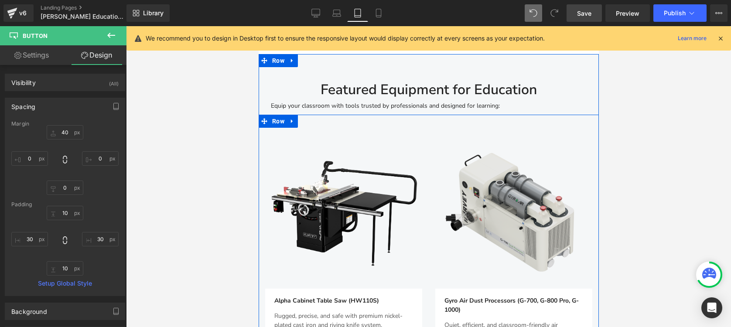
scroll to position [844, 0]
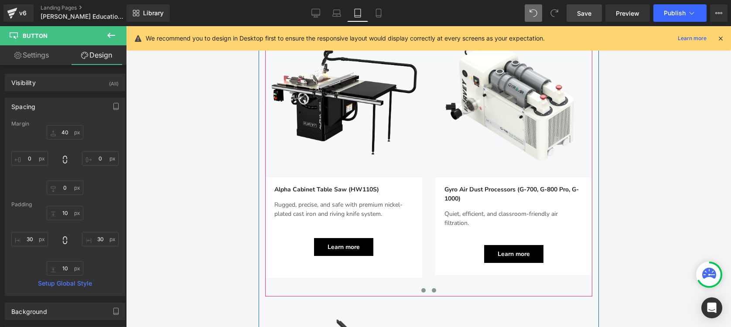
click at [432, 288] on span at bounding box center [434, 290] width 4 height 4
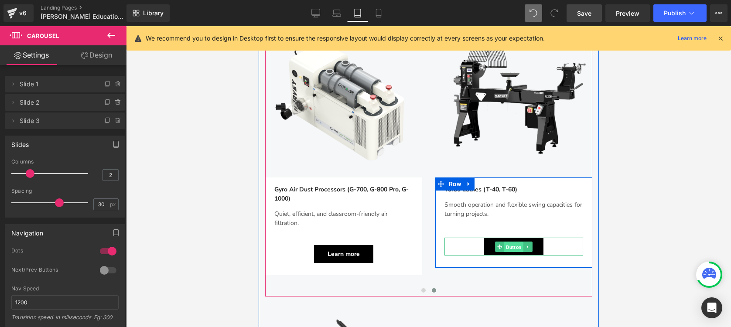
click at [511, 242] on span "Button" at bounding box center [513, 247] width 19 height 10
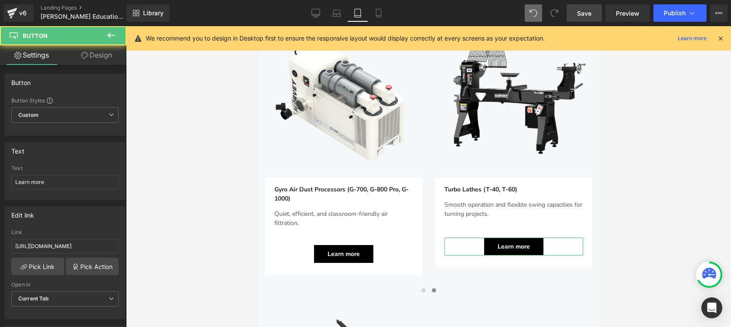
click at [95, 58] on link "Design" at bounding box center [96, 55] width 63 height 20
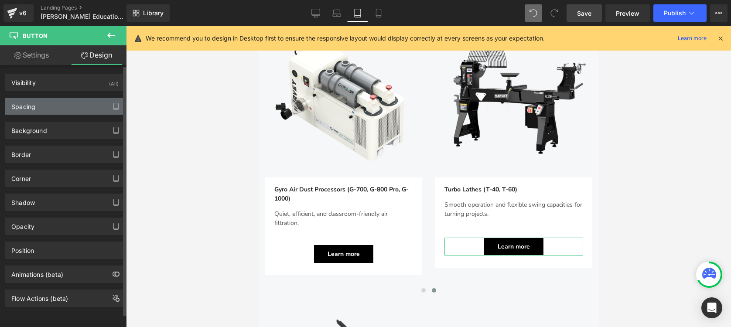
click at [70, 108] on div "Spacing" at bounding box center [65, 106] width 120 height 17
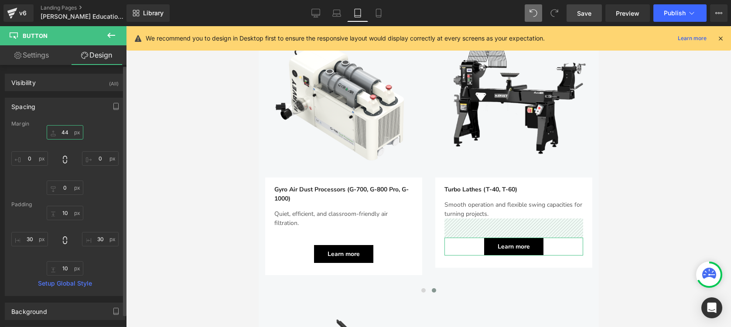
click at [66, 132] on input "44" at bounding box center [65, 132] width 37 height 14
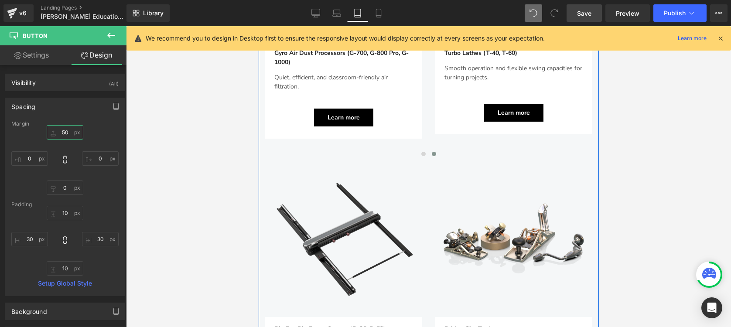
scroll to position [980, 0]
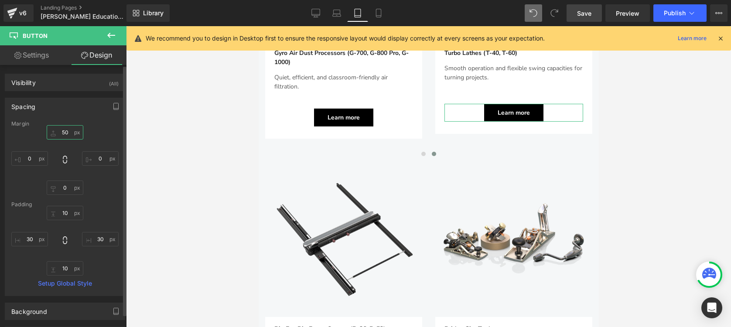
type input "5"
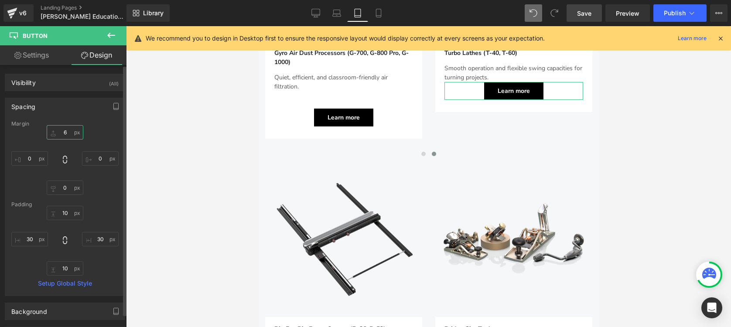
type input "6-"
type input "60"
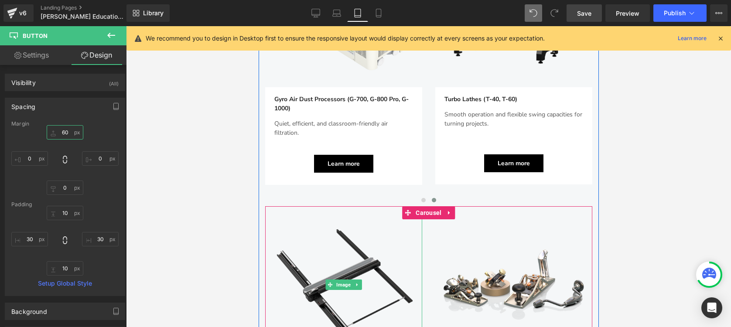
scroll to position [928, 0]
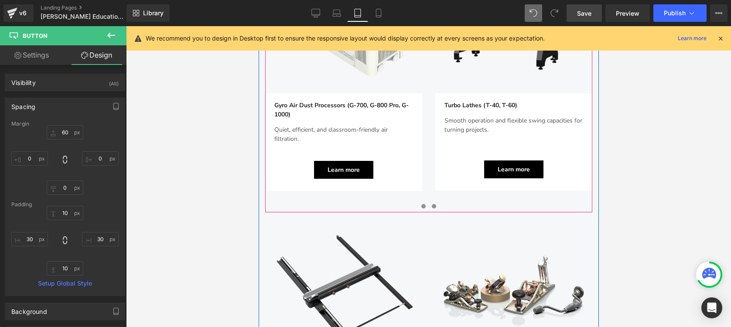
click at [421, 204] on span at bounding box center [423, 206] width 4 height 4
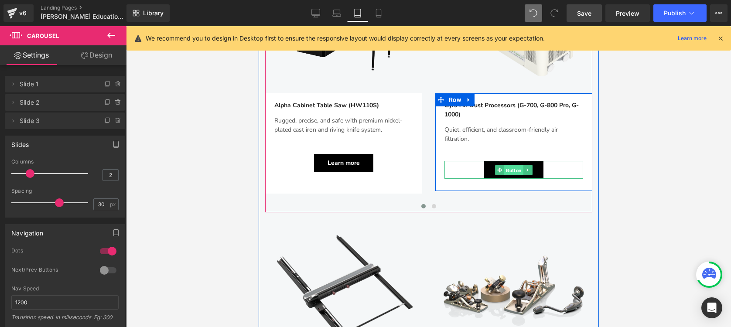
click at [508, 165] on span "Button" at bounding box center [513, 170] width 19 height 10
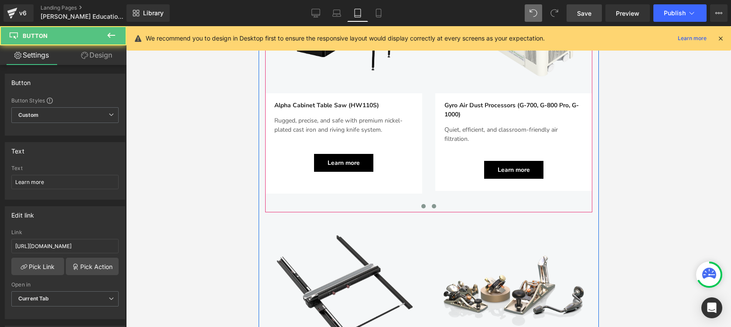
click at [433, 202] on button at bounding box center [434, 206] width 10 height 9
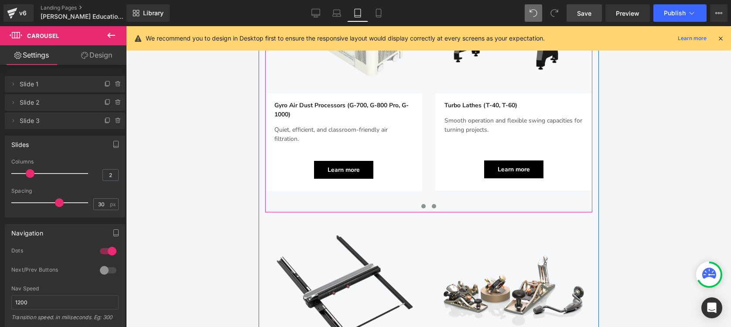
click at [421, 204] on span at bounding box center [423, 206] width 4 height 4
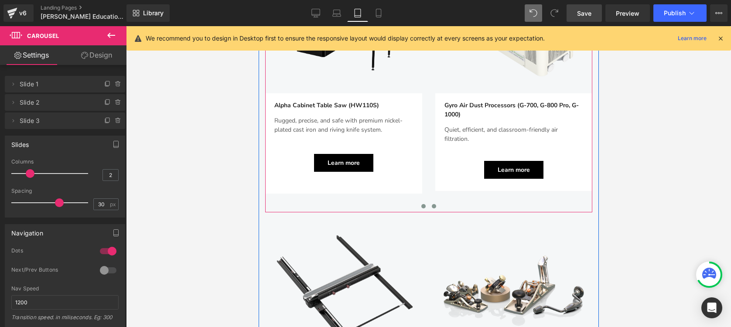
click at [432, 204] on span at bounding box center [434, 206] width 4 height 4
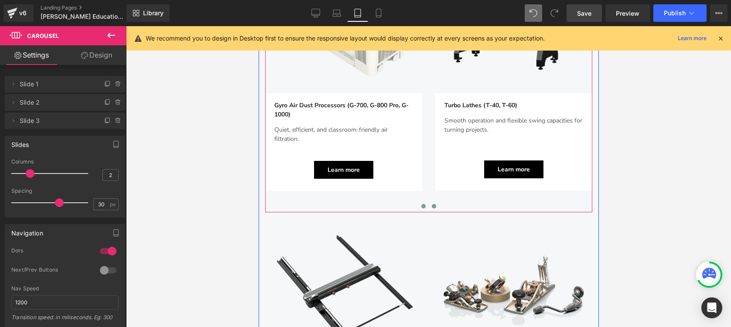
click at [418, 202] on button at bounding box center [423, 206] width 10 height 9
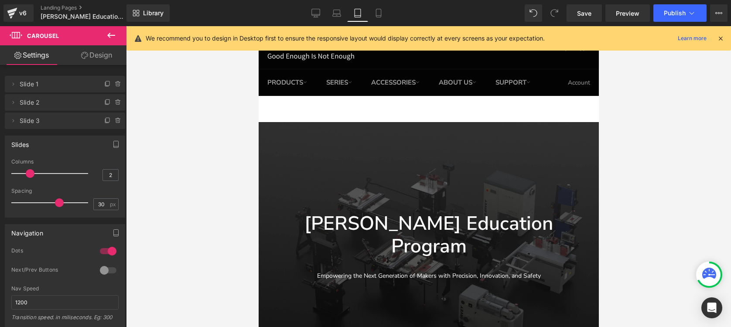
scroll to position [928, 0]
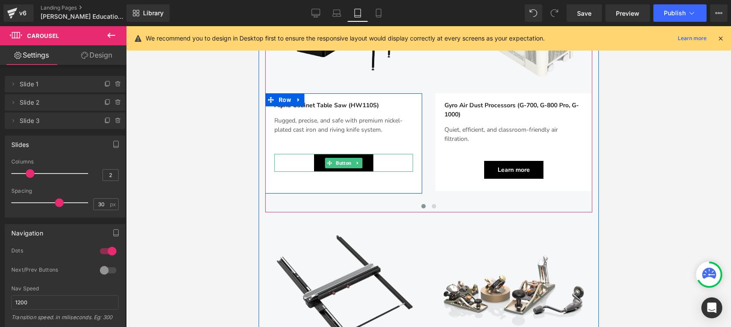
click at [340, 158] on span "Button" at bounding box center [343, 163] width 19 height 10
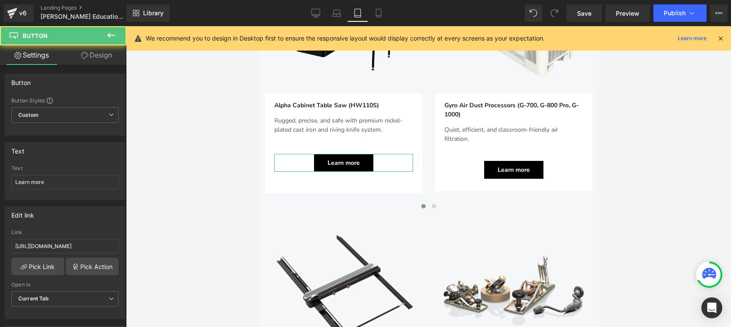
click at [92, 61] on link "Design" at bounding box center [96, 55] width 63 height 20
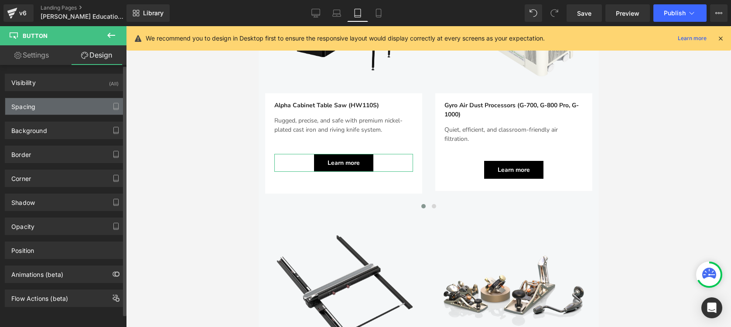
click at [50, 101] on div "Spacing" at bounding box center [65, 106] width 120 height 17
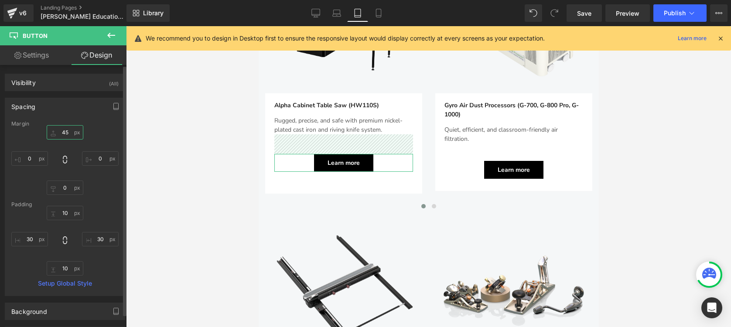
click at [65, 130] on input "45" at bounding box center [65, 132] width 37 height 14
type input "60"
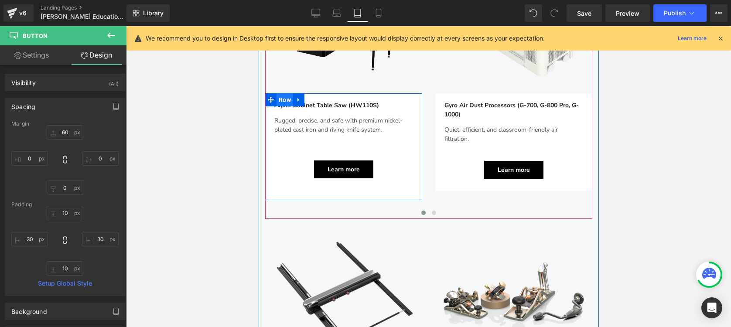
click at [283, 93] on span "Row" at bounding box center [284, 99] width 17 height 13
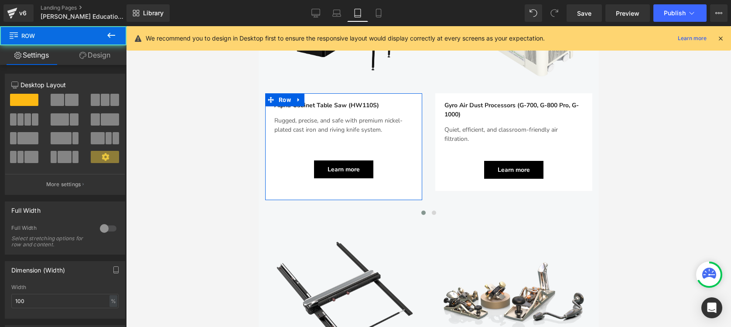
click at [104, 58] on link "Design" at bounding box center [94, 55] width 63 height 20
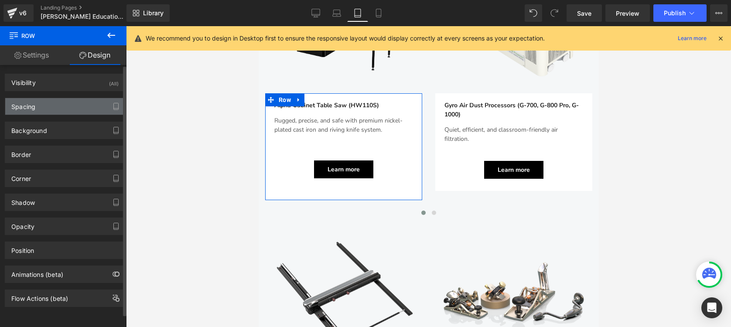
click at [52, 110] on div "Spacing" at bounding box center [65, 106] width 120 height 17
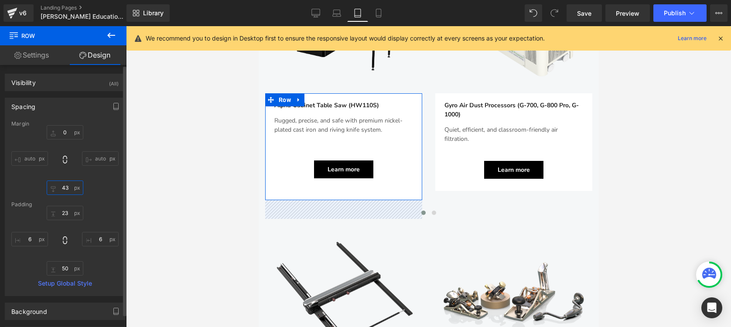
click at [62, 189] on input "43" at bounding box center [65, 188] width 37 height 14
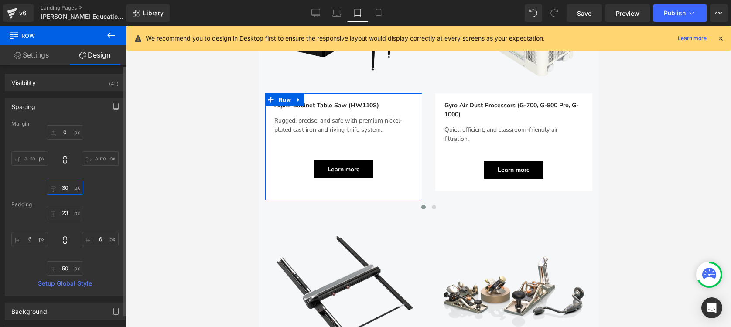
type input "3"
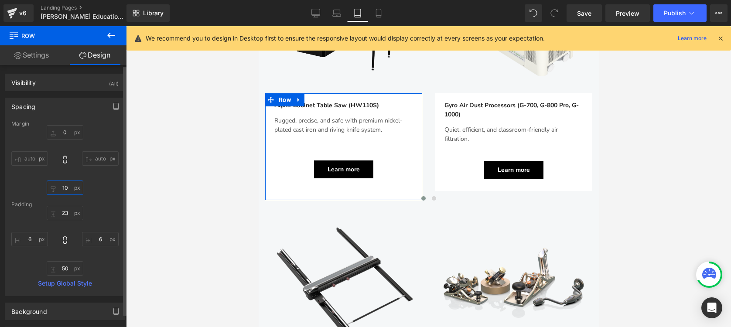
type input "1"
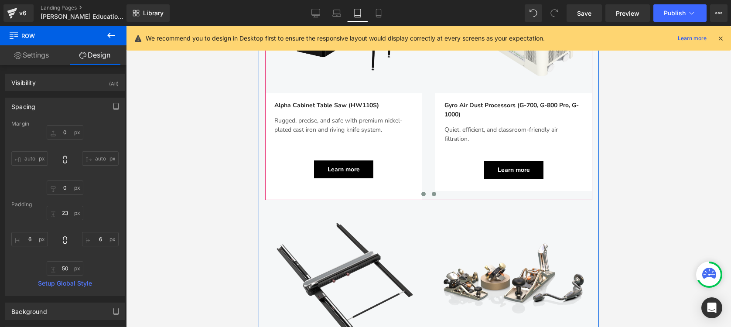
click at [432, 192] on span at bounding box center [434, 194] width 4 height 4
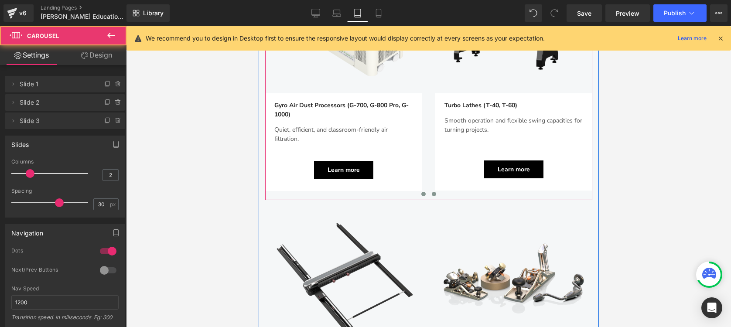
click at [421, 192] on span at bounding box center [423, 194] width 4 height 4
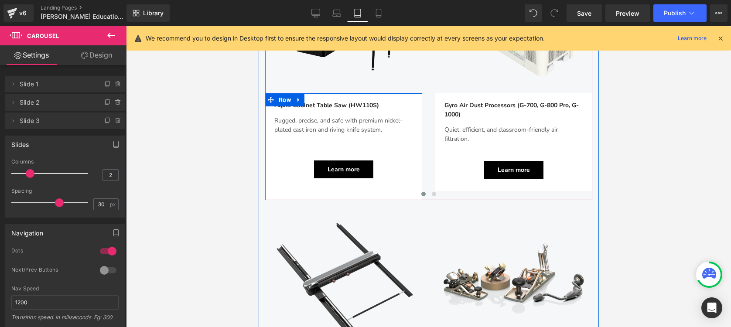
click at [367, 109] on div "Alpha Cabinet Table Saw (HW110S) Text Block Rugged, precise, and safe with prem…" at bounding box center [344, 140] width 152 height 75
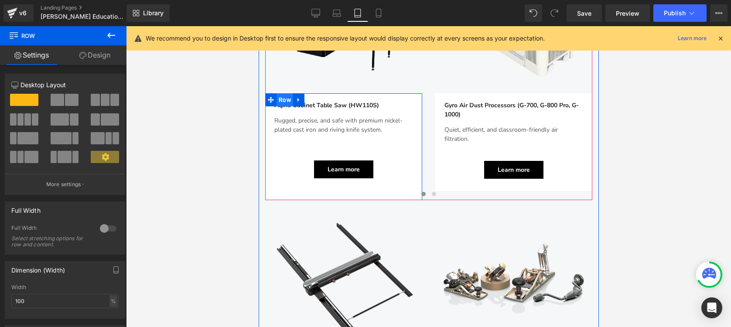
click at [280, 93] on span "Row" at bounding box center [284, 99] width 17 height 13
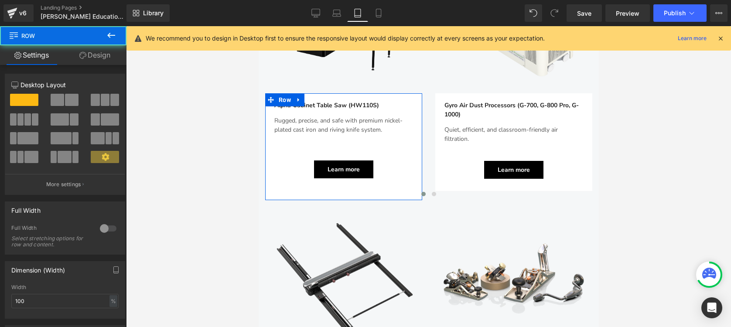
click at [98, 57] on link "Design" at bounding box center [94, 55] width 63 height 20
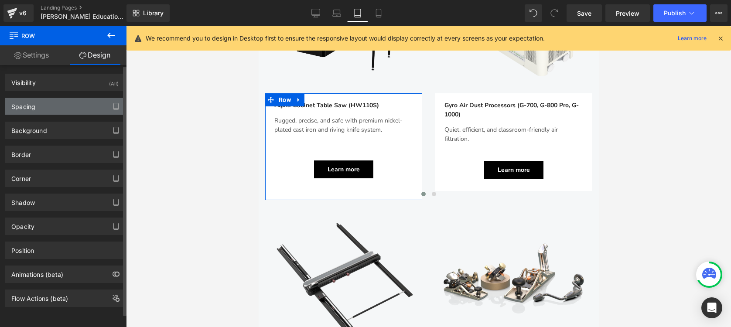
click at [62, 102] on div "Spacing" at bounding box center [65, 106] width 120 height 17
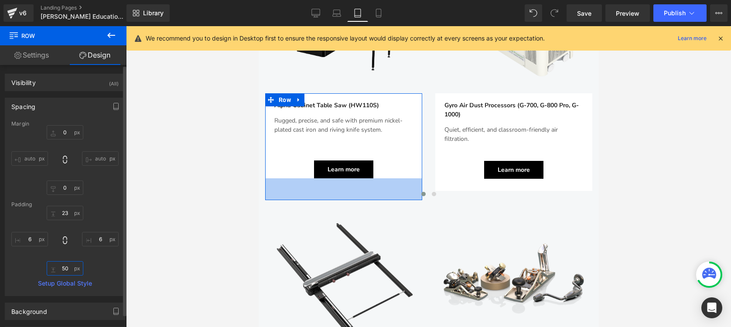
click at [63, 266] on input "50" at bounding box center [65, 268] width 37 height 14
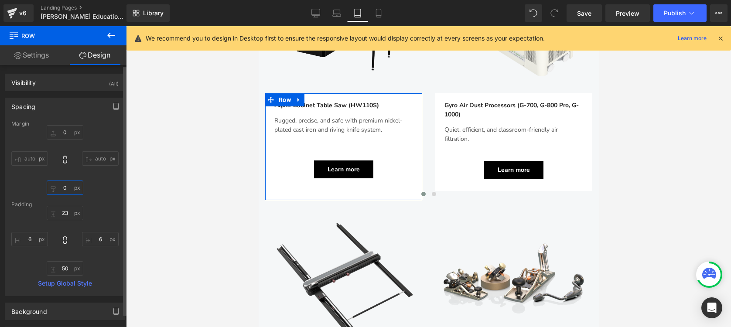
click at [69, 190] on input "0" at bounding box center [65, 188] width 37 height 14
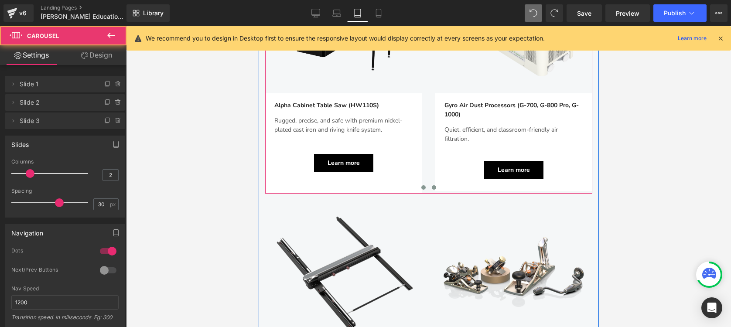
click at [432, 185] on span at bounding box center [434, 187] width 4 height 4
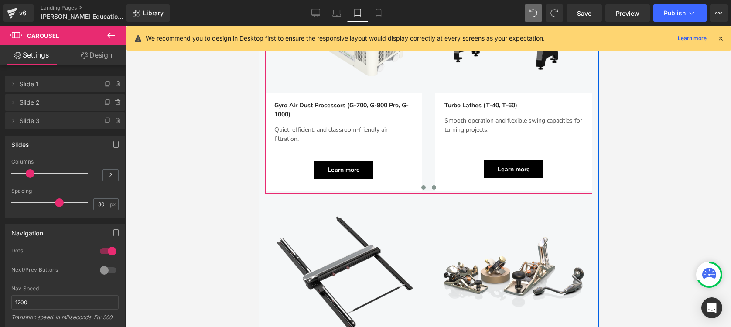
click at [422, 185] on span at bounding box center [423, 187] width 4 height 4
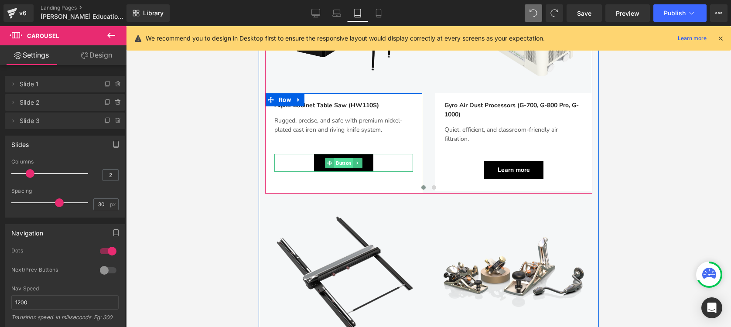
click at [337, 158] on span "Button" at bounding box center [343, 163] width 19 height 10
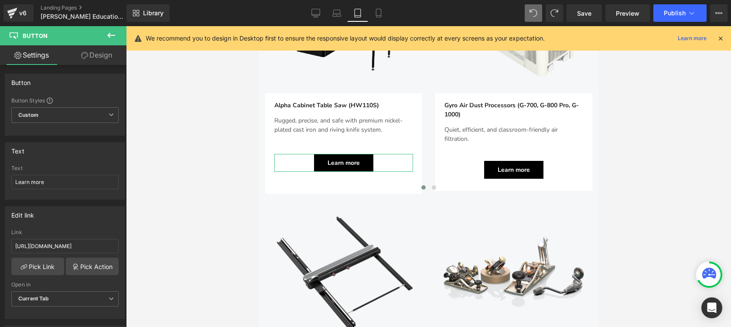
click at [98, 57] on link "Design" at bounding box center [96, 55] width 63 height 20
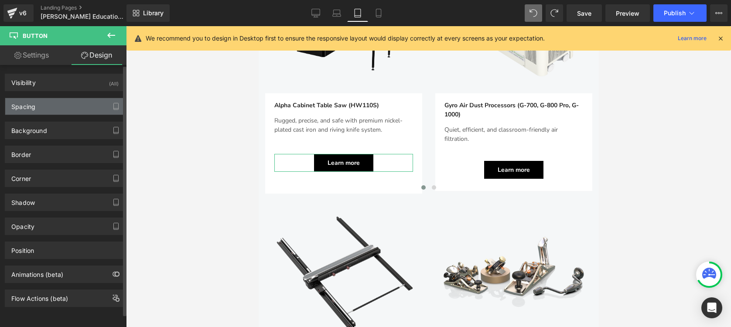
click at [56, 104] on div "Spacing" at bounding box center [65, 106] width 120 height 17
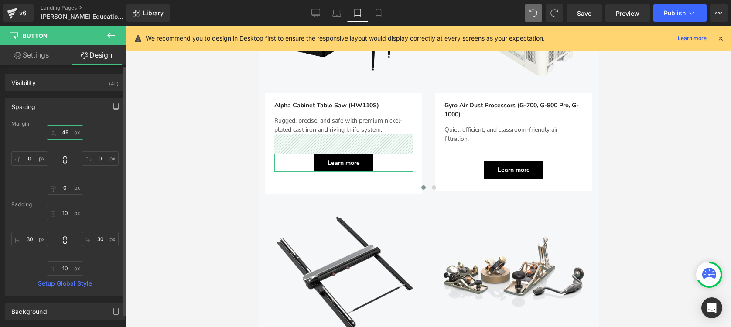
click at [69, 134] on input "45" at bounding box center [65, 132] width 37 height 14
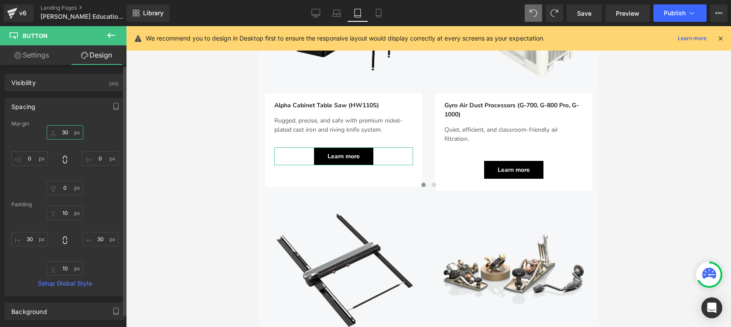
type input "3"
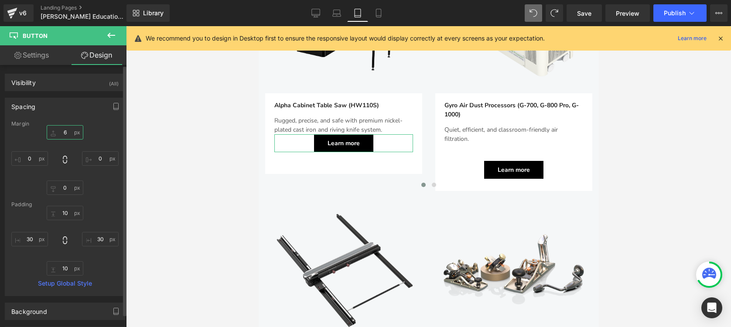
type input "60"
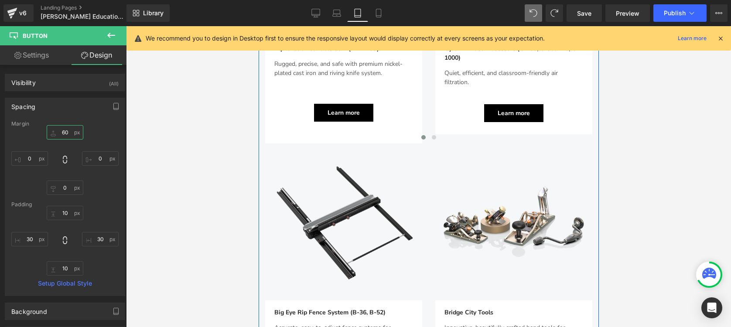
scroll to position [931, 0]
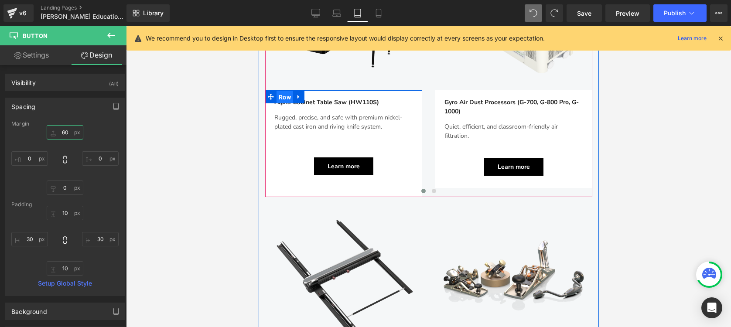
drag, startPoint x: 279, startPoint y: 63, endPoint x: 452, endPoint y: 104, distance: 177.7
click at [279, 91] on span "Row" at bounding box center [284, 97] width 17 height 13
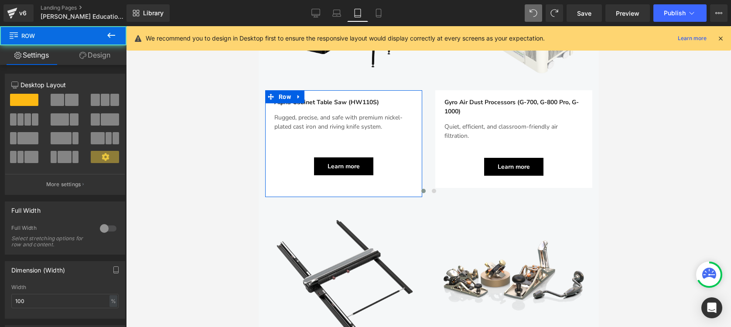
click at [99, 58] on link "Design" at bounding box center [94, 55] width 63 height 20
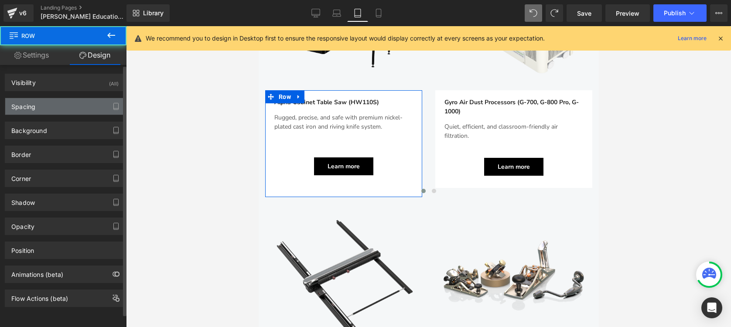
click at [43, 110] on div "Spacing" at bounding box center [65, 106] width 120 height 17
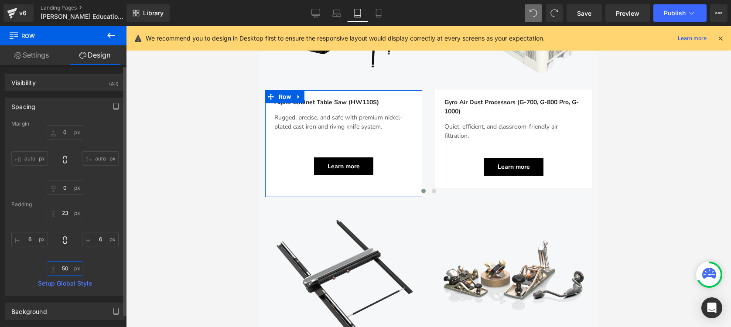
click at [70, 270] on input "50" at bounding box center [65, 268] width 37 height 14
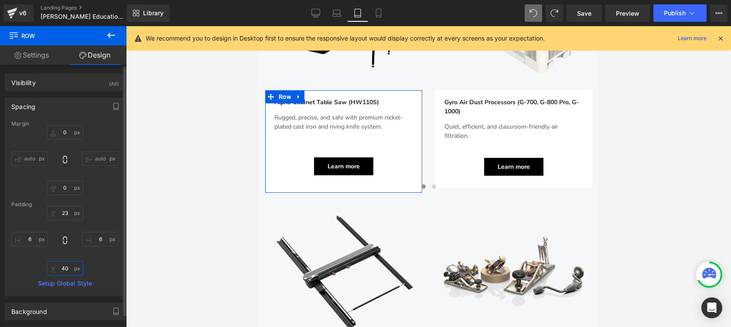
type input "4"
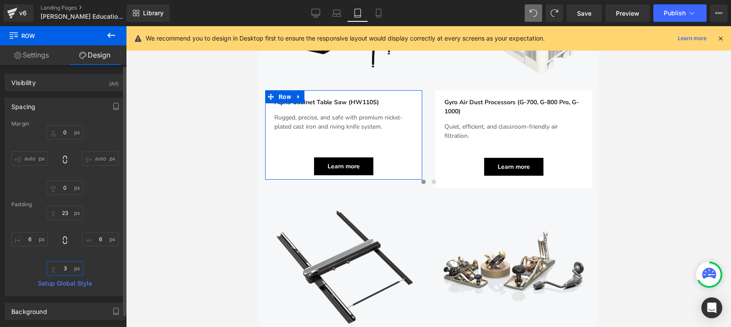
type input "30"
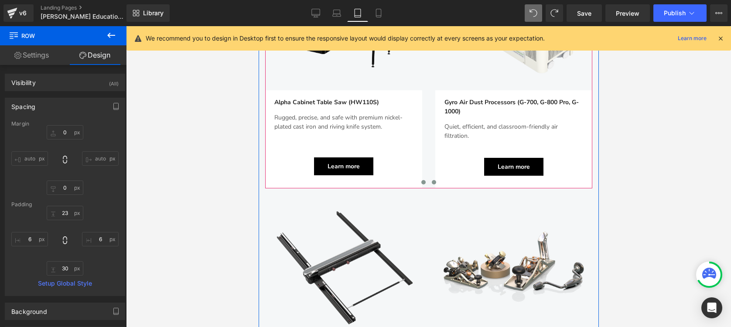
click at [432, 180] on span at bounding box center [434, 182] width 4 height 4
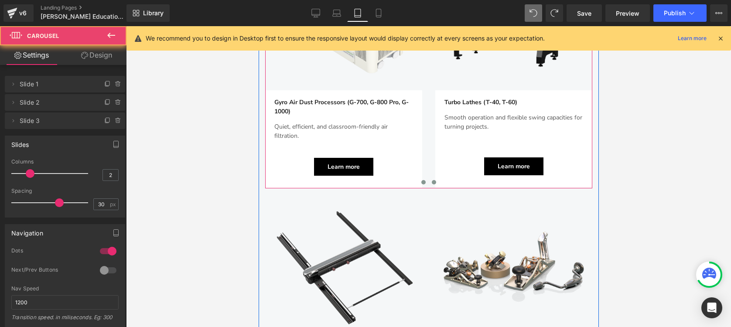
click at [421, 180] on span at bounding box center [423, 182] width 4 height 4
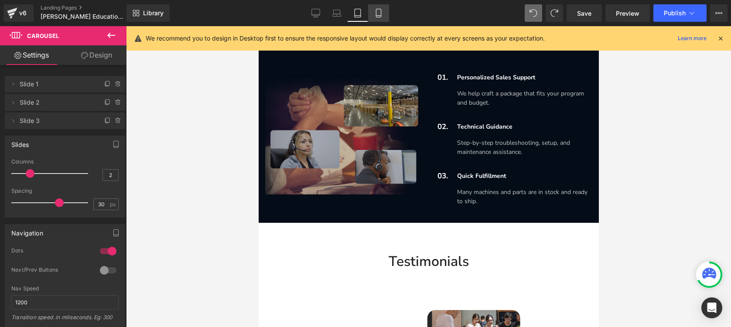
click at [384, 13] on link "Mobile" at bounding box center [378, 12] width 21 height 17
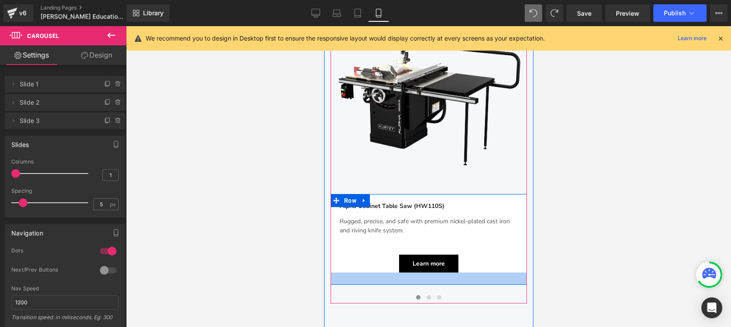
scroll to position [974, 0]
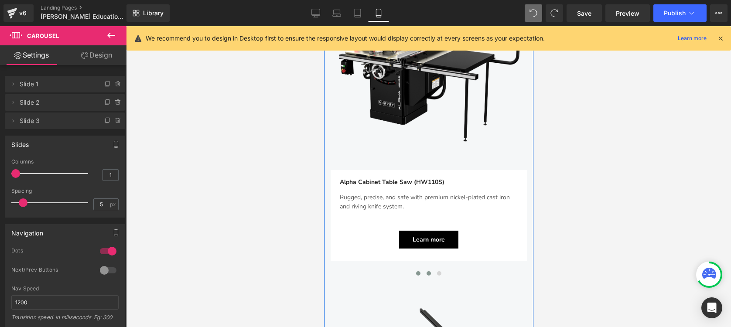
click at [426, 272] on span at bounding box center [428, 273] width 4 height 4
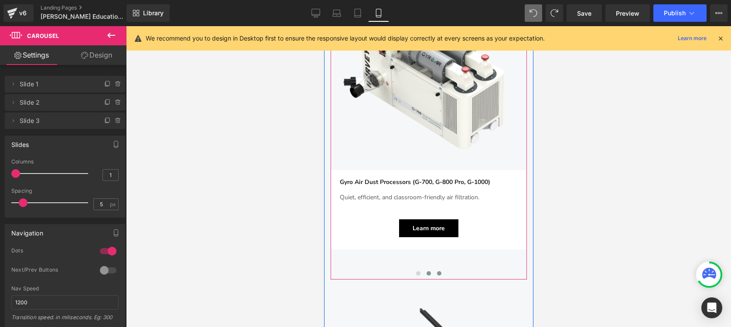
click at [437, 272] on span at bounding box center [439, 273] width 4 height 4
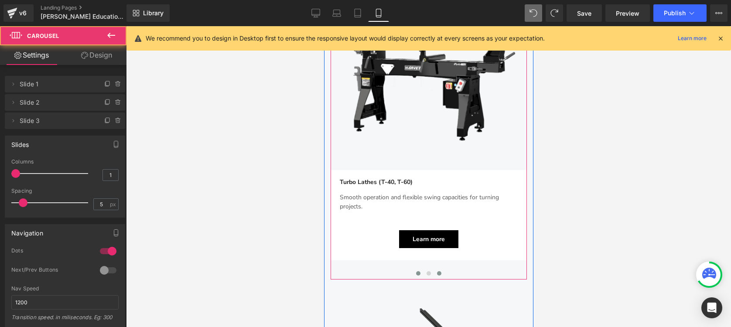
click at [417, 273] on span at bounding box center [418, 273] width 4 height 4
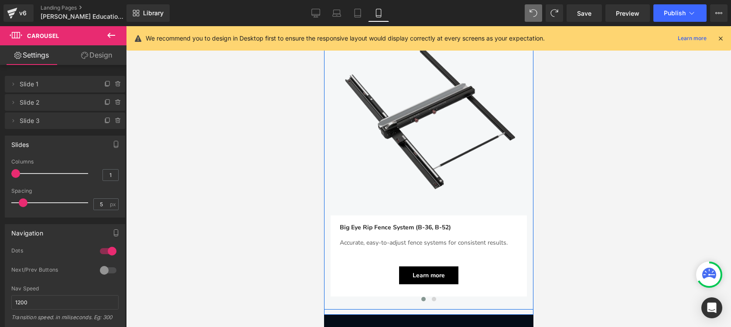
scroll to position [1349, 0]
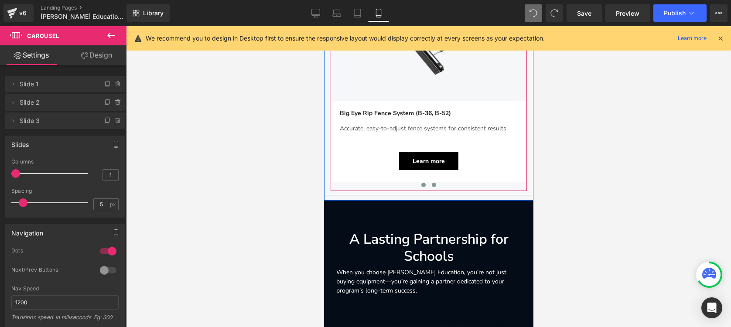
click at [429, 187] on button at bounding box center [434, 185] width 10 height 9
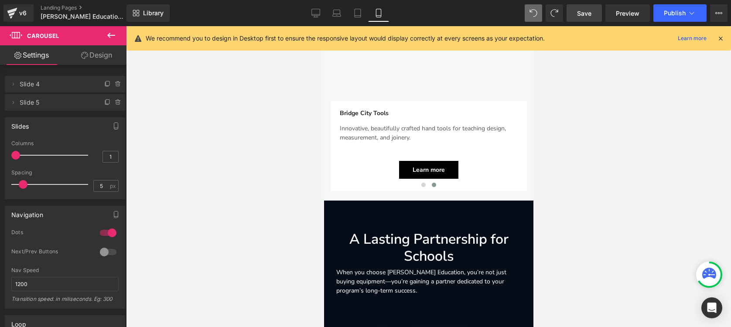
click at [593, 15] on link "Save" at bounding box center [584, 12] width 35 height 17
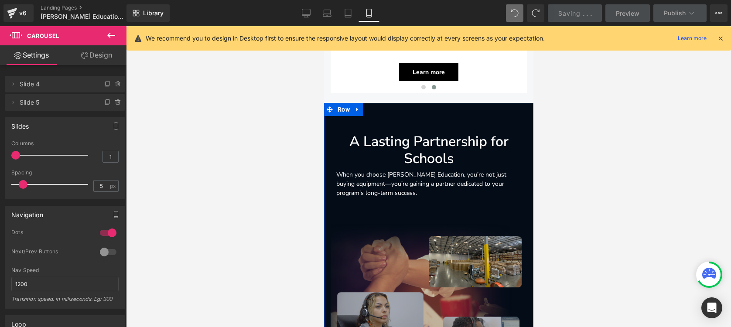
scroll to position [1548, 0]
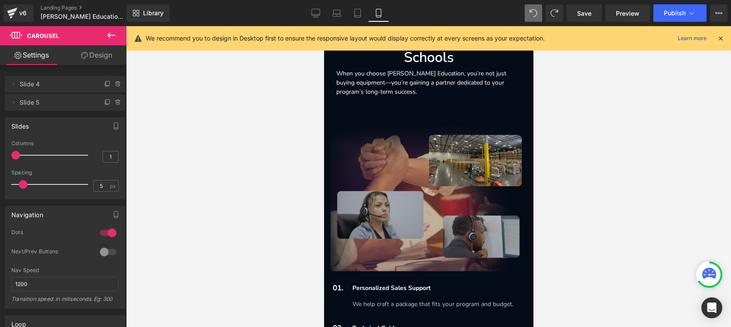
click at [617, 122] on div at bounding box center [428, 176] width 605 height 301
click at [631, 15] on span "Preview" at bounding box center [628, 13] width 24 height 9
